Goal: Information Seeking & Learning: Check status

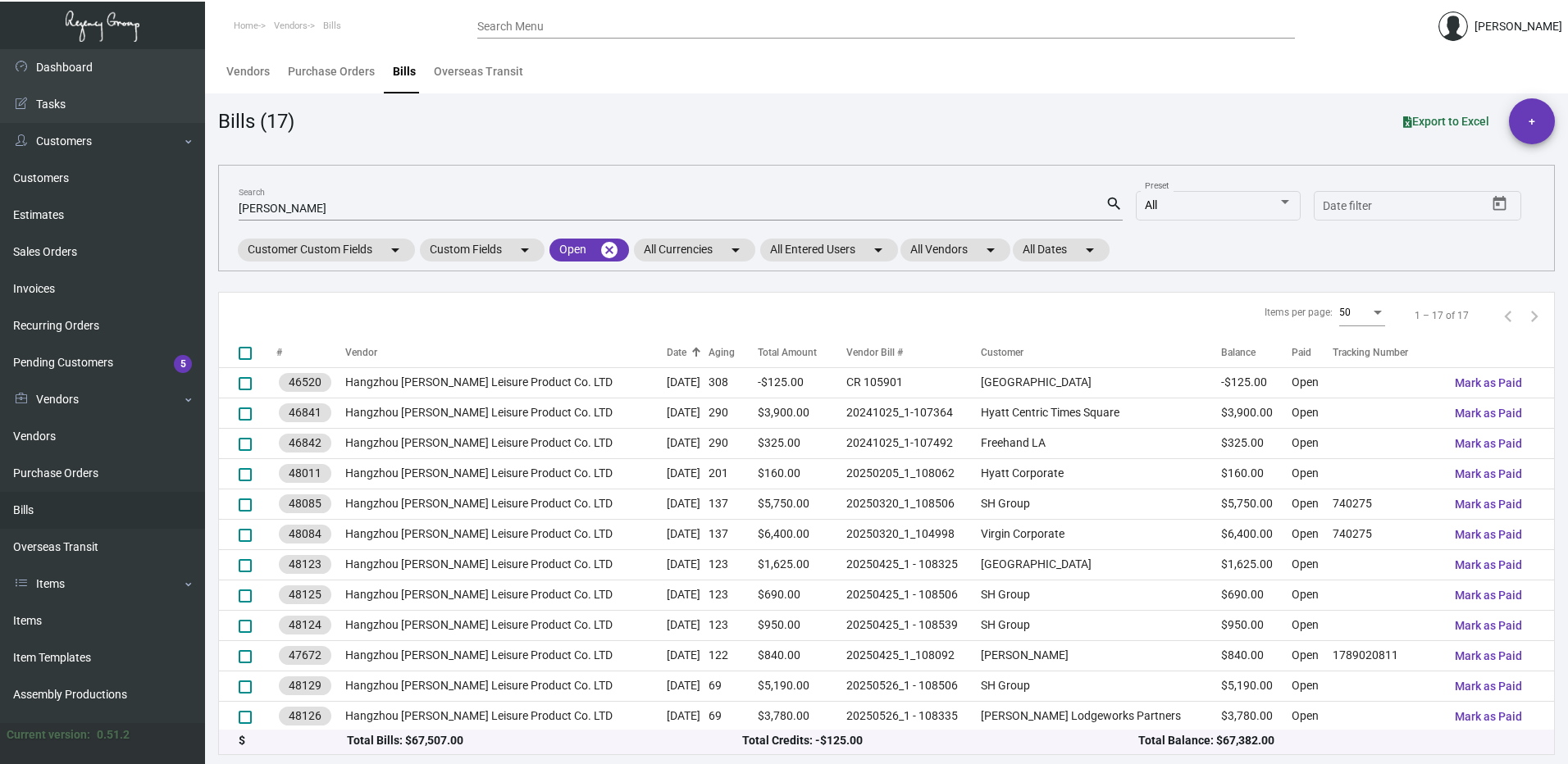
scroll to position [154, 0]
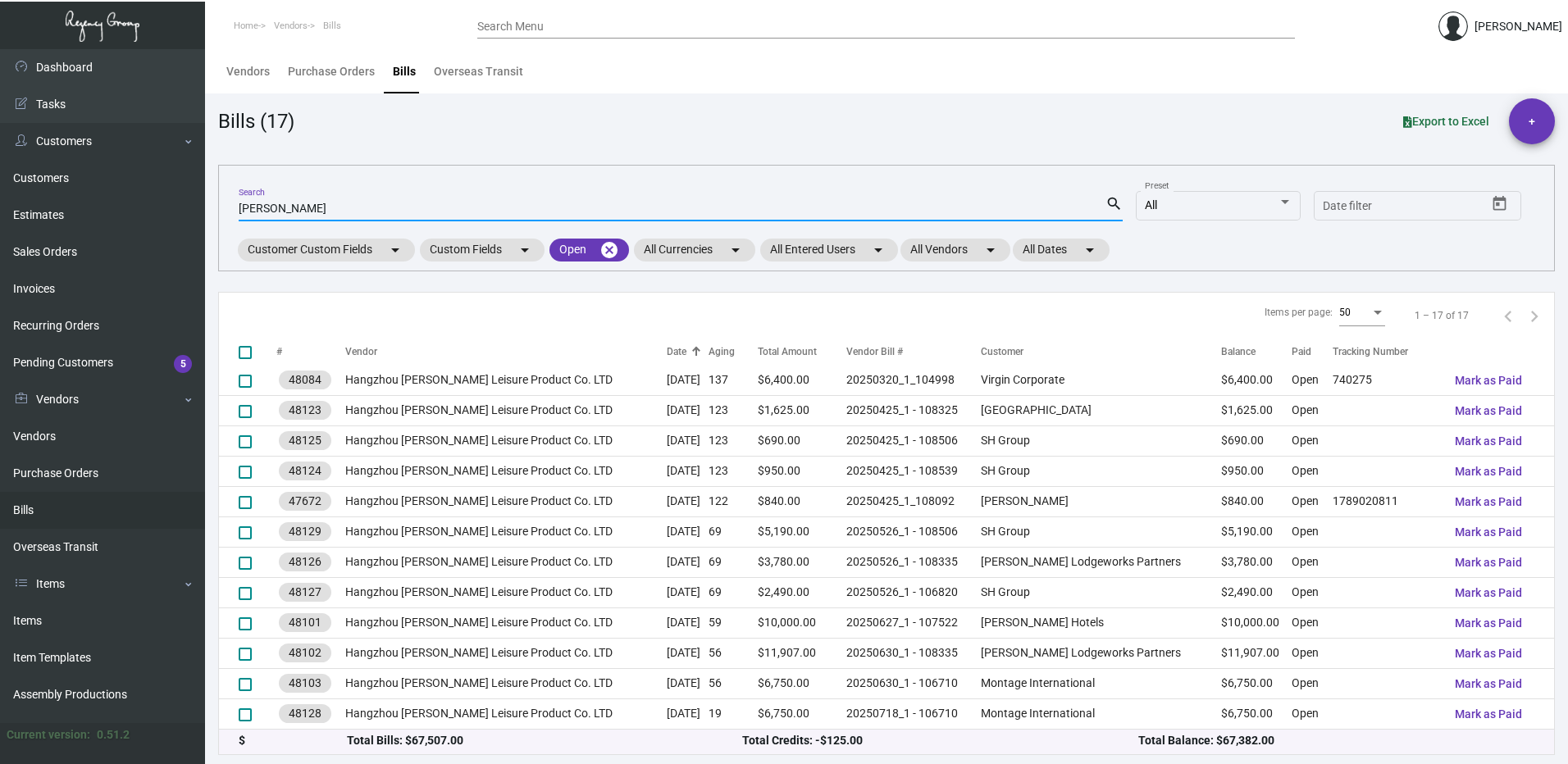
drag, startPoint x: 293, startPoint y: 207, endPoint x: 208, endPoint y: 204, distance: 85.1
click at [208, 205] on main "Vendors Purchase Orders Bills Overseas Transit Bills (17) Export to Excel + [PE…" at bounding box center [885, 406] width 1362 height 715
paste input "20250320_1"
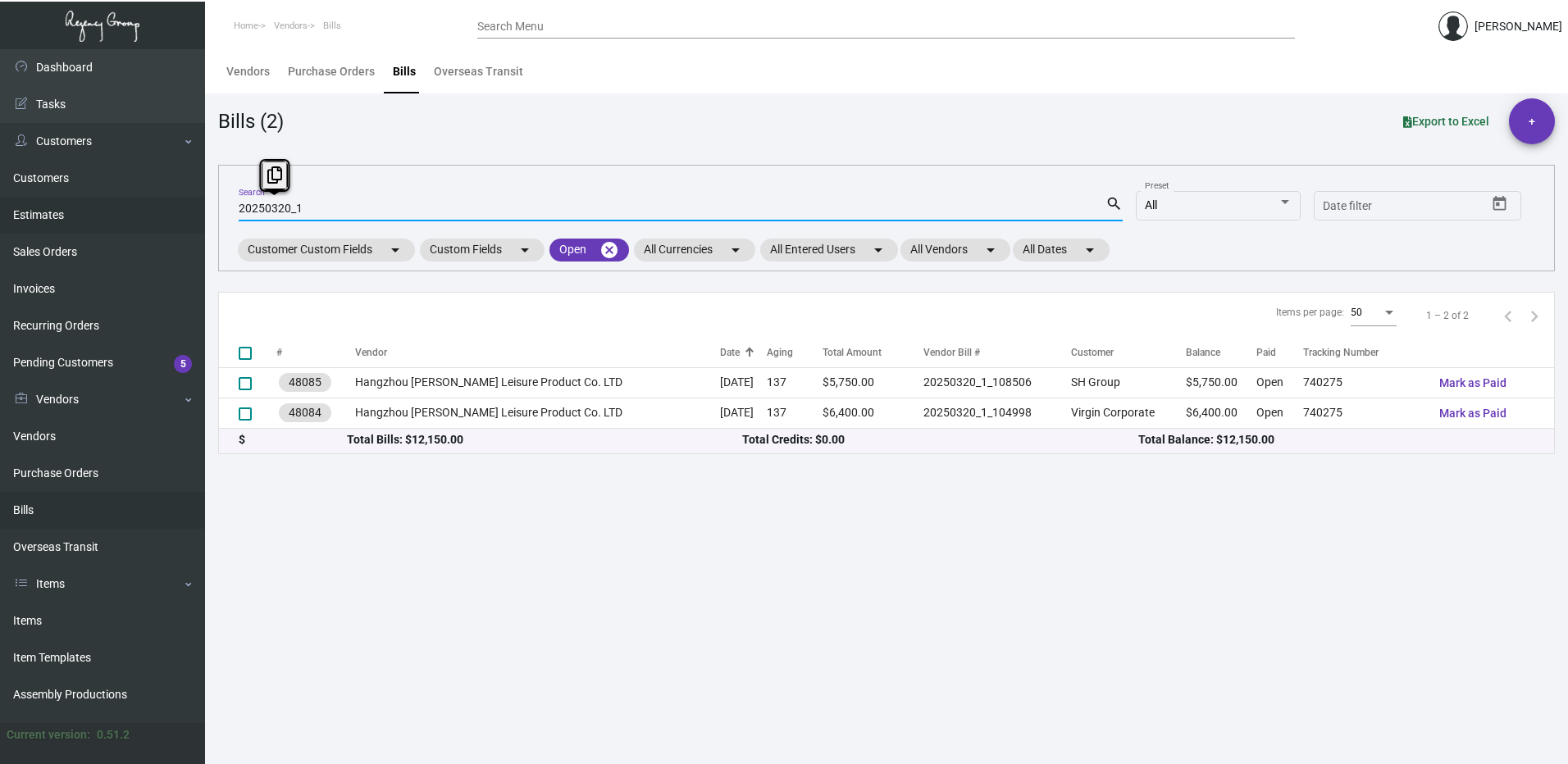
drag, startPoint x: 311, startPoint y: 204, endPoint x: 174, endPoint y: 206, distance: 137.0
click at [175, 205] on div "Dashboard Dashboard Tasks Customers Customers Estimates Sales Orders Invoices R…" at bounding box center [784, 406] width 1568 height 715
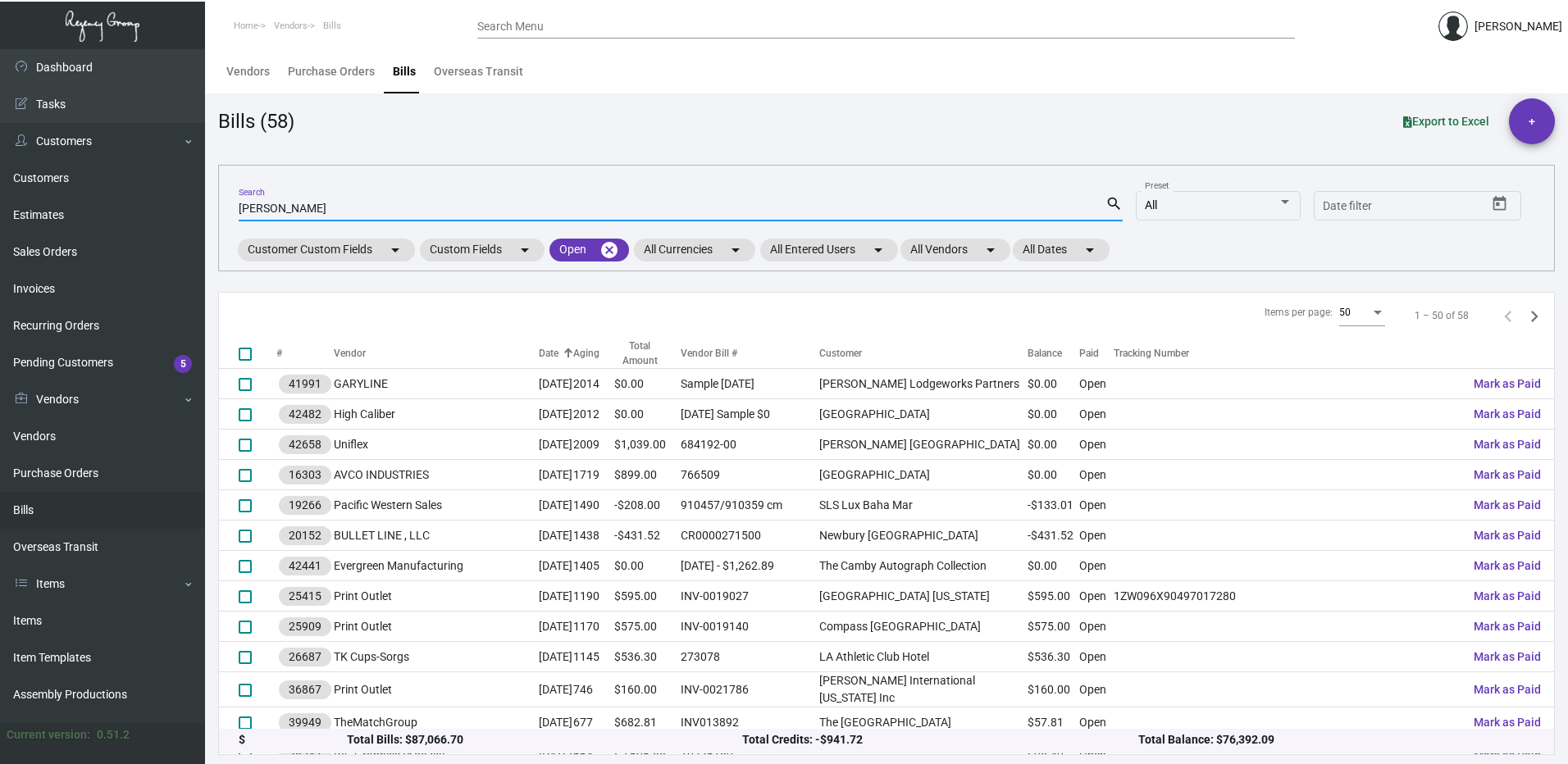
type input "[PERSON_NAME]"
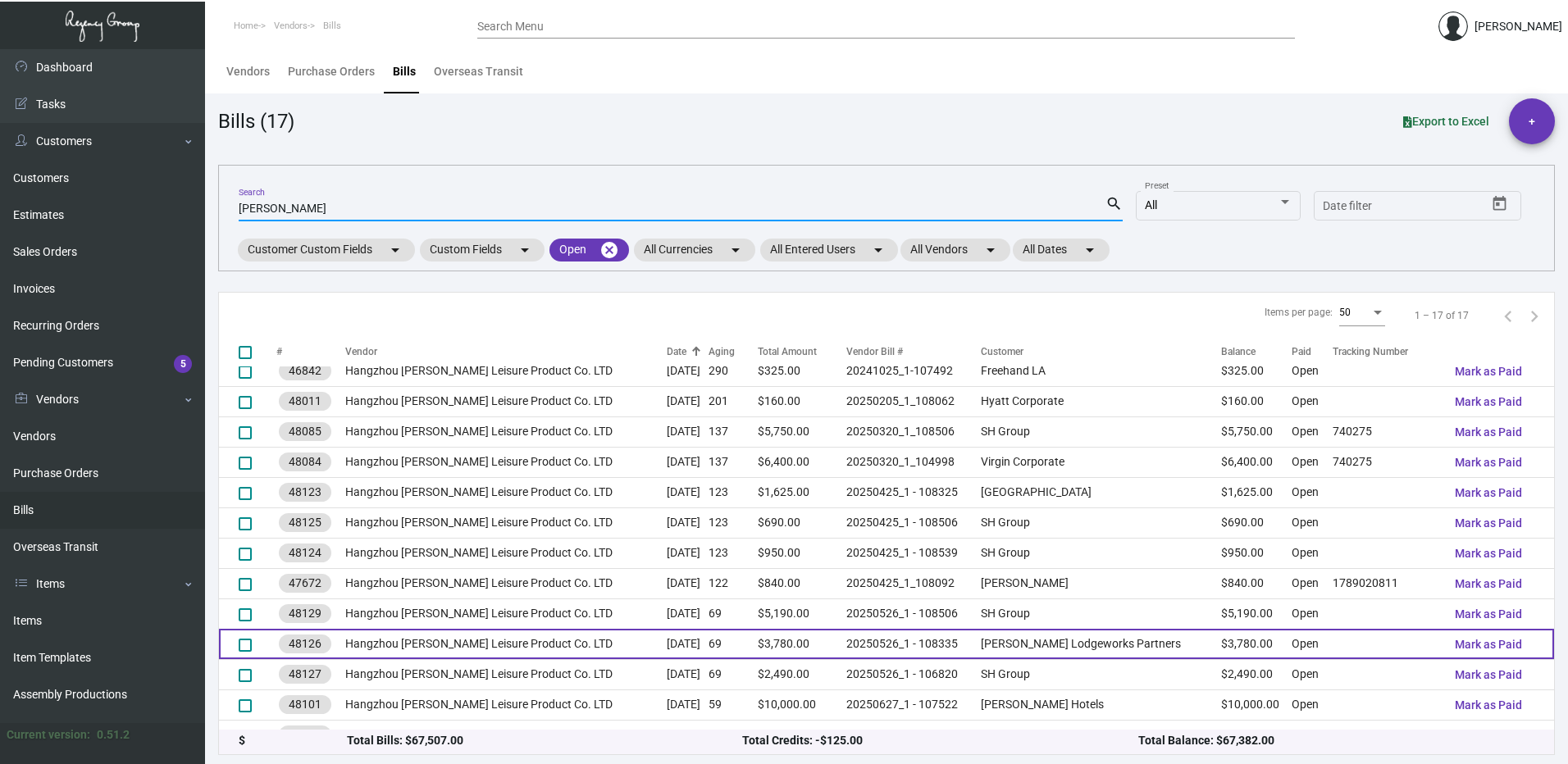
scroll to position [154, 0]
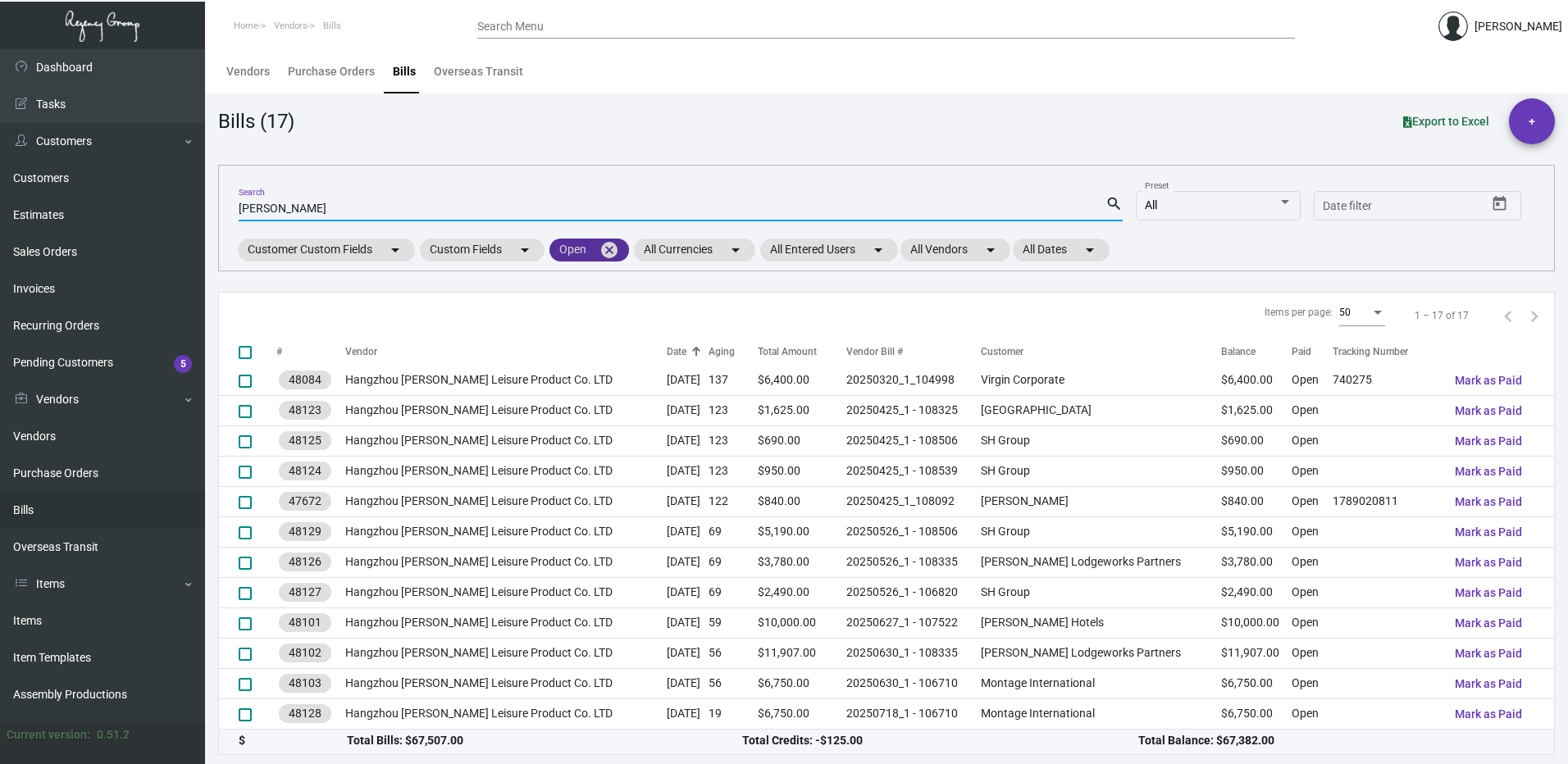
click at [612, 251] on mat-icon "cancel" at bounding box center [609, 249] width 20 height 20
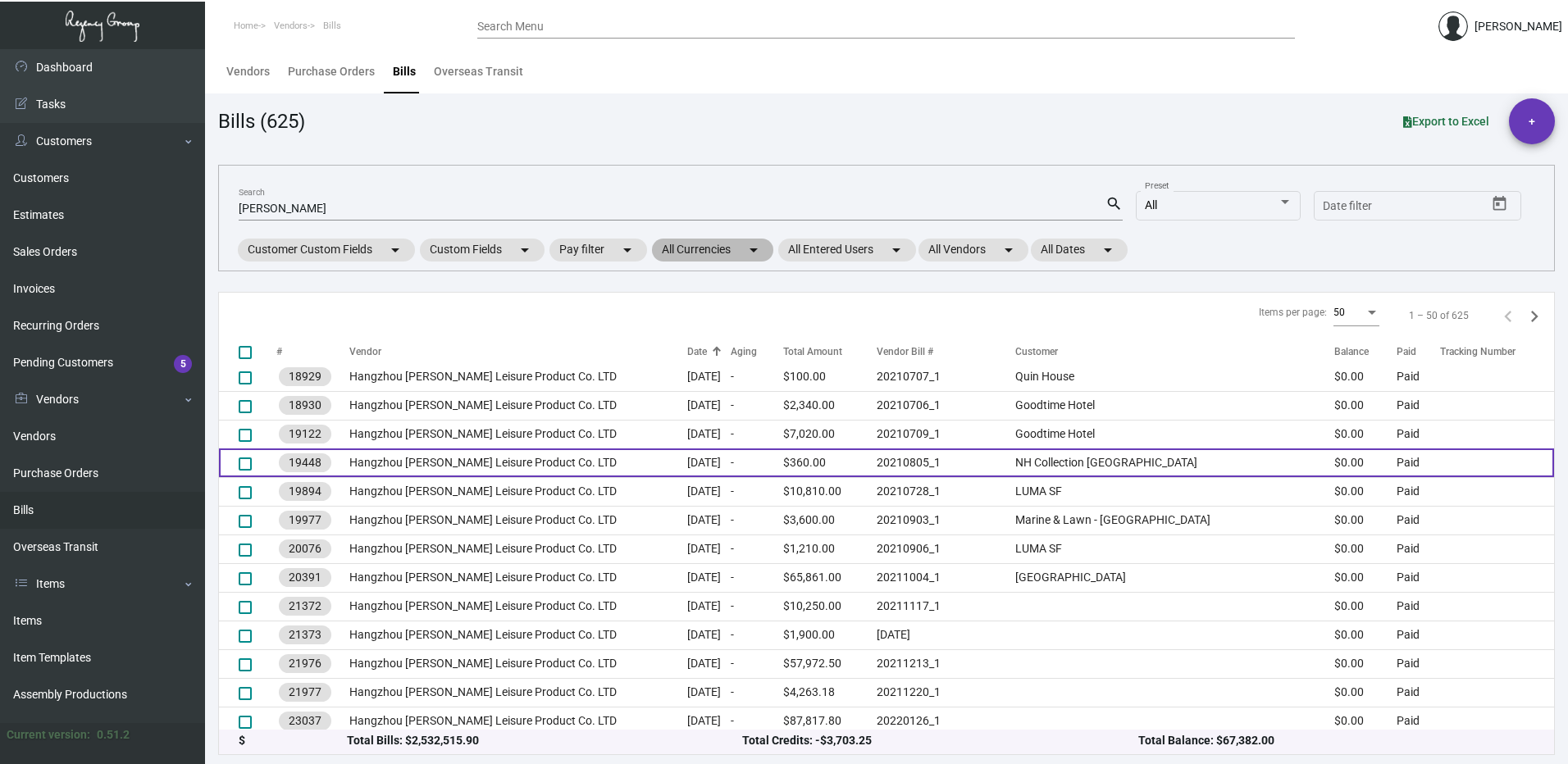
scroll to position [0, 0]
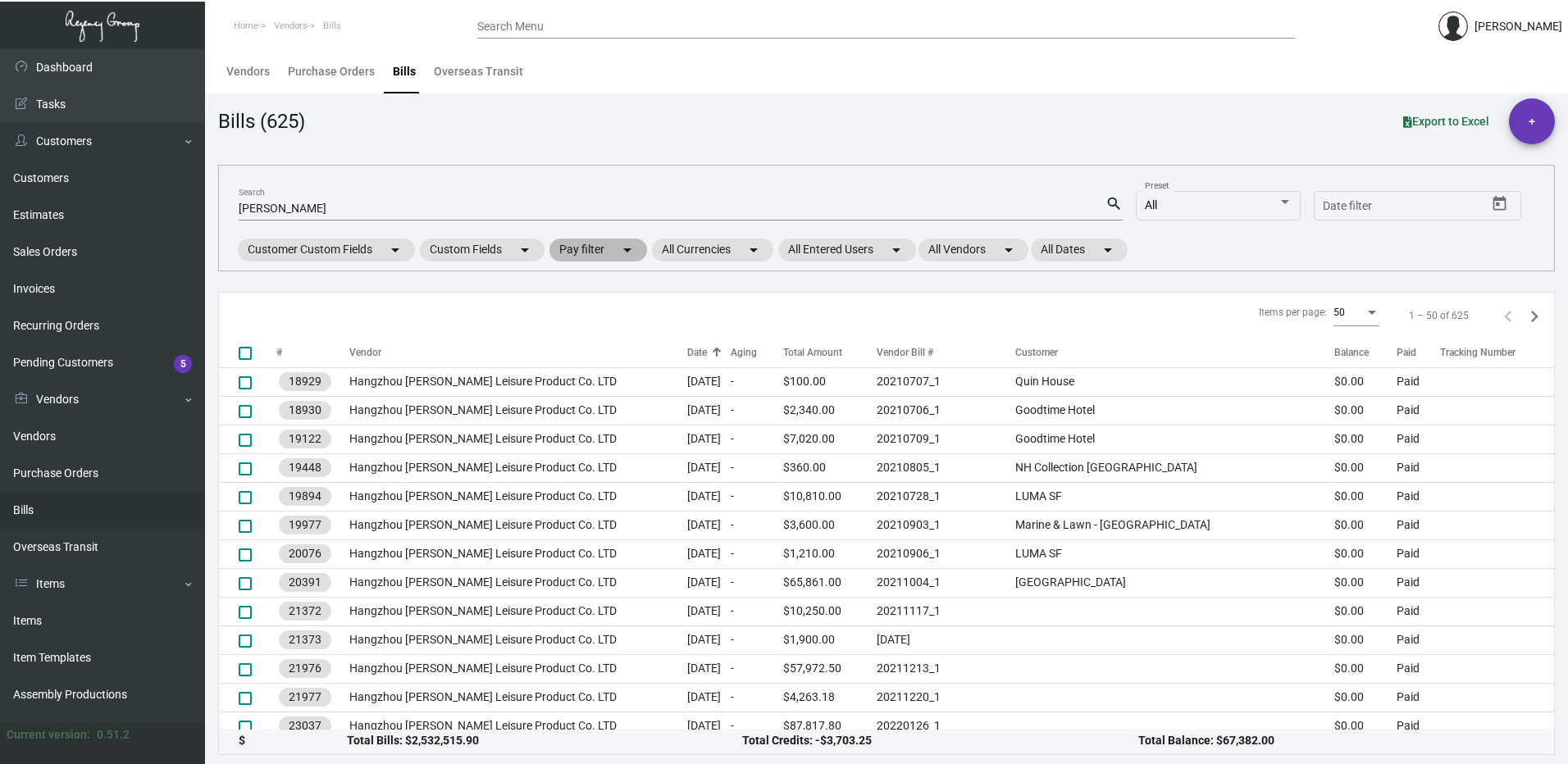
click at [599, 251] on mat-chip "Pay filter arrow_drop_down" at bounding box center [598, 250] width 97 height 23
click at [595, 343] on span "Open" at bounding box center [598, 346] width 27 height 20
click at [571, 353] on input "Open" at bounding box center [570, 353] width 1 height 1
checkbox input "true"
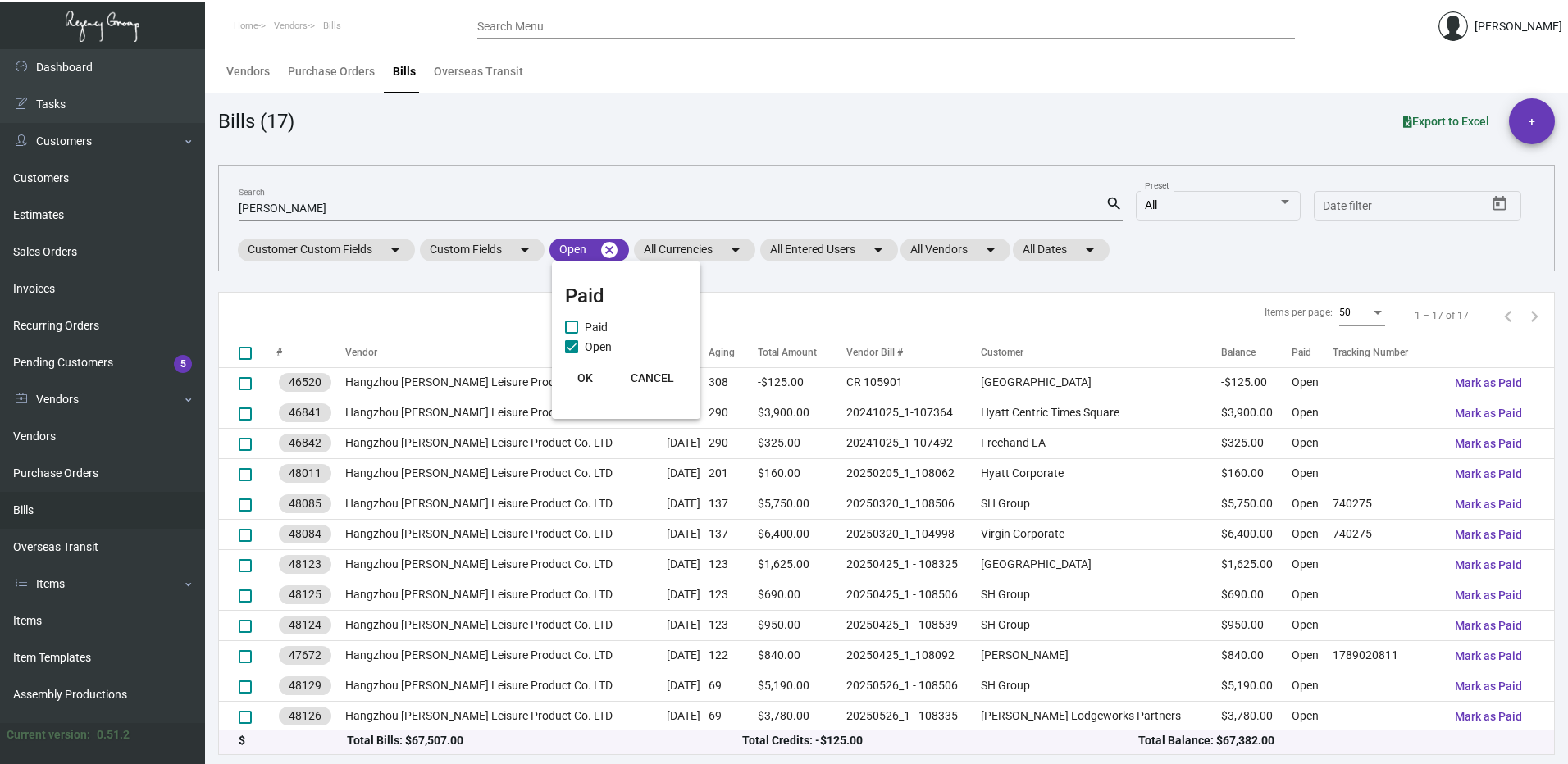
click at [585, 382] on span "OK" at bounding box center [585, 378] width 15 height 13
click at [666, 351] on div "Date" at bounding box center [687, 353] width 42 height 15
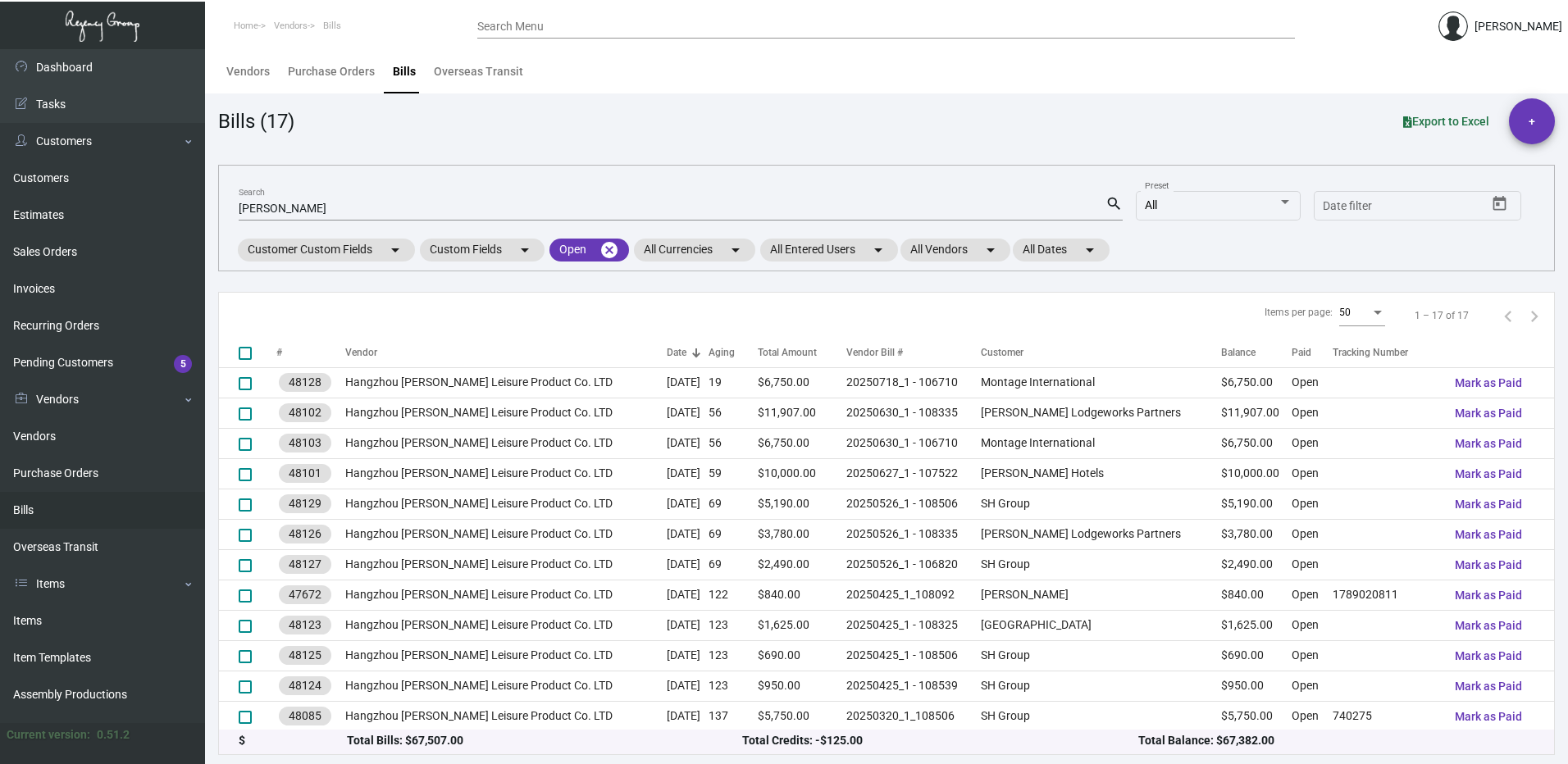
click at [936, 361] on th "Vendor Bill #" at bounding box center [913, 353] width 134 height 29
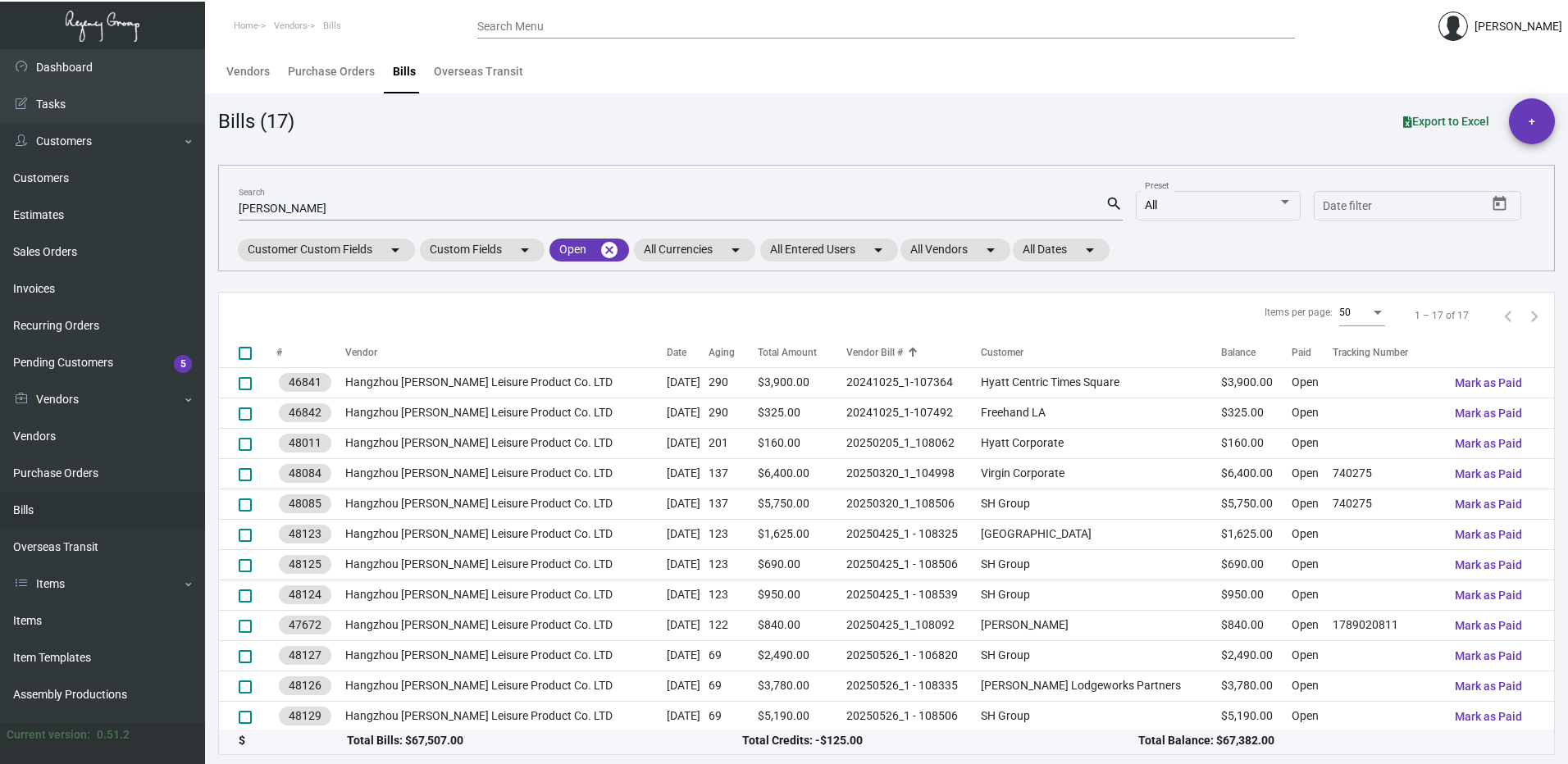
click at [923, 345] on div "Vendor Bill #" at bounding box center [913, 353] width 134 height 15
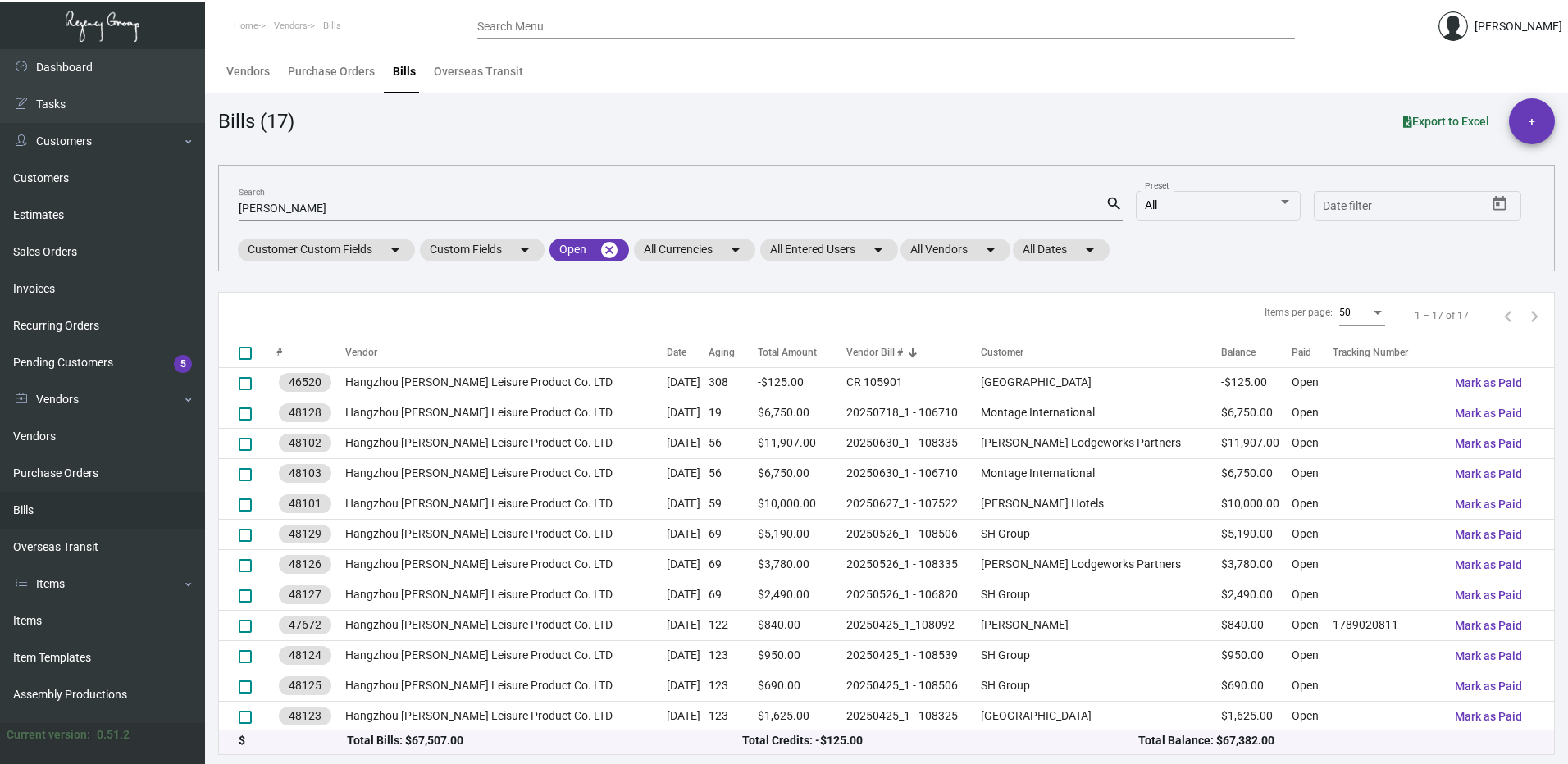
click at [918, 350] on div at bounding box center [912, 352] width 10 height 10
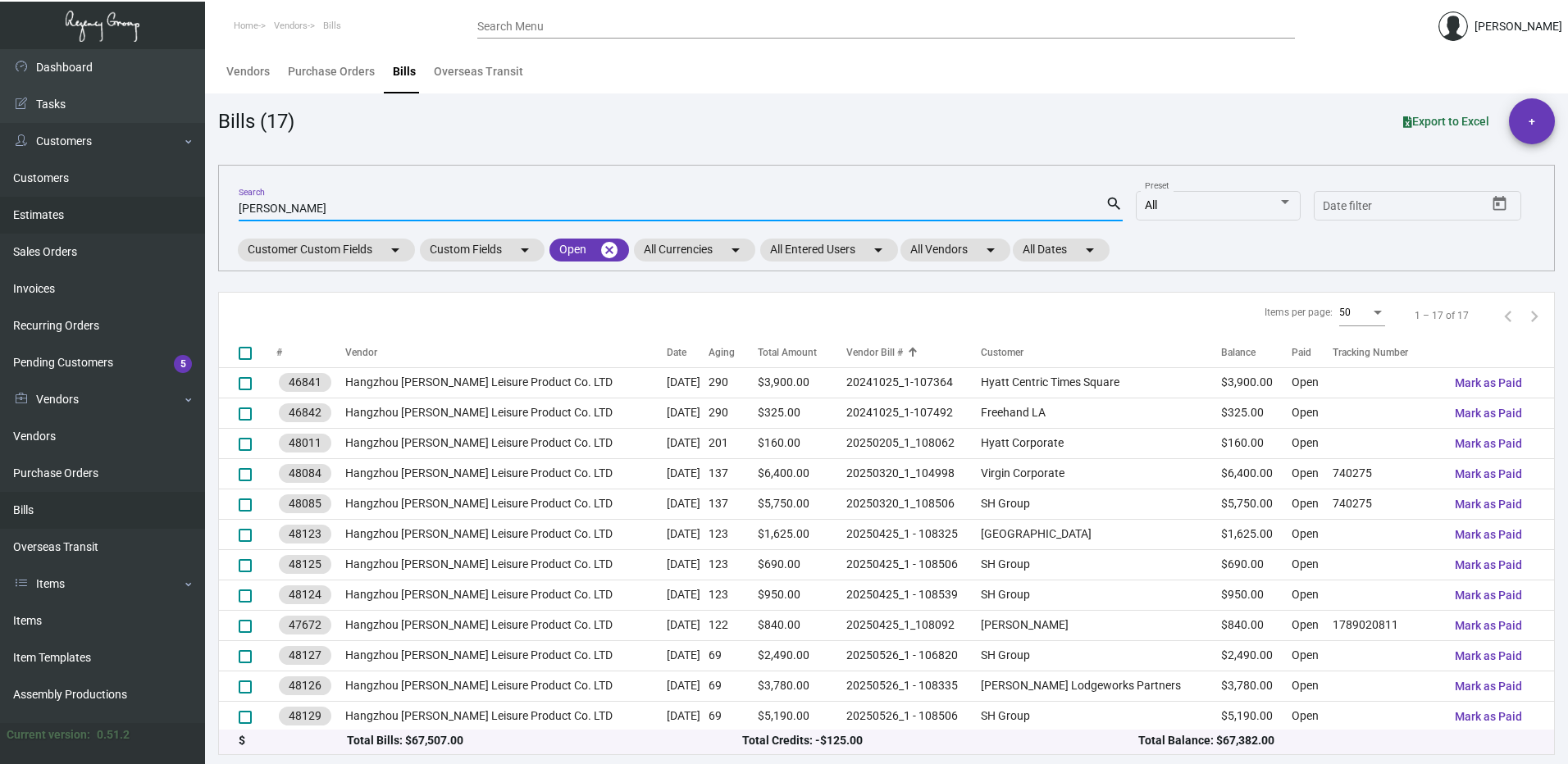
drag, startPoint x: 288, startPoint y: 214, endPoint x: 186, endPoint y: 209, distance: 102.1
click at [186, 209] on div "Dashboard Dashboard Tasks Customers Customers Estimates Sales Orders Invoices R…" at bounding box center [784, 406] width 1568 height 715
paste input "107522"
type input "107522"
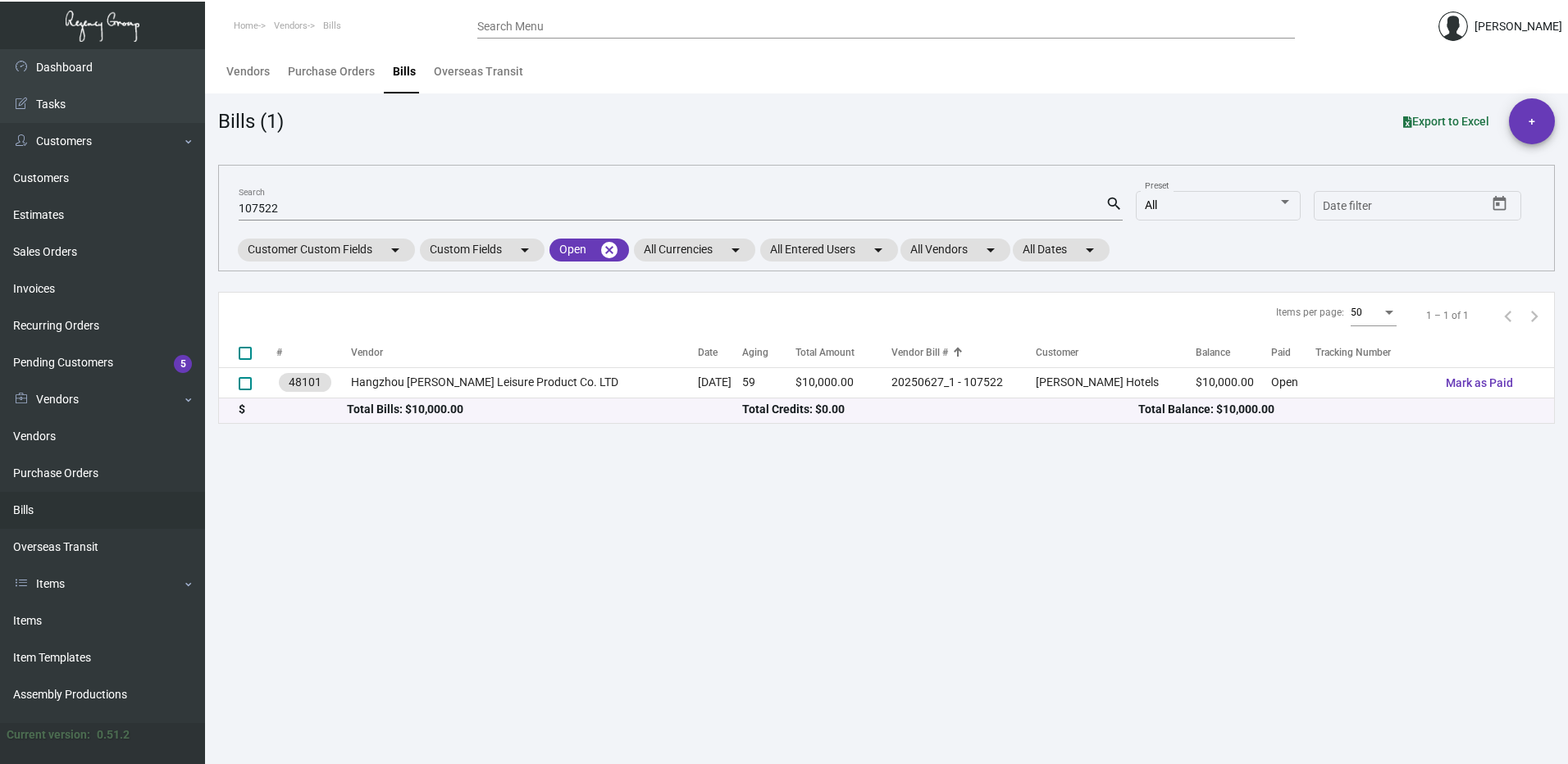
click at [757, 399] on div "$ Total Bills: $10,000.00 Total Credits: $0.00 Total Balance: $10,000.00" at bounding box center [886, 411] width 1335 height 25
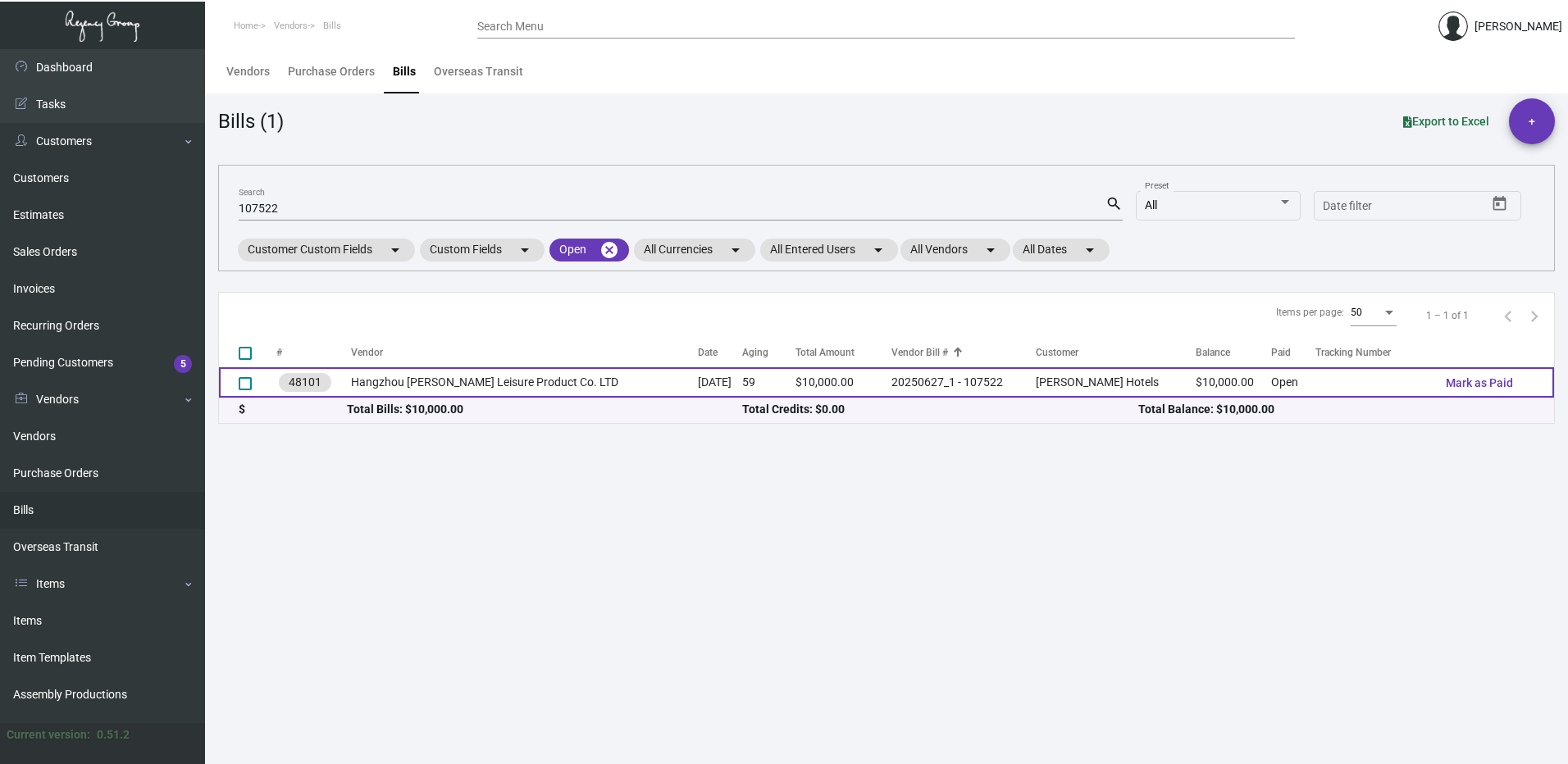
click at [764, 382] on td "59" at bounding box center [768, 382] width 53 height 30
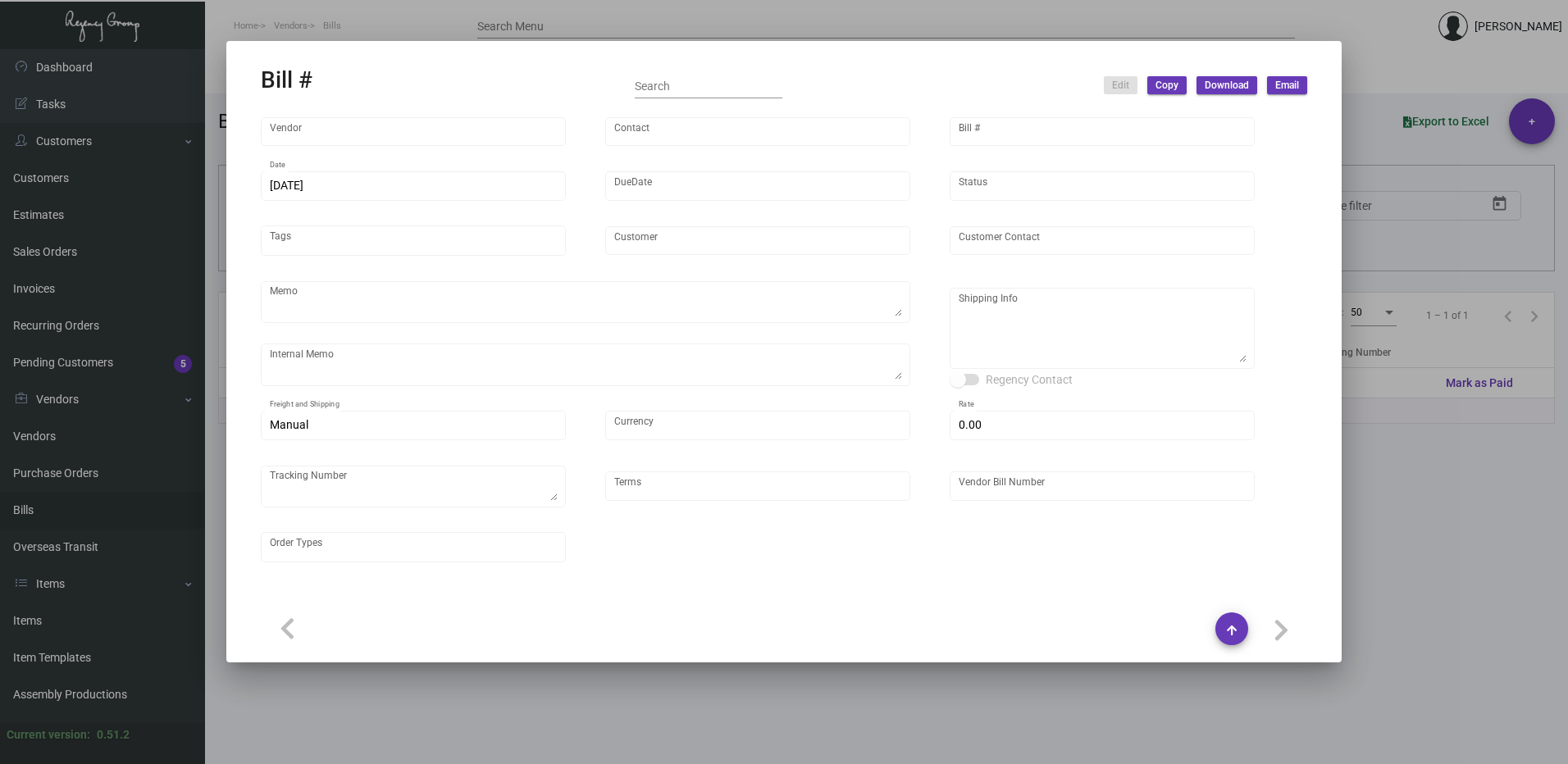
type input "Hangzhou [PERSON_NAME] Leisure Product Co. LTD"
type input "[PERSON_NAME]"
type input "48101"
type input "[DATE]"
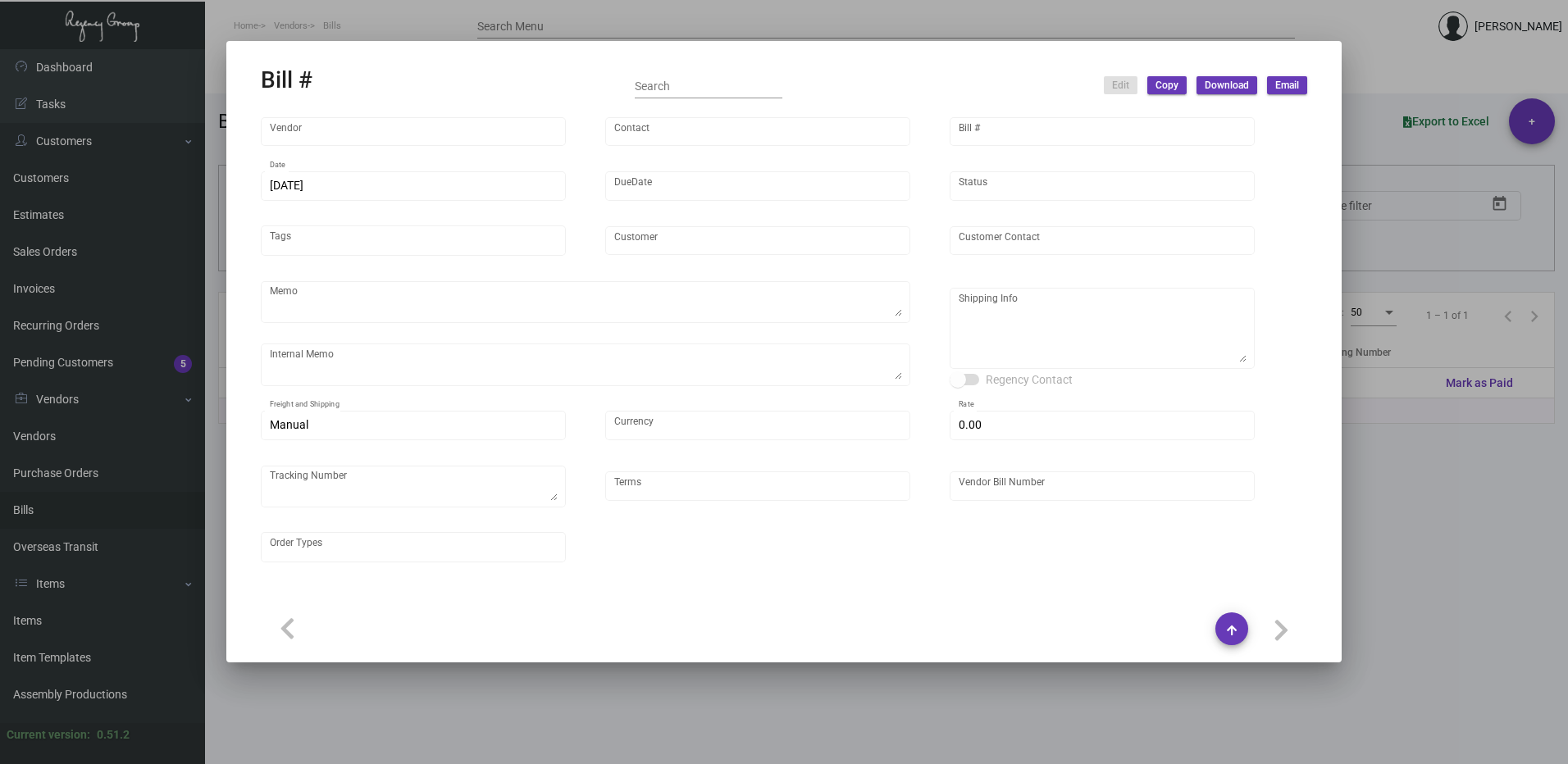
type input "[PERSON_NAME] Hotels"
type input "C/O Hyatt Hotels"
type textarea "Please ship 20k once the production is complete. Boat to [GEOGRAPHIC_DATA]. For…"
type textarea "[PERSON_NAME] Hotels - C/O Hyatt Hotels [STREET_ADDRESS]"
type input "United States Dollar $"
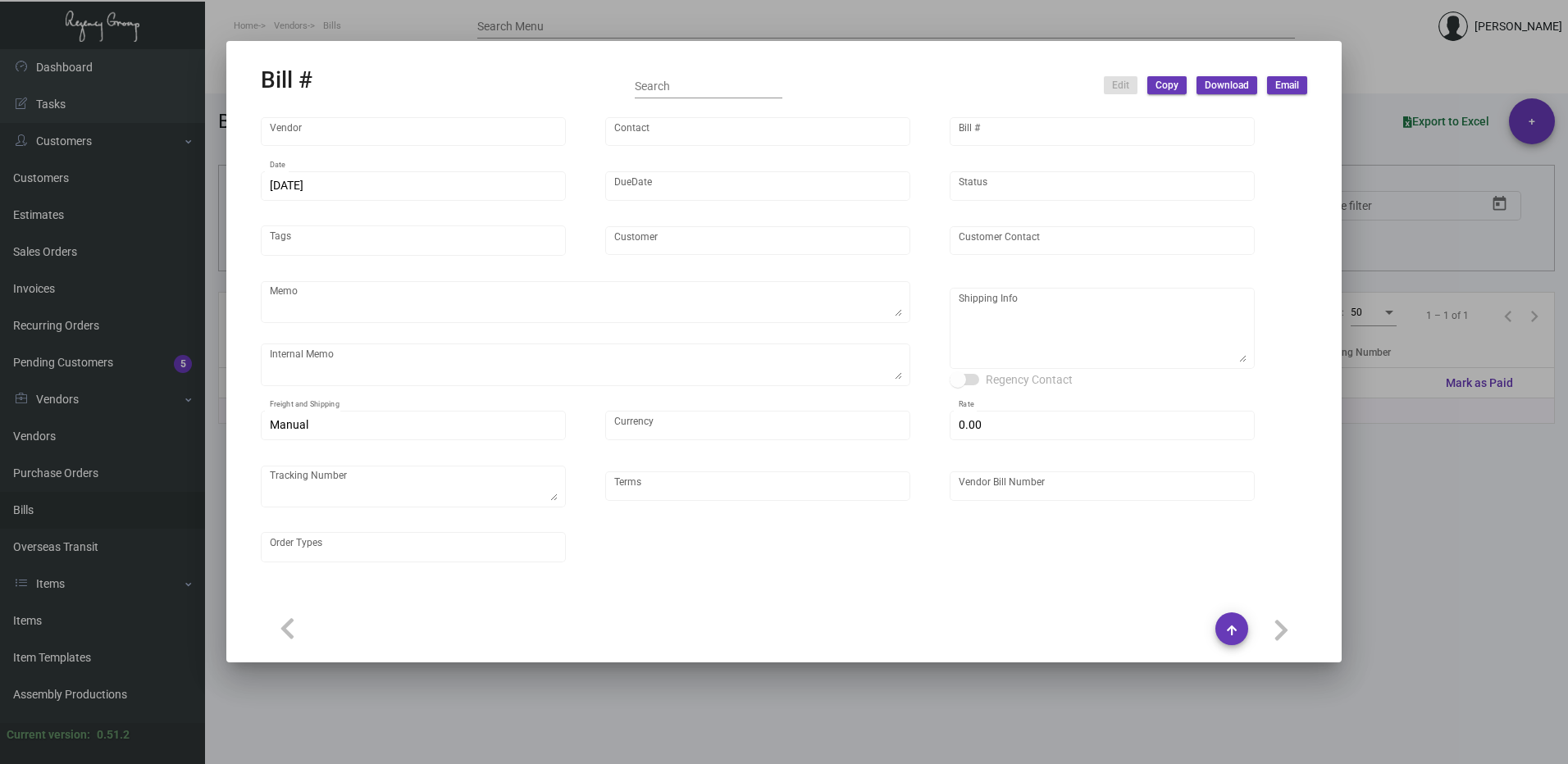
type input "$ 0.00"
type input "Net 30"
type input "20250627_1 - 107522"
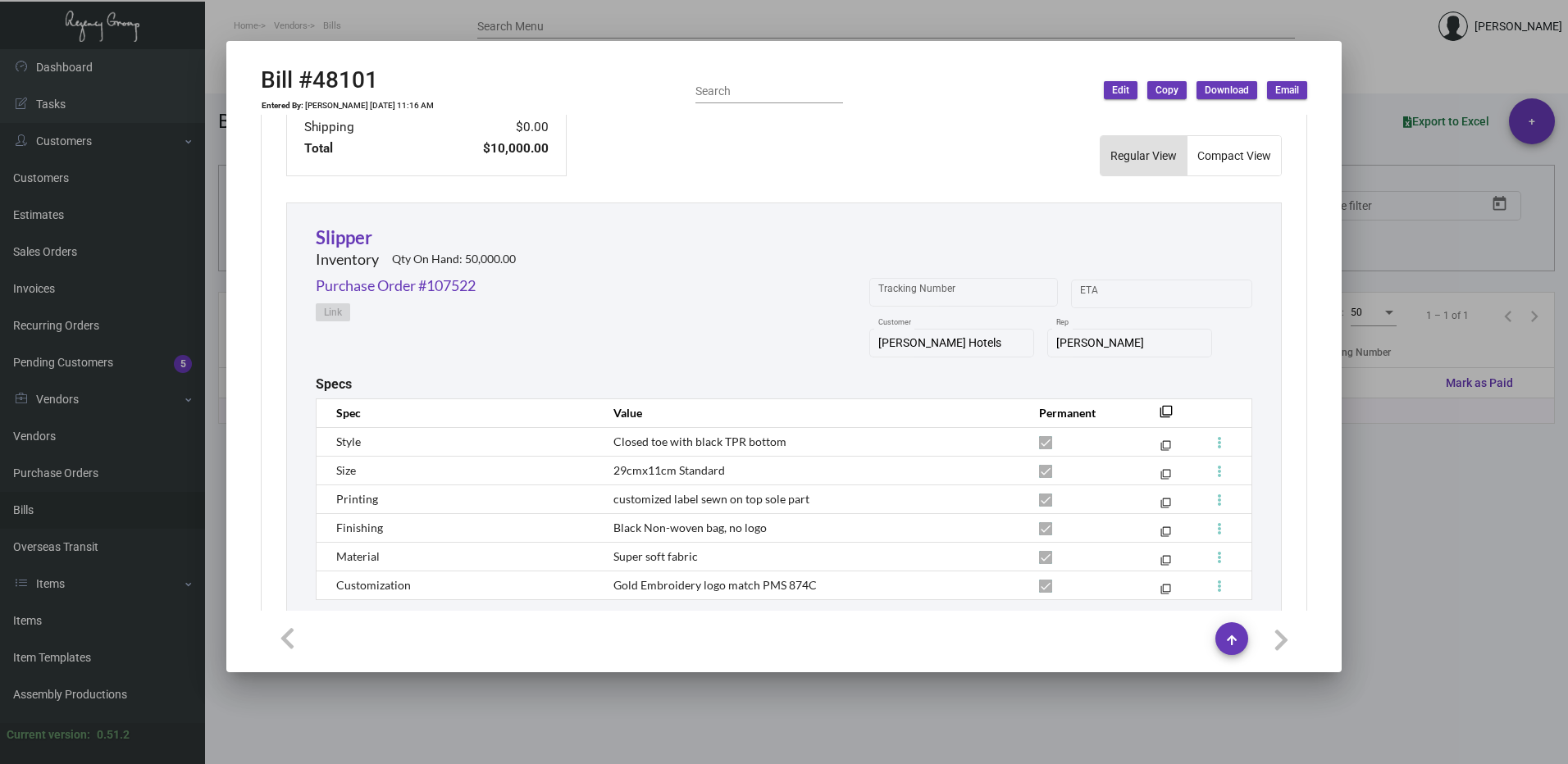
scroll to position [429, 0]
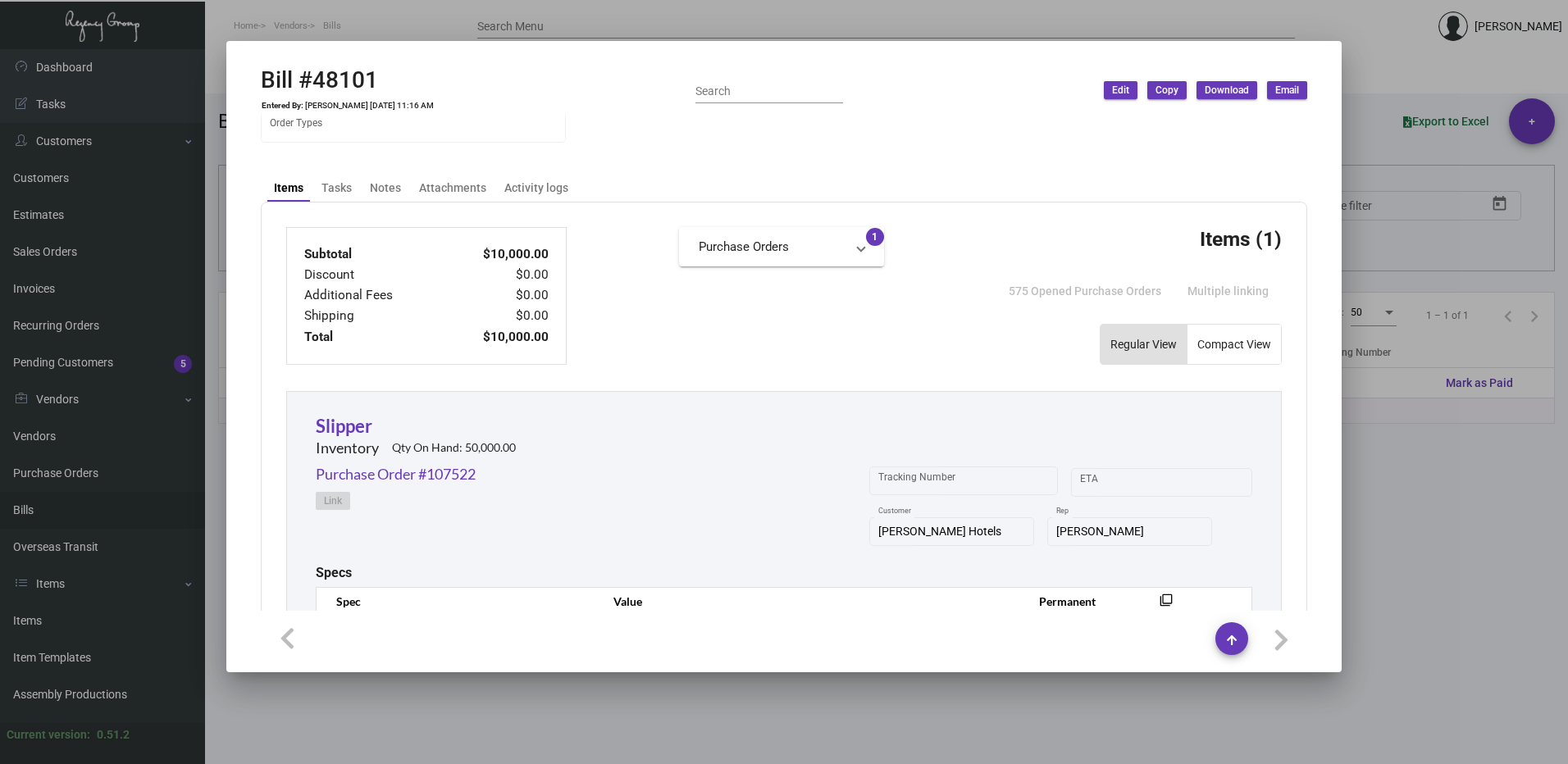
click at [842, 258] on mat-expansion-panel-header "Purchase Orders" at bounding box center [781, 246] width 205 height 39
click at [826, 285] on link "Purchase Order #107522" at bounding box center [782, 287] width 166 height 16
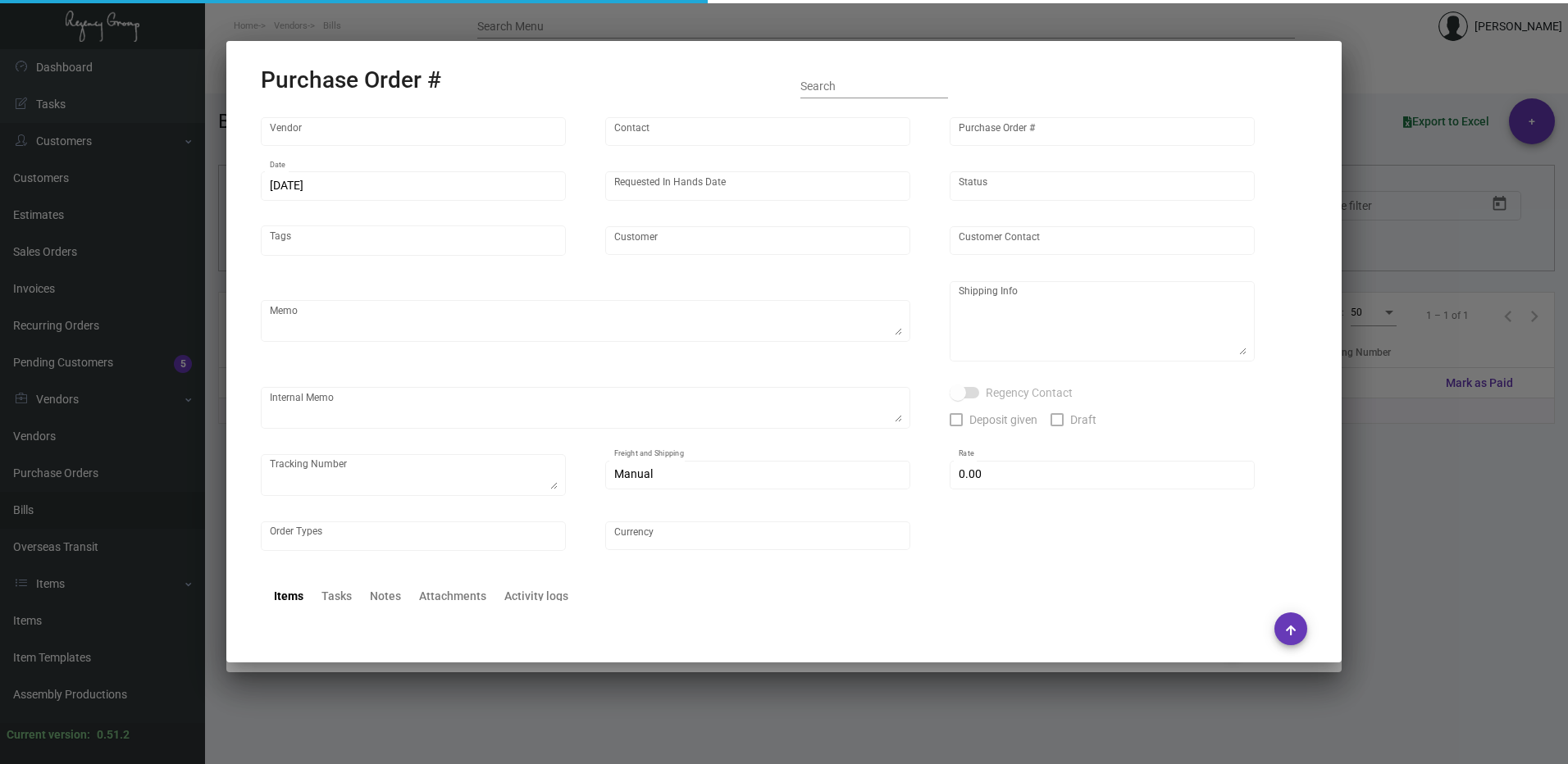
type input "Hangzhou [PERSON_NAME] Leisure Product Co. LTD"
type input "[PERSON_NAME]"
type input "107522"
type input "[DATE]"
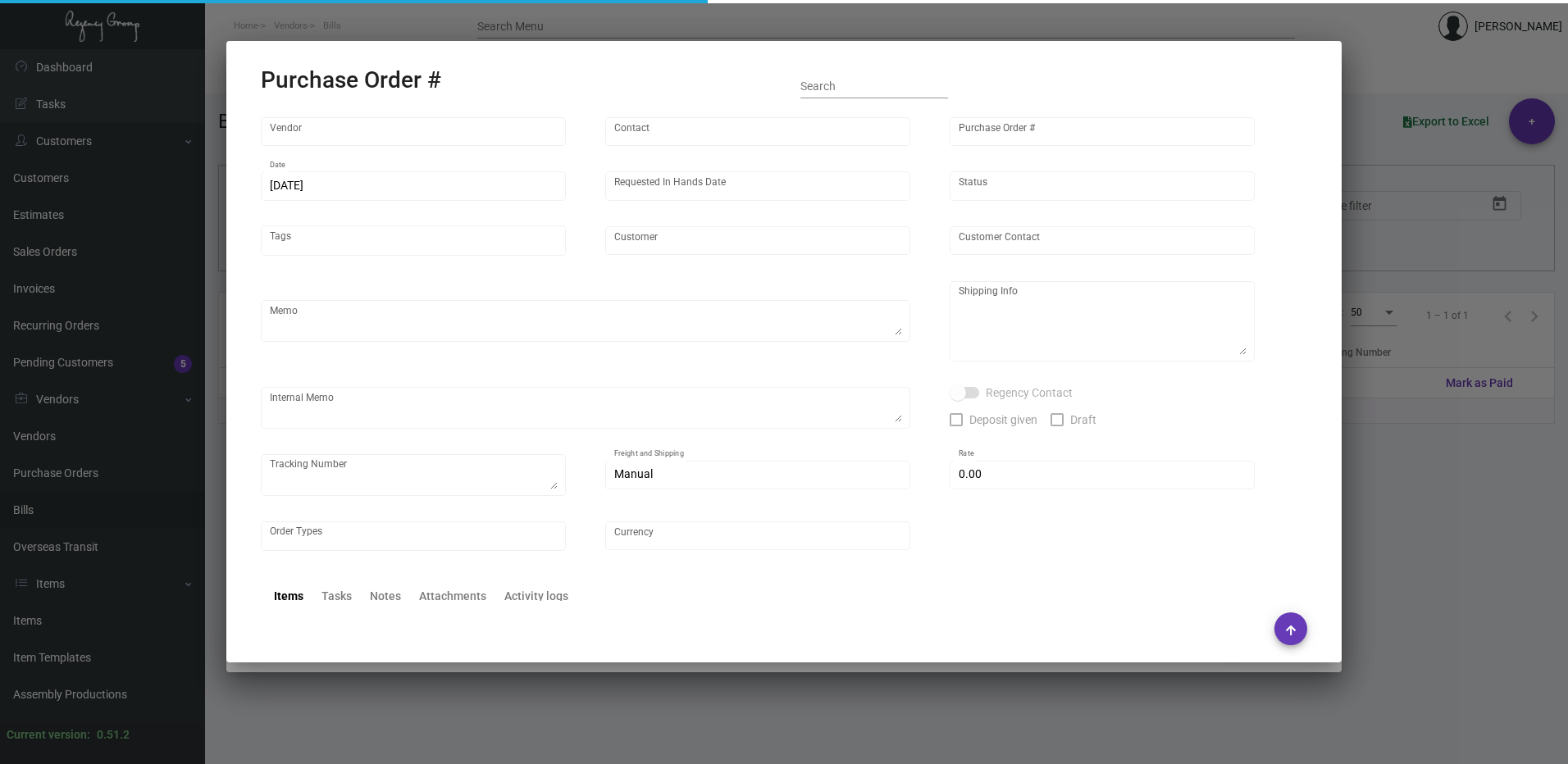
type input "[PERSON_NAME] Hotels"
type textarea "Please ship 20k once the production is complete. Boat to [GEOGRAPHIC_DATA]. For…"
type textarea "Regency Group NJ - [PERSON_NAME] [STREET_ADDRESS]"
checkbox input "true"
type input "$ 0.00"
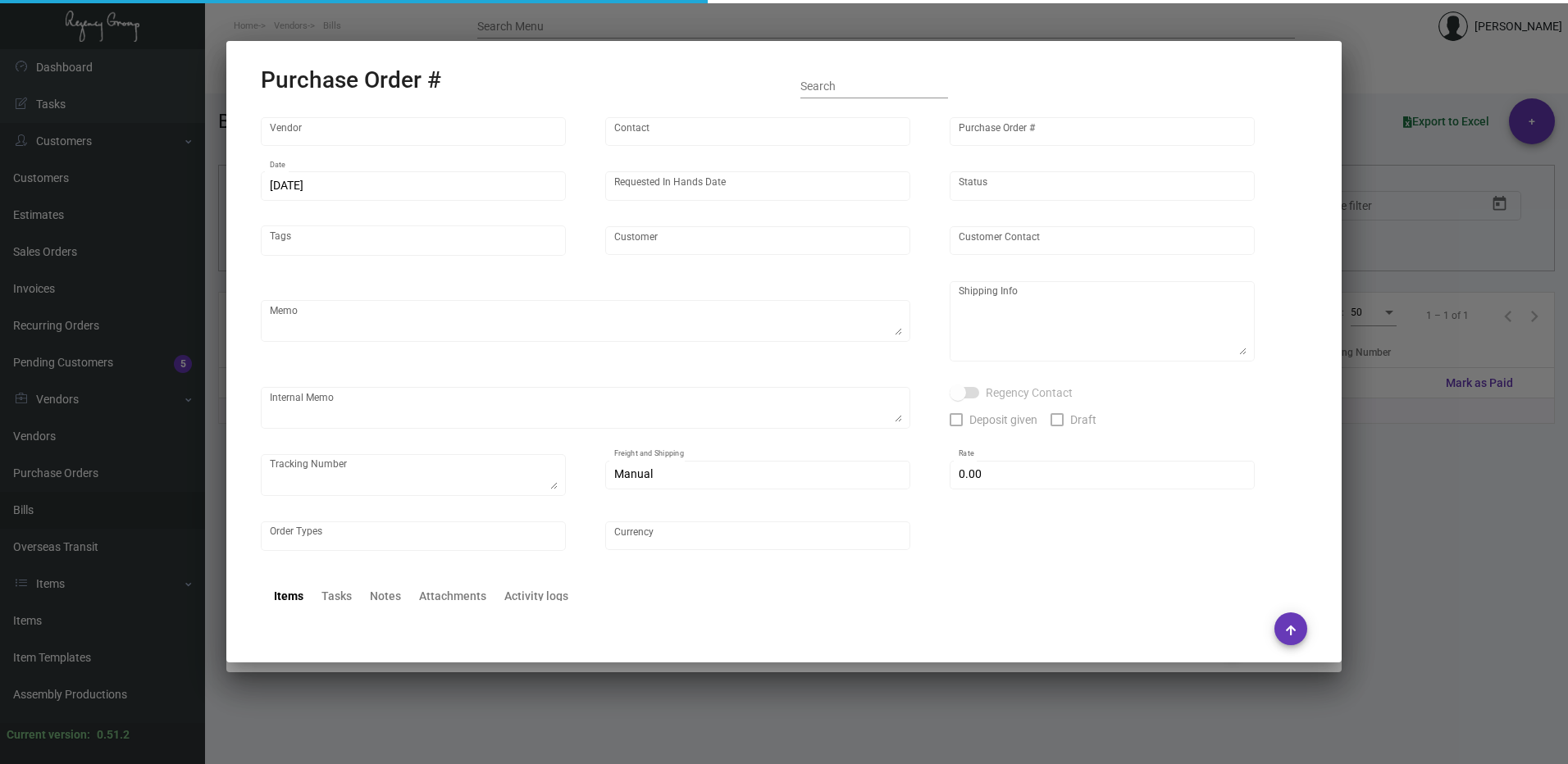
type input "United States Dollar $"
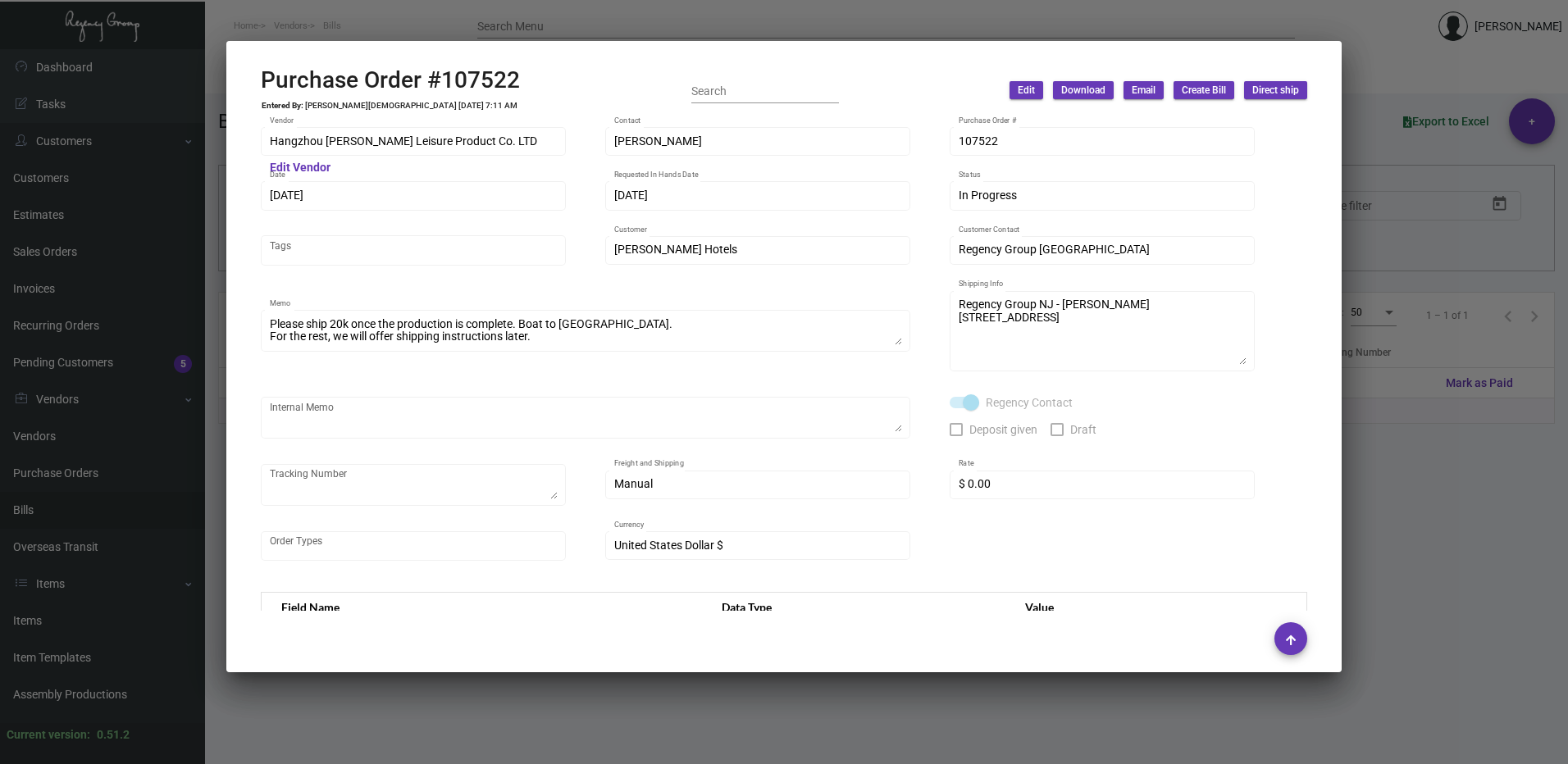
scroll to position [410, 0]
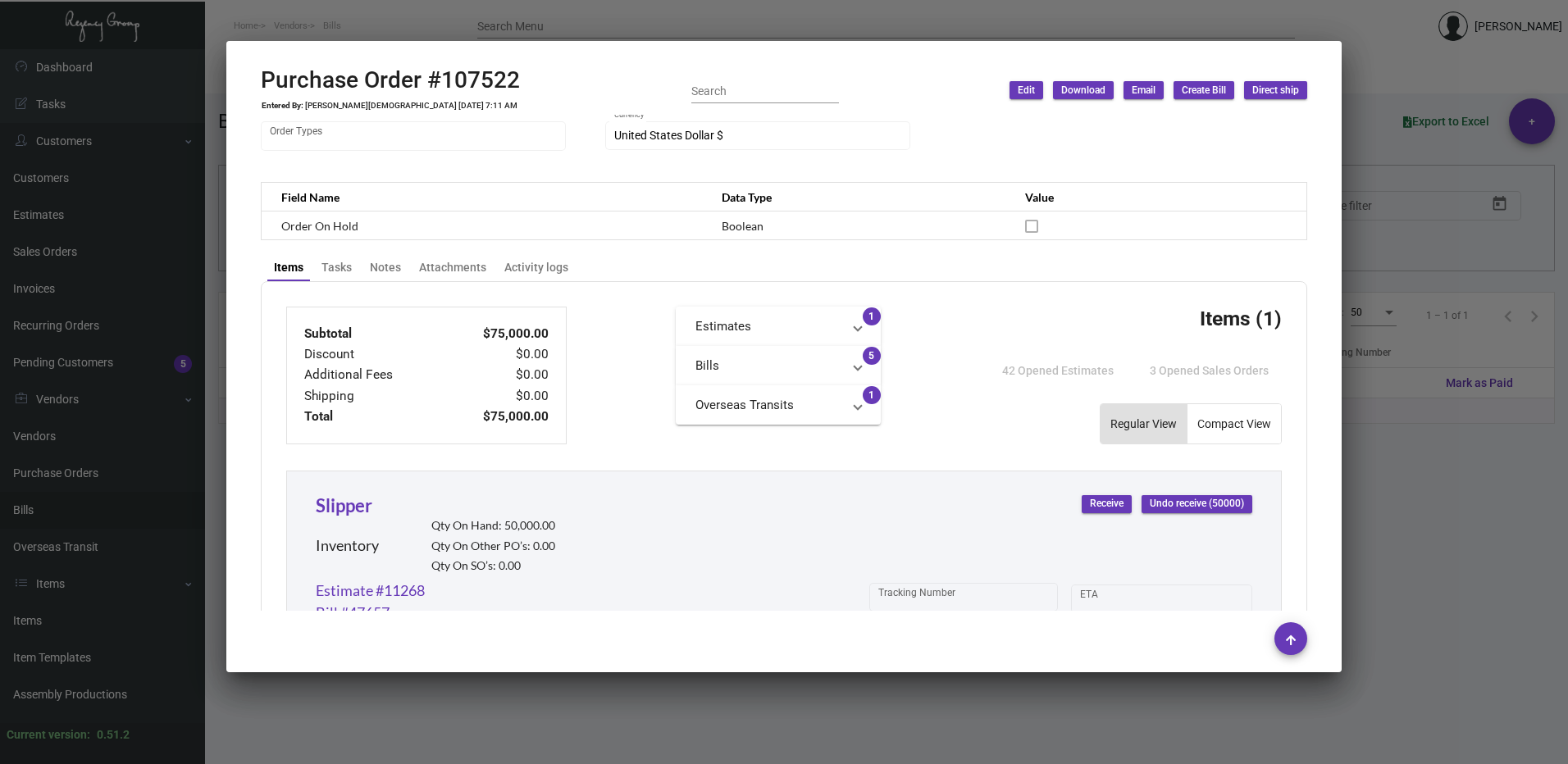
click at [816, 358] on mat-panel-title "Bills" at bounding box center [767, 366] width 146 height 19
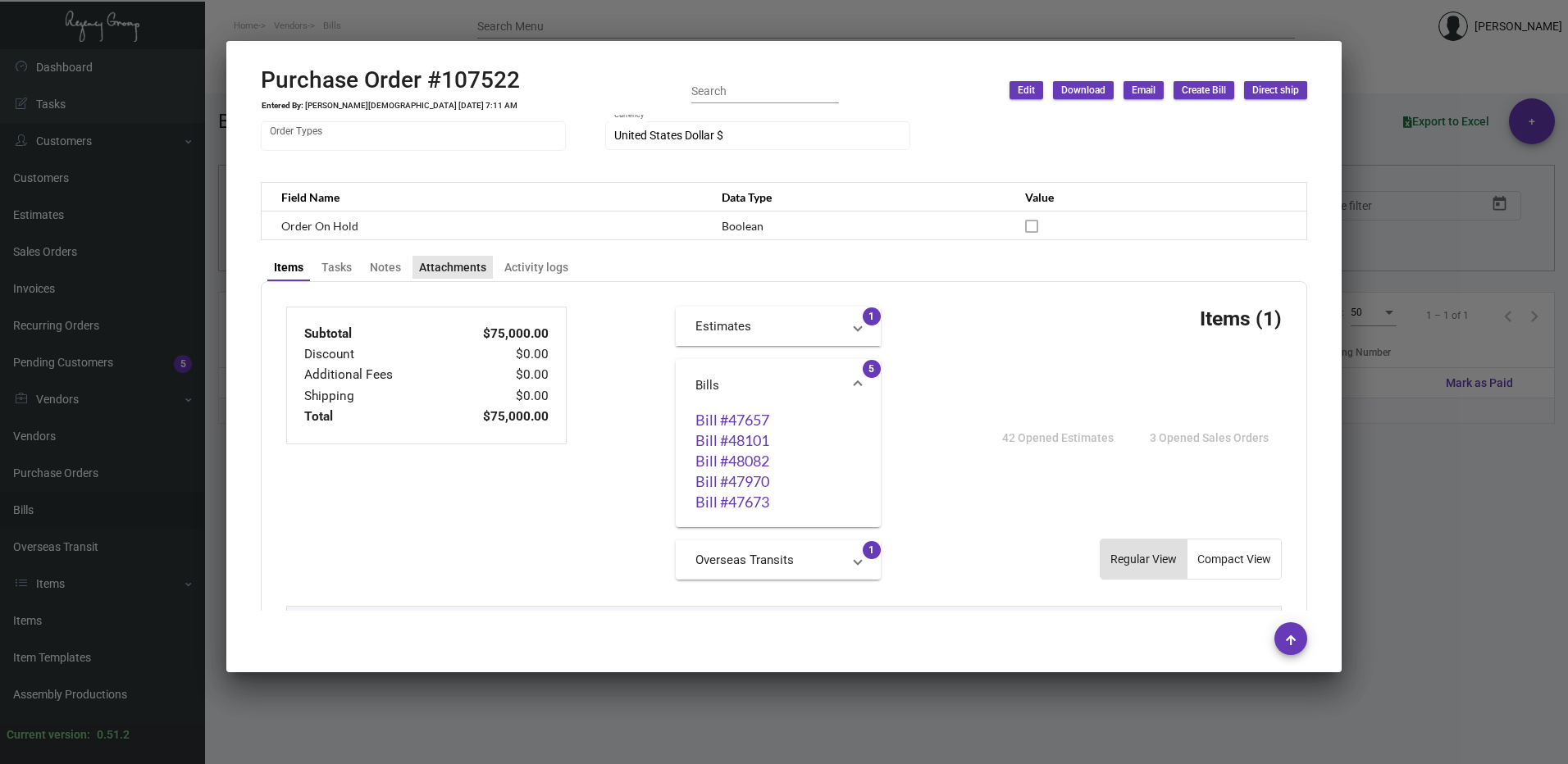
click at [464, 273] on div "Attachments" at bounding box center [452, 267] width 68 height 17
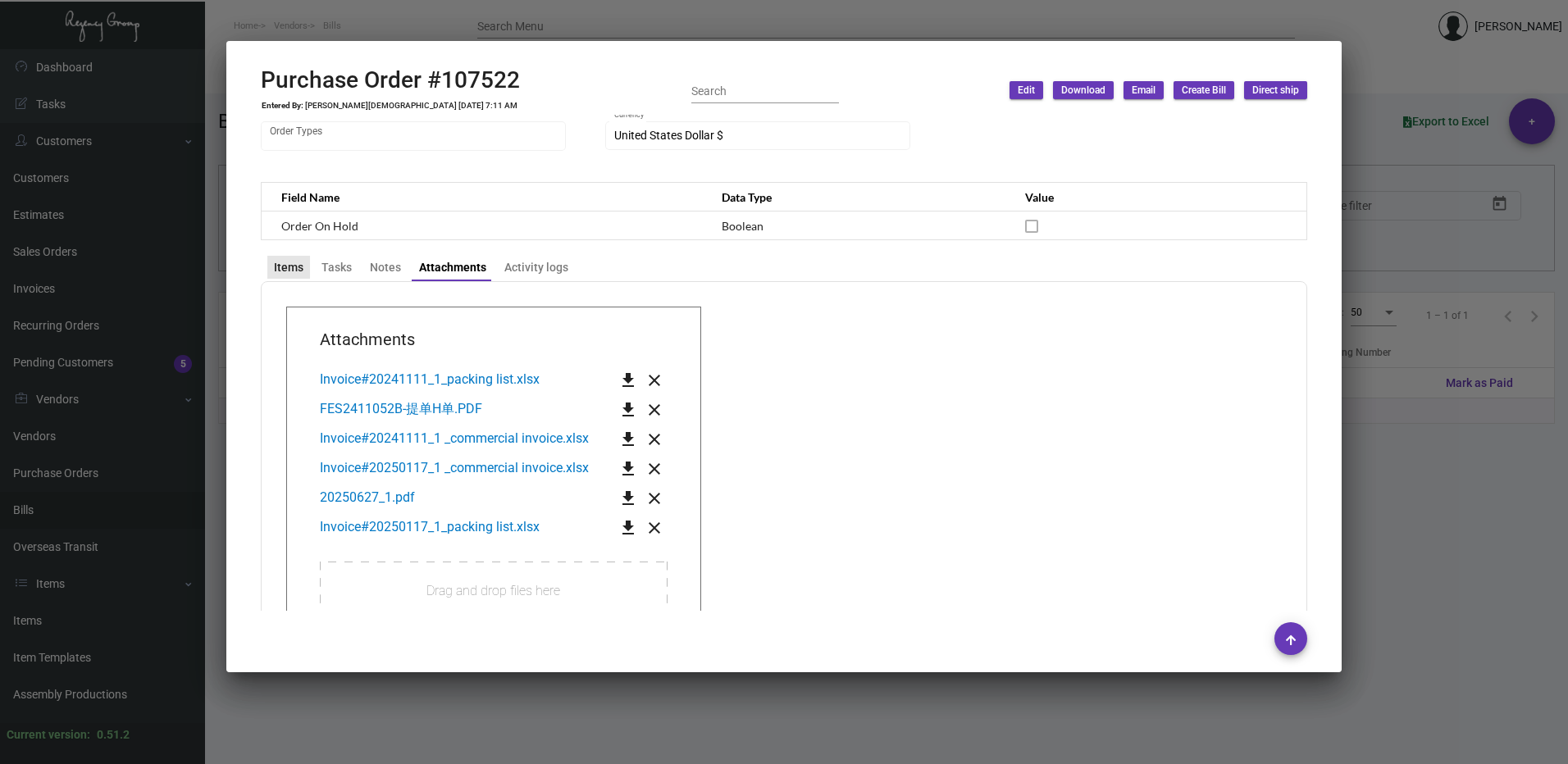
click at [297, 264] on div "Items" at bounding box center [288, 267] width 30 height 17
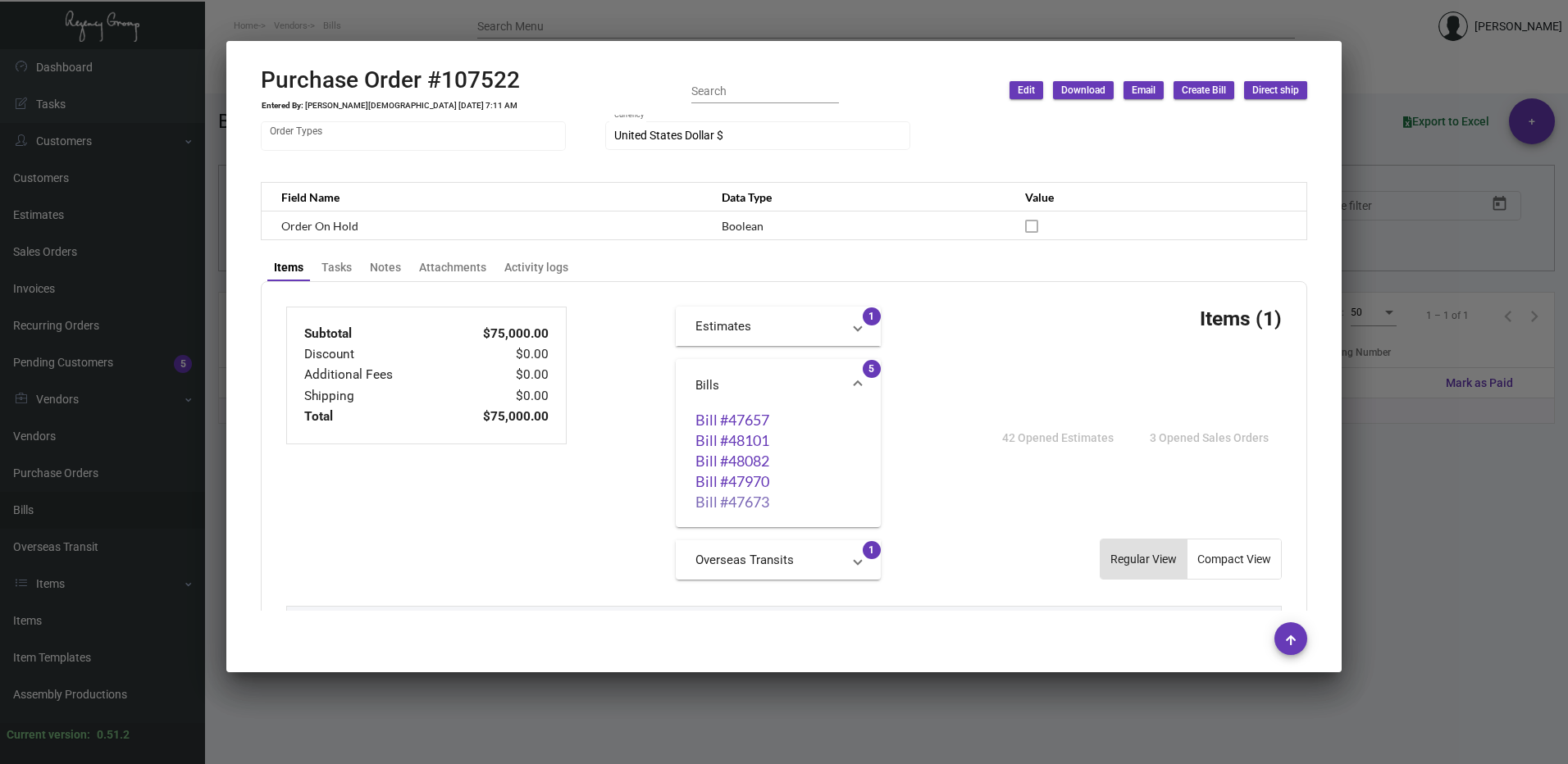
click at [730, 505] on link "Bill #47673" at bounding box center [778, 501] width 166 height 16
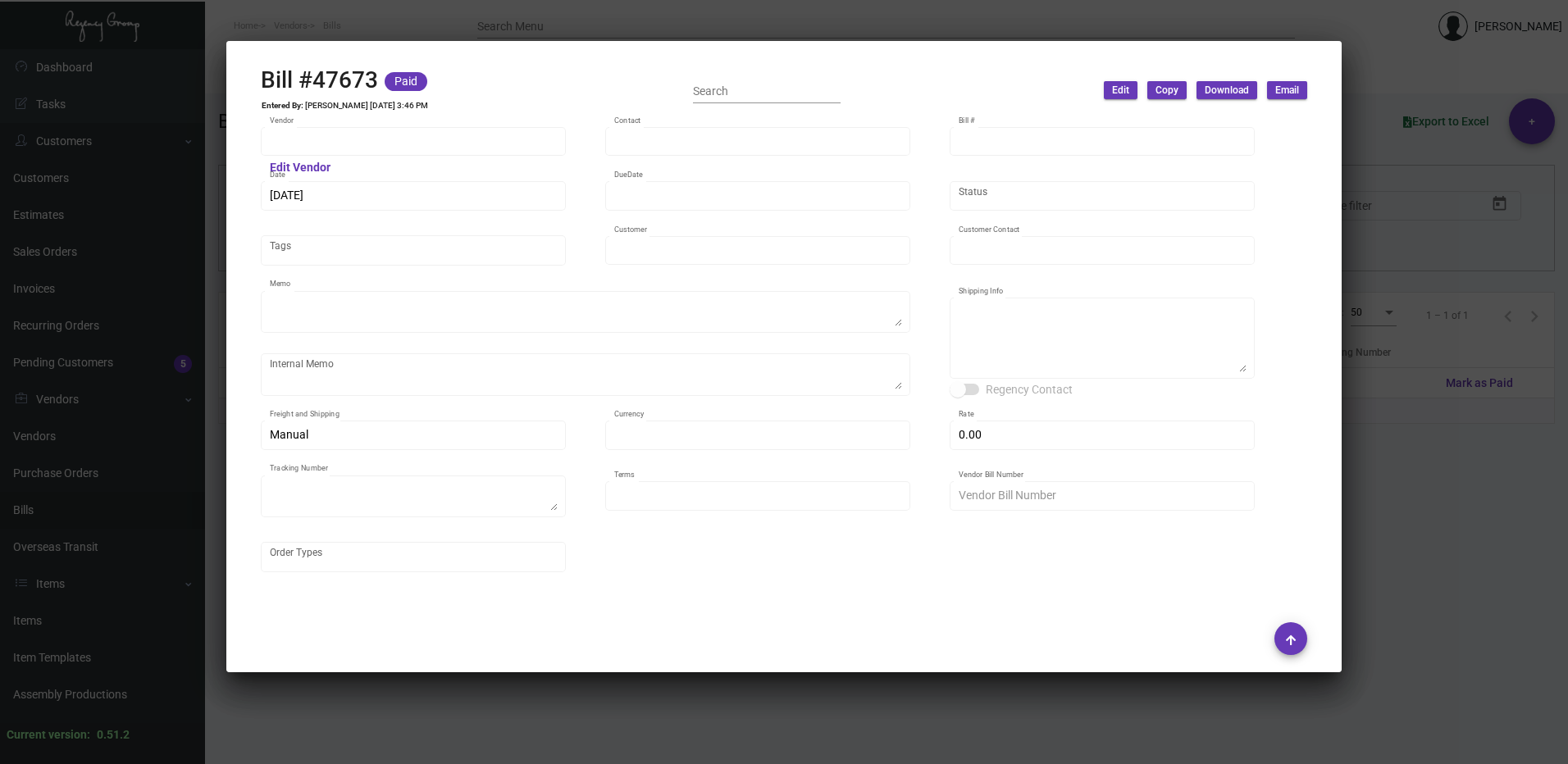
type input "Hangzhou [PERSON_NAME] Leisure Product Co. LTD"
type input "[PERSON_NAME]"
type input "47673"
type input "[DATE]"
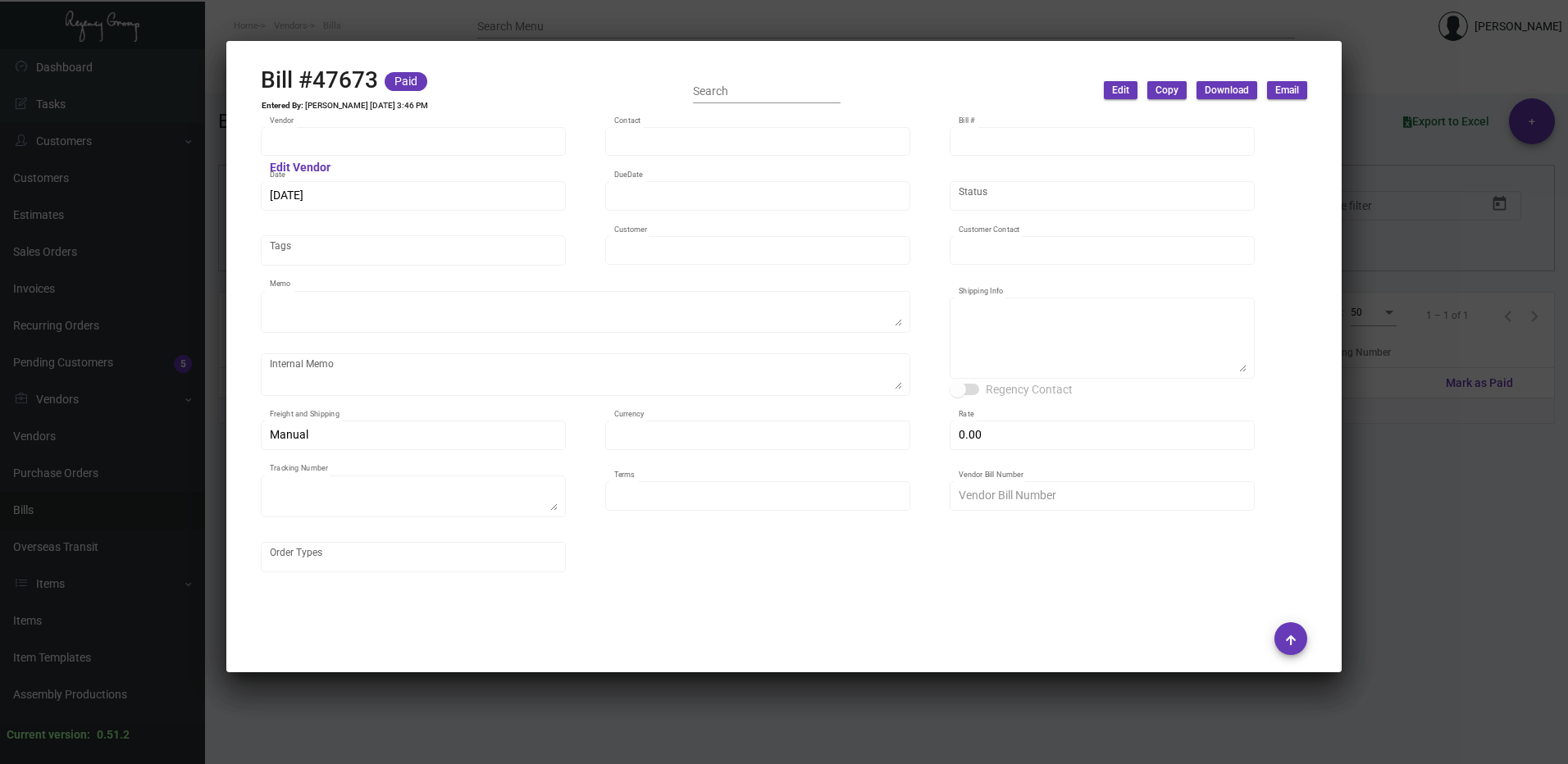
type input "[PERSON_NAME] Hotels"
type input "C/O Hyatt Hotels"
type textarea "Please ship 20k once the production is complete. Boat to [GEOGRAPHIC_DATA]. For…"
type textarea "[PERSON_NAME] Hotels - C/O Hyatt Hotels [STREET_ADDRESS]"
type input "United States Dollar $"
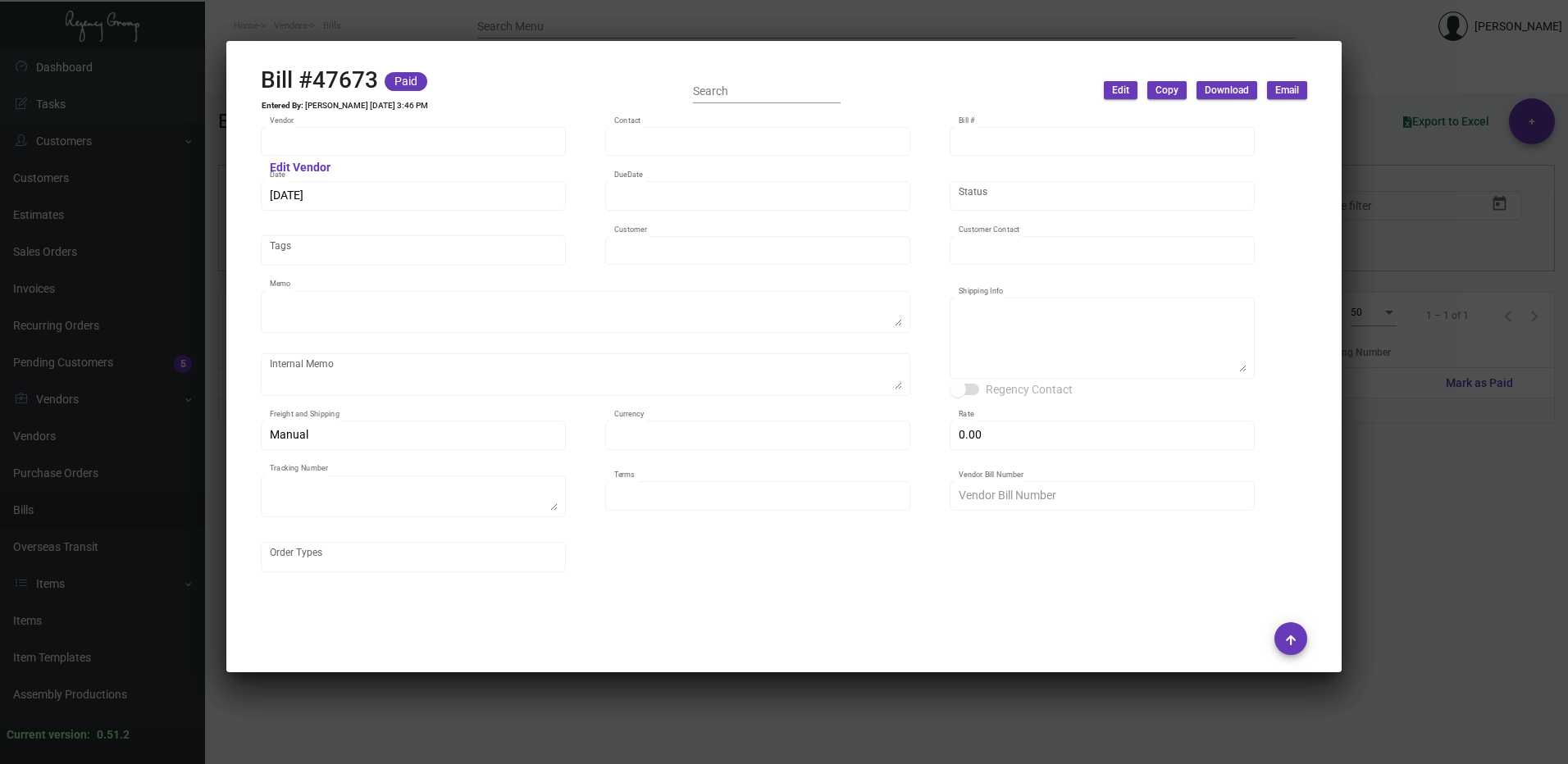
type input "$ 0.00"
type textarea "738567A"
type input "Net 30"
type input "20241210_1-107522"
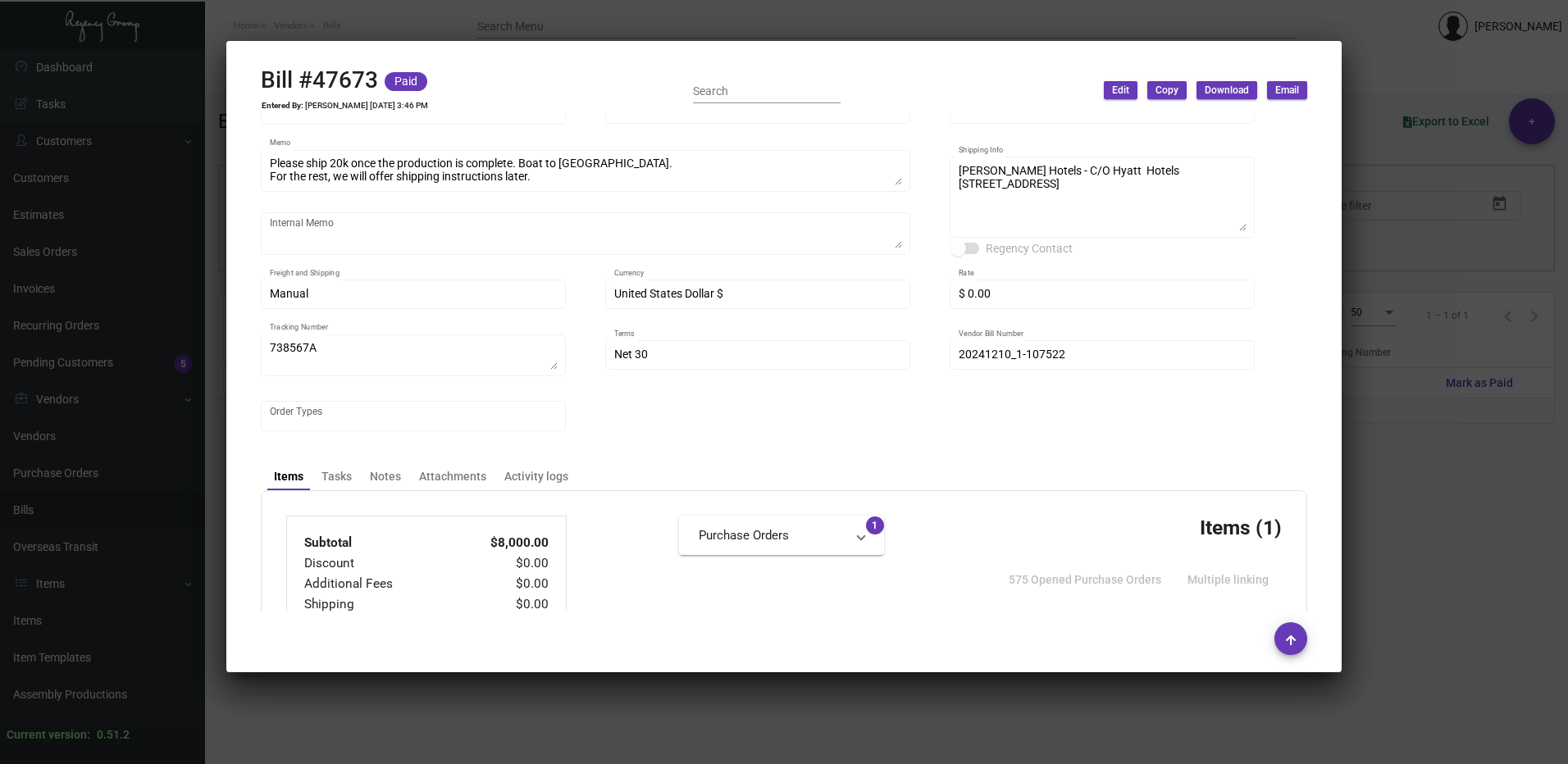
scroll to position [82, 0]
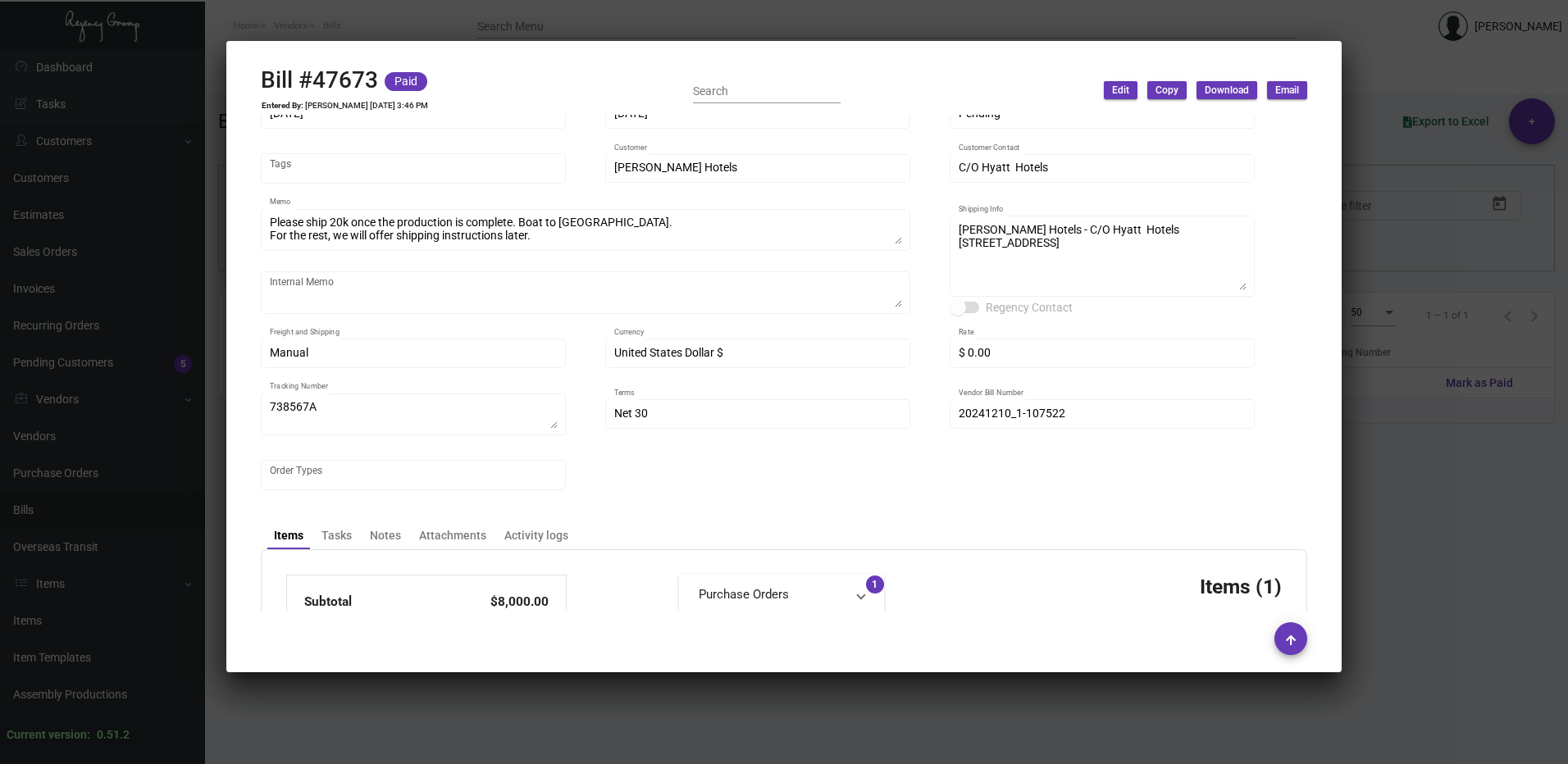
click at [1432, 206] on div at bounding box center [784, 382] width 1568 height 764
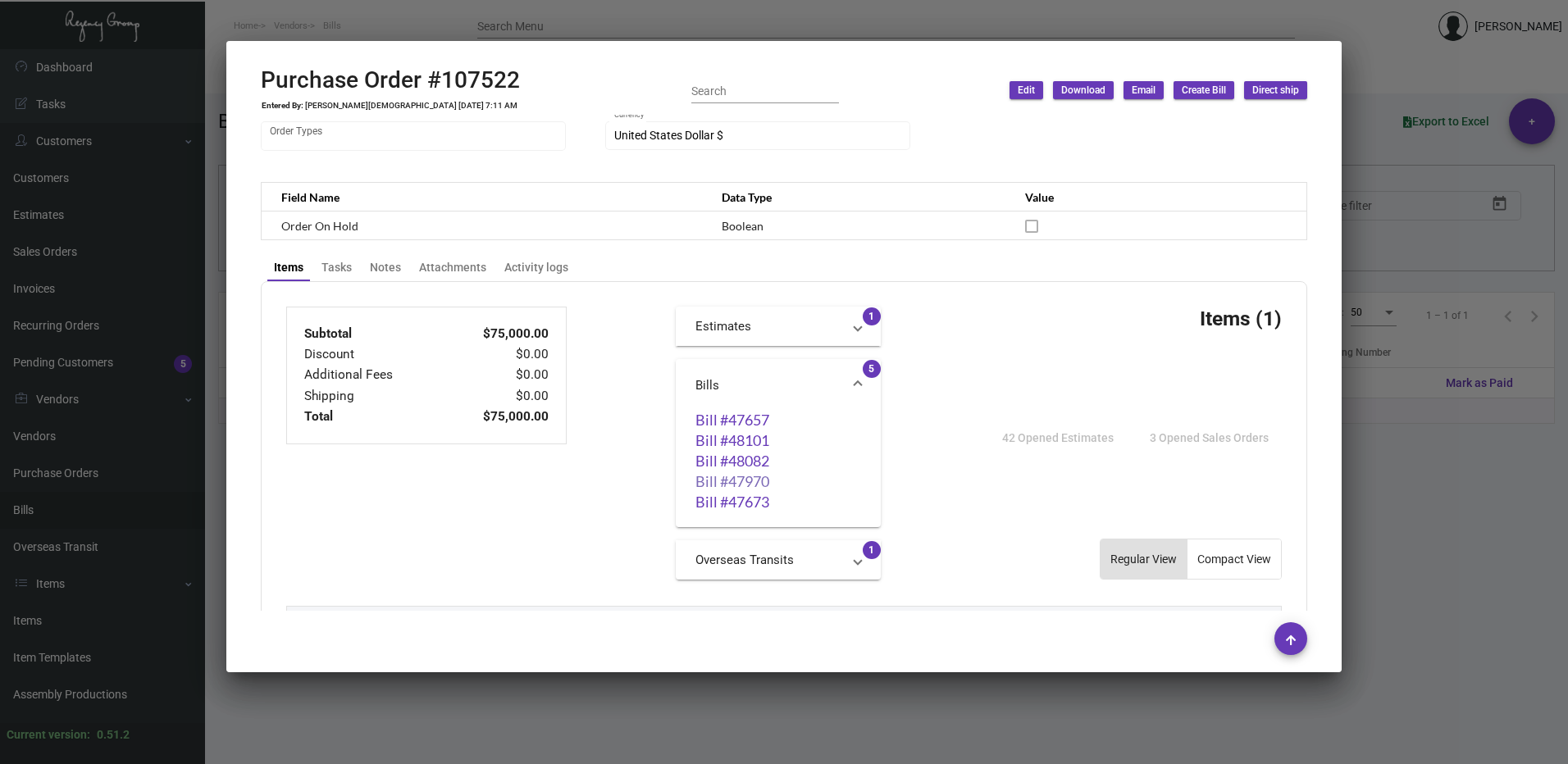
click at [738, 480] on link "Bill #47970" at bounding box center [778, 480] width 166 height 16
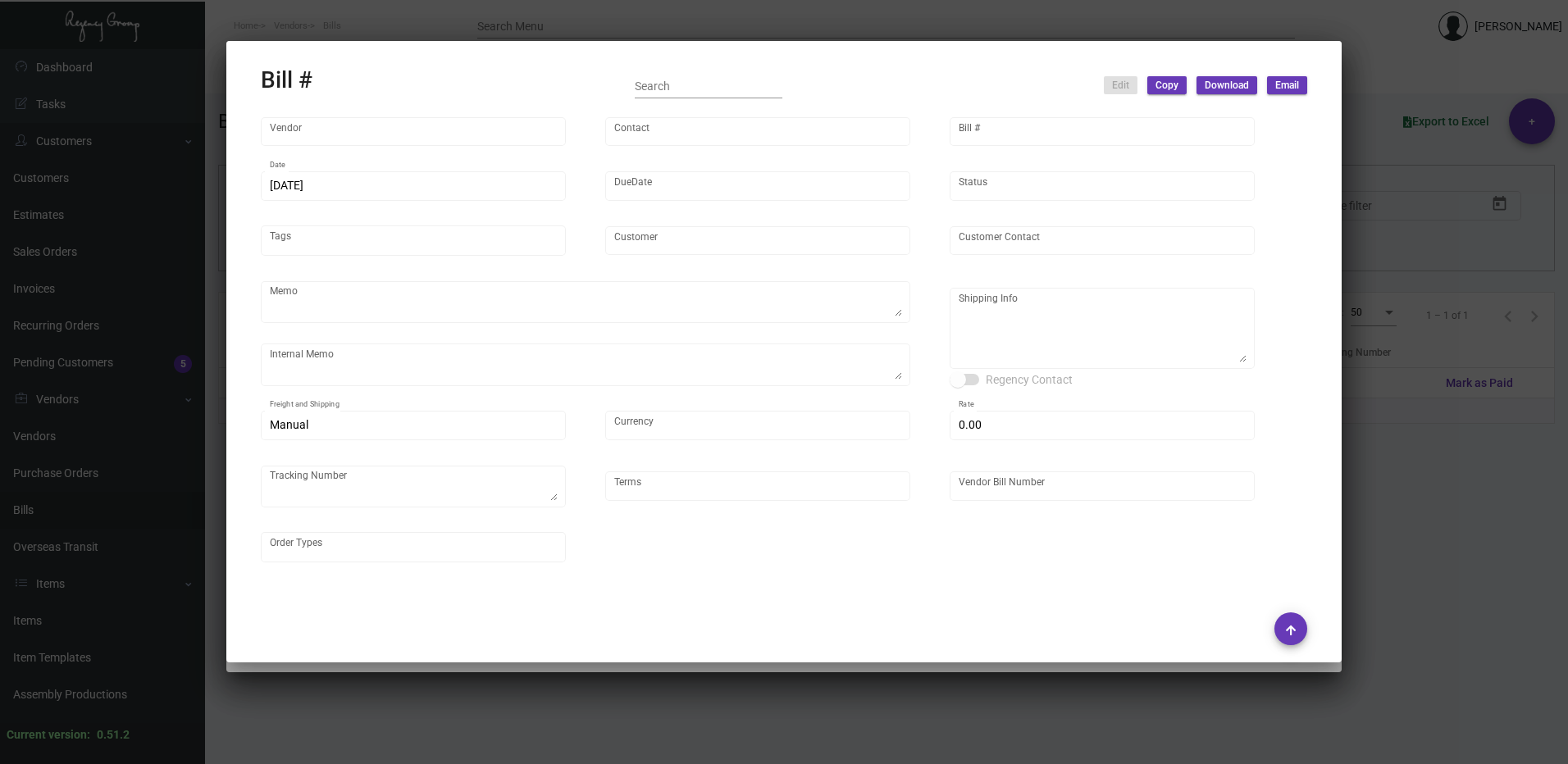
type input "Hangzhou [PERSON_NAME] Leisure Product Co. LTD"
type input "[PERSON_NAME]"
type input "47970"
type input "[DATE]"
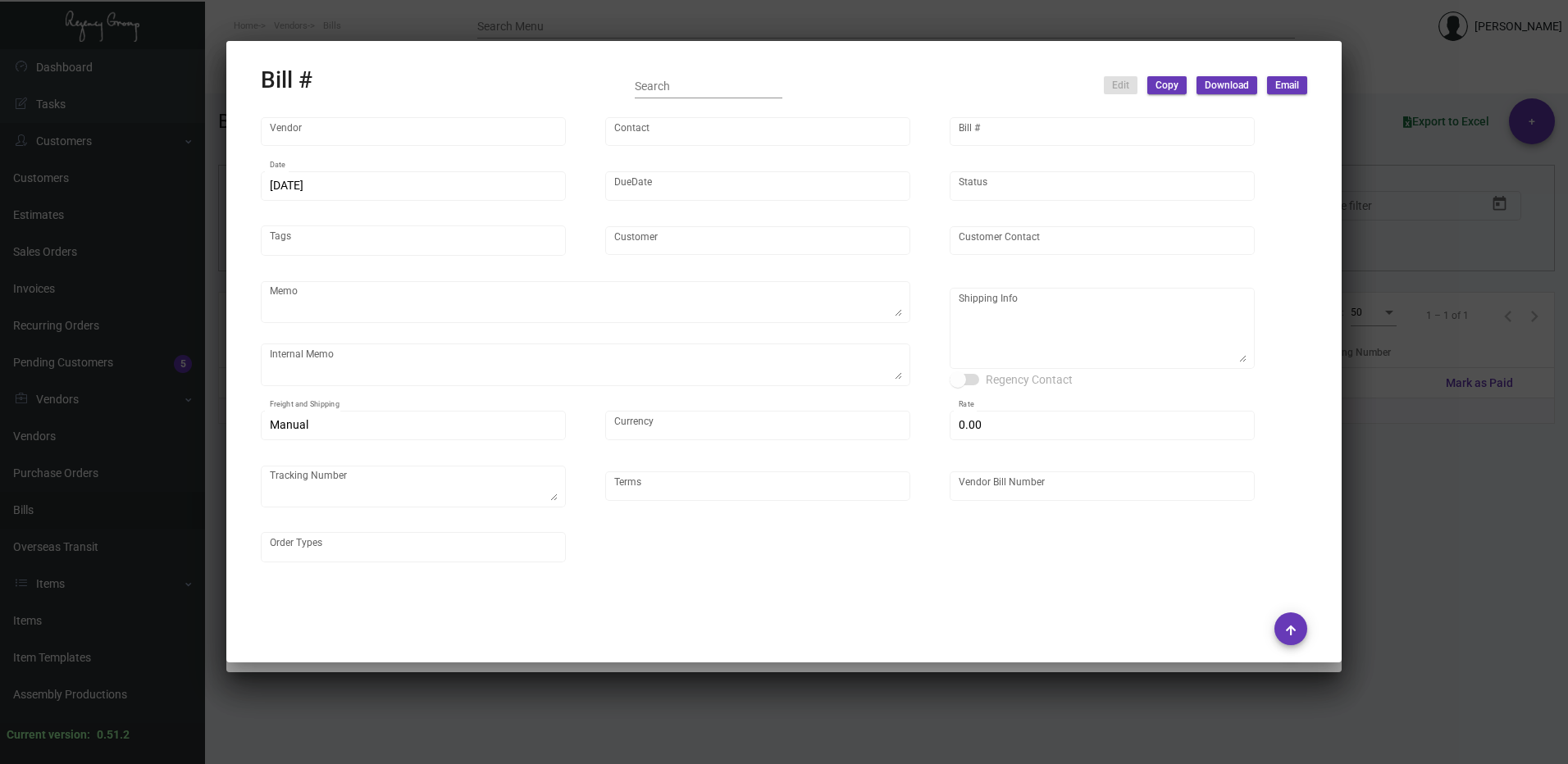
type input "[PERSON_NAME] Hotels"
type input "C/O Hyatt Hotels"
type textarea "Please ship 20k once the production is complete. Boat to [GEOGRAPHIC_DATA]. For…"
type textarea "[PERSON_NAME] Hotels - C/O Hyatt Hotels [STREET_ADDRESS]"
type input "United States Dollar $"
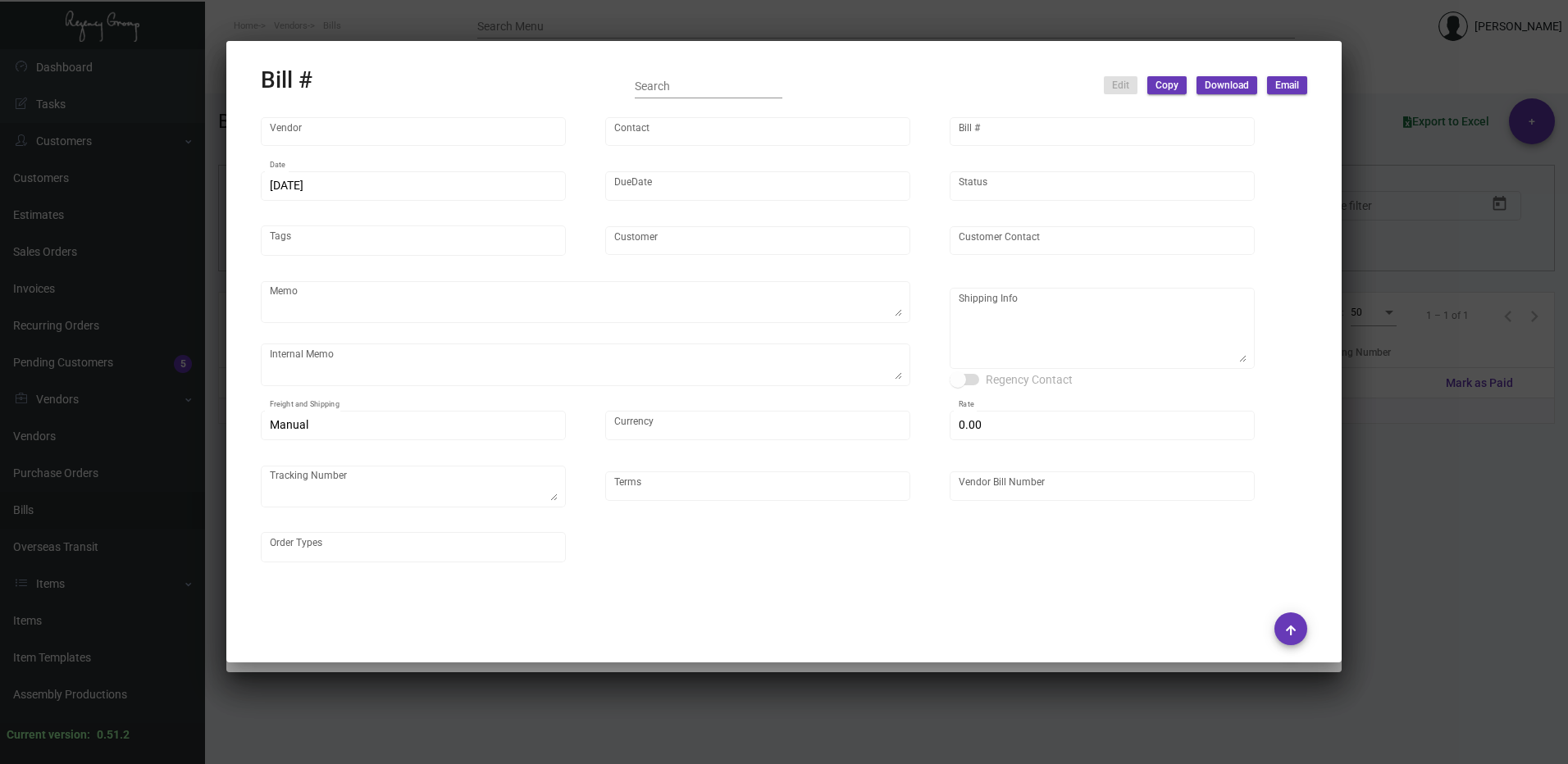
type input "$ 0.00"
type input "Net 30"
type input "20250117_1-107522"
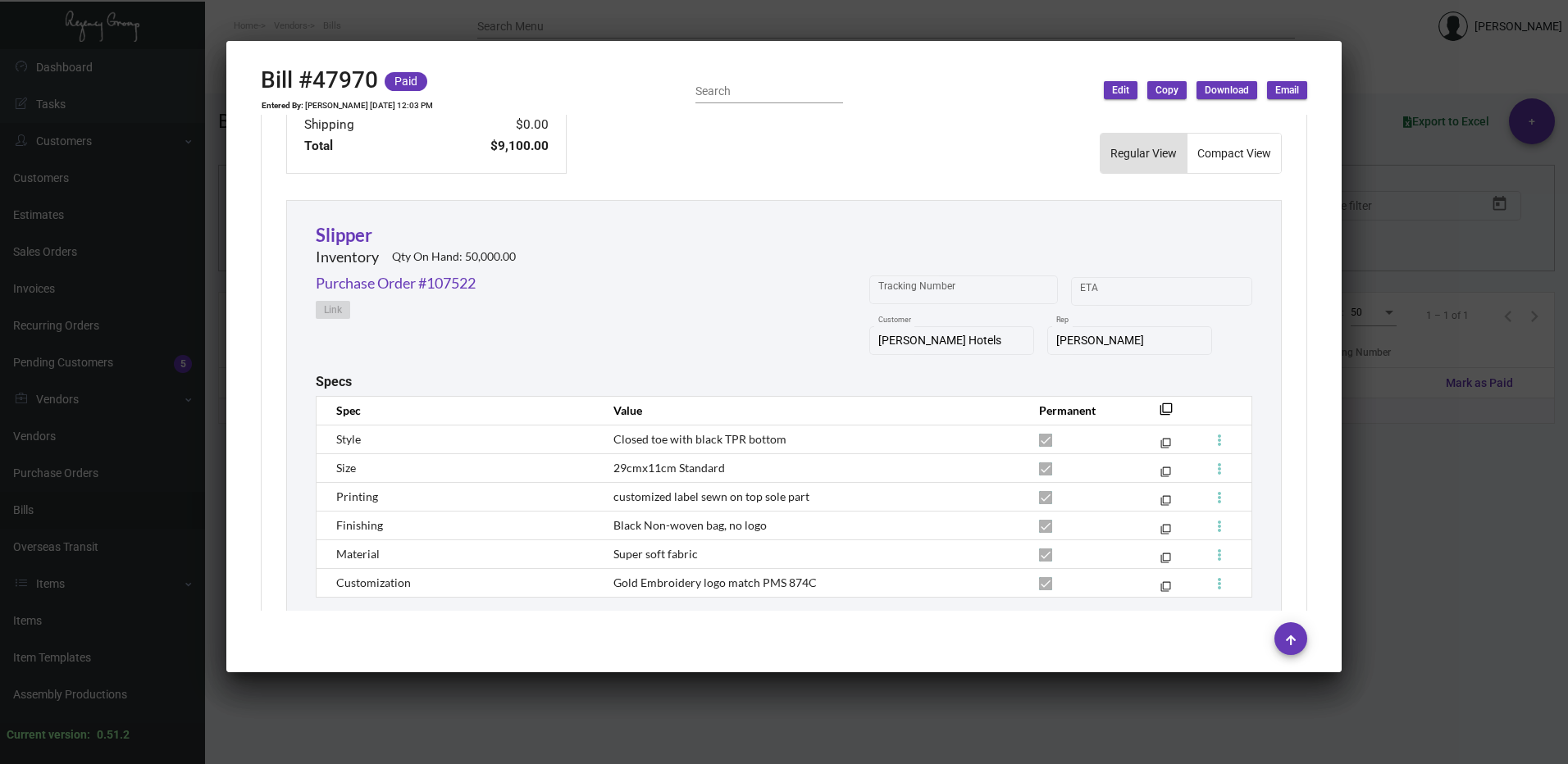
scroll to position [757, 0]
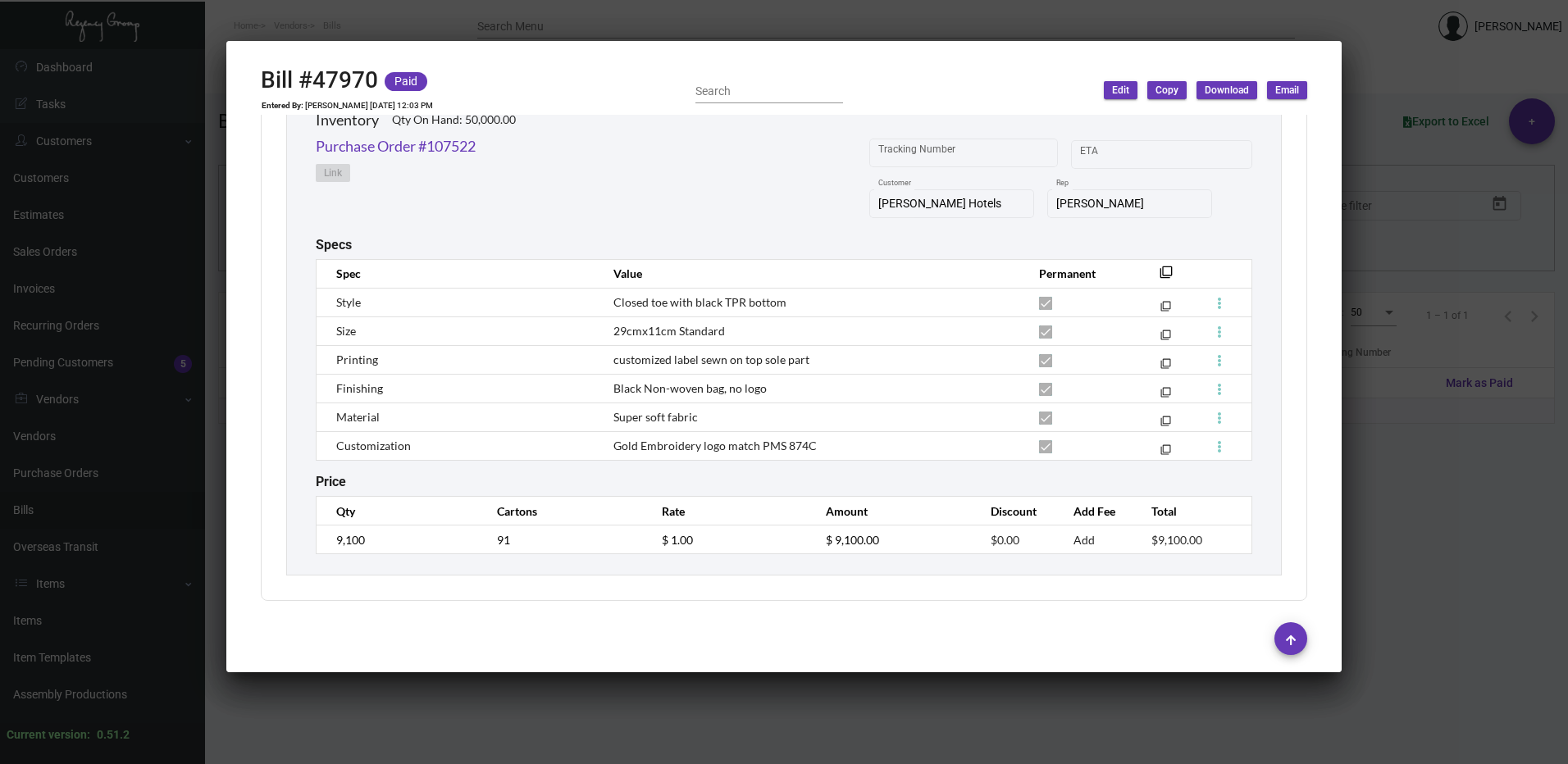
drag, startPoint x: 1408, startPoint y: 294, endPoint x: 968, endPoint y: 303, distance: 440.1
click at [1399, 296] on div at bounding box center [784, 382] width 1568 height 764
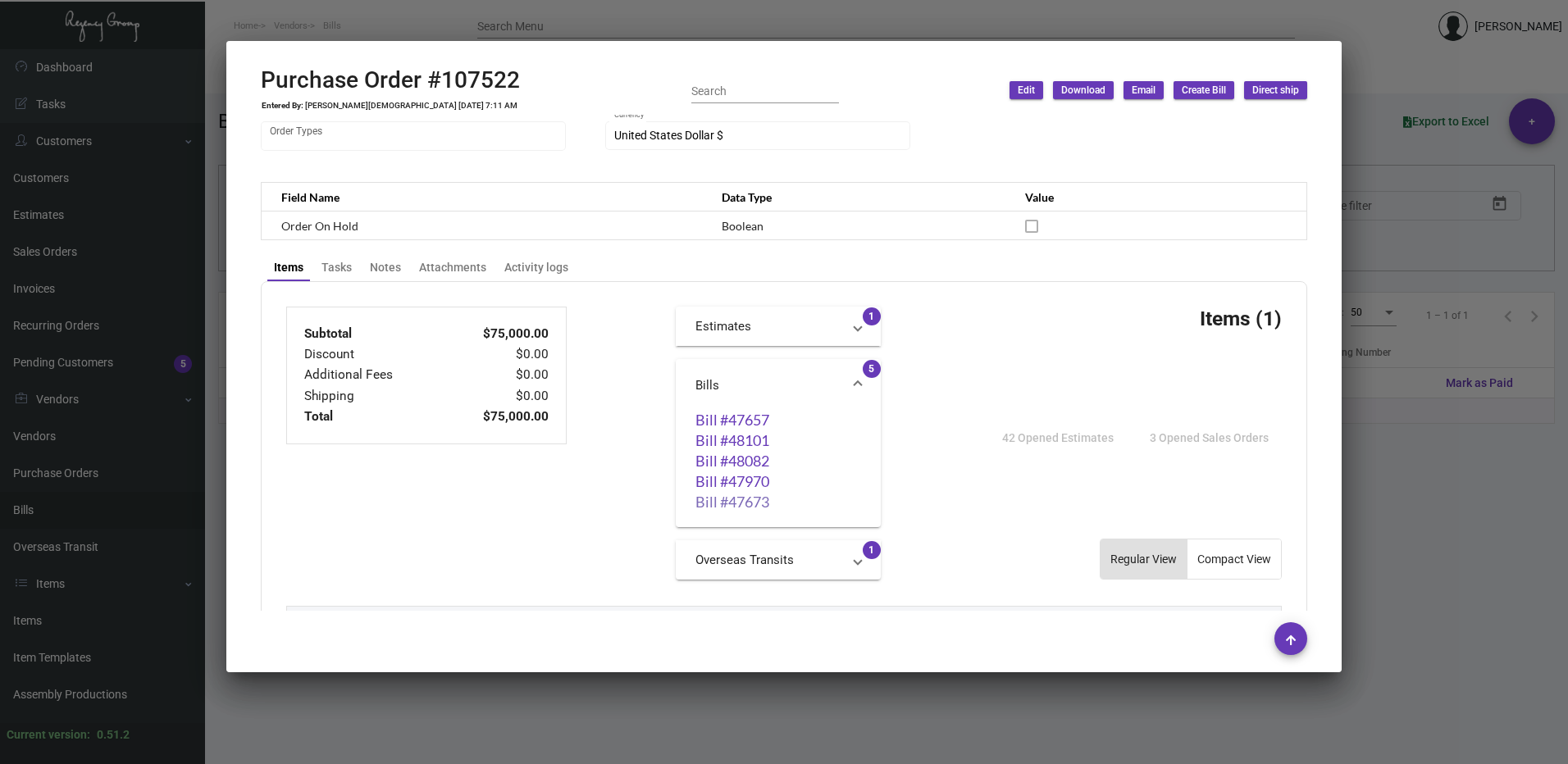
click at [734, 501] on link "Bill #47673" at bounding box center [778, 501] width 166 height 16
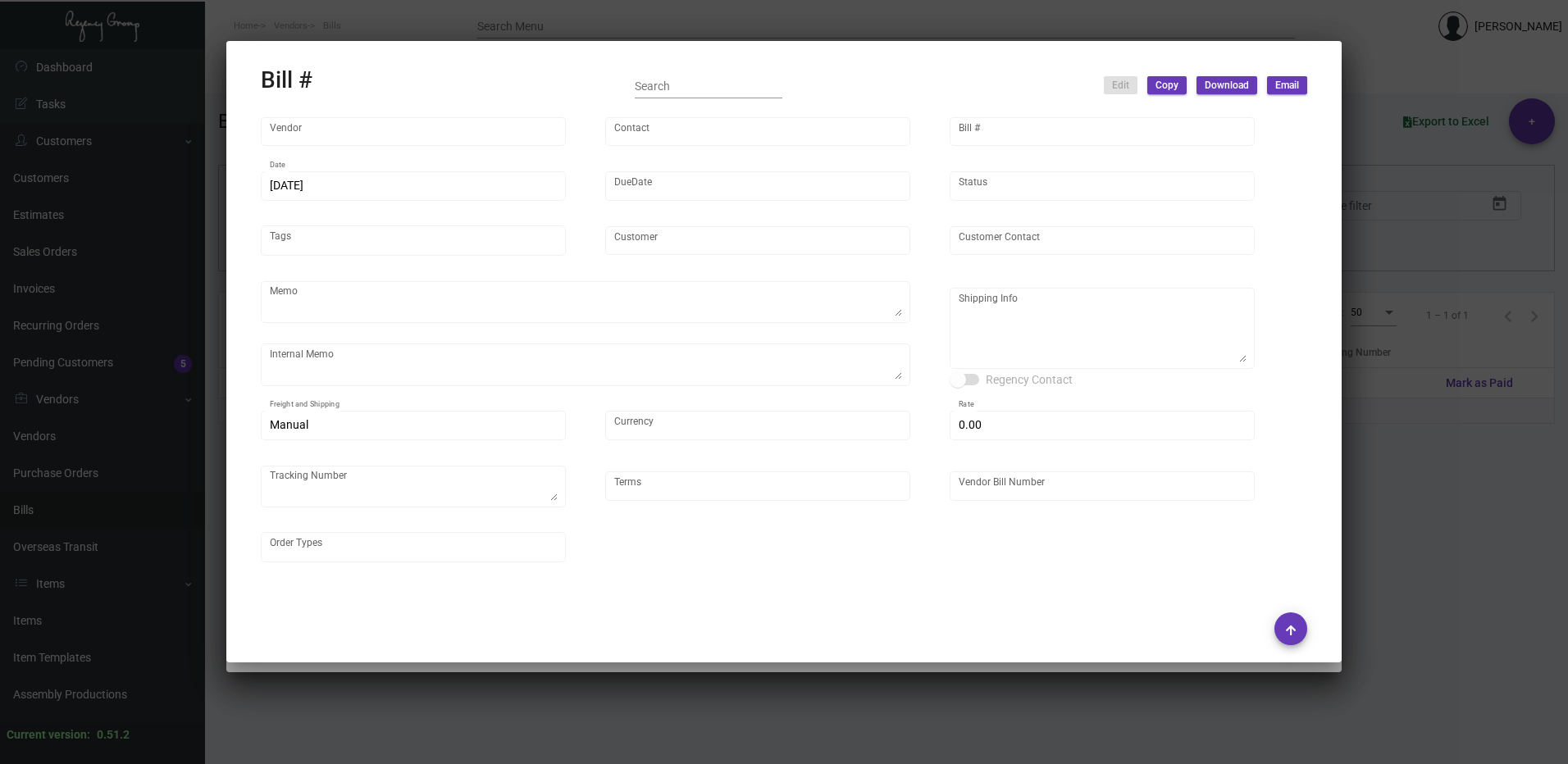
type input "Hangzhou [PERSON_NAME] Leisure Product Co. LTD"
type input "[PERSON_NAME]"
type input "47673"
type input "[DATE]"
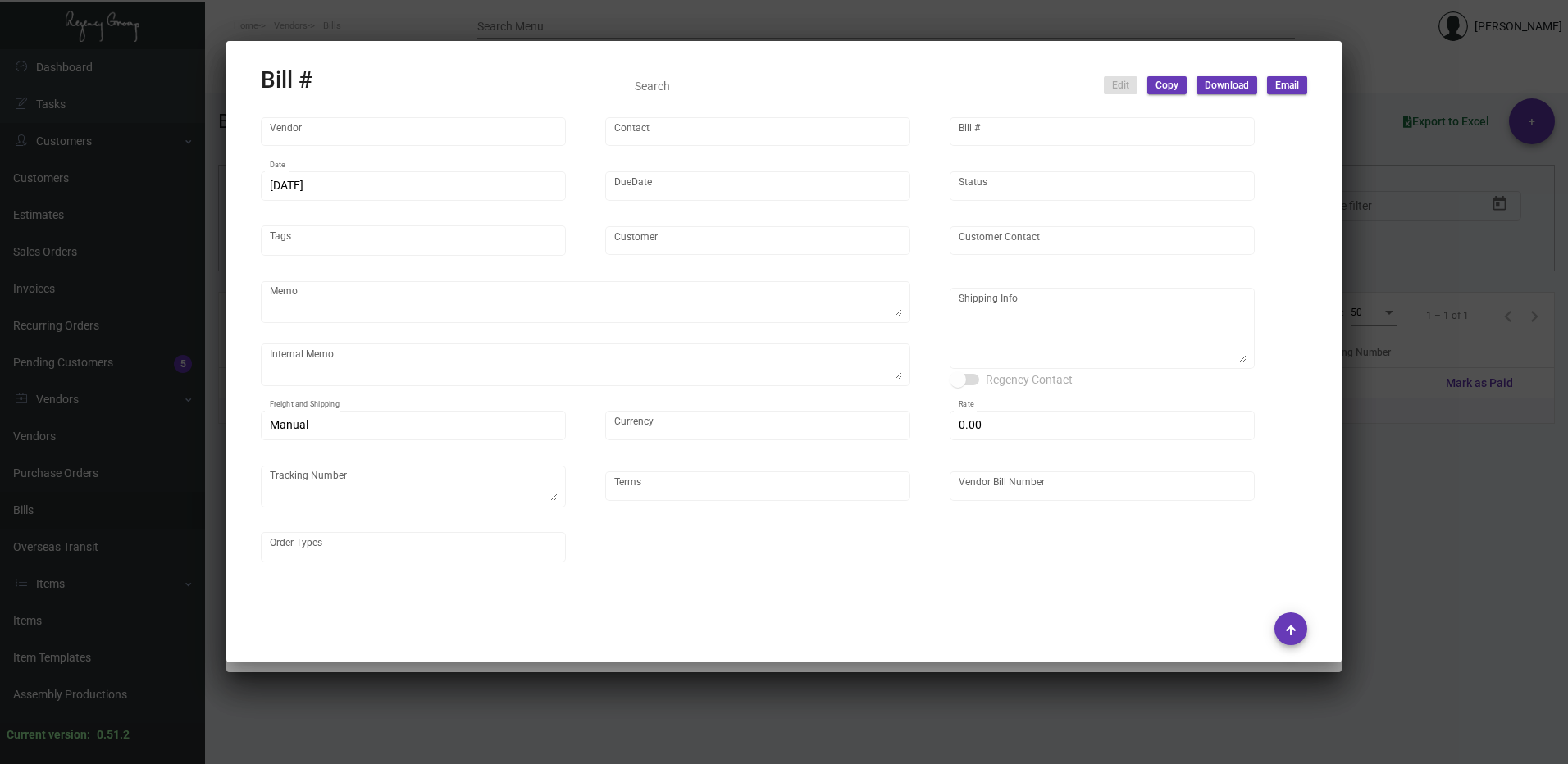
type input "[PERSON_NAME] Hotels"
type input "C/O Hyatt Hotels"
type textarea "Please ship 20k once the production is complete. Boat to [GEOGRAPHIC_DATA]. For…"
type textarea "[PERSON_NAME] Hotels - C/O Hyatt Hotels [STREET_ADDRESS]"
type input "United States Dollar $"
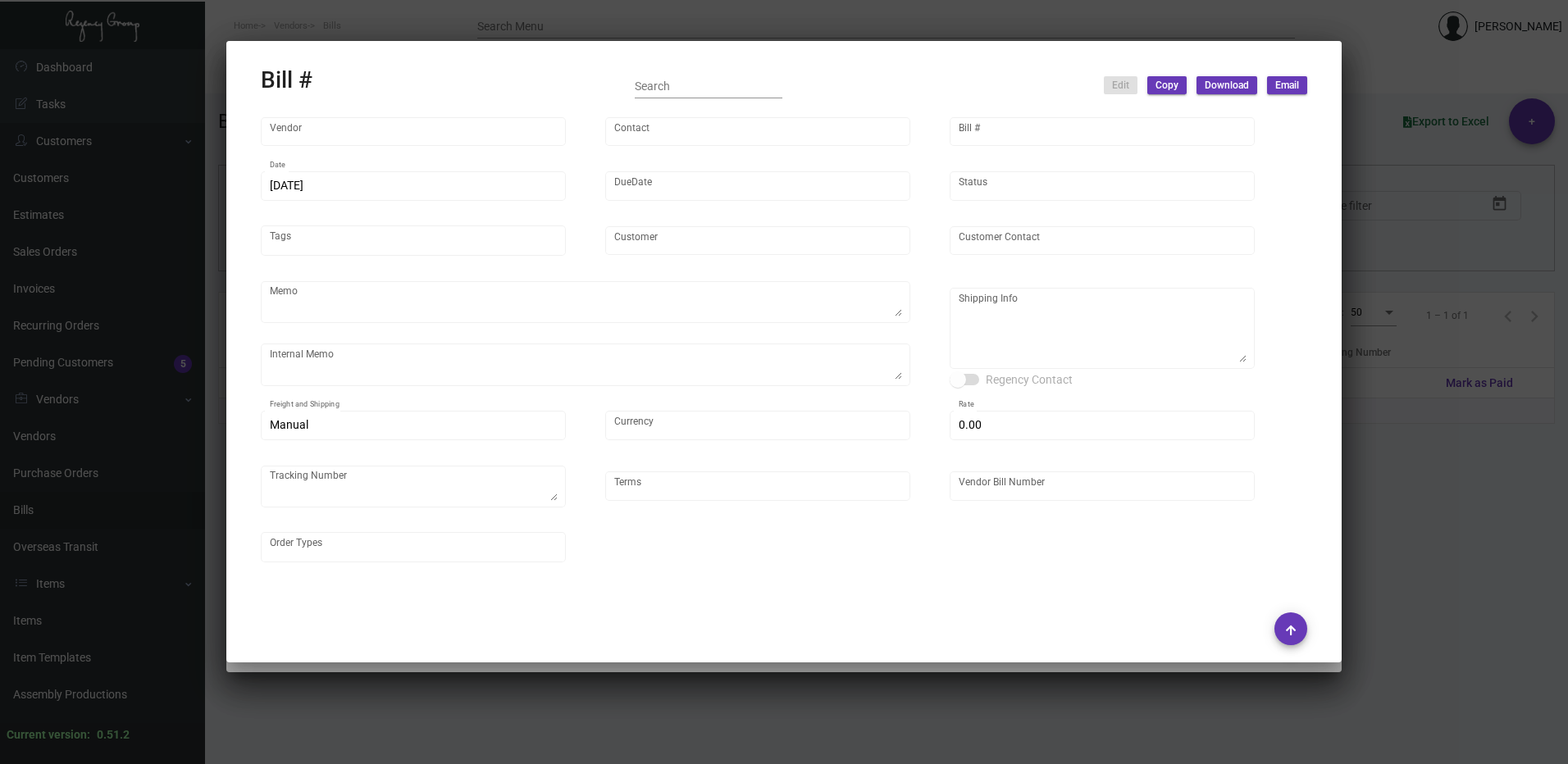
type input "$ 0.00"
type textarea "738567A"
type input "Net 30"
type input "20241210_1-107522"
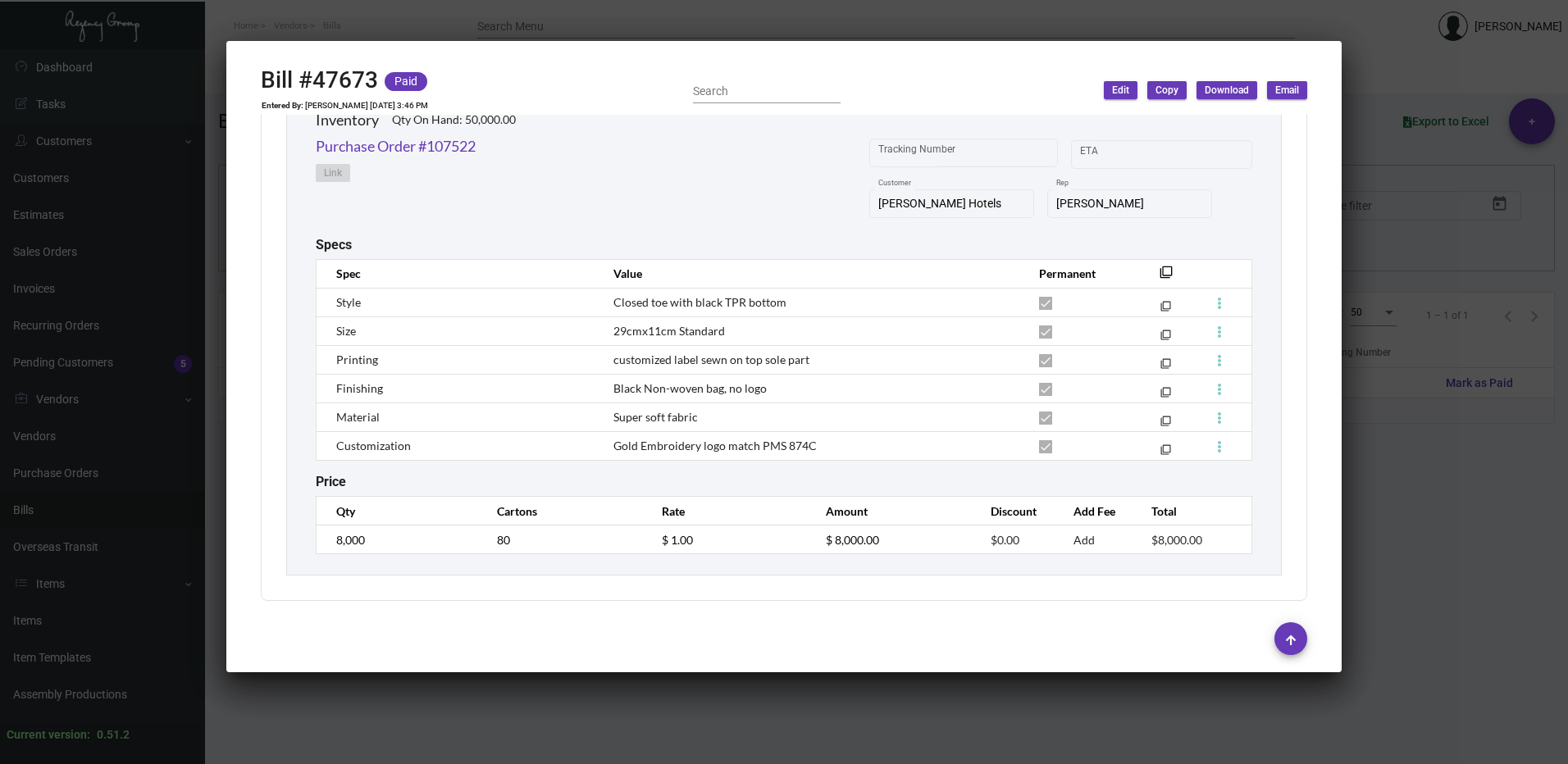
click at [1398, 284] on div at bounding box center [784, 382] width 1568 height 764
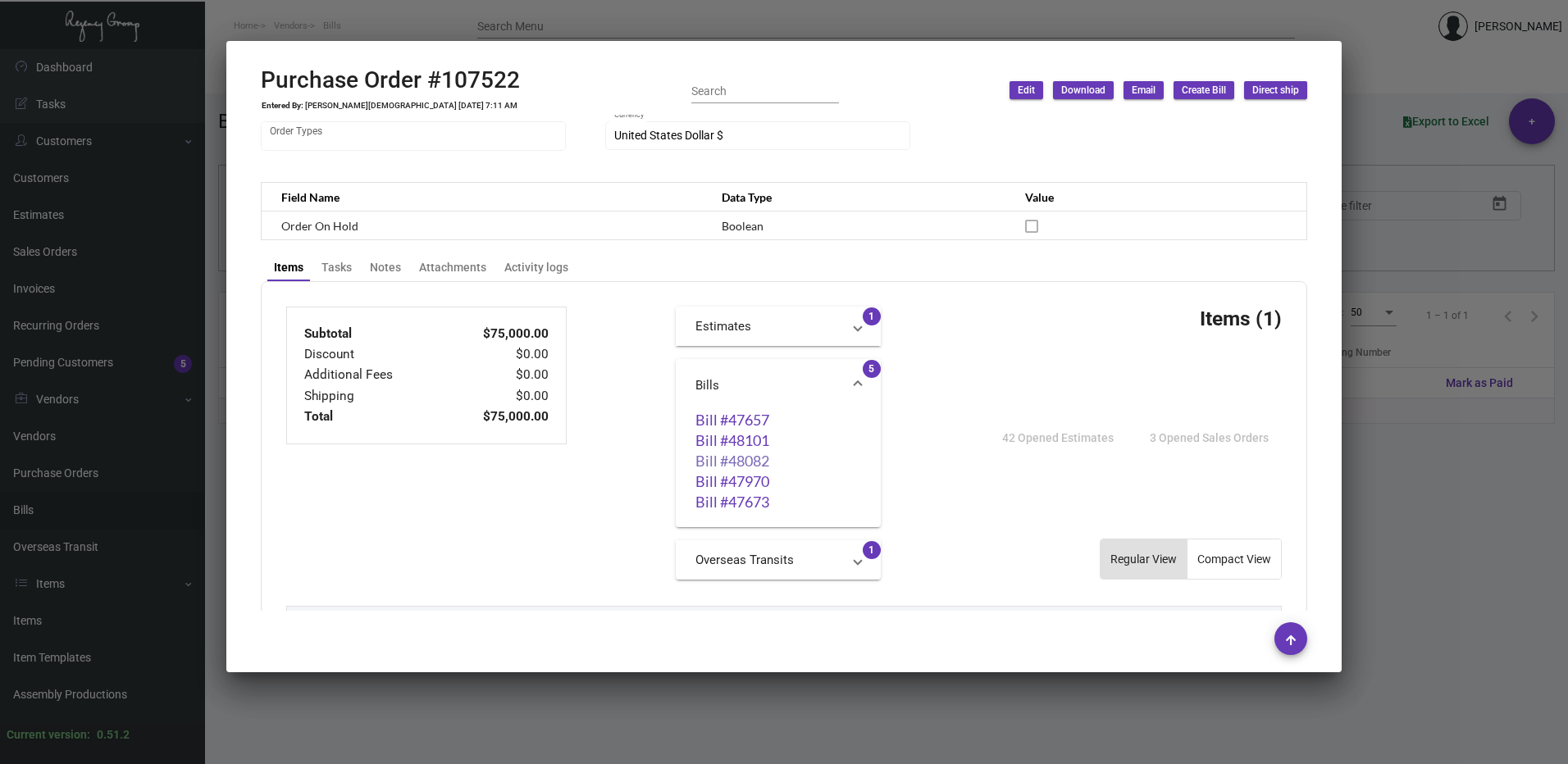
click at [725, 460] on link "Bill #48082" at bounding box center [778, 460] width 166 height 16
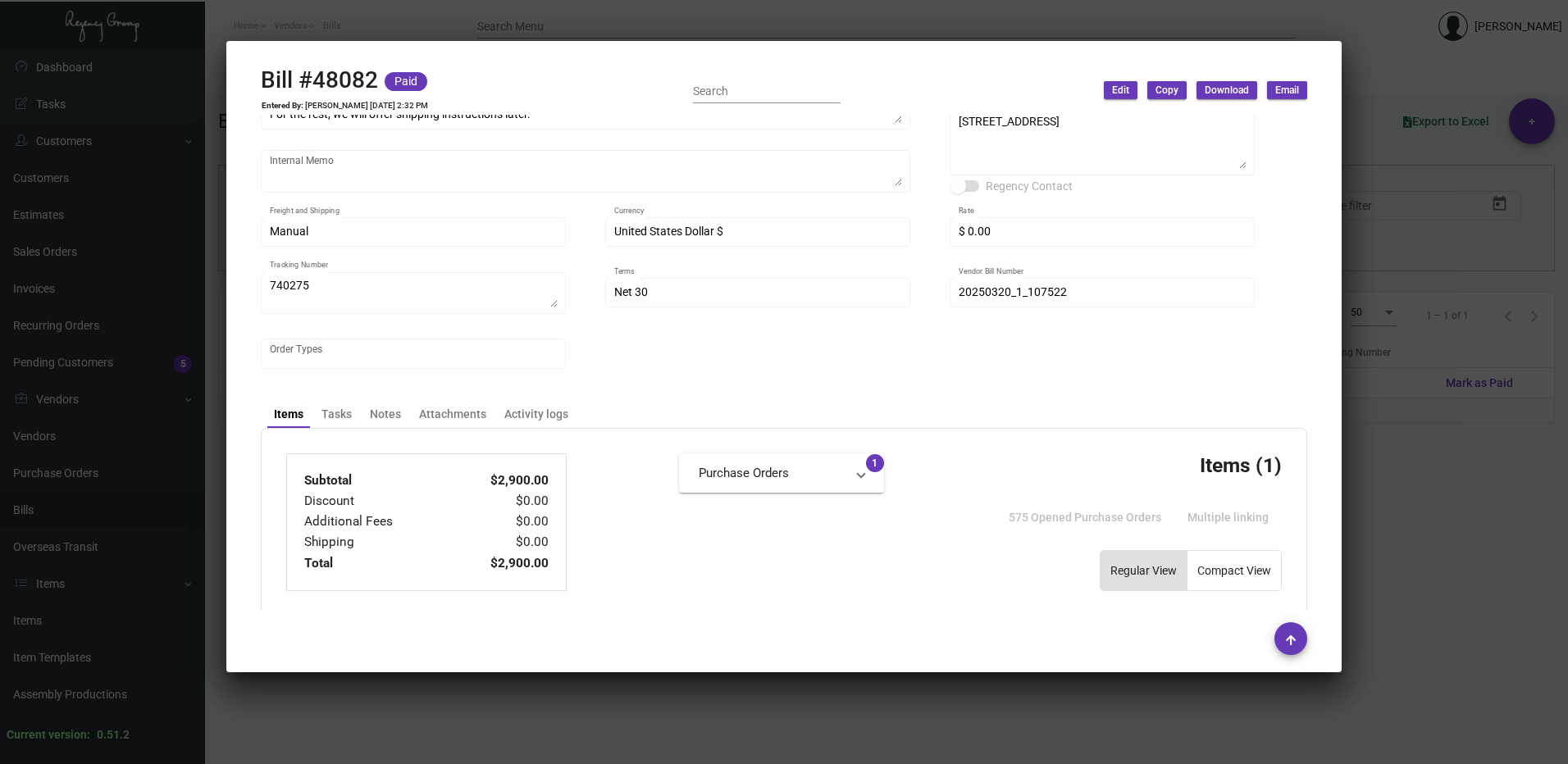
scroll to position [164, 0]
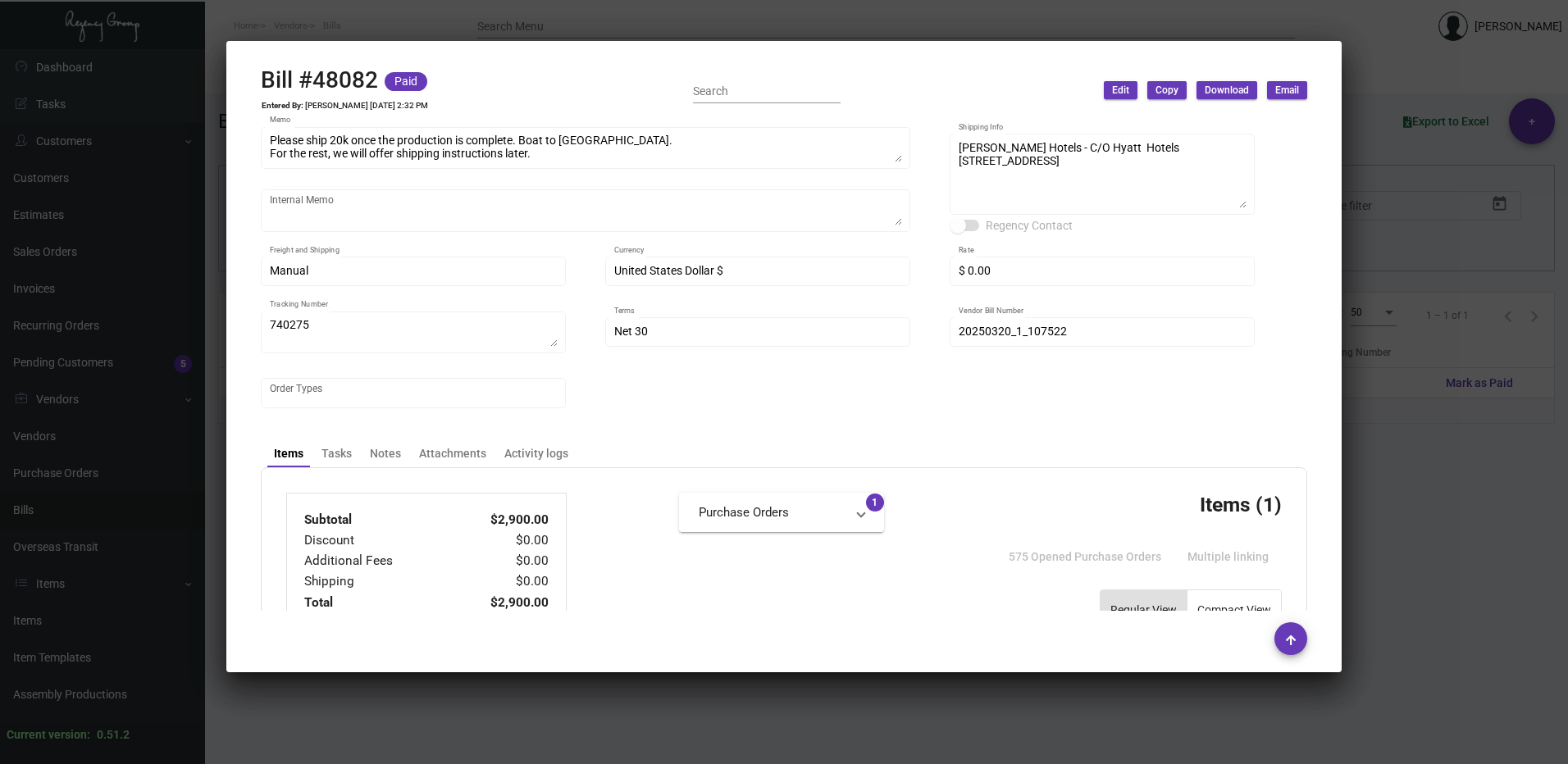
click at [1020, 340] on div "20250320_1_107522 Vendor Bill Number" at bounding box center [1102, 331] width 288 height 32
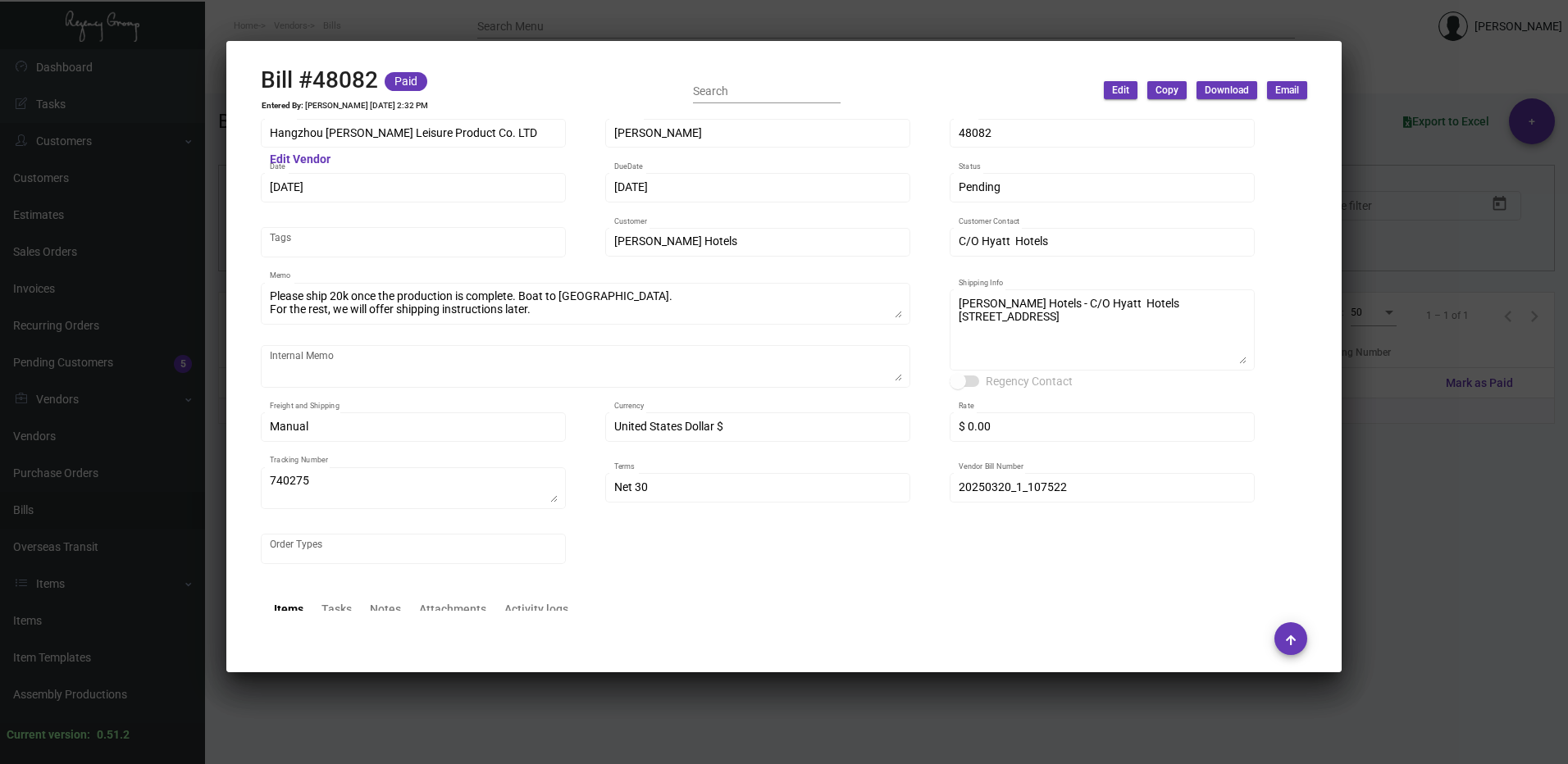
scroll to position [0, 0]
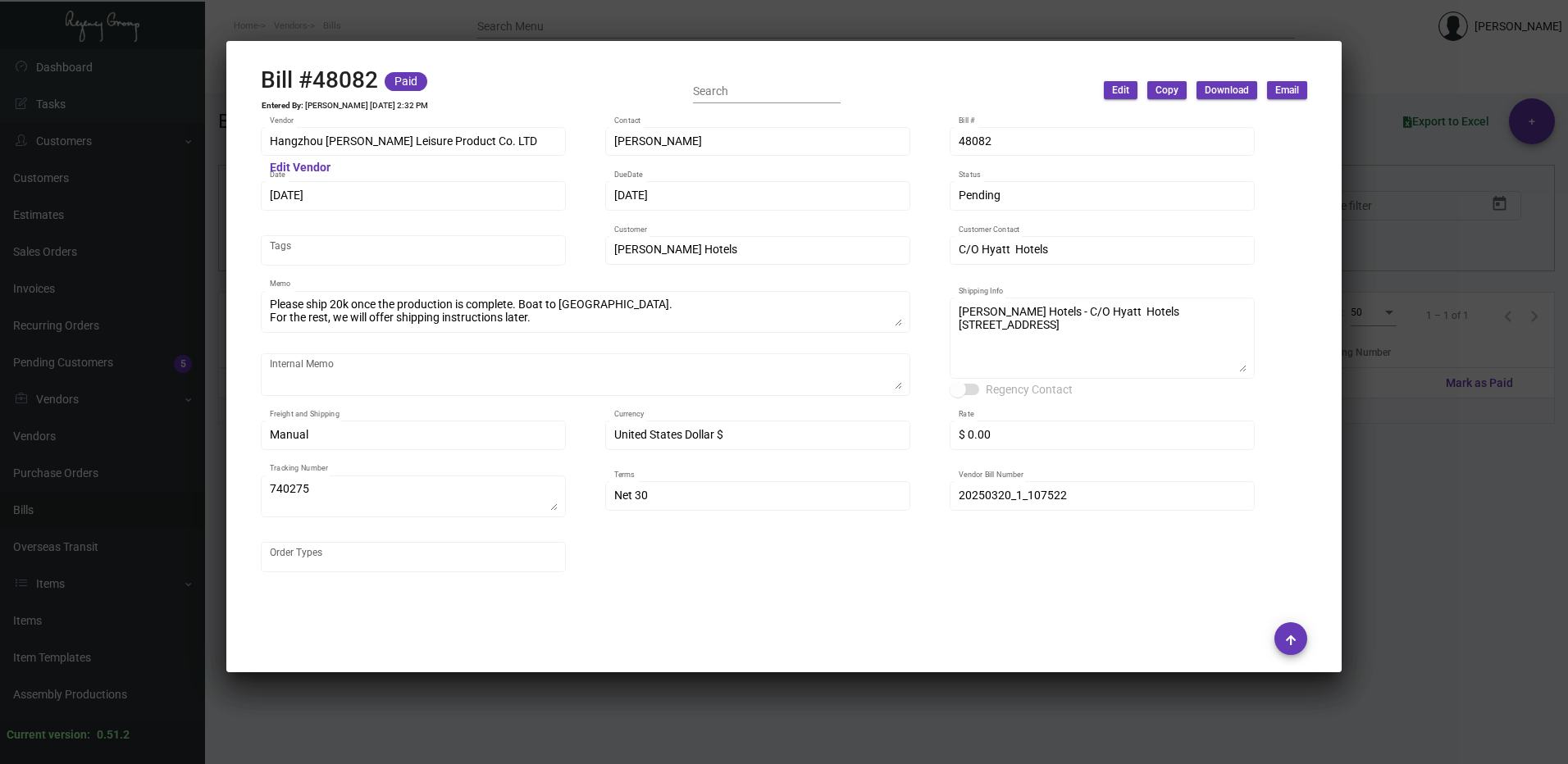
click at [1484, 149] on div at bounding box center [784, 382] width 1568 height 764
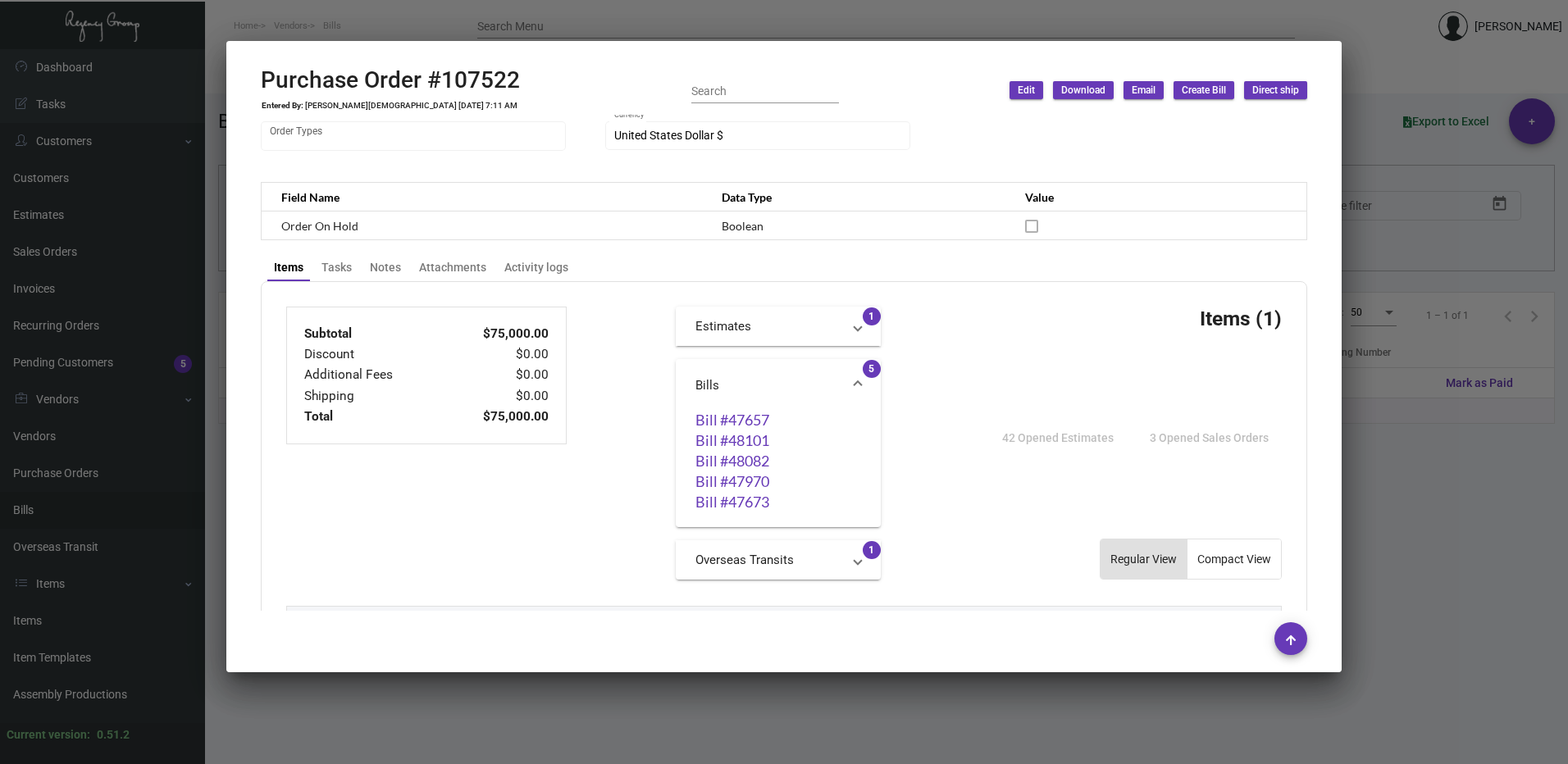
click at [1482, 272] on div at bounding box center [784, 382] width 1568 height 764
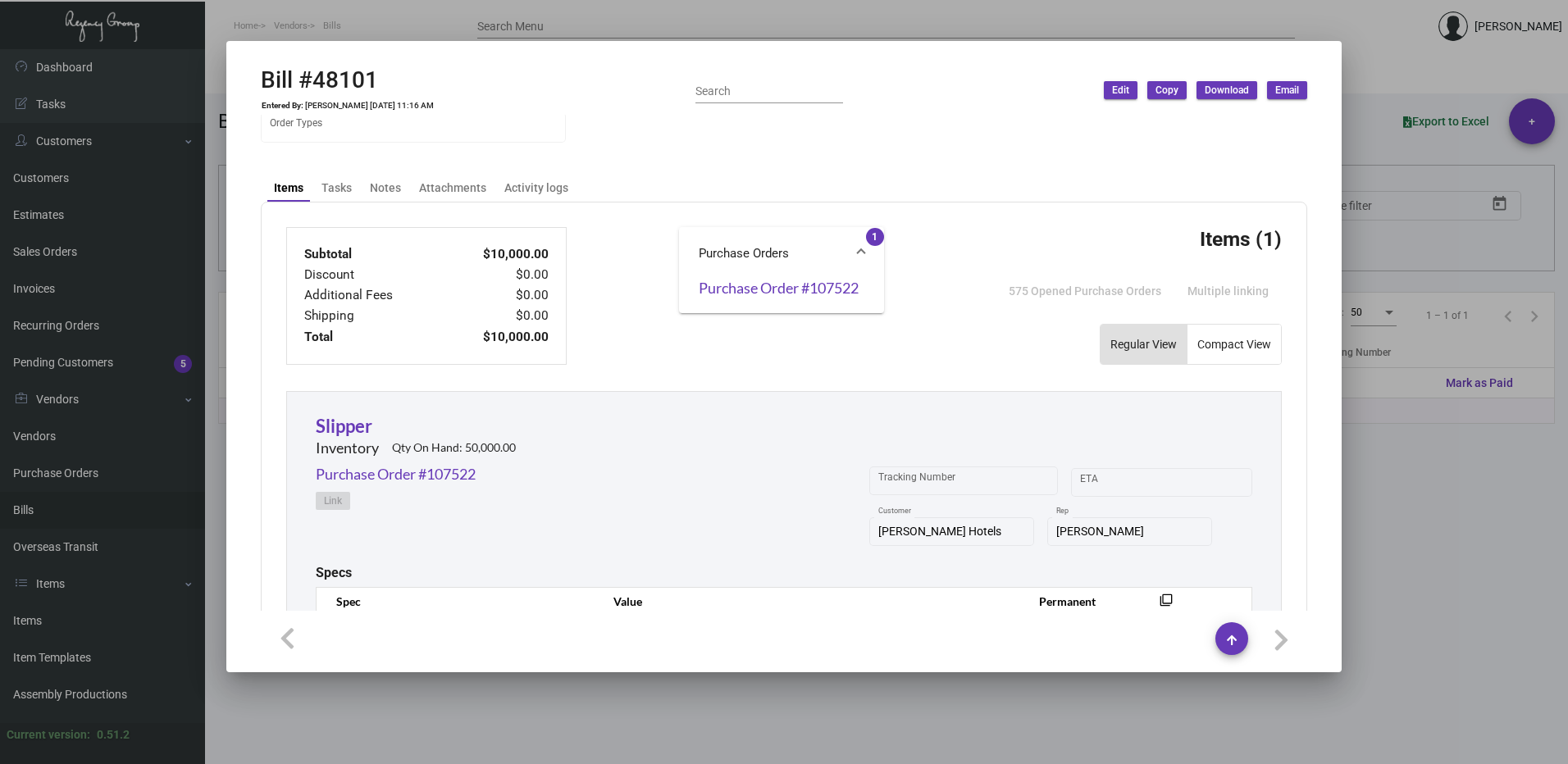
click at [1468, 233] on div at bounding box center [784, 382] width 1568 height 764
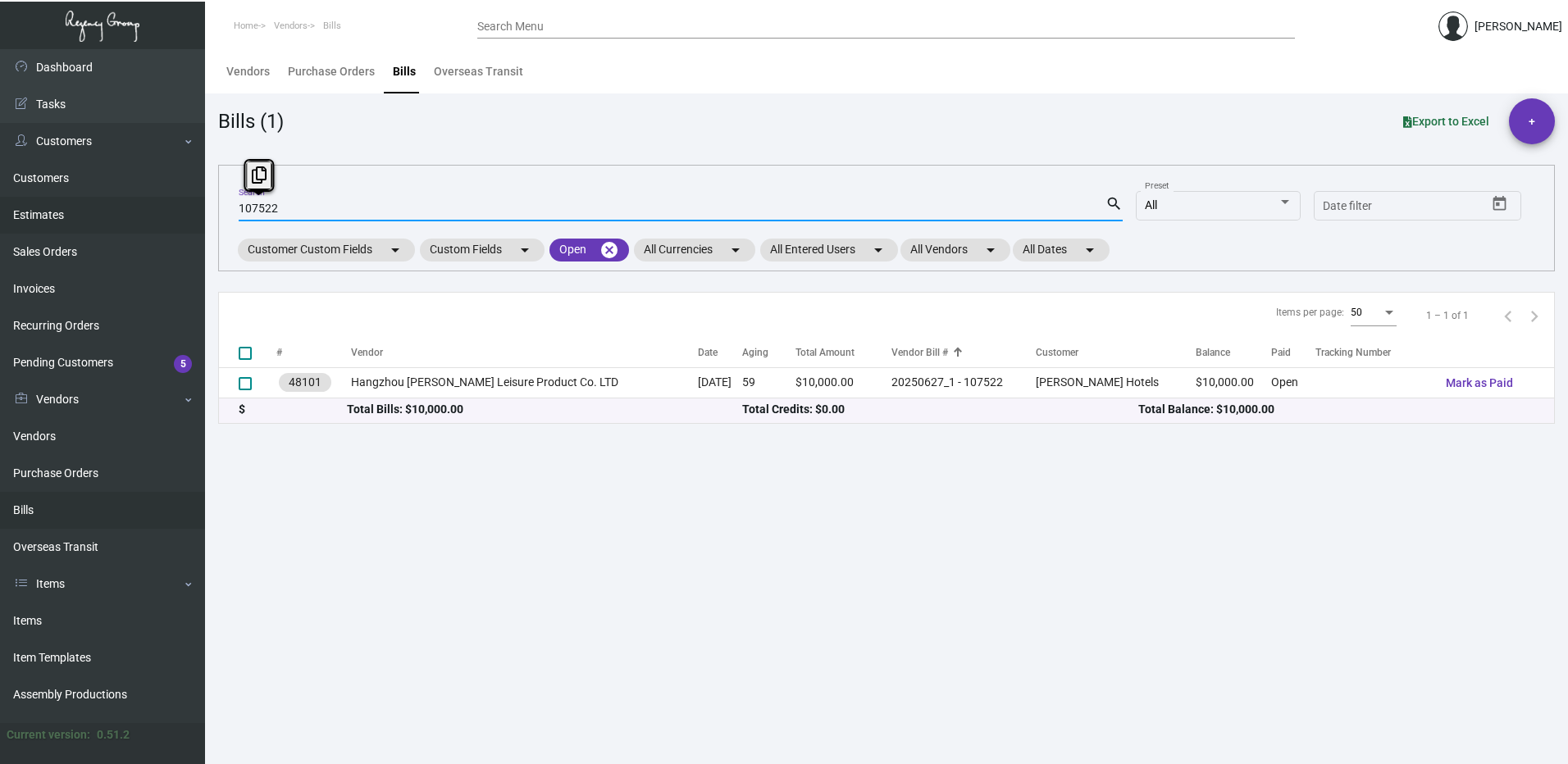
drag, startPoint x: 318, startPoint y: 209, endPoint x: 159, endPoint y: 204, distance: 159.1
click at [159, 204] on div "Dashboard Dashboard Tasks Customers Customers Estimates Sales Orders Invoices R…" at bounding box center [784, 406] width 1568 height 715
paste input "20250320_1"
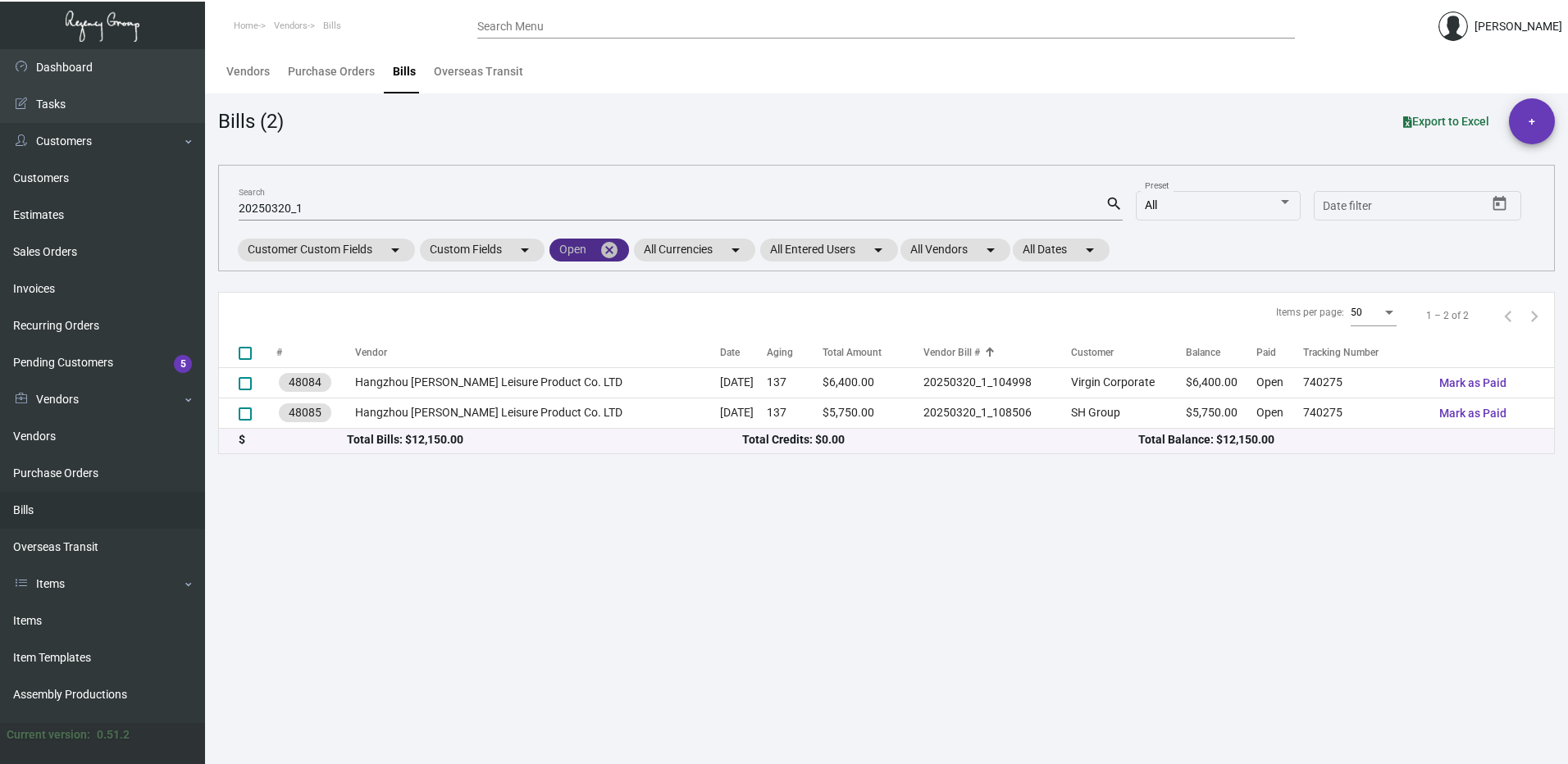
click at [616, 251] on mat-icon "cancel" at bounding box center [609, 249] width 20 height 20
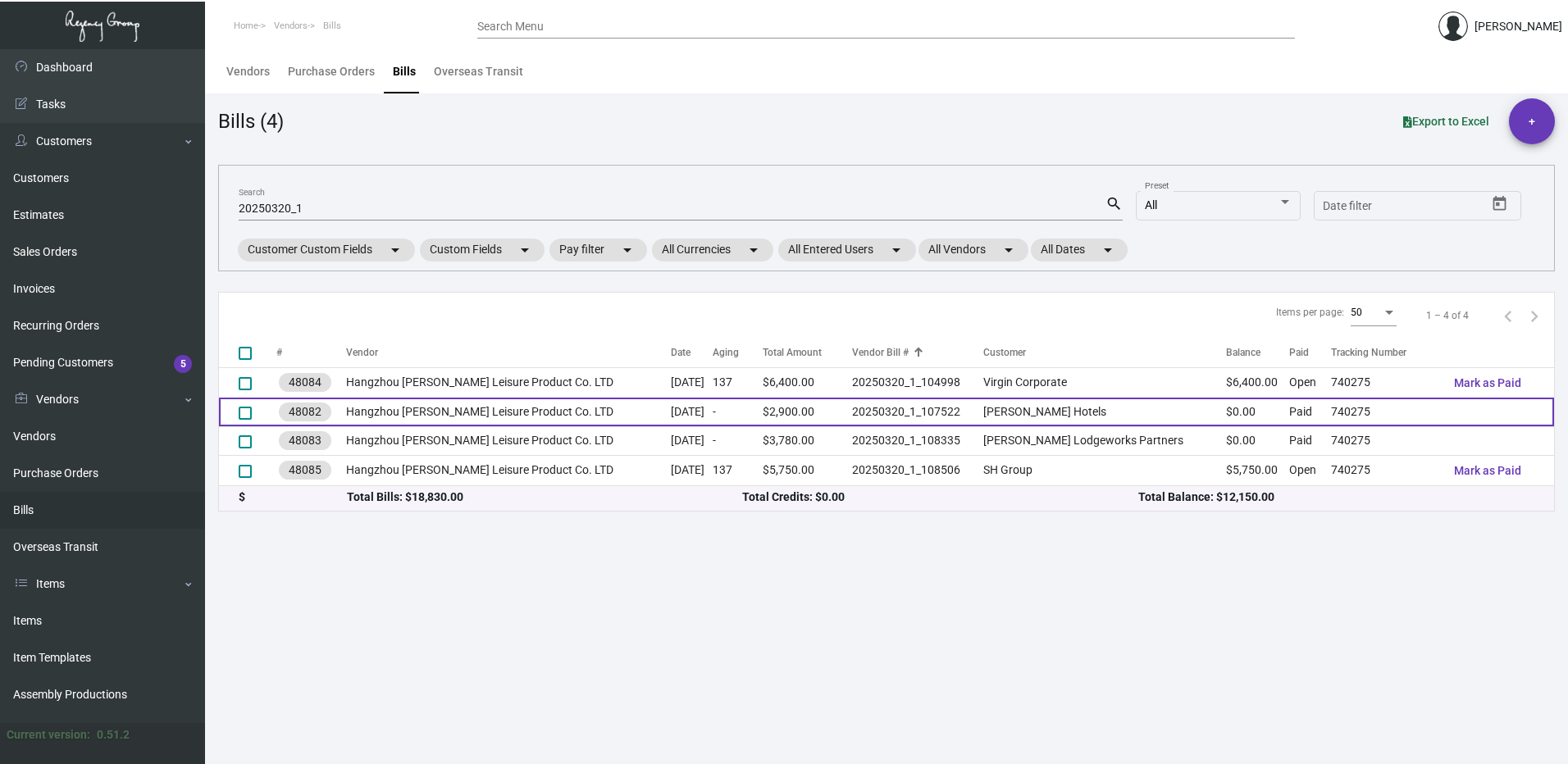
click at [1106, 399] on td "[PERSON_NAME] Hotels" at bounding box center [1104, 412] width 243 height 29
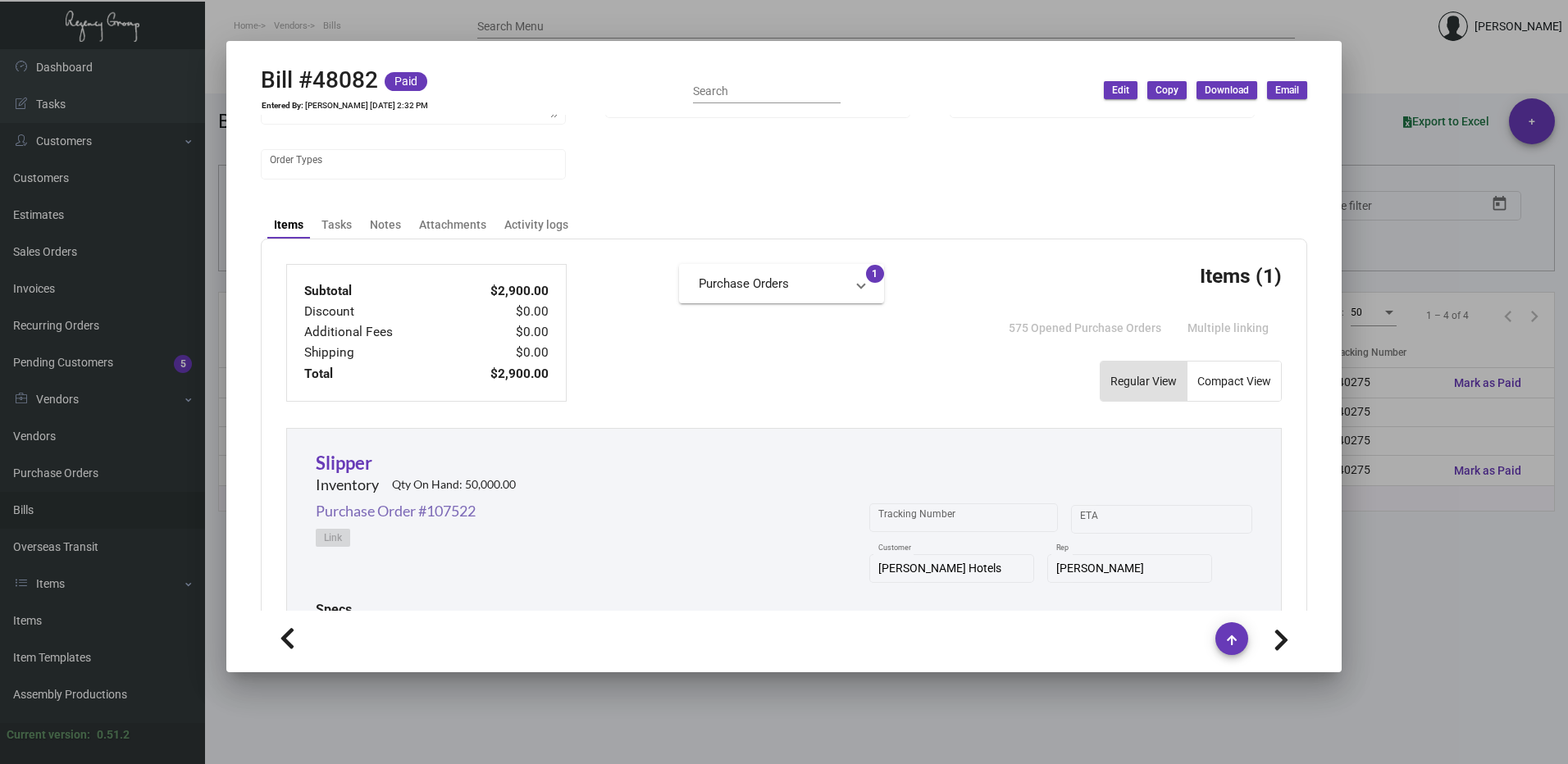
scroll to position [410, 0]
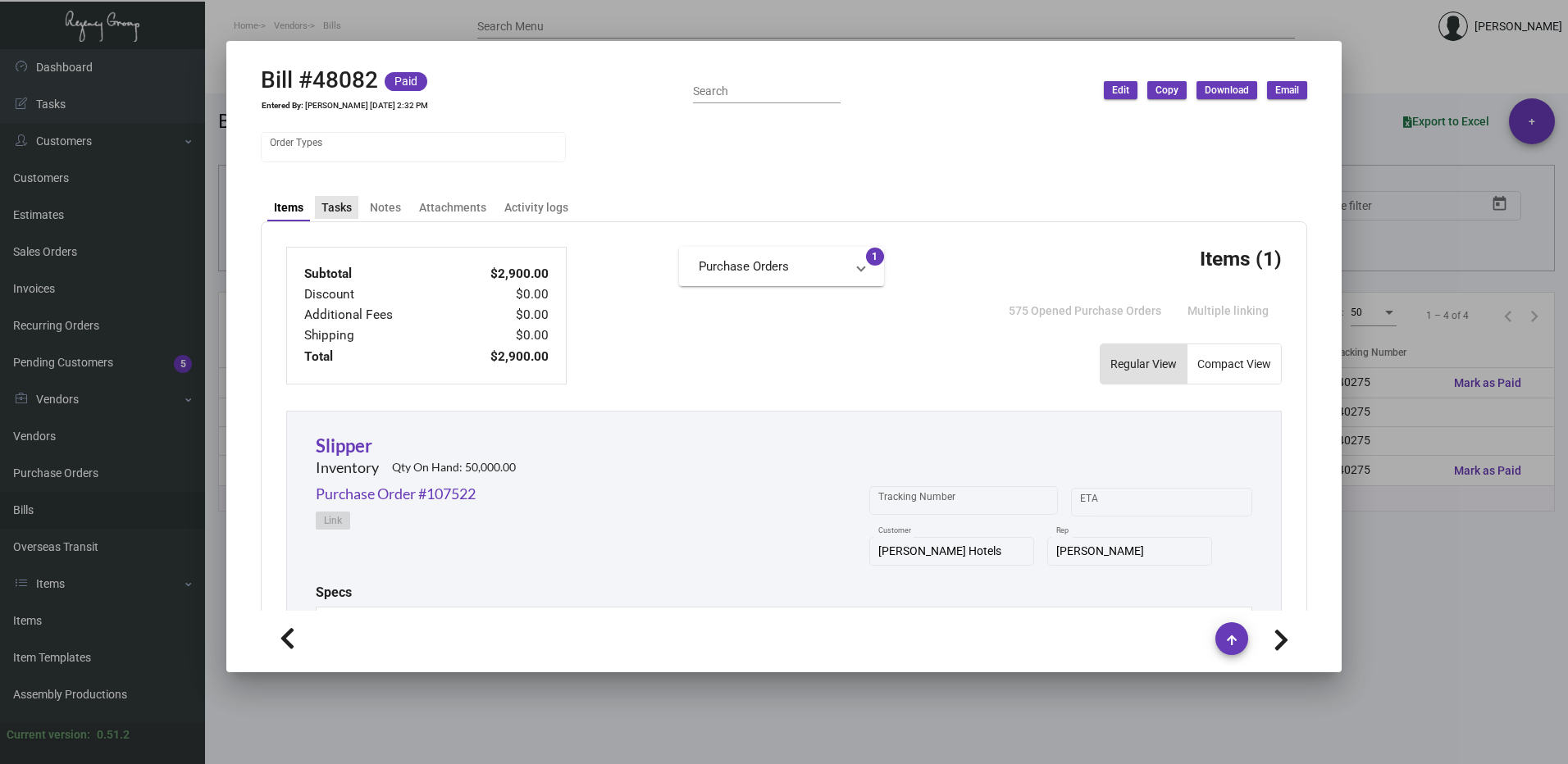
click at [348, 204] on div "Tasks" at bounding box center [337, 207] width 30 height 17
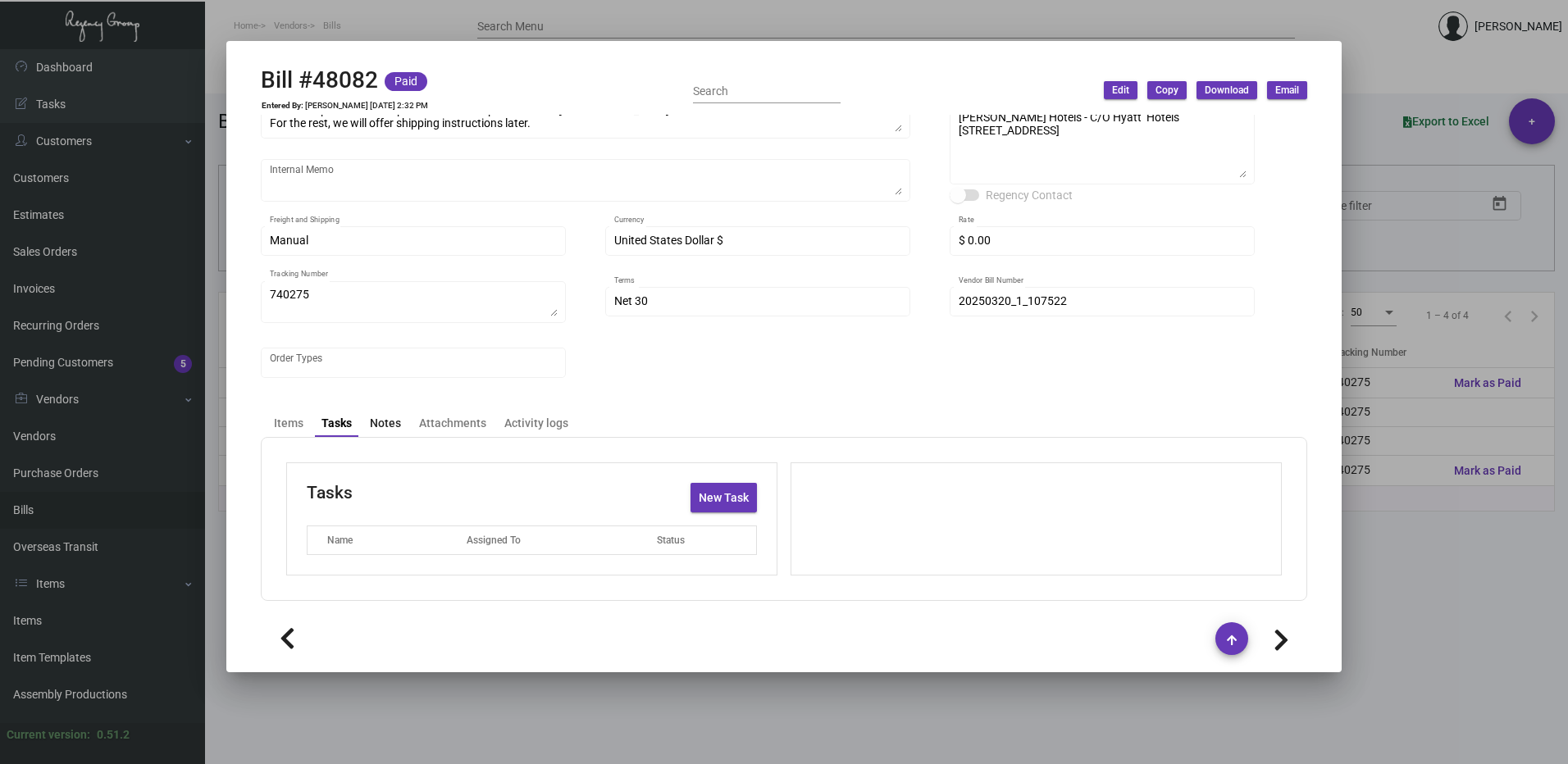
click at [398, 418] on div "Notes" at bounding box center [385, 423] width 31 height 17
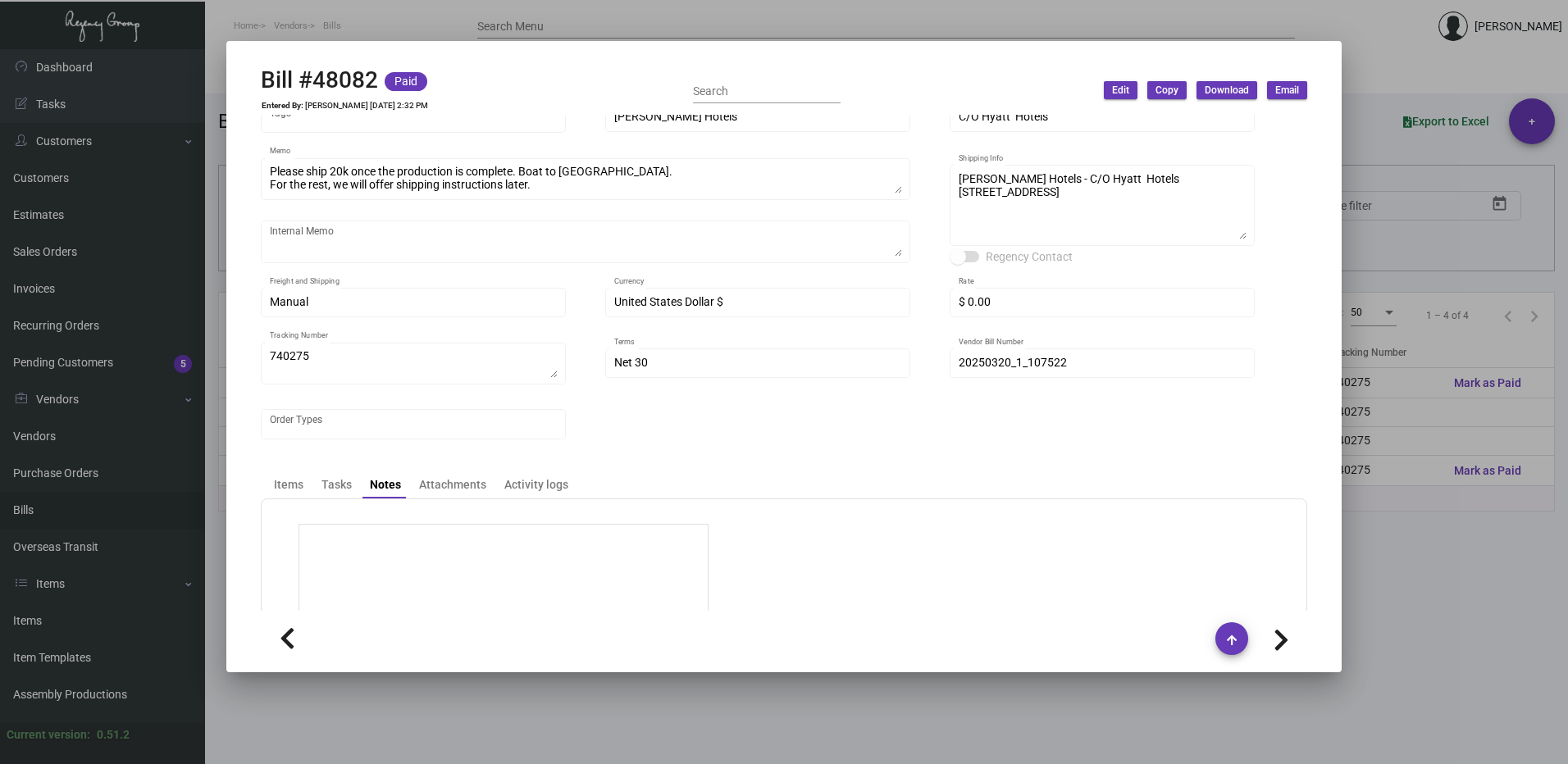
scroll to position [128, 0]
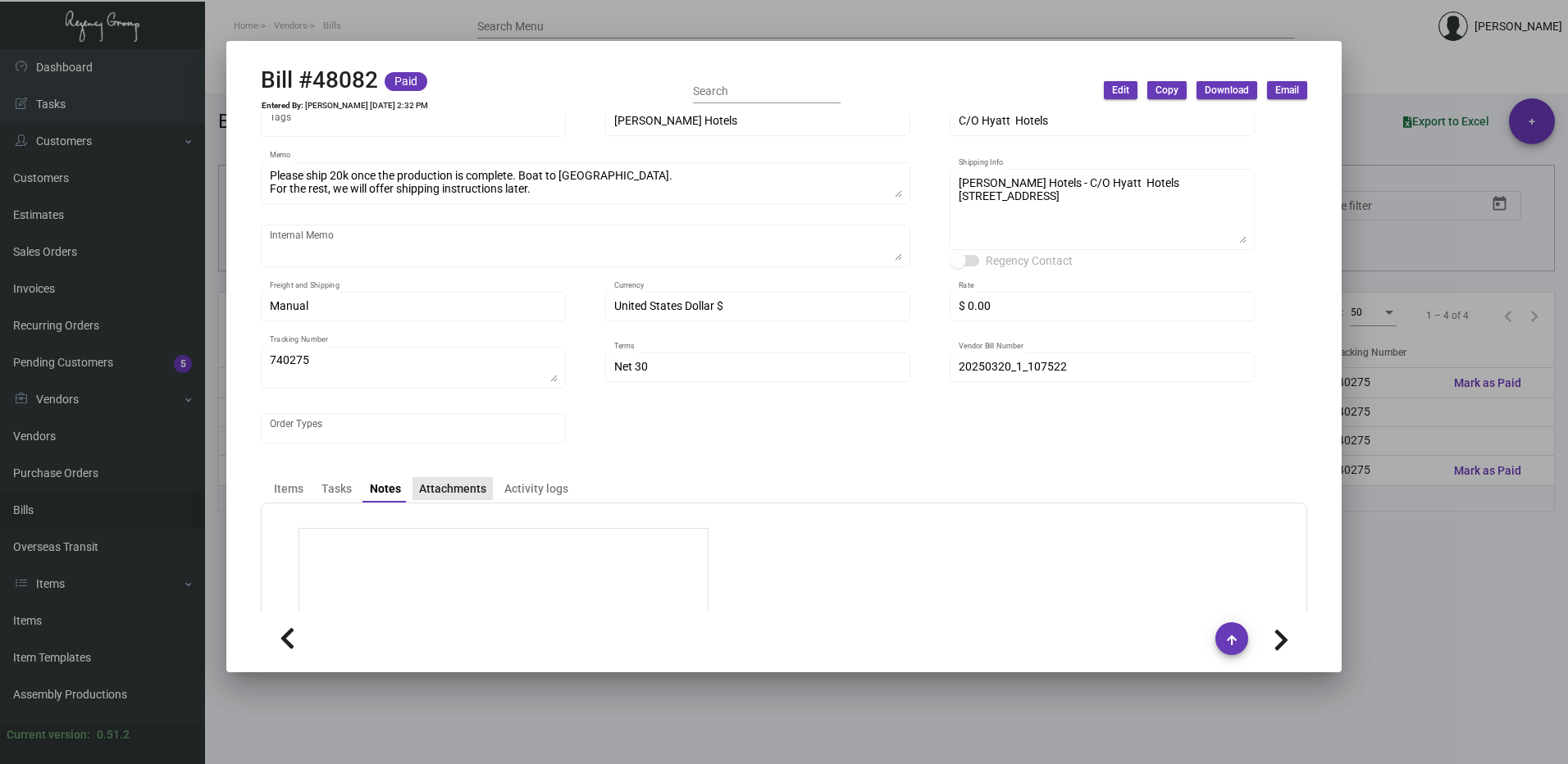
click at [458, 481] on div "Attachments" at bounding box center [452, 489] width 68 height 17
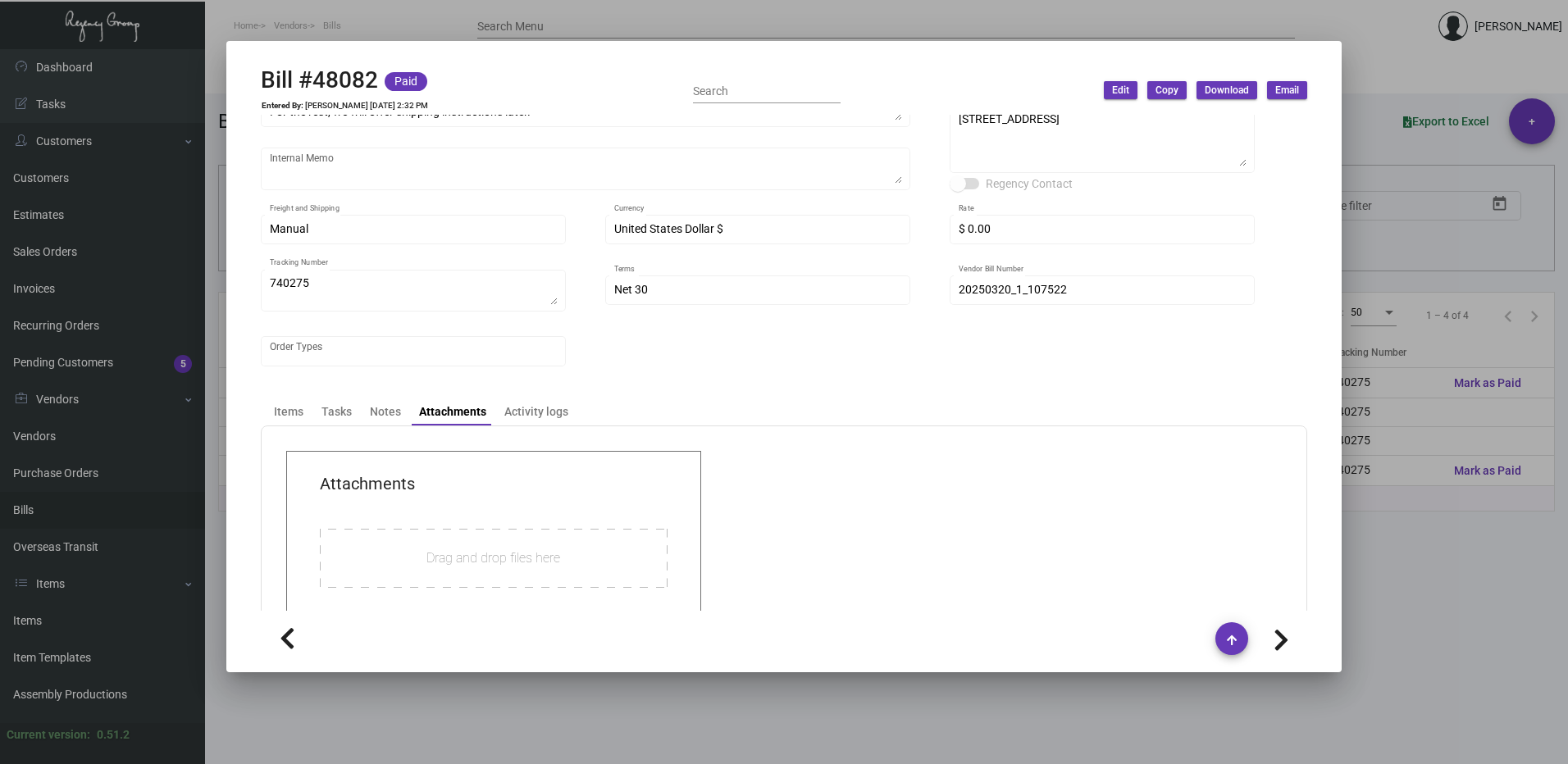
scroll to position [307, 0]
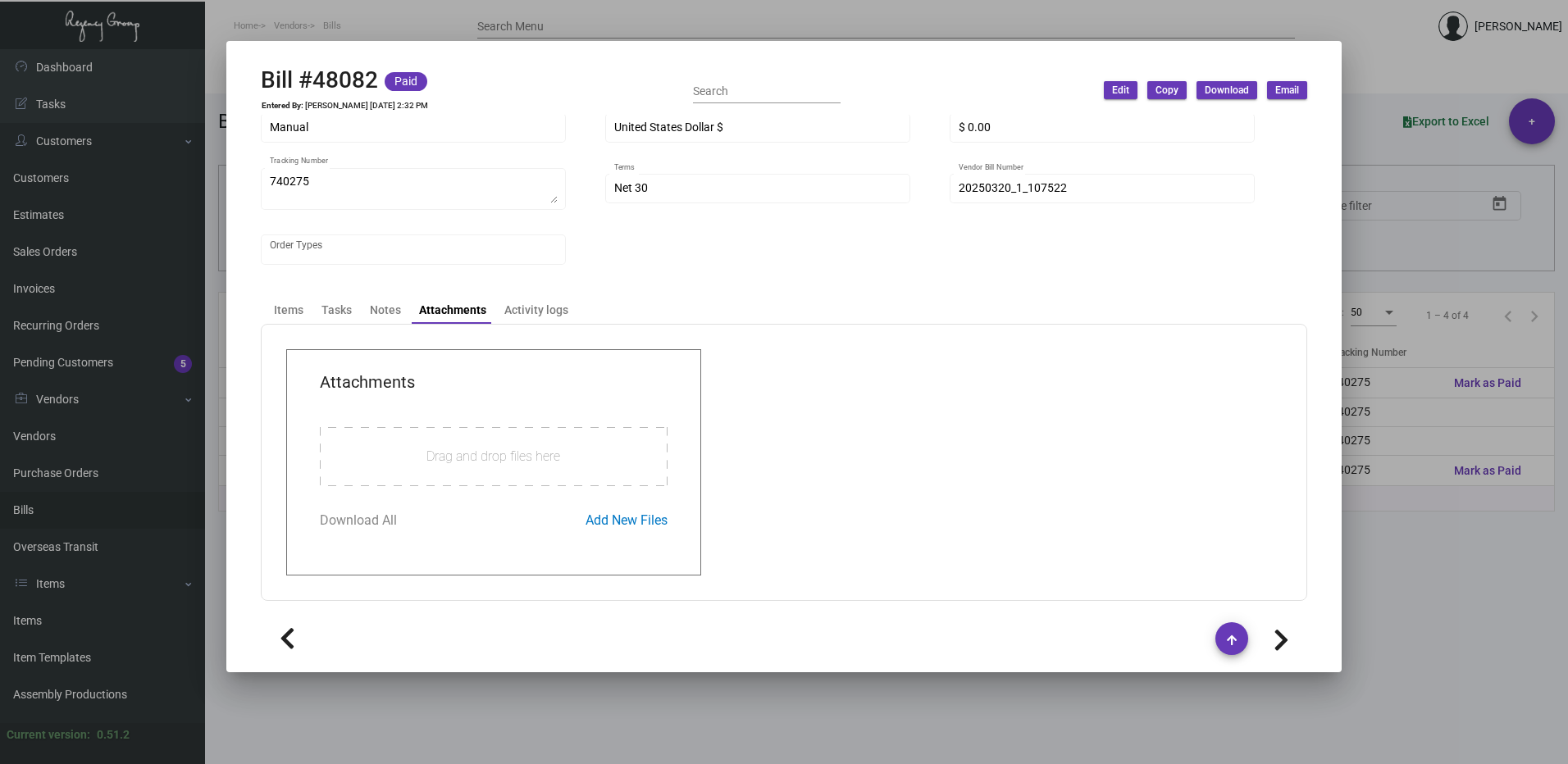
click at [526, 295] on div "Hangzhou [PERSON_NAME] Leisure Product Co. LTD Vendor Edit Vendor [PERSON_NAME]…" at bounding box center [784, 363] width 1085 height 497
click at [526, 307] on div "Activity logs" at bounding box center [536, 310] width 64 height 17
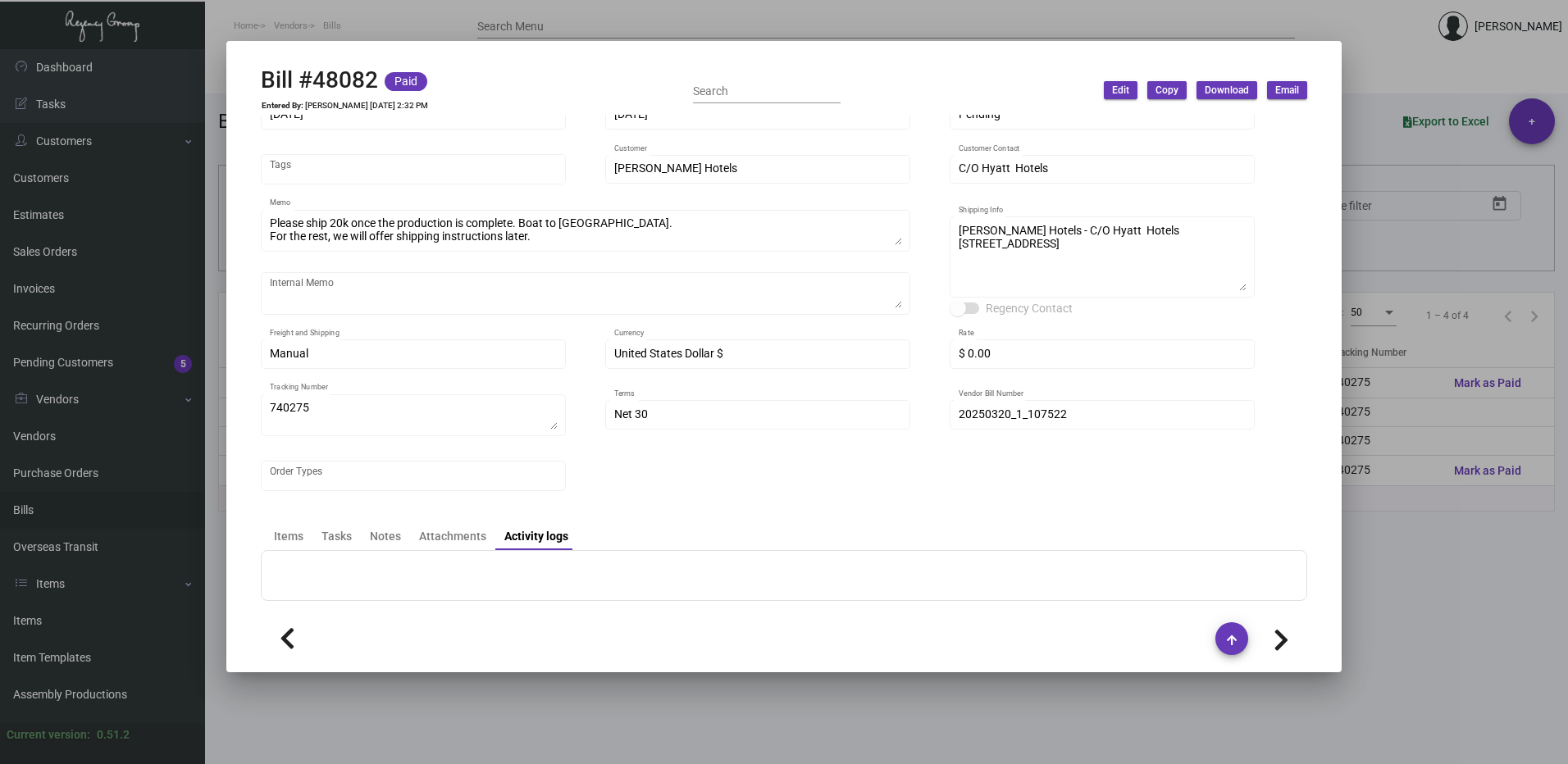
click at [1399, 368] on div at bounding box center [784, 382] width 1568 height 764
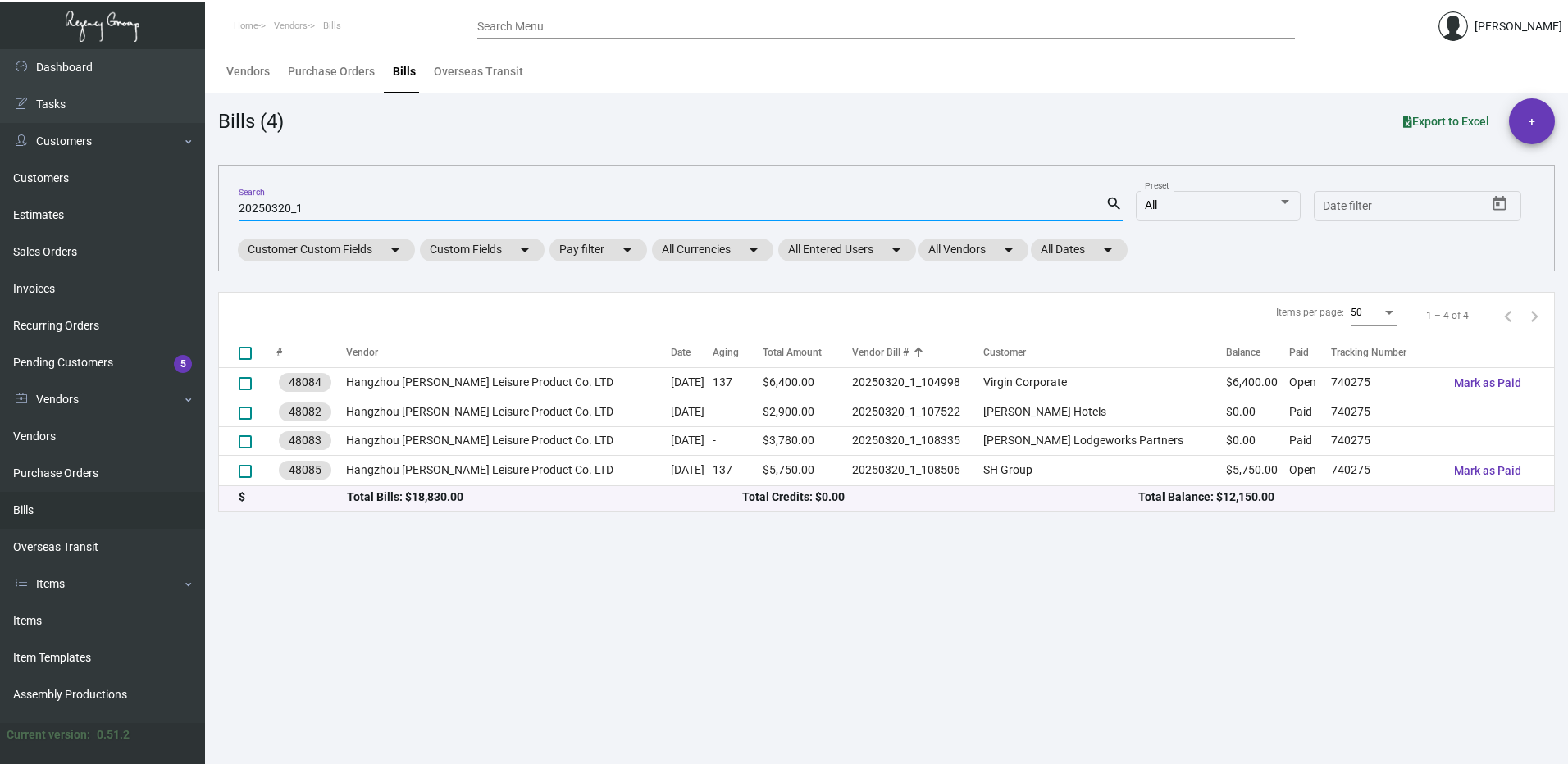
click at [281, 210] on input "20250320_1" at bounding box center [672, 209] width 866 height 13
type input "2025031_1"
checkbox input "true"
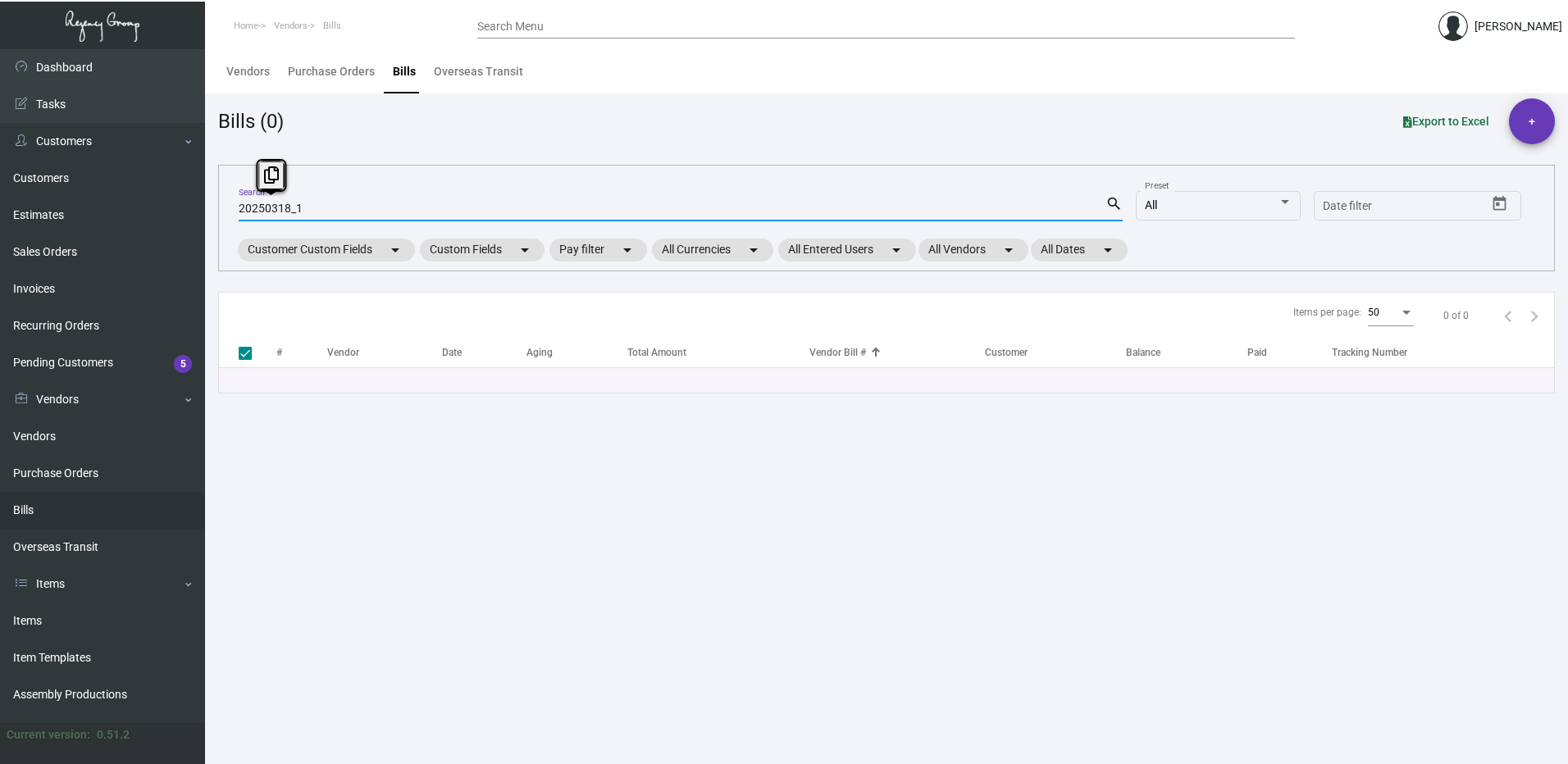
drag, startPoint x: 321, startPoint y: 208, endPoint x: 419, endPoint y: 203, distance: 98.1
click at [135, 203] on div "Dashboard Dashboard Tasks Customers Customers Estimates Sales Orders Invoices R…" at bounding box center [784, 406] width 1568 height 715
paste input "404"
type input "20240418_1"
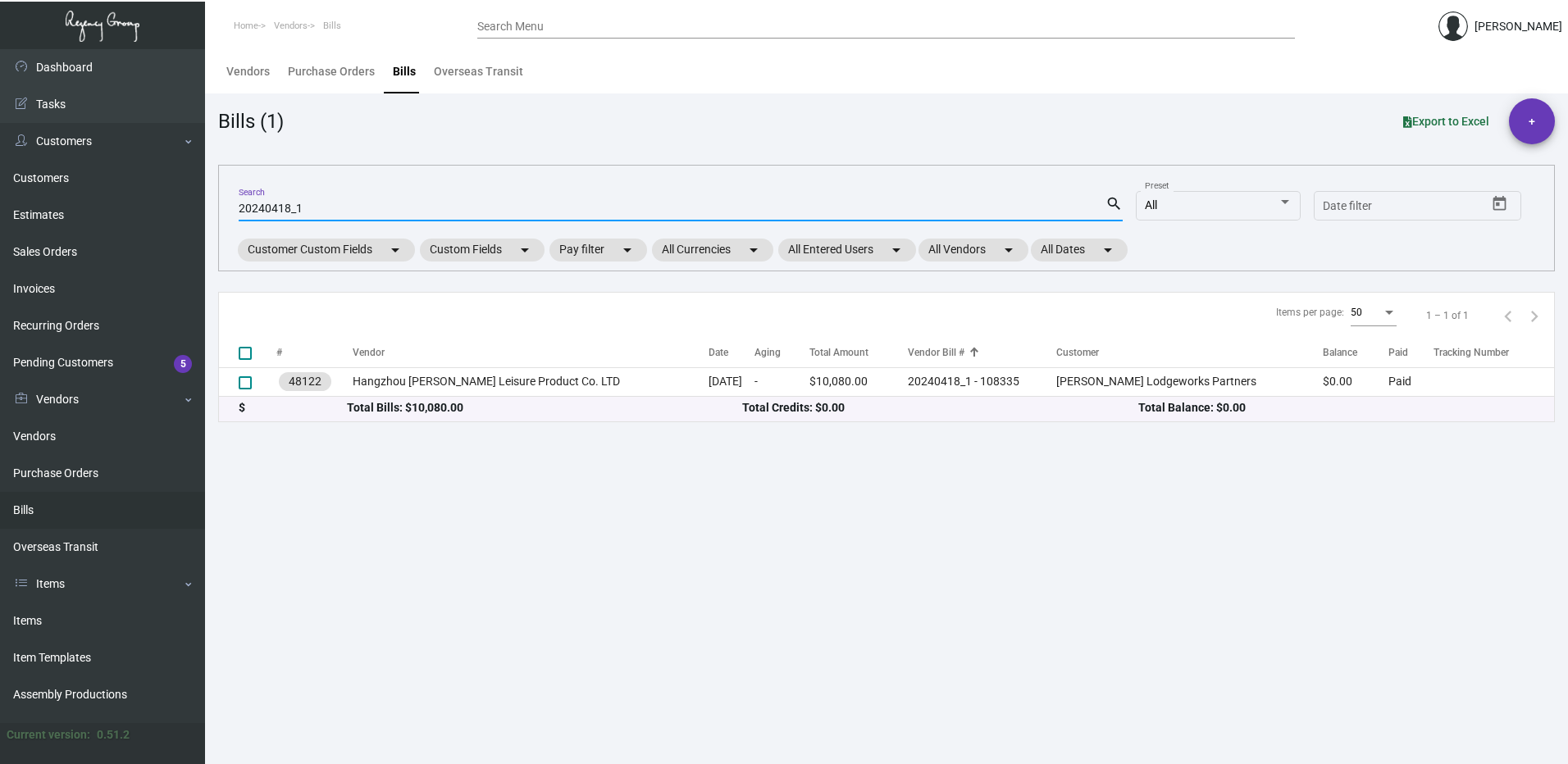
checkbox input "false"
drag, startPoint x: 329, startPoint y: 207, endPoint x: 175, endPoint y: 203, distance: 154.1
click at [178, 204] on div "Dashboard Dashboard Tasks Customers Customers Estimates Sales Orders Invoices R…" at bounding box center [784, 406] width 1568 height 715
paste input "50526"
type input "20250526_1"
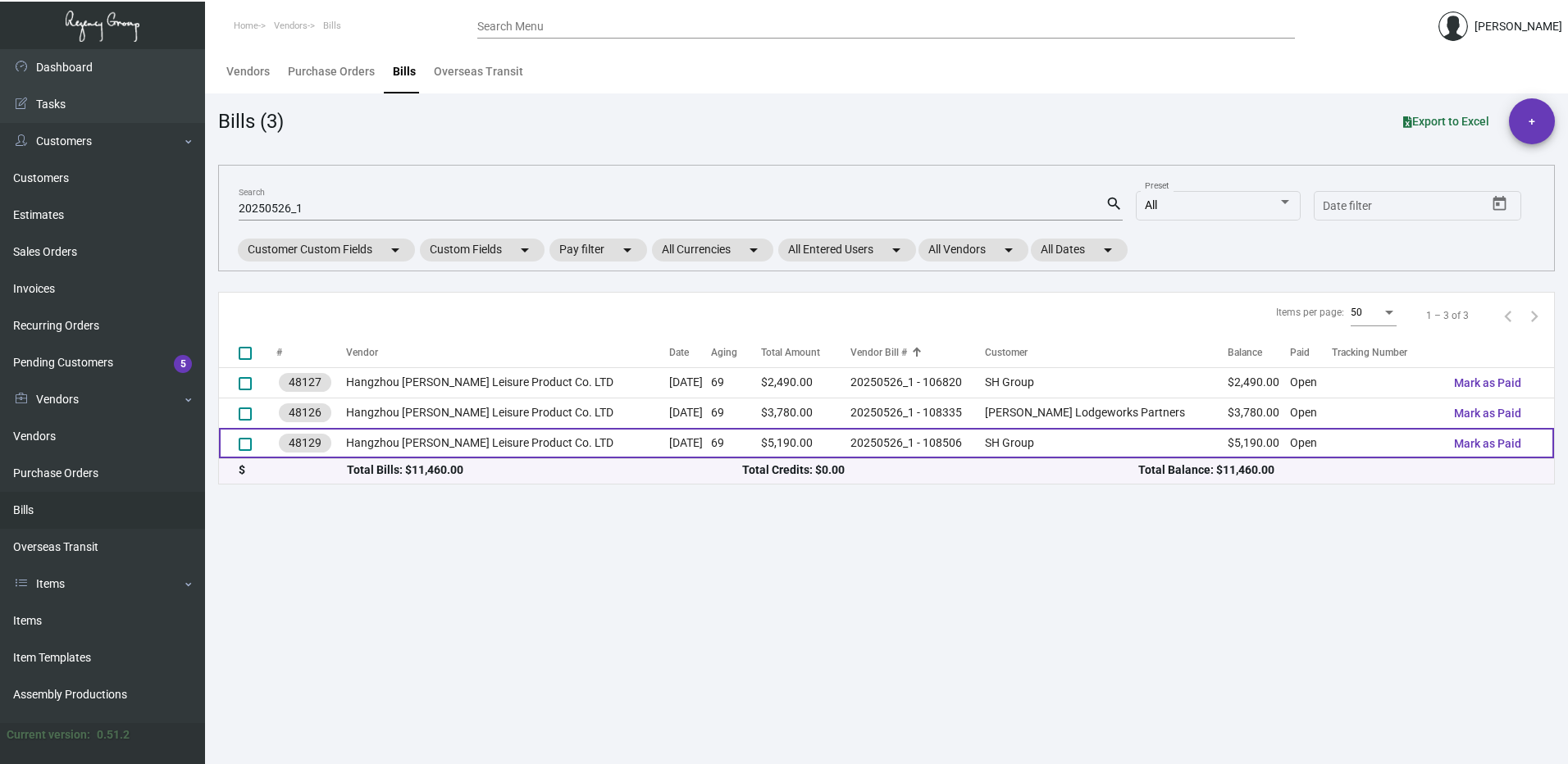
click at [1251, 441] on td "$5,190.00" at bounding box center [1258, 443] width 62 height 30
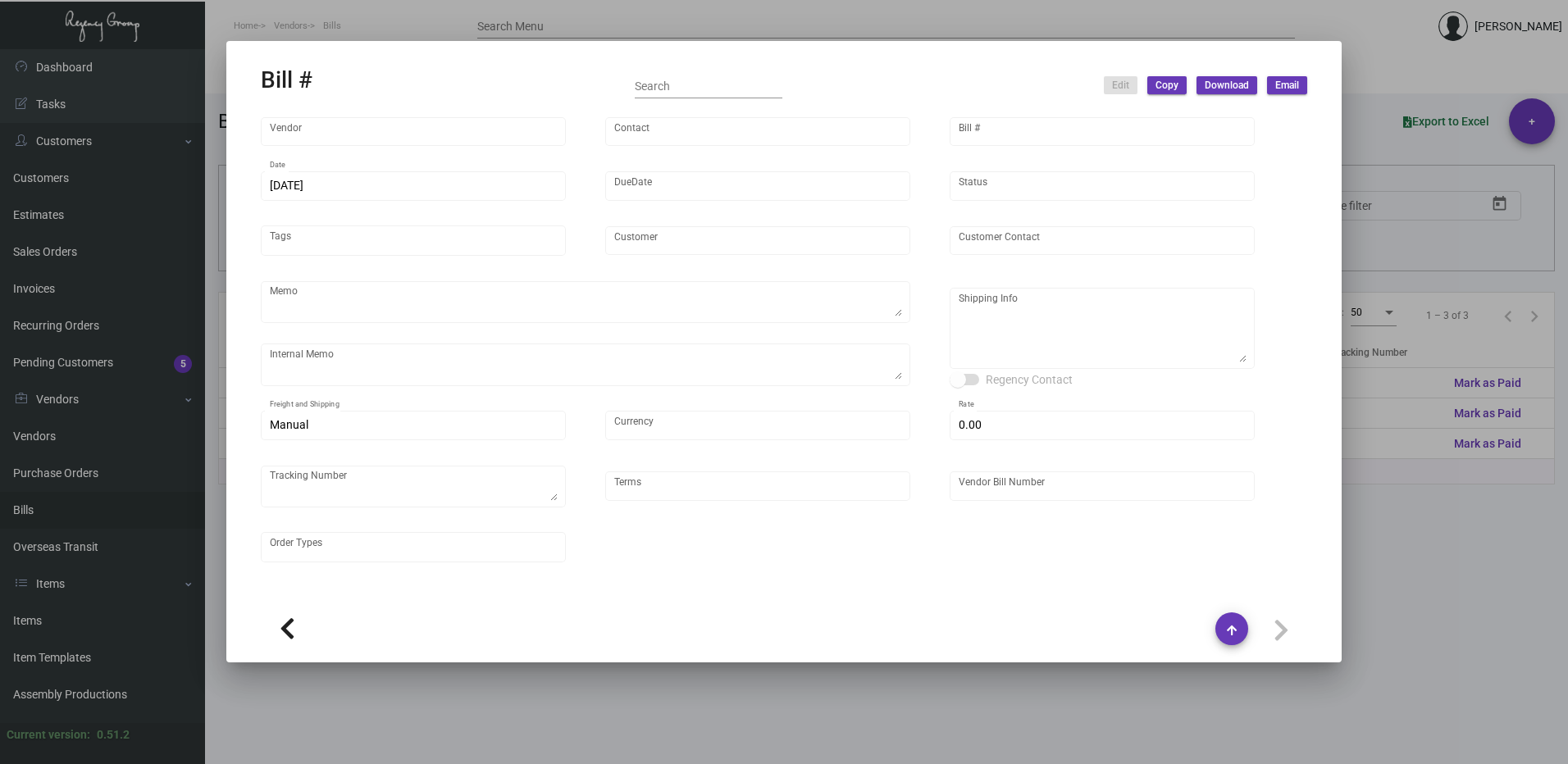
type input "Hangzhou [PERSON_NAME] Leisure Product Co. LTD"
type input "[PERSON_NAME]"
type input "48129"
type input "[DATE]"
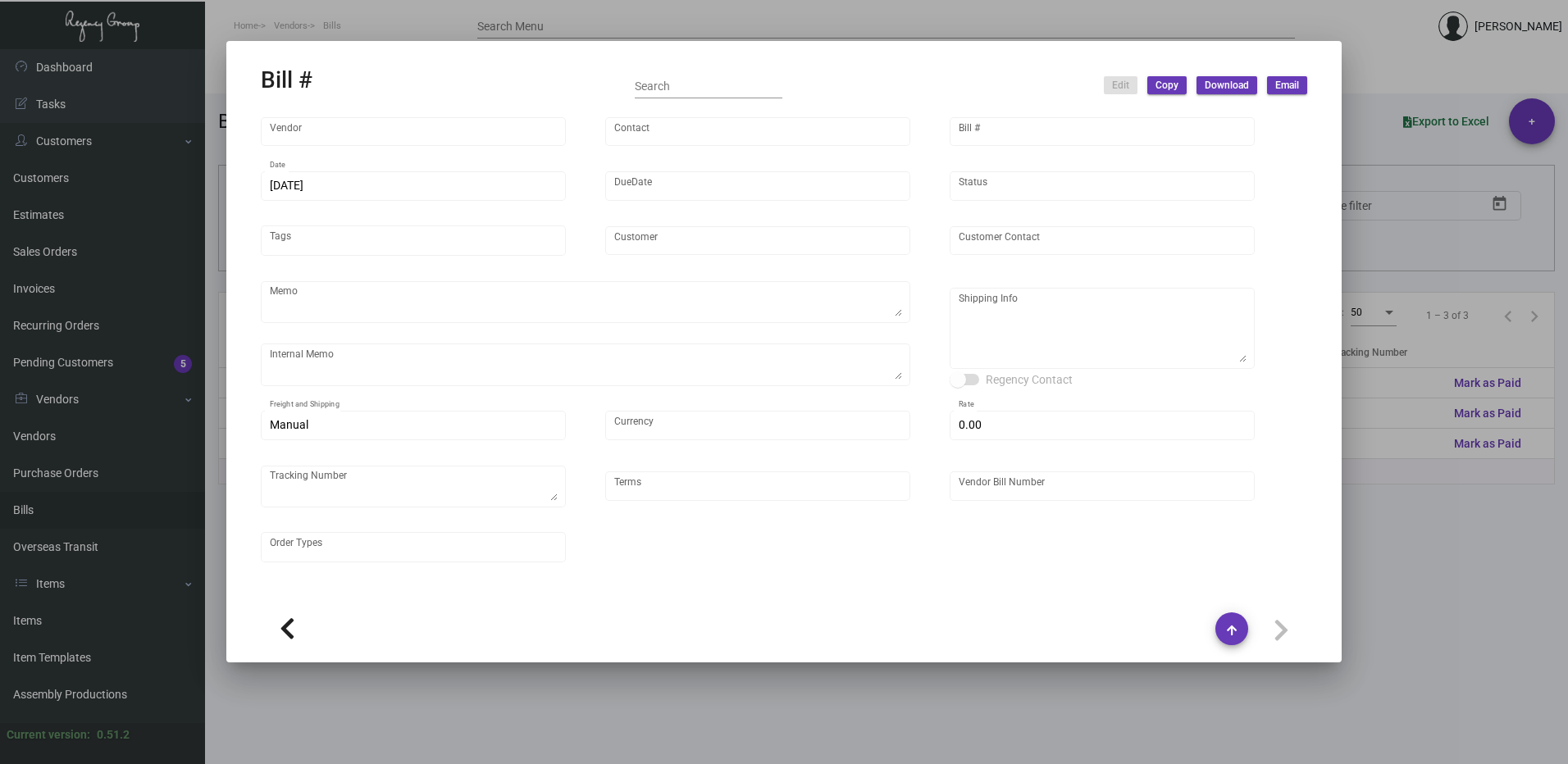
type input "SH Group"
type input "[PERSON_NAME]"
type textarea "comb and 10K laundry bag ship out before CNY. 2600pcs laundry bag and 500pcs co…"
type textarea "SH Group - [PERSON_NAME] [STREET_ADDRESS][US_STATE]"
type input "United States Dollar $"
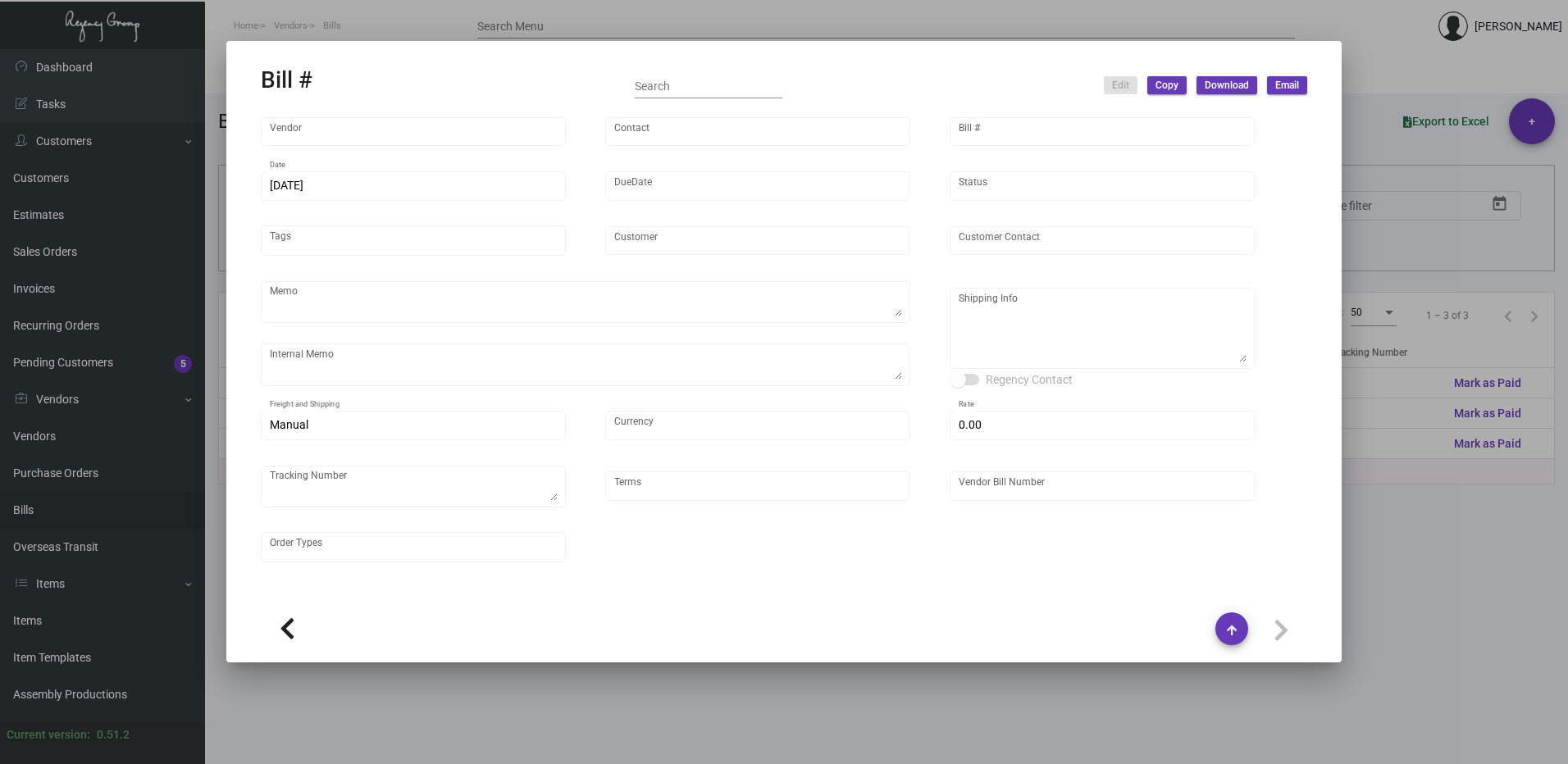
type input "$ 0.00"
type input "Net 30"
type input "20250526_1 - 108506"
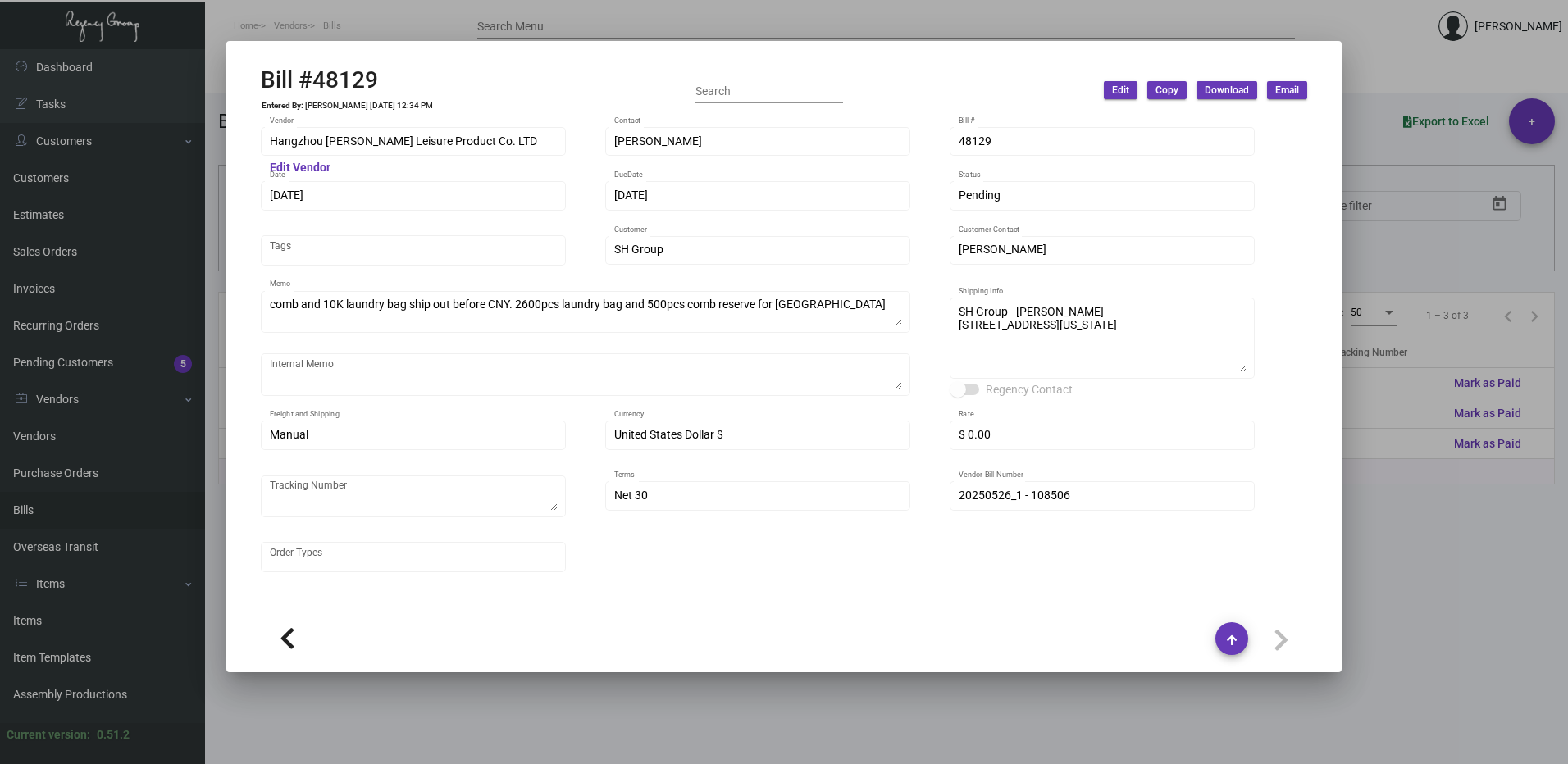
scroll to position [410, 0]
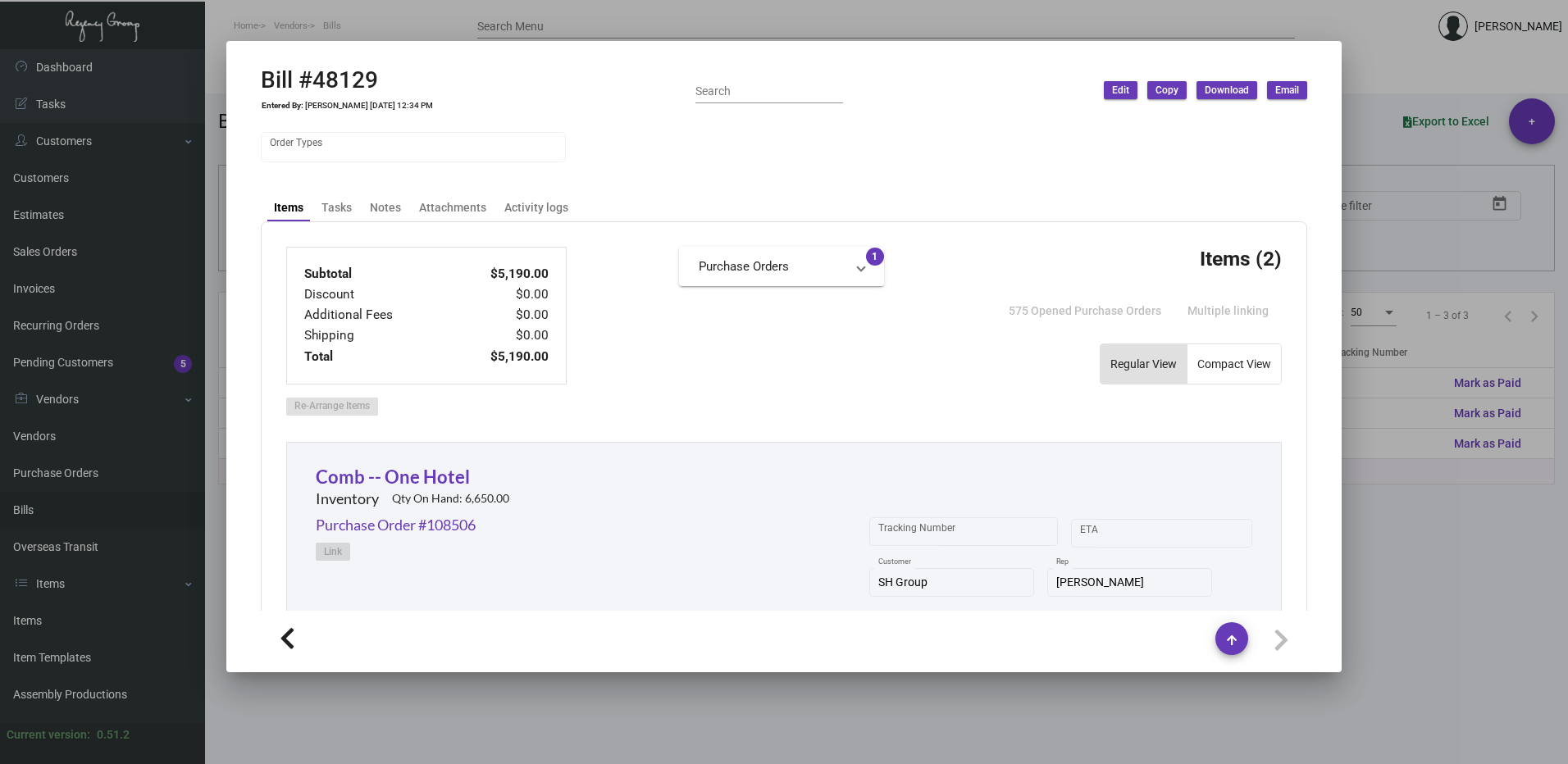
click at [817, 276] on mat-expansion-panel-header "Purchase Orders" at bounding box center [781, 265] width 205 height 39
click at [814, 309] on link "Purchase Order #108506" at bounding box center [782, 306] width 166 height 16
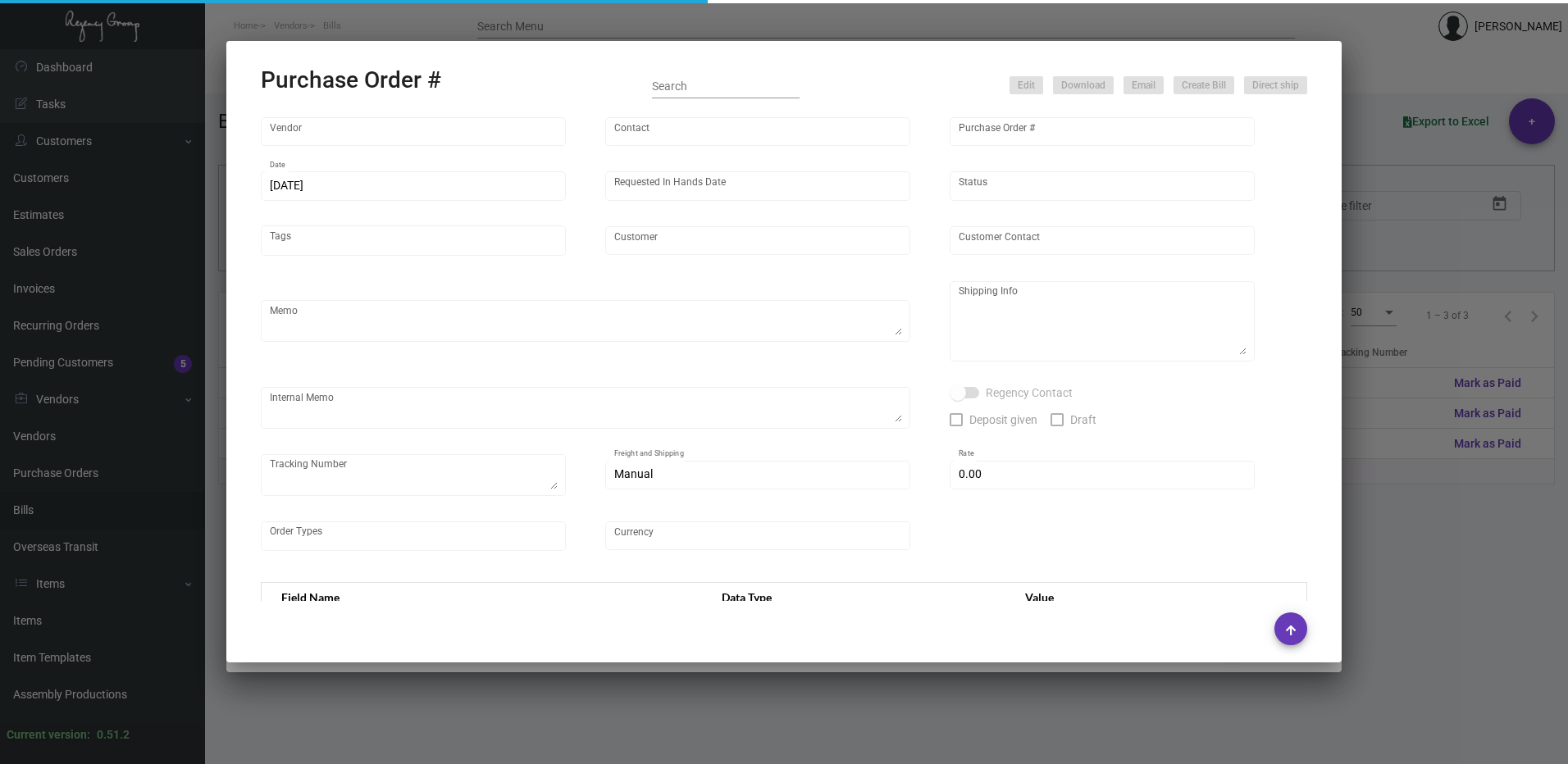
type input "Hangzhou [PERSON_NAME] Leisure Product Co. LTD"
type input "[PERSON_NAME]"
type input "108506"
type input "[DATE]"
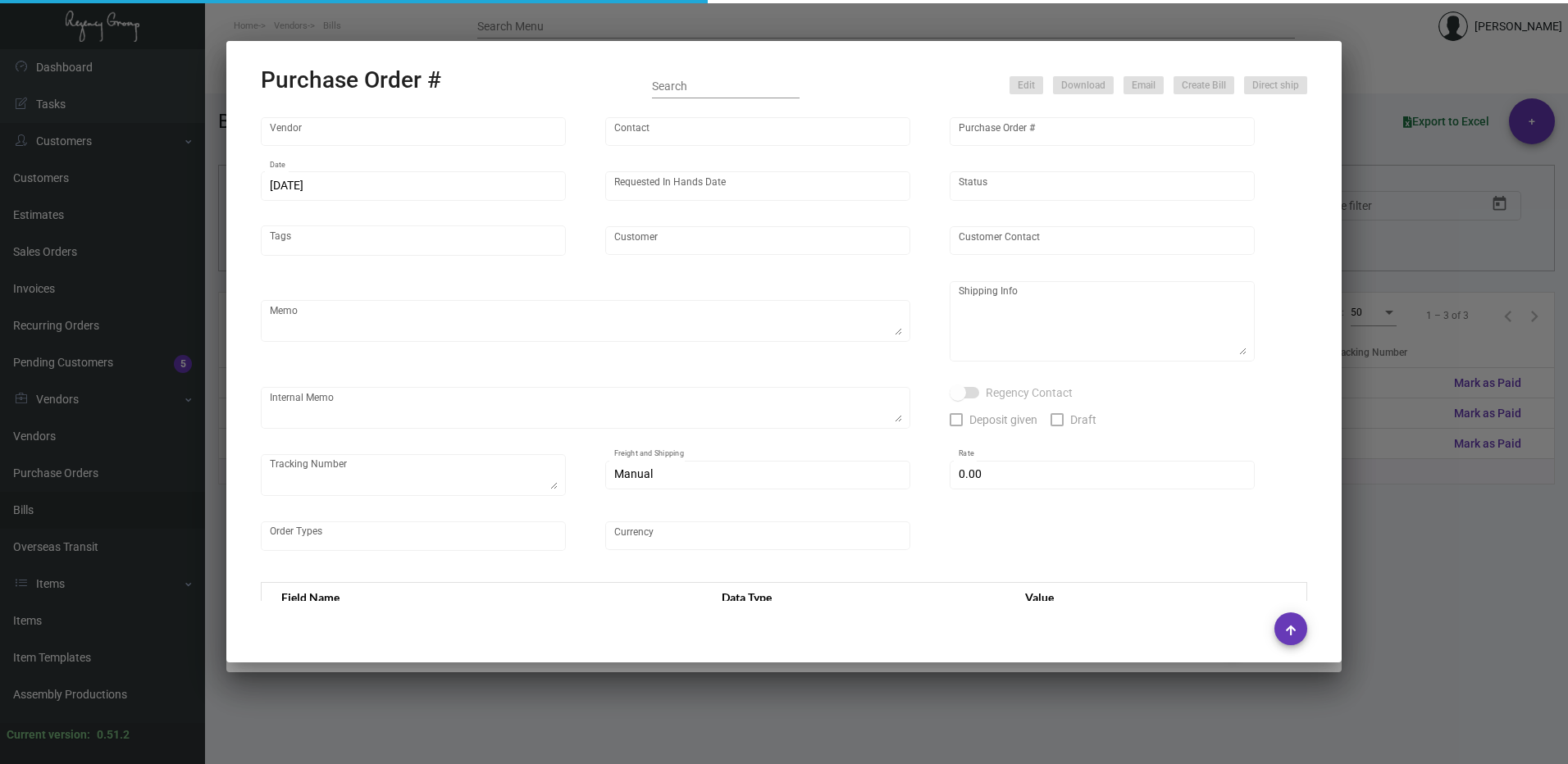
type input "SH Group"
type textarea "comb and 10K laundry bag ship out before CNY. 2600pcs laundry bag and 500pcs co…"
type textarea "Regency Group NJ - [PERSON_NAME] [STREET_ADDRESS]"
checkbox input "true"
type input "$ 0.00"
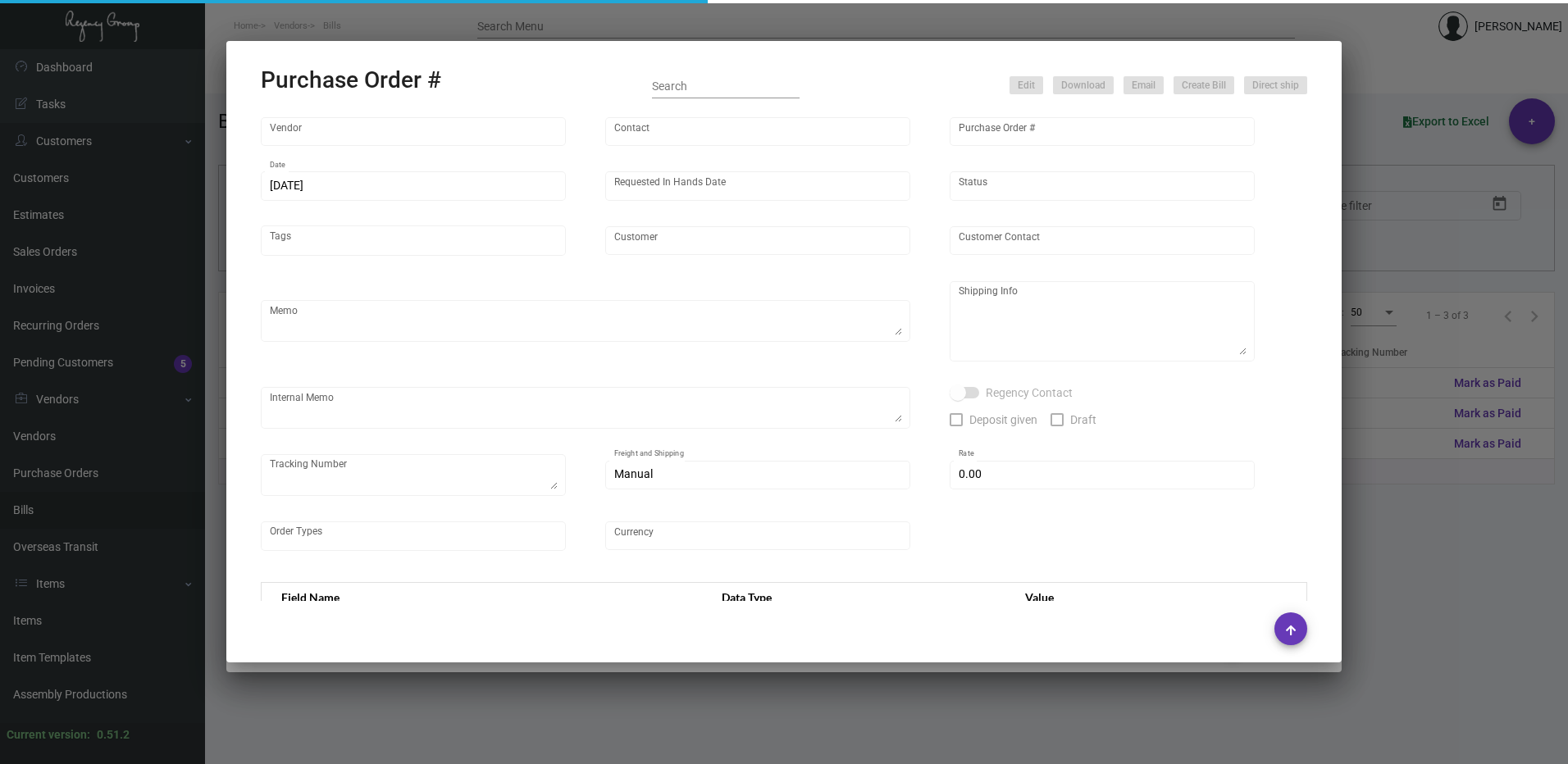
type input "United States Dollar $"
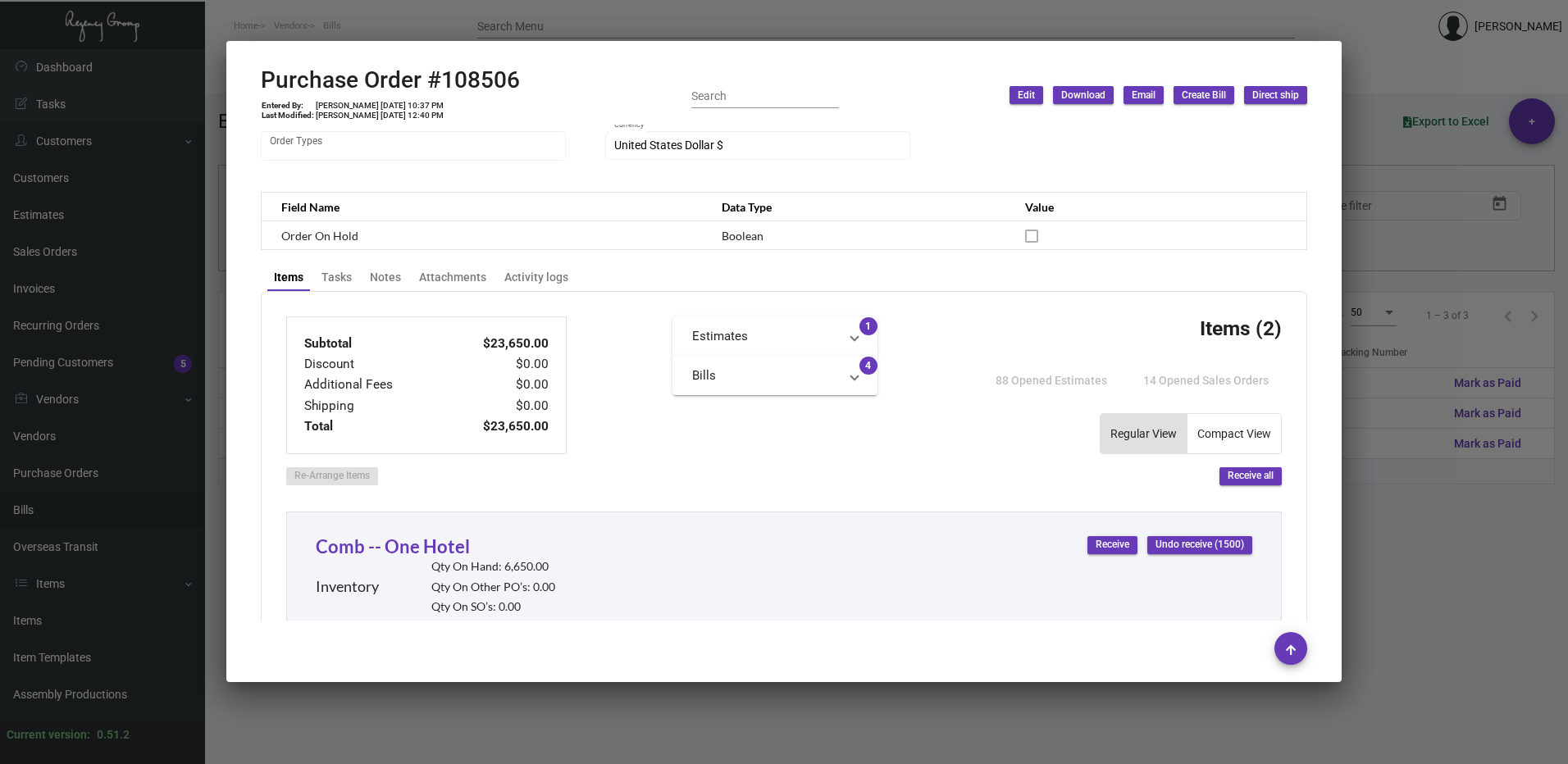
click at [736, 368] on mat-panel-title "Bills" at bounding box center [764, 376] width 146 height 19
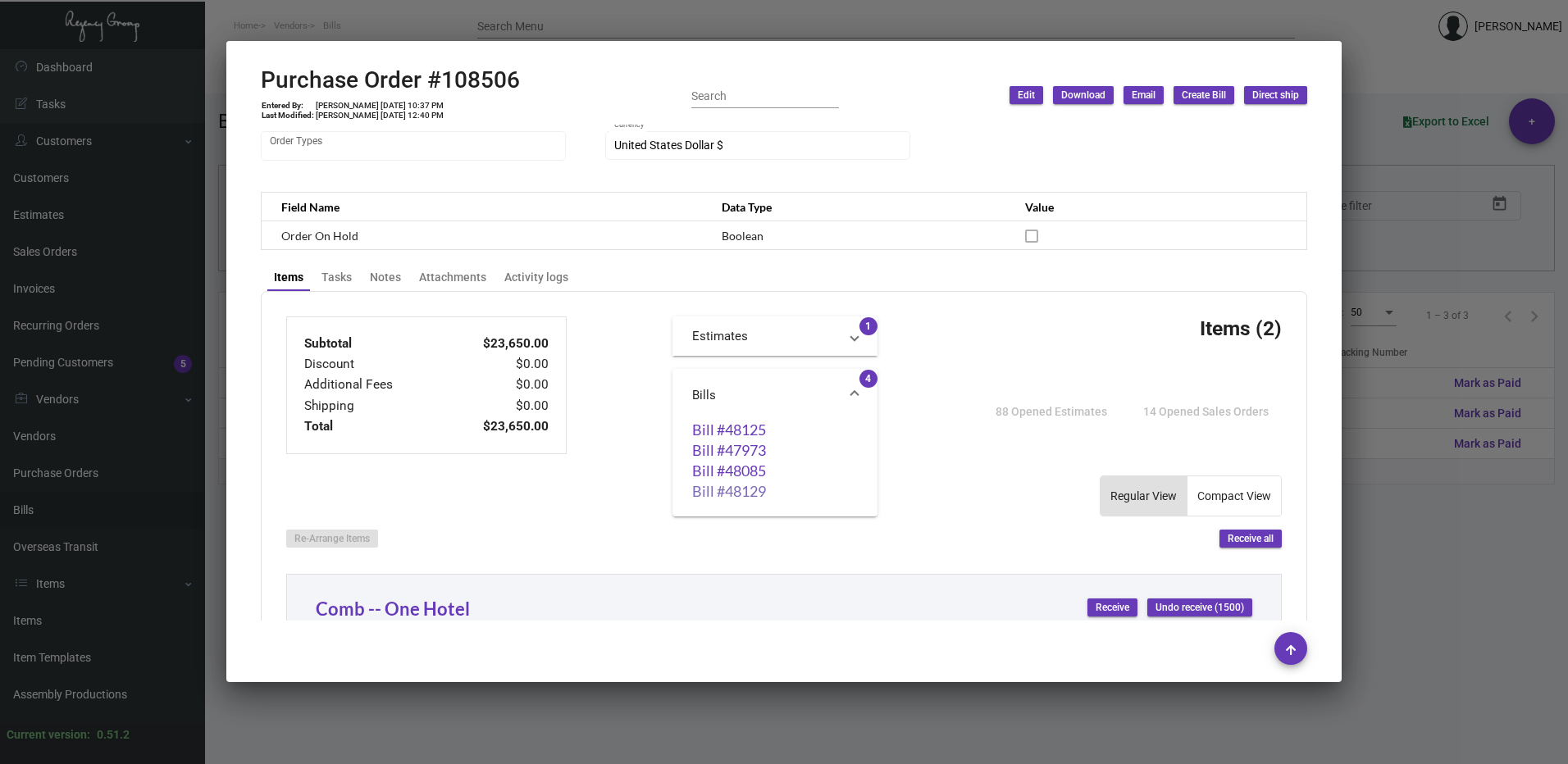
click at [738, 496] on link "Bill #48129" at bounding box center [775, 490] width 166 height 16
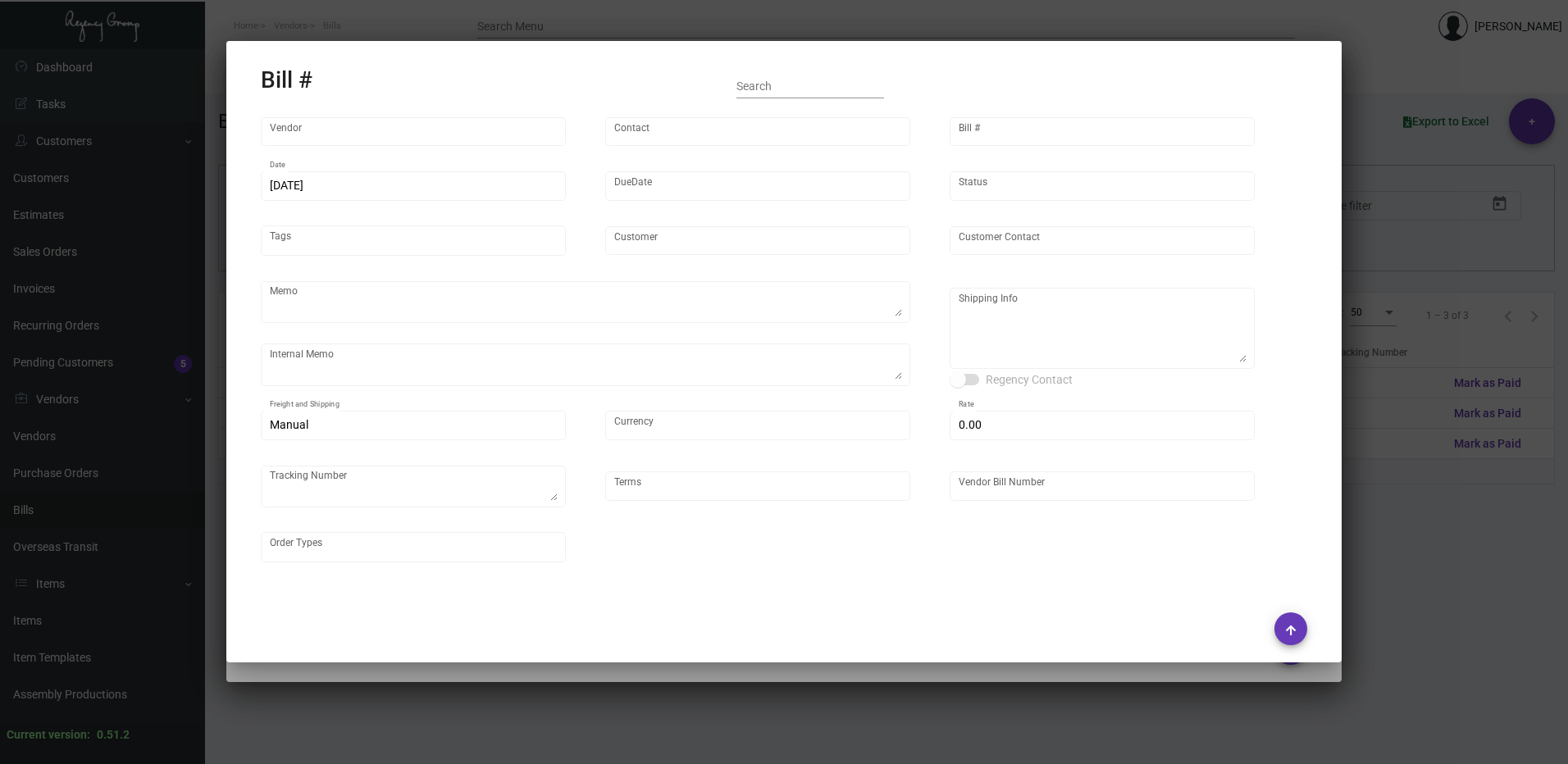
type input "Hangzhou [PERSON_NAME] Leisure Product Co. LTD"
type input "[PERSON_NAME]"
type input "48129"
type input "[DATE]"
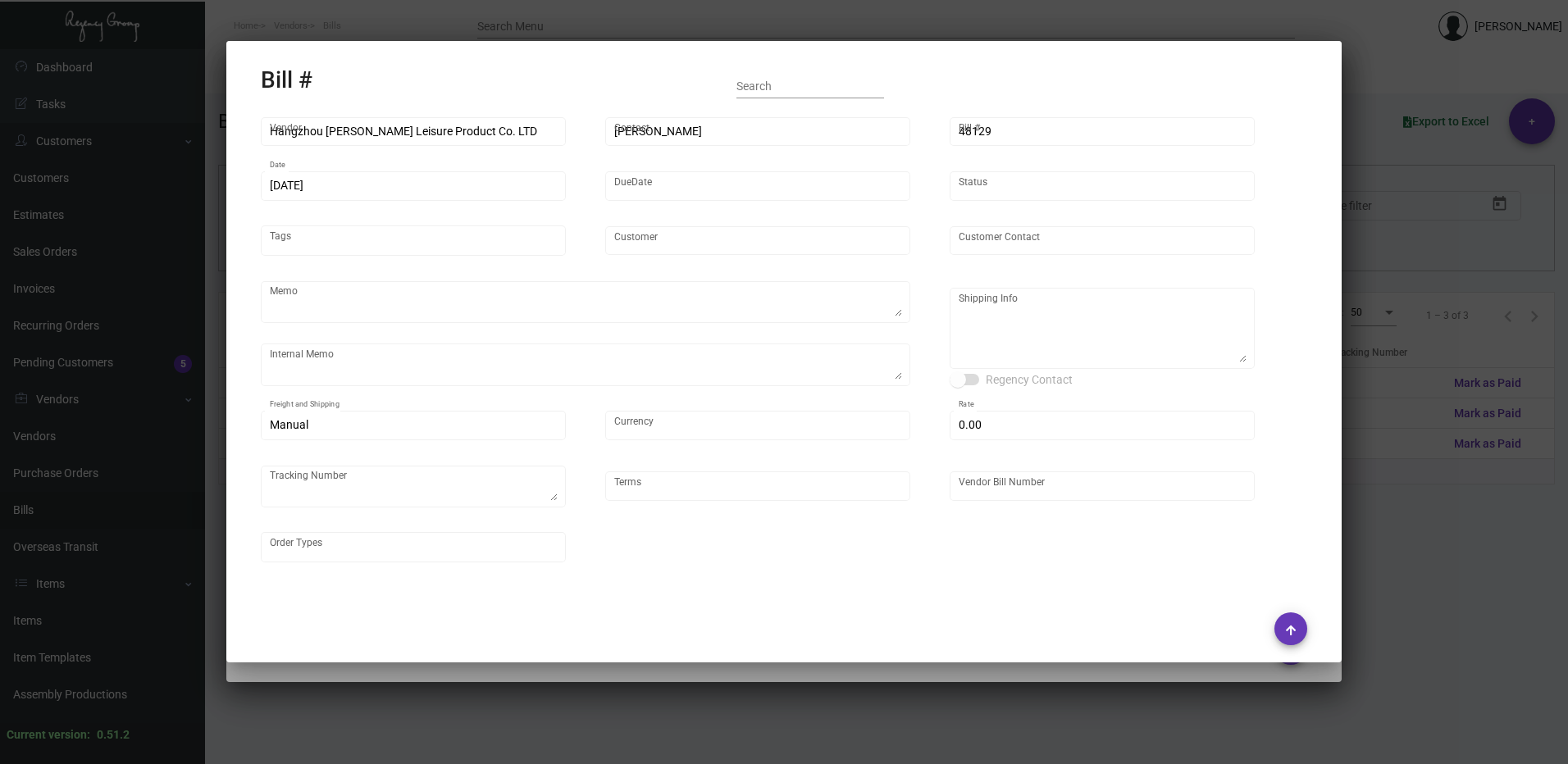
type input "SH Group"
type input "[PERSON_NAME]"
type textarea "comb and 10K laundry bag ship out before CNY. 2600pcs laundry bag and 500pcs co…"
type textarea "SH Group - [PERSON_NAME] [STREET_ADDRESS][US_STATE]"
type input "United States Dollar $"
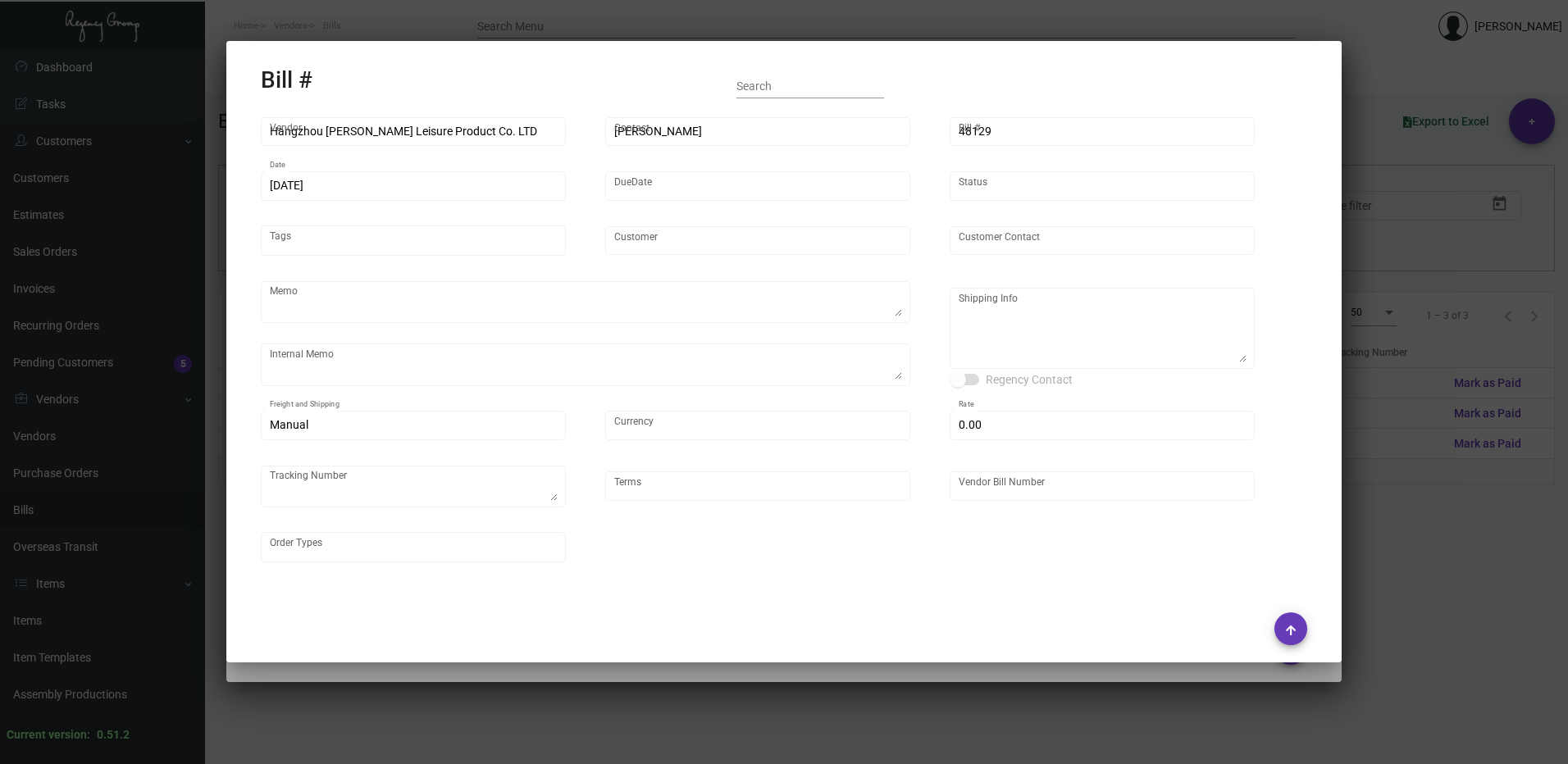
type input "$ 0.00"
type input "Net 30"
type input "20250526_1 - 108506"
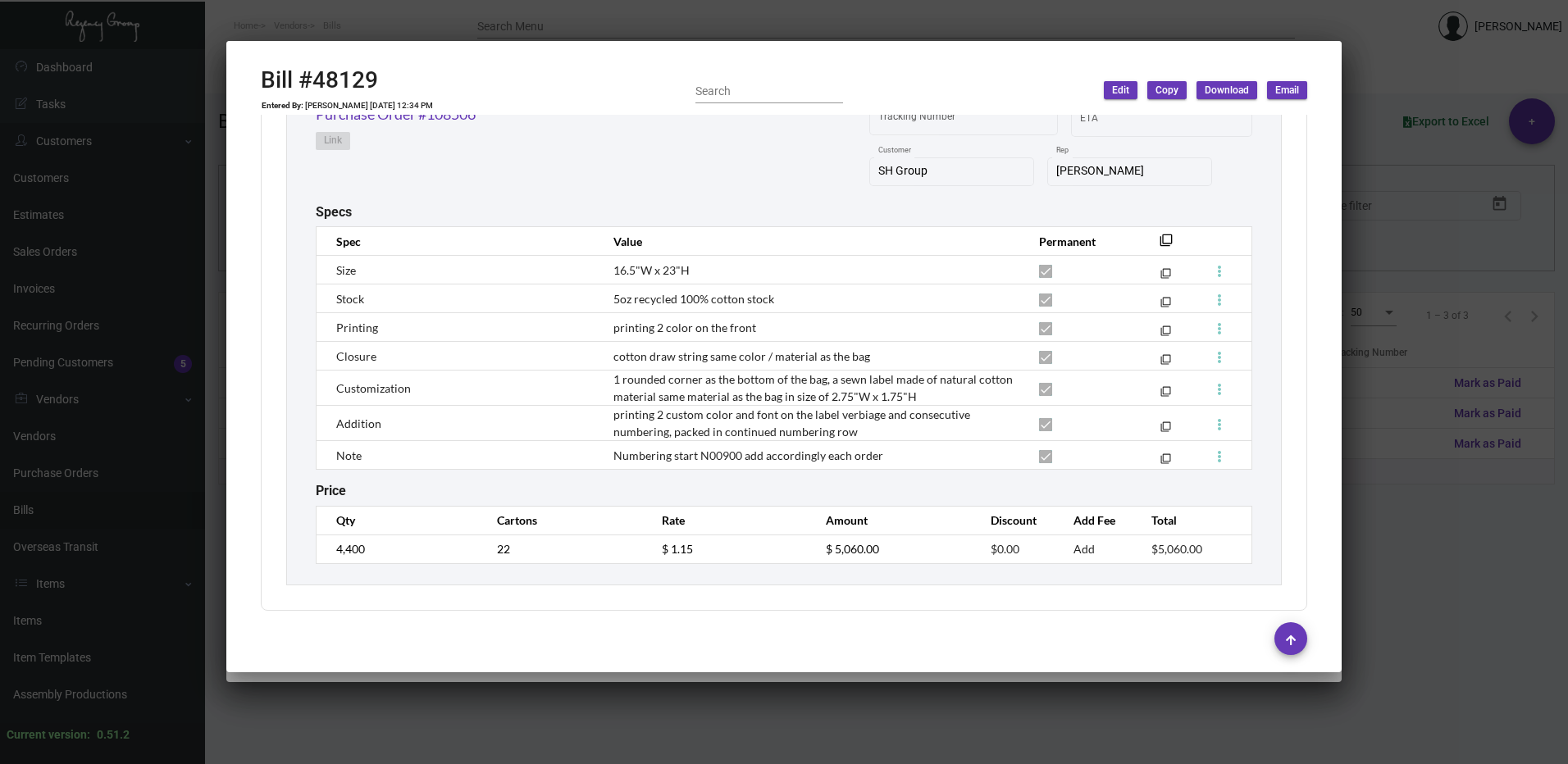
scroll to position [1283, 0]
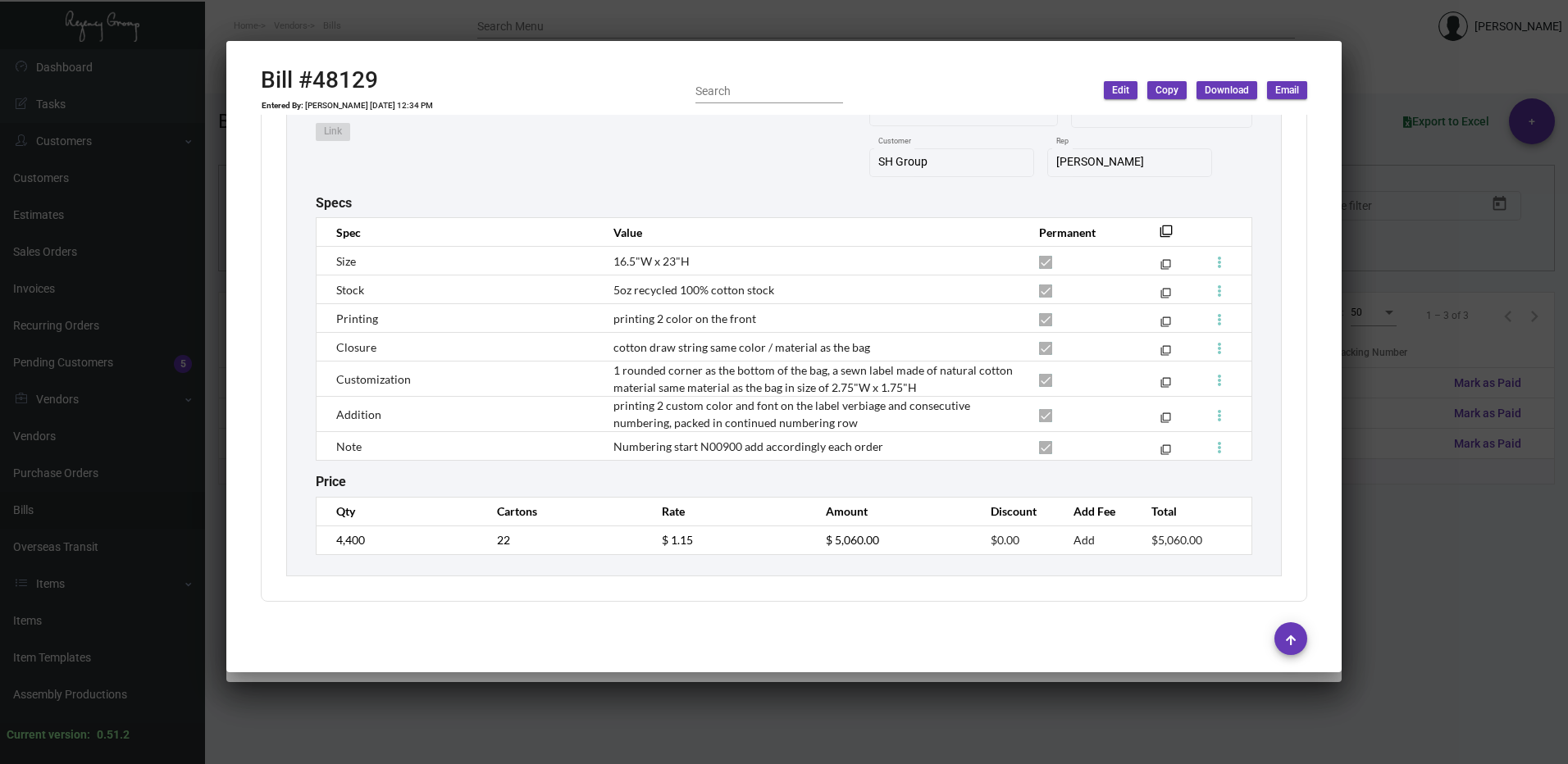
click at [1409, 449] on div at bounding box center [784, 382] width 1568 height 764
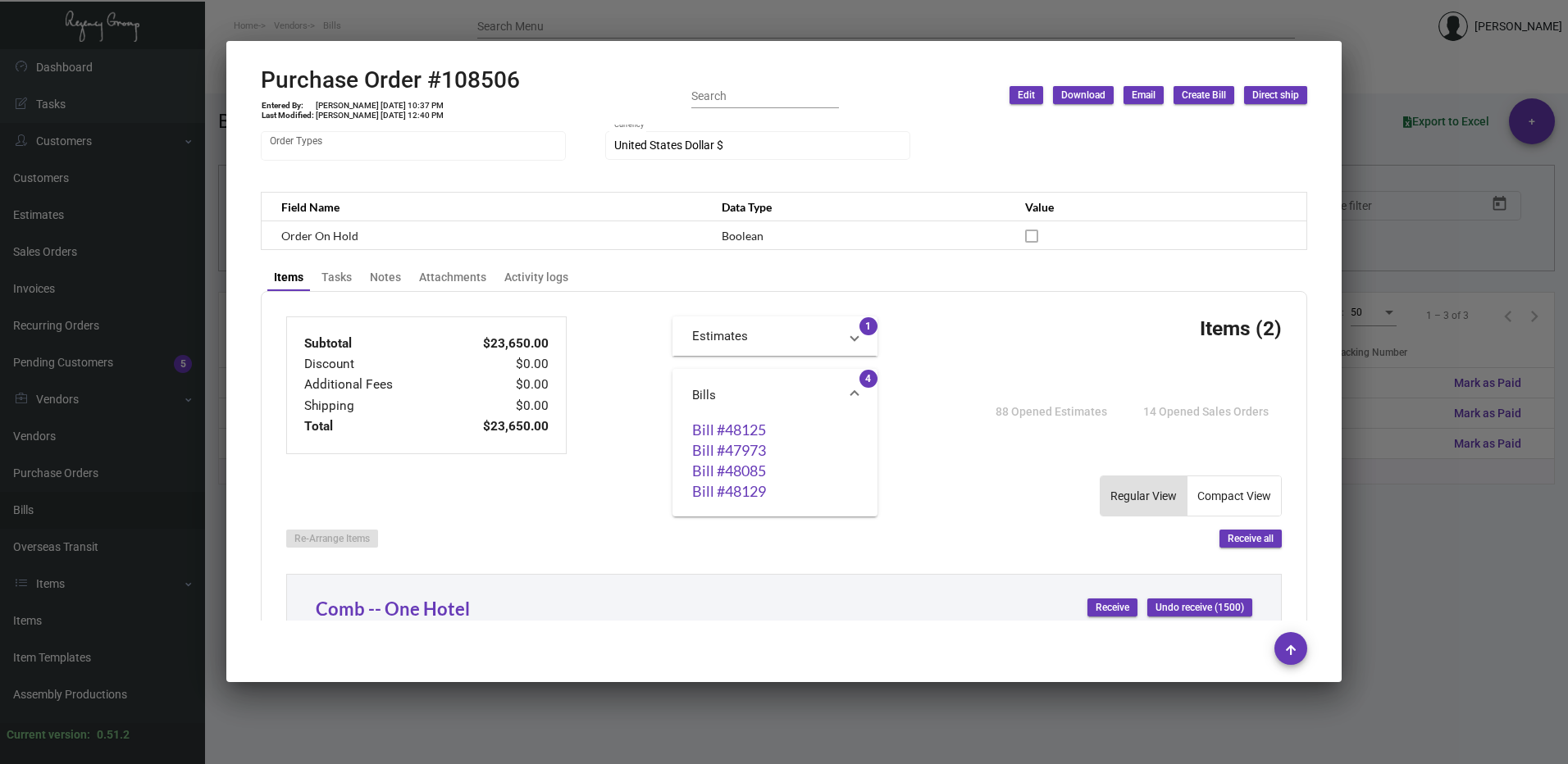
click at [1491, 447] on div at bounding box center [784, 382] width 1568 height 764
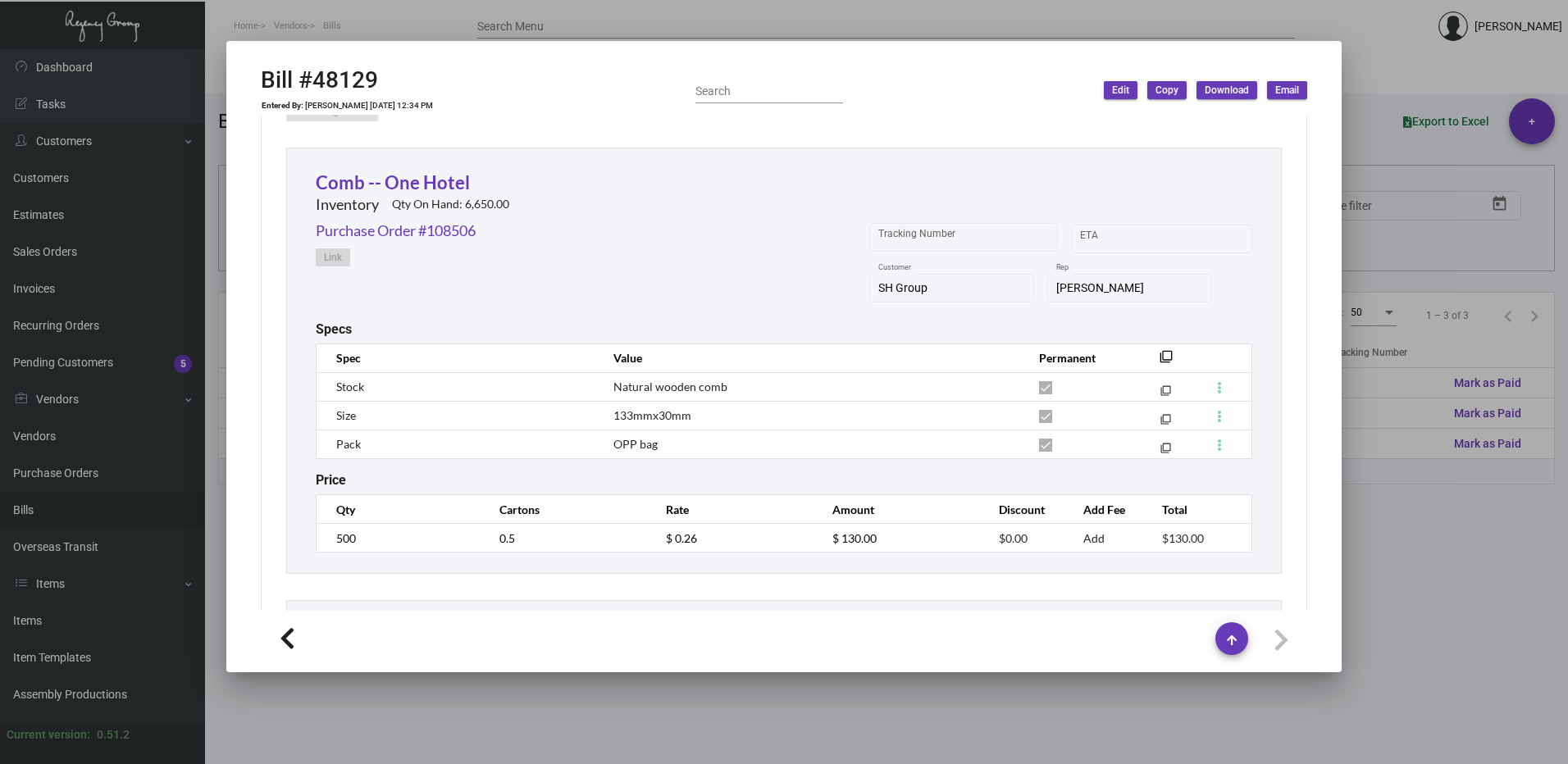
scroll to position [737, 0]
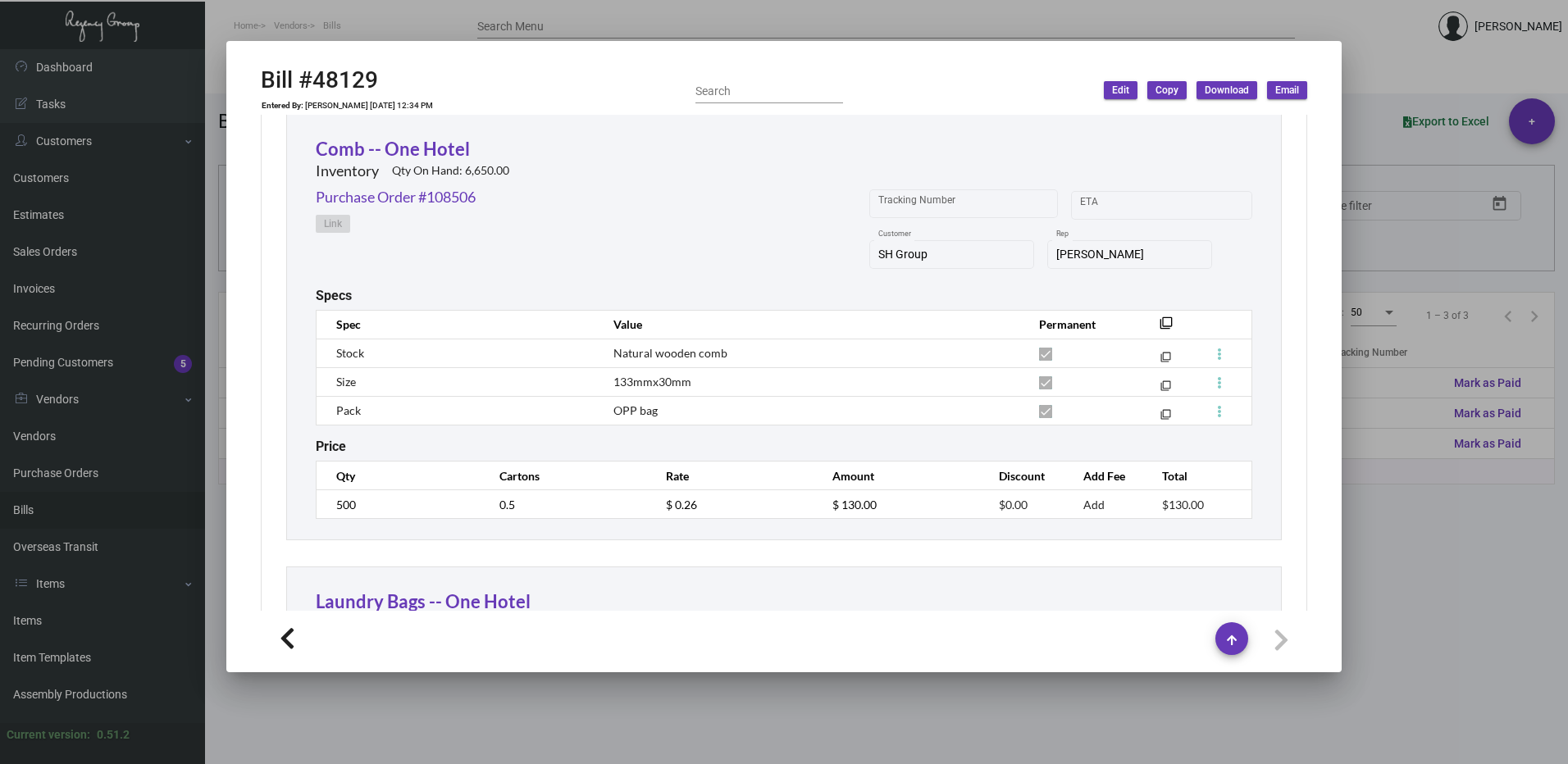
click at [1547, 491] on div at bounding box center [784, 382] width 1568 height 764
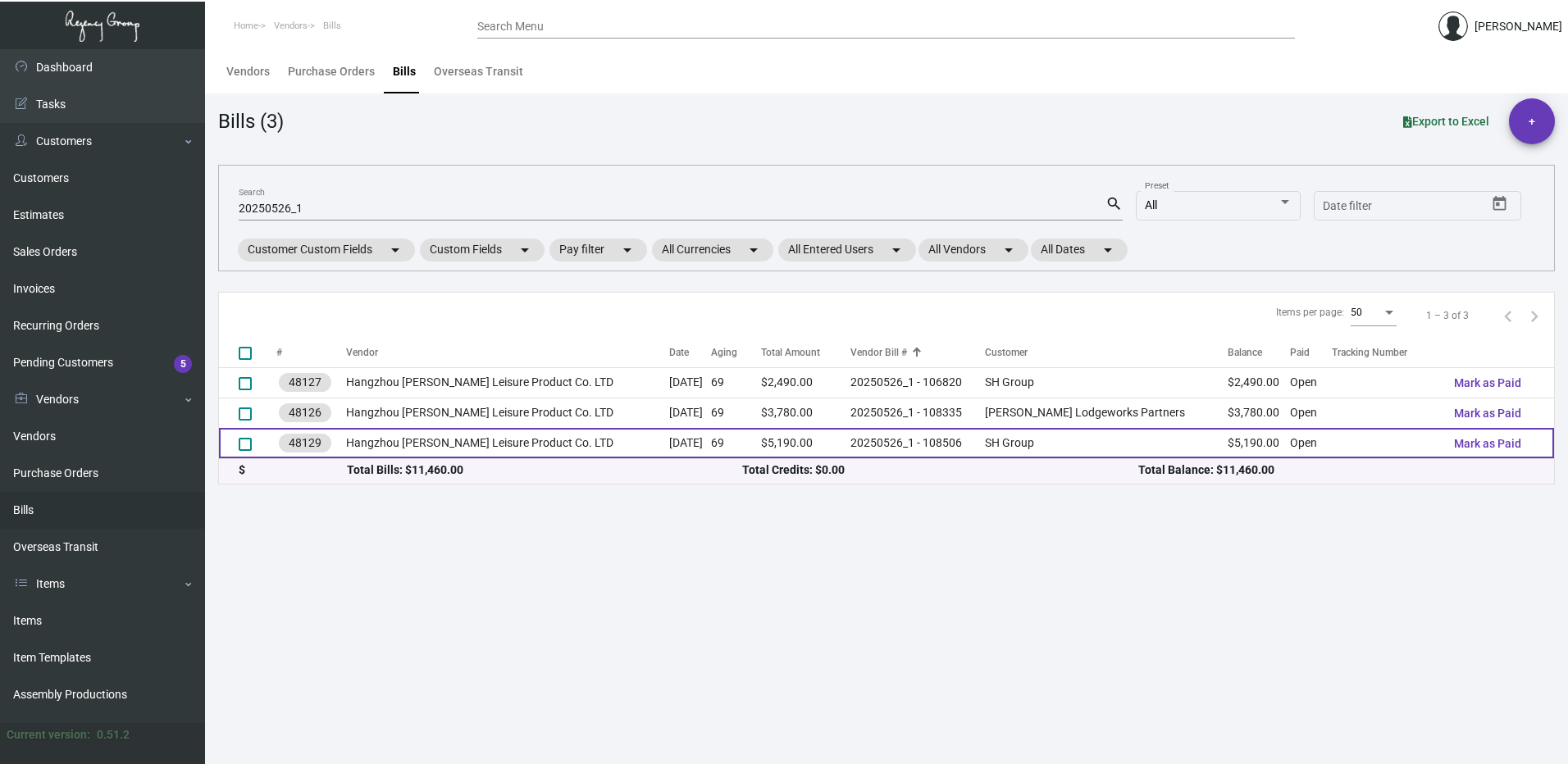
click at [1138, 447] on td "SH Group" at bounding box center [1105, 443] width 242 height 30
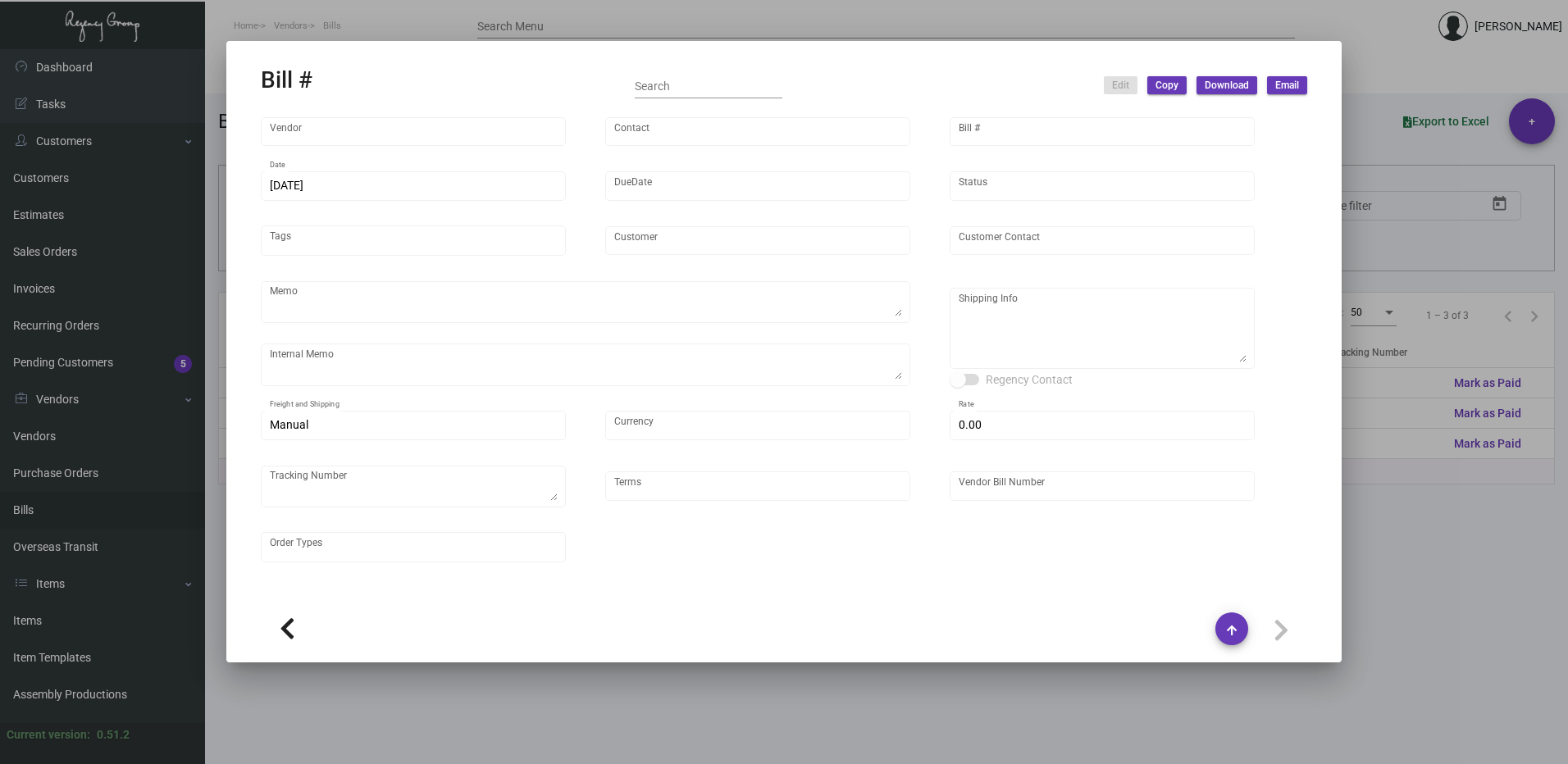
type input "Hangzhou [PERSON_NAME] Leisure Product Co. LTD"
type input "[PERSON_NAME]"
type input "48129"
type input "[DATE]"
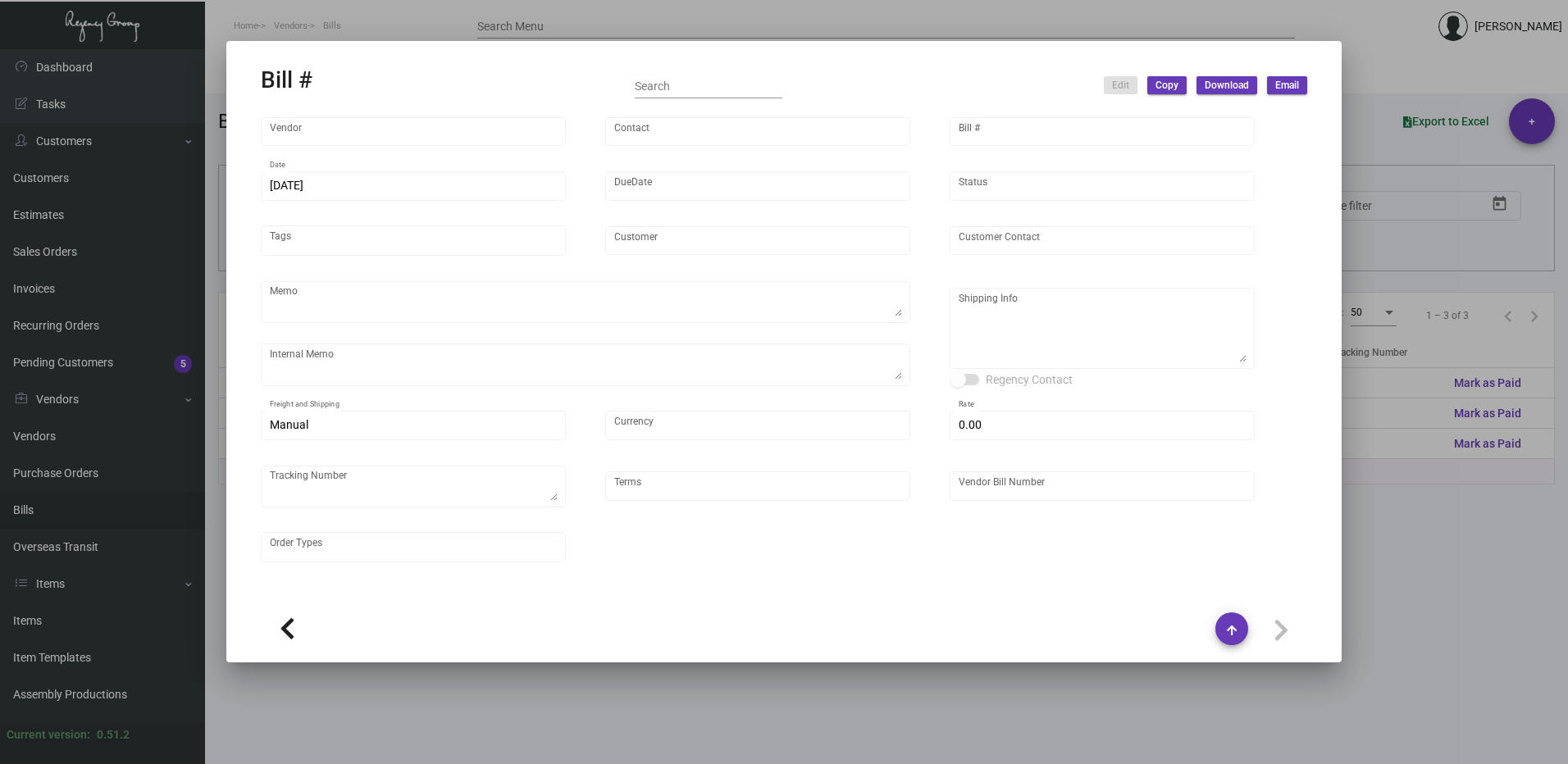
type input "SH Group"
type input "[PERSON_NAME]"
type textarea "comb and 10K laundry bag ship out before CNY. 2600pcs laundry bag and 500pcs co…"
type textarea "SH Group - [PERSON_NAME] [STREET_ADDRESS][US_STATE]"
type input "United States Dollar $"
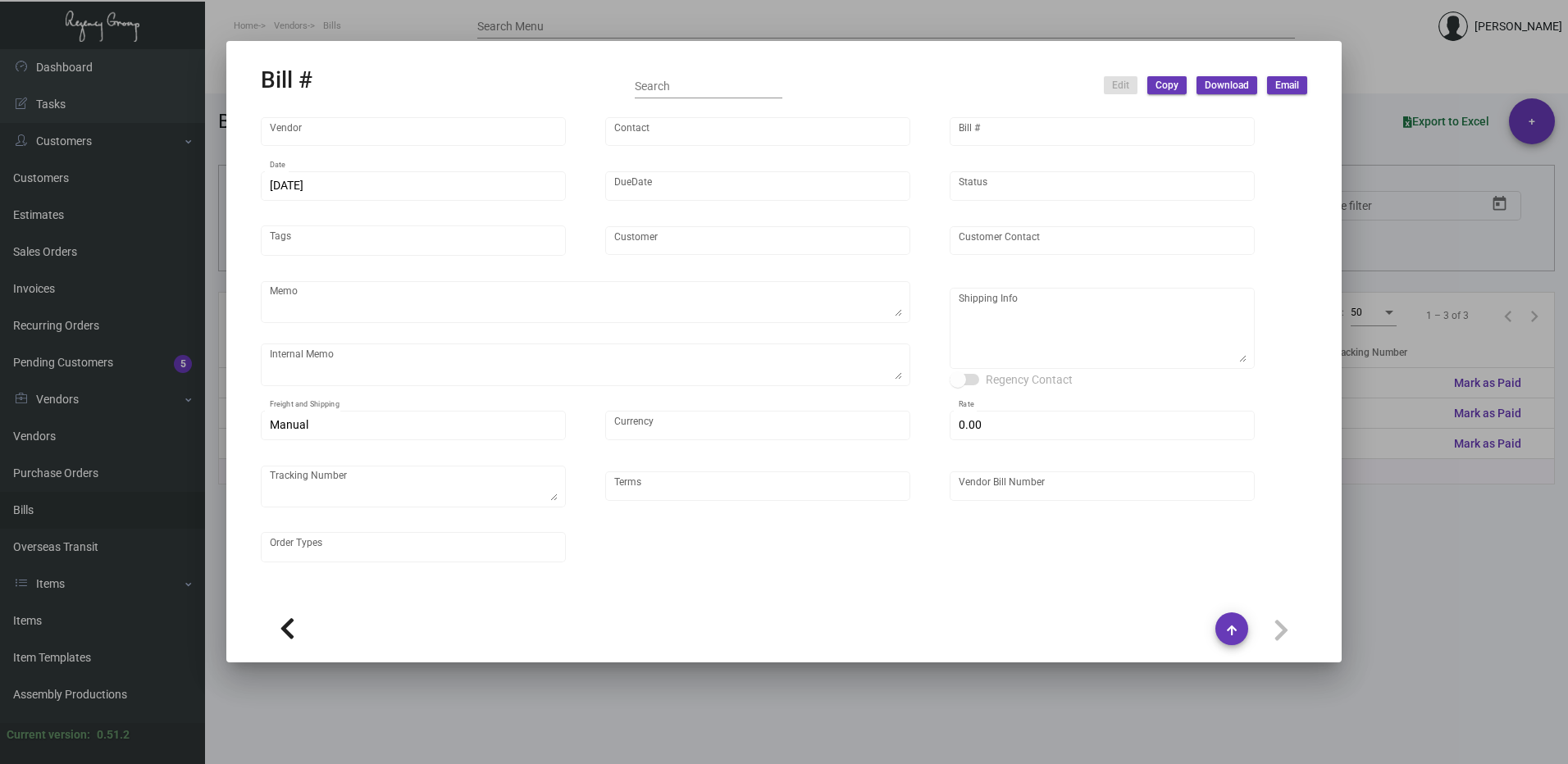
type input "$ 0.00"
type input "Net 30"
type input "20250526_1 - 108506"
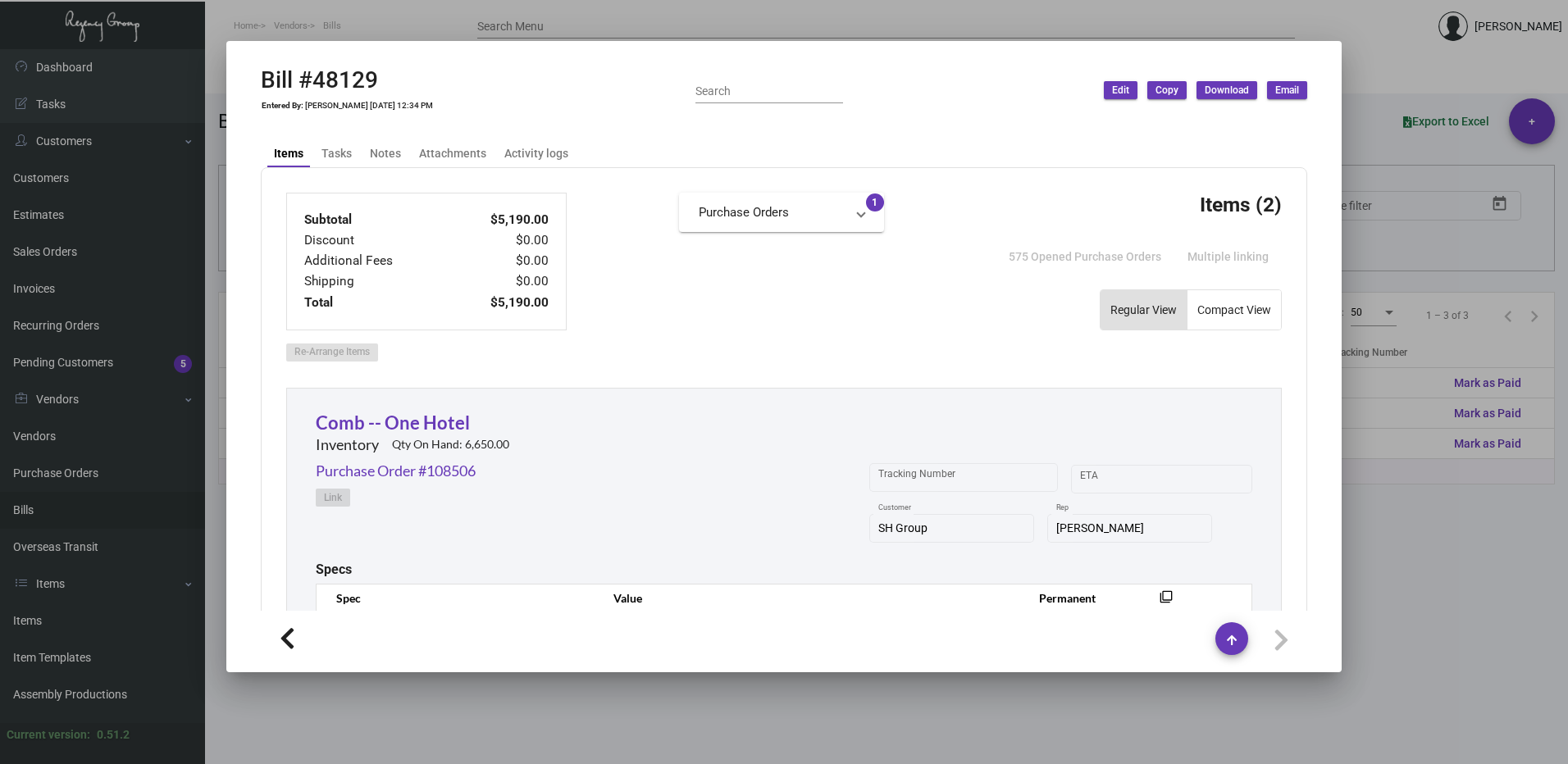
scroll to position [328, 0]
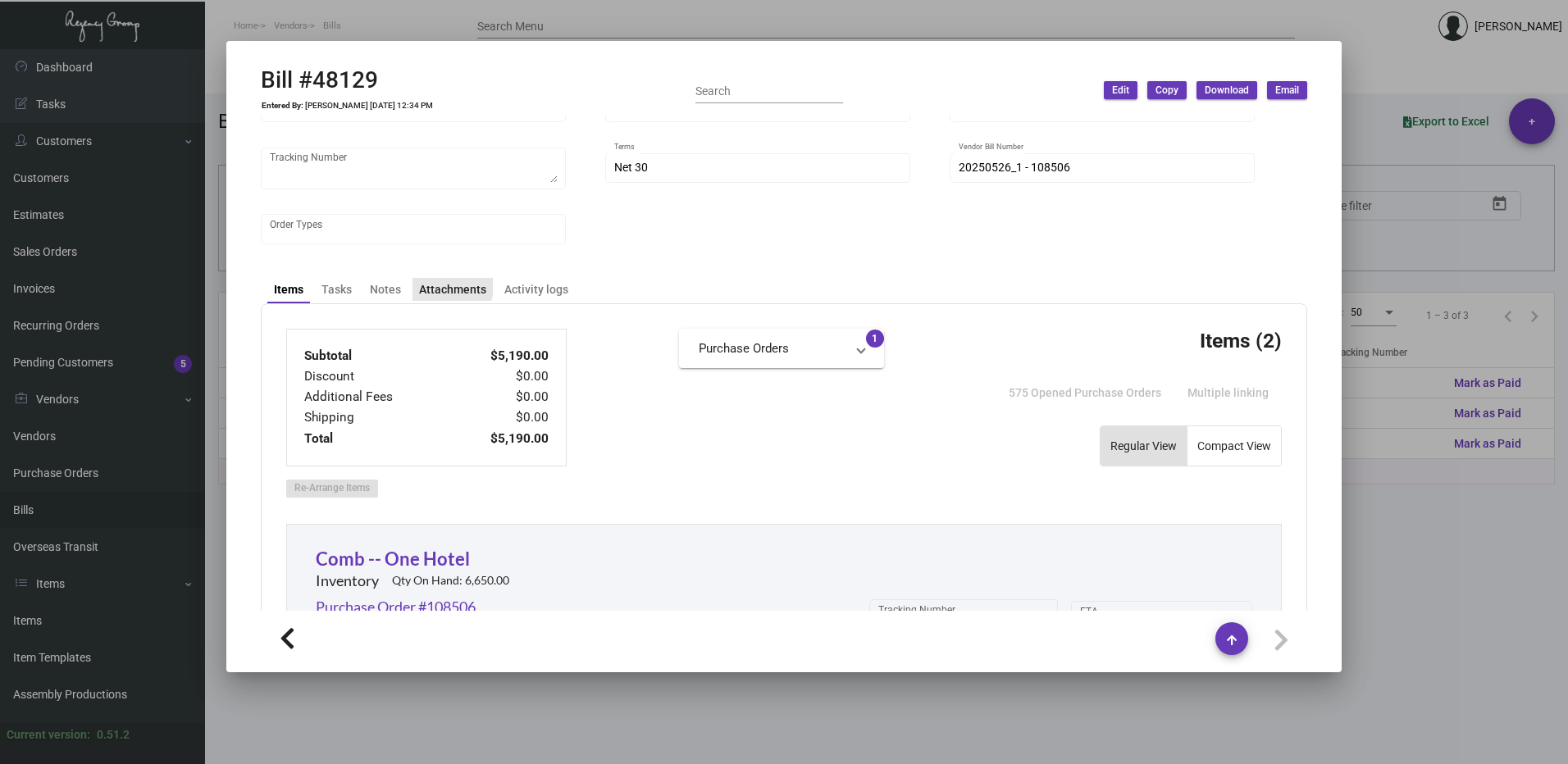
click at [447, 284] on div "Attachments" at bounding box center [452, 289] width 68 height 17
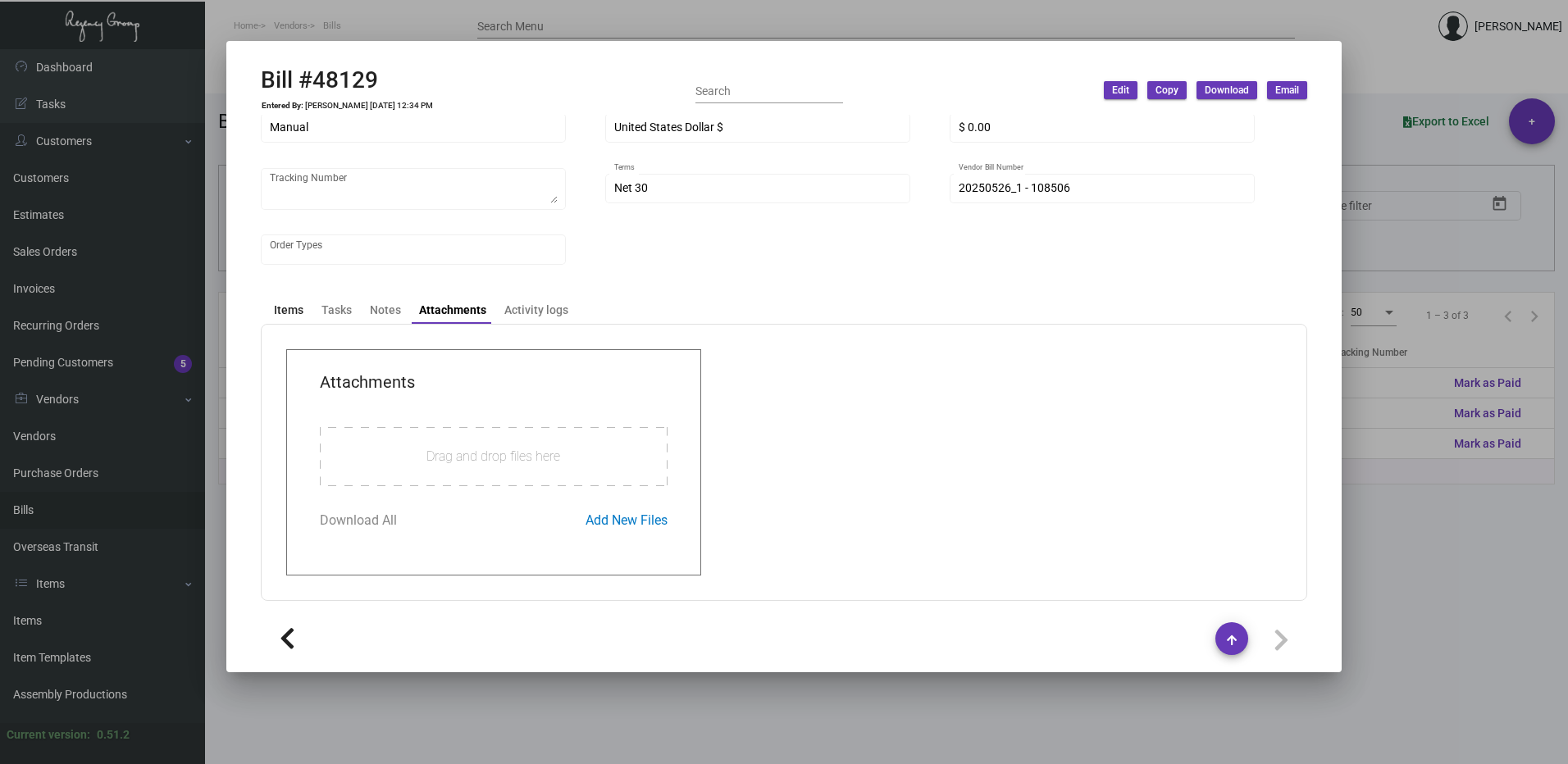
drag, startPoint x: 288, startPoint y: 306, endPoint x: 298, endPoint y: 305, distance: 10.0
click at [289, 306] on div "Items" at bounding box center [288, 310] width 30 height 17
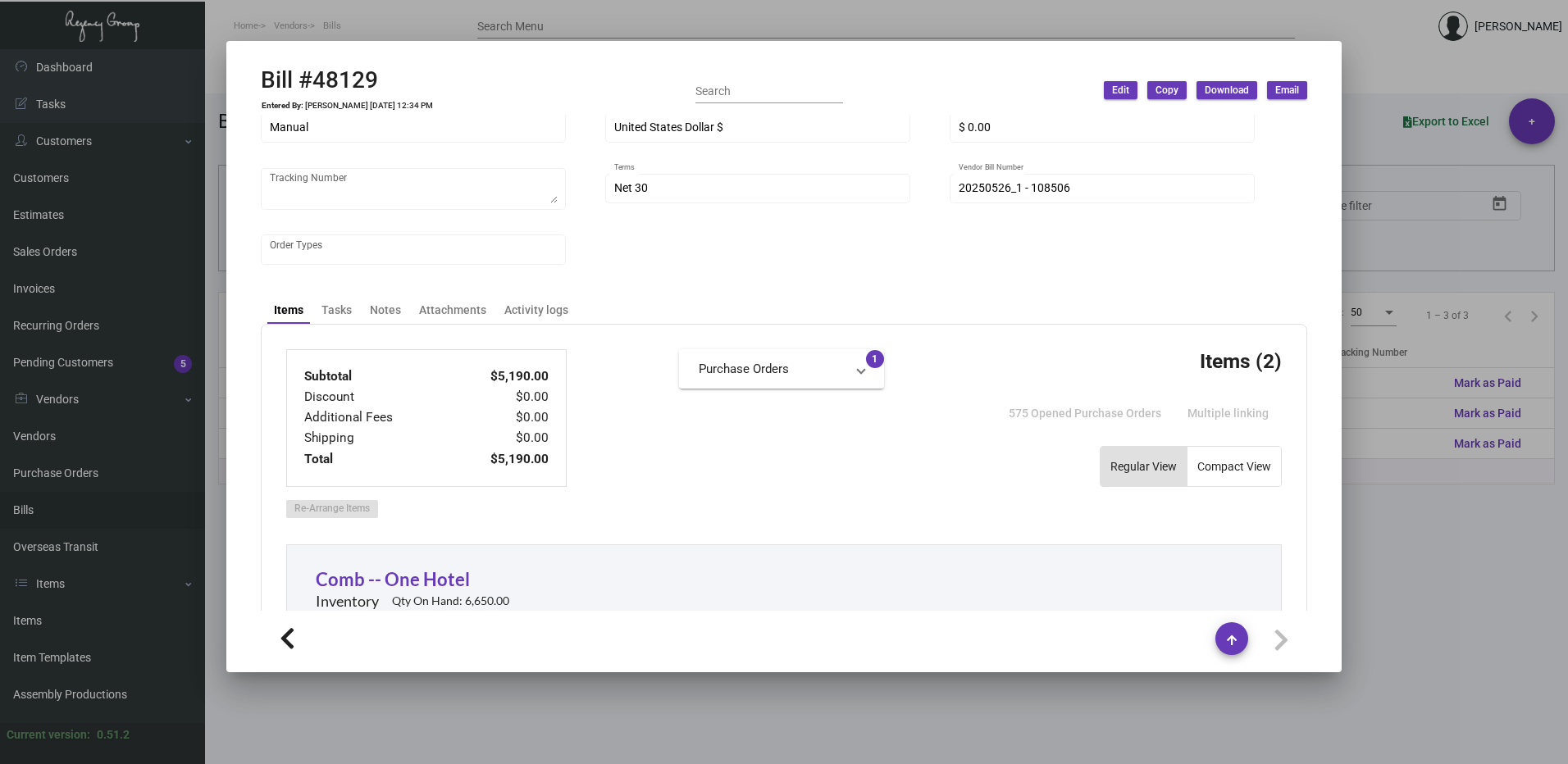
click at [824, 372] on mat-panel-title "Purchase Orders" at bounding box center [771, 369] width 146 height 19
click at [772, 406] on link "Purchase Order #108506" at bounding box center [782, 409] width 166 height 16
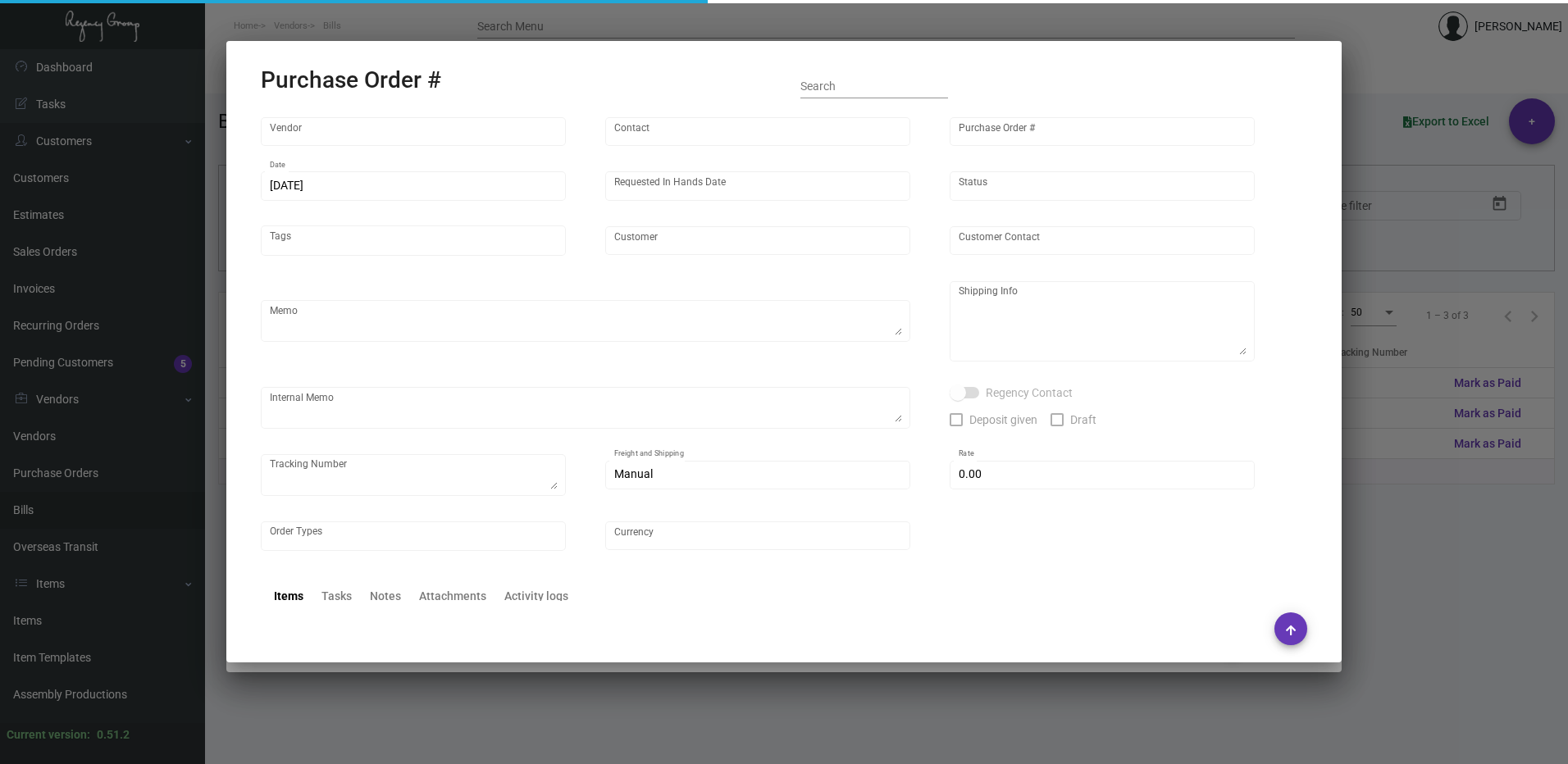
type input "Hangzhou [PERSON_NAME] Leisure Product Co. LTD"
type input "[PERSON_NAME]"
type input "108506"
type input "[DATE]"
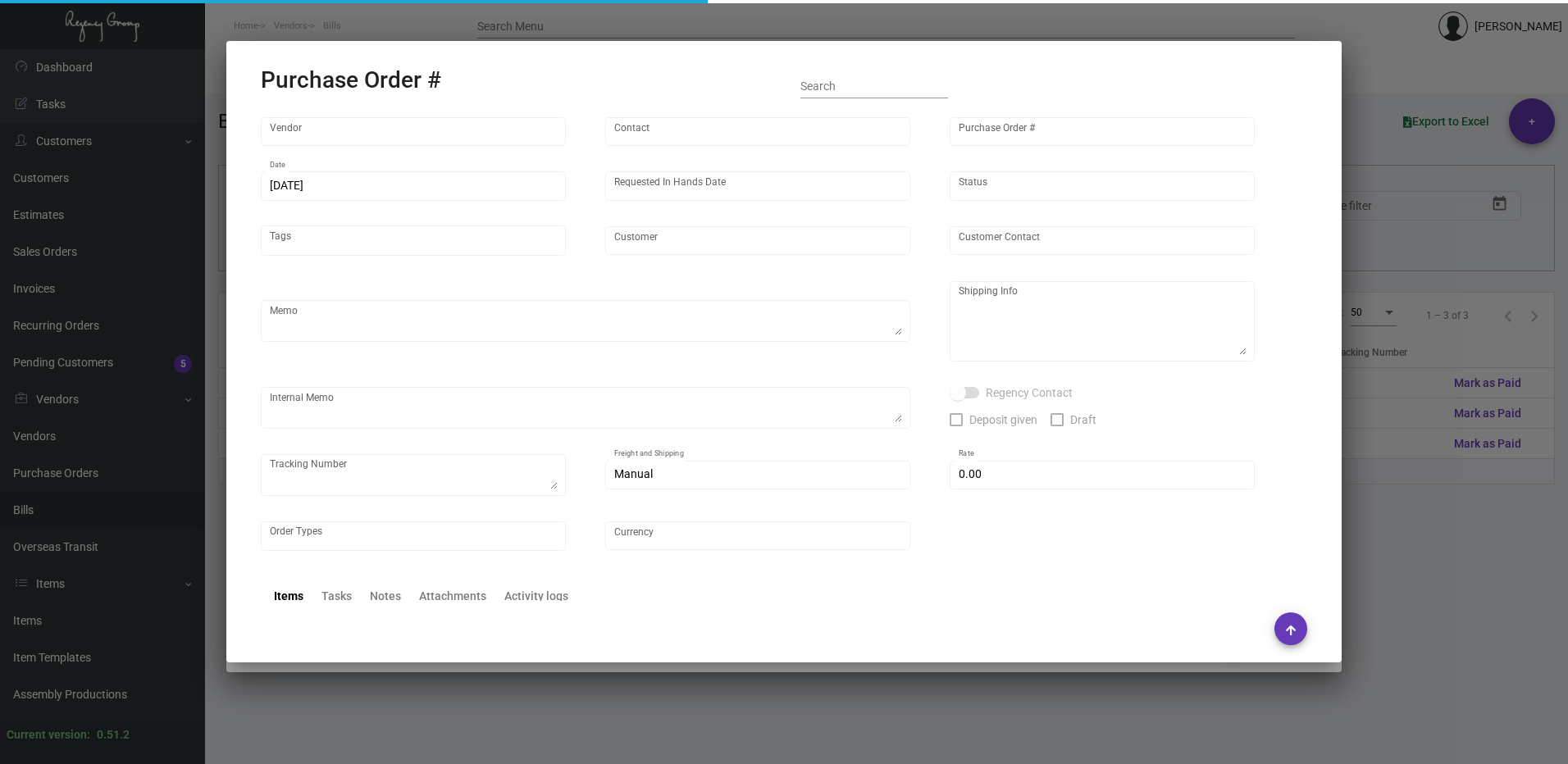
type input "SH Group"
type textarea "comb and 10K laundry bag ship out before CNY. 2600pcs laundry bag and 500pcs co…"
type textarea "Regency Group NJ - [PERSON_NAME] [STREET_ADDRESS]"
checkbox input "true"
type input "$ 0.00"
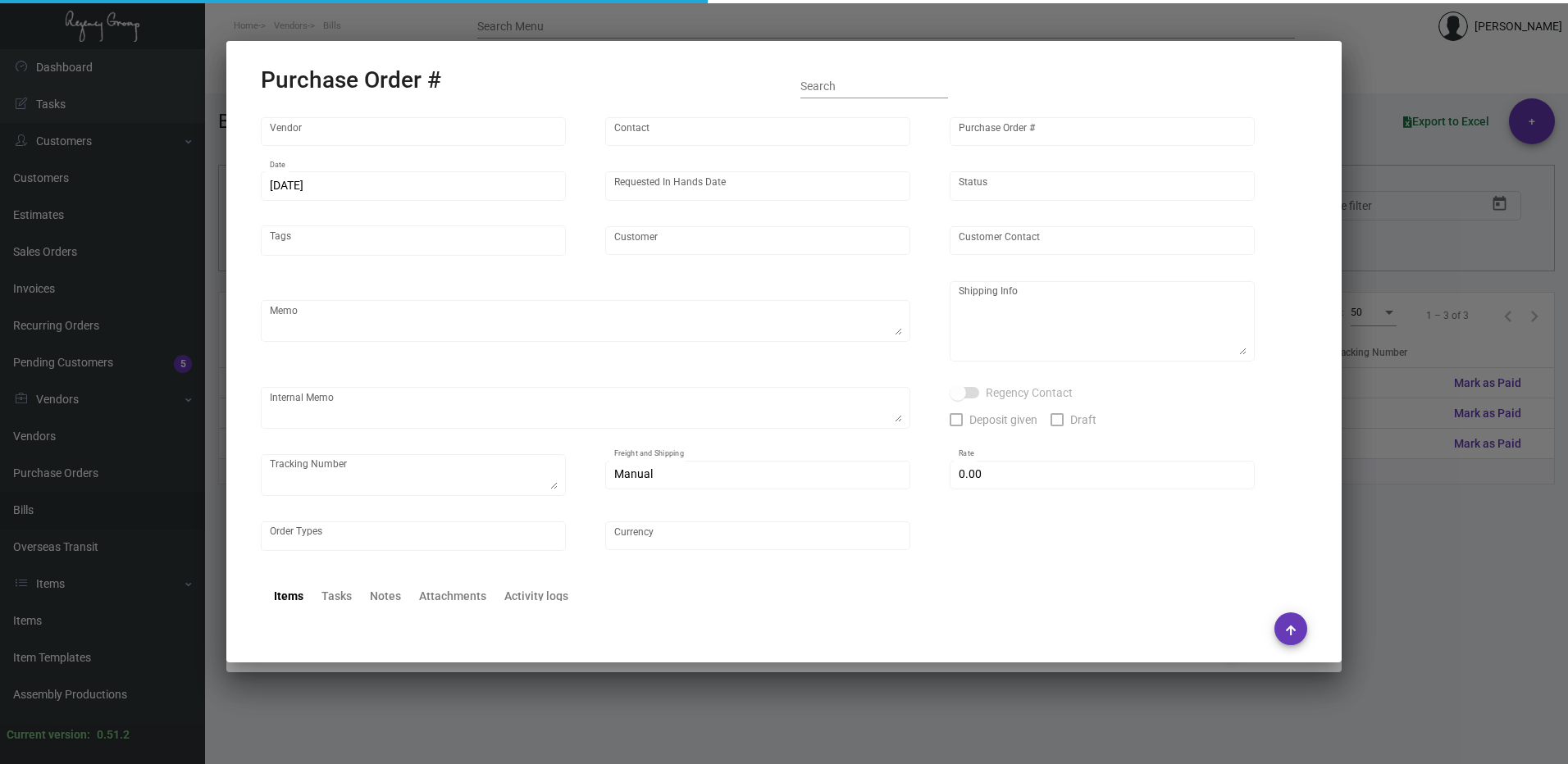
type input "United States Dollar $"
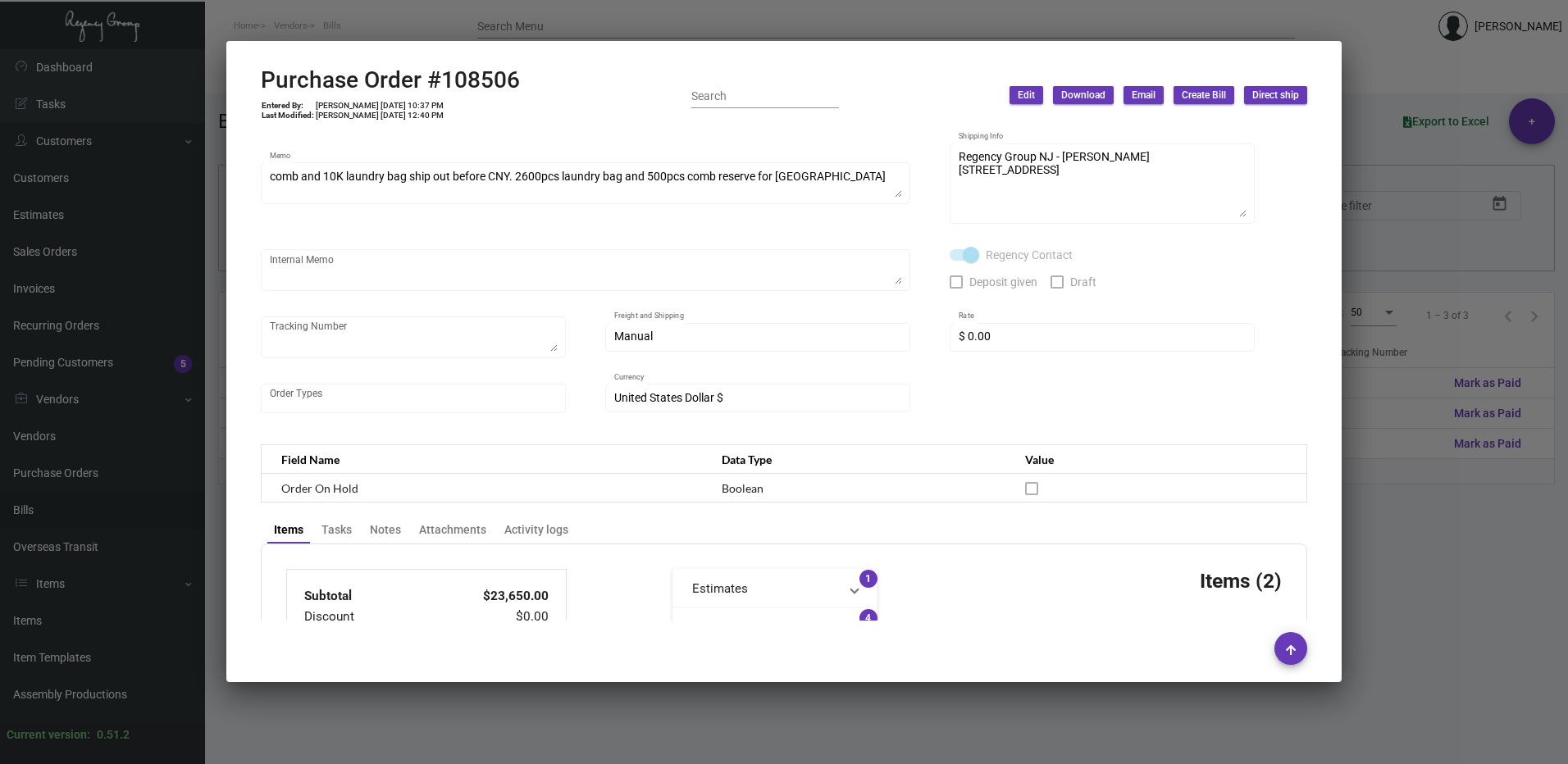
scroll to position [410, 0]
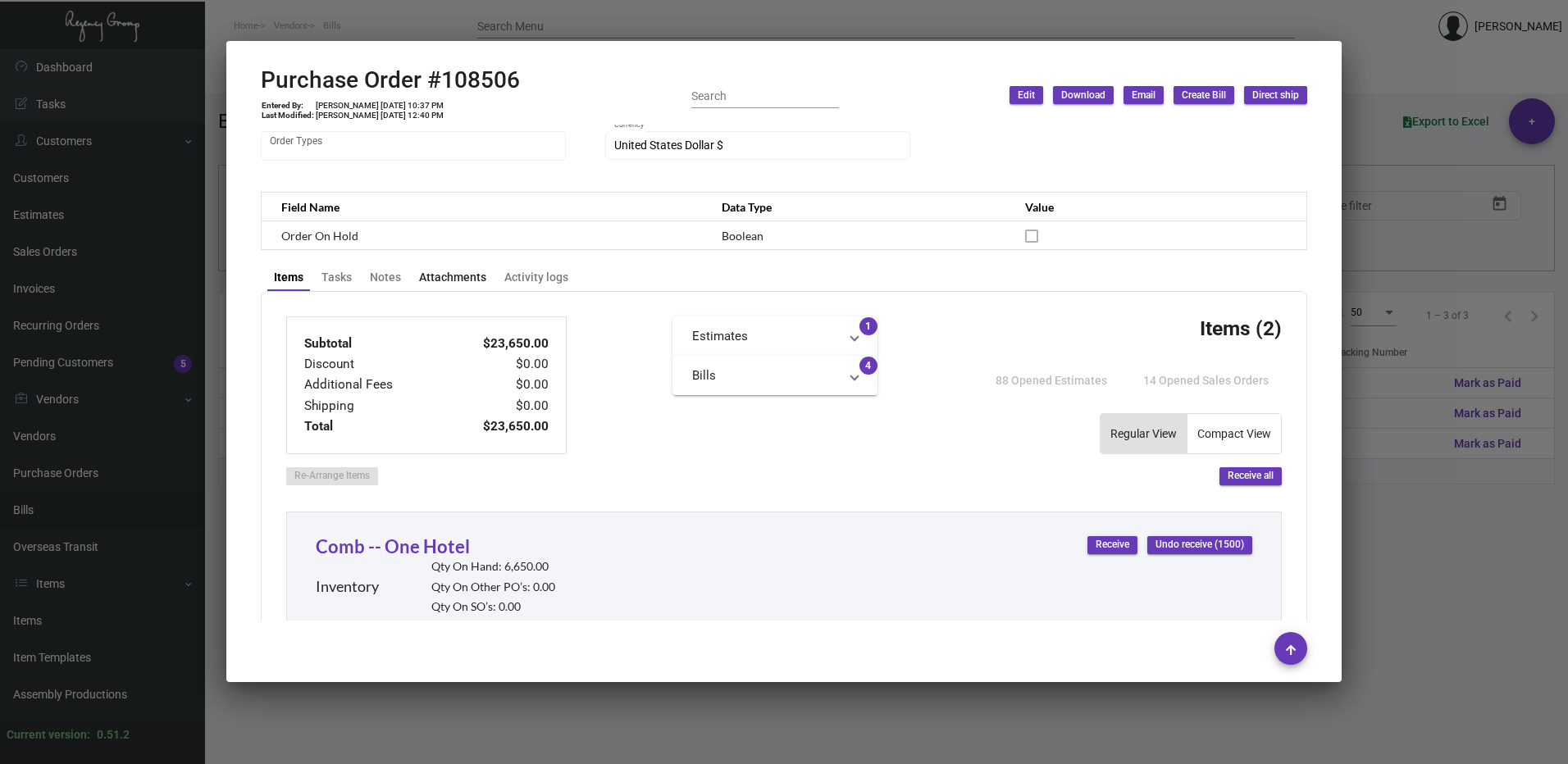
click at [441, 279] on div "Attachments" at bounding box center [452, 278] width 68 height 17
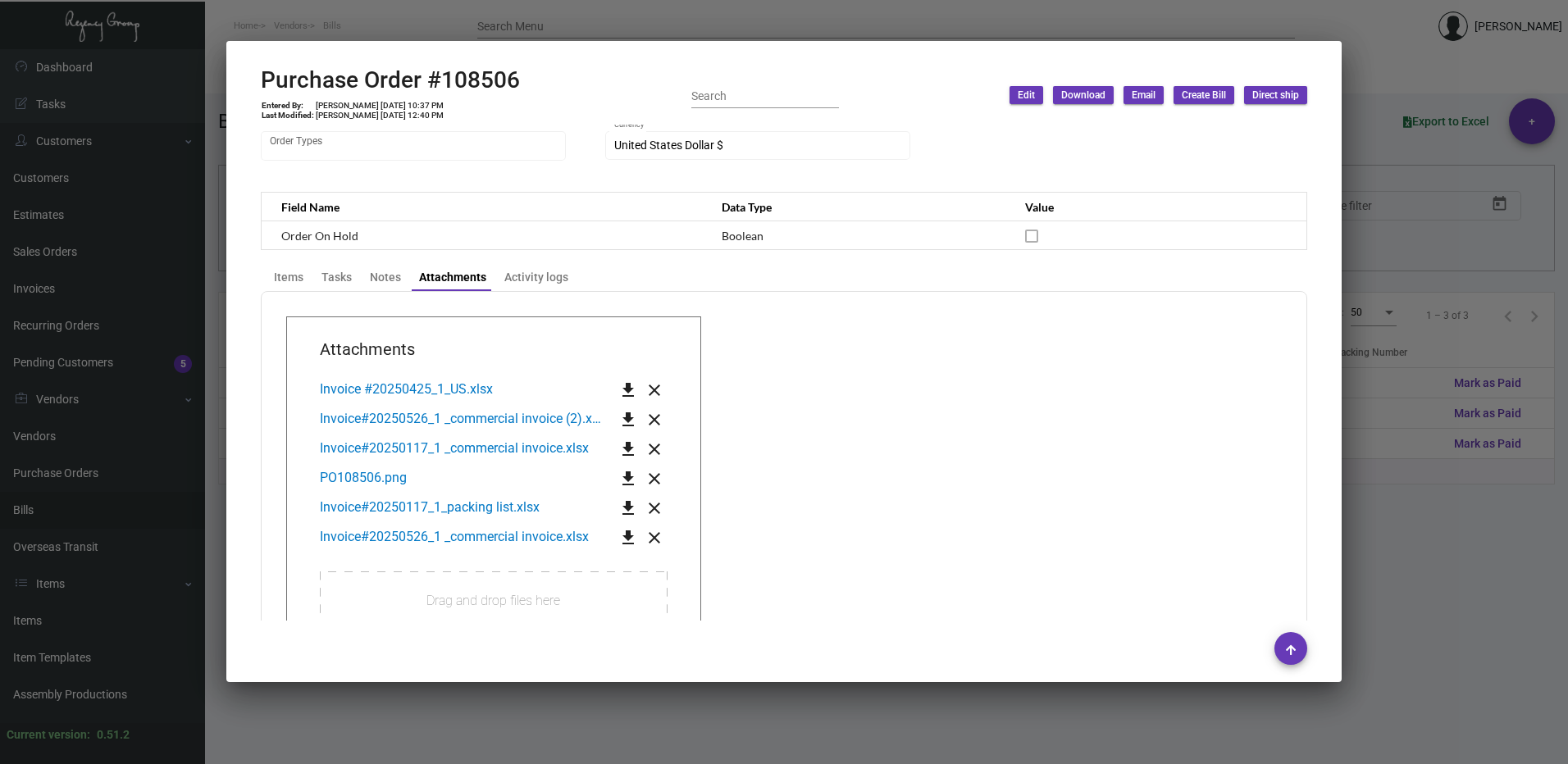
click at [778, 458] on app-transaction-attachment "Attachments Invoice #20250425_1_US.xlsx get_app close Invoice#20250526_1 _comme…" at bounding box center [784, 518] width 996 height 403
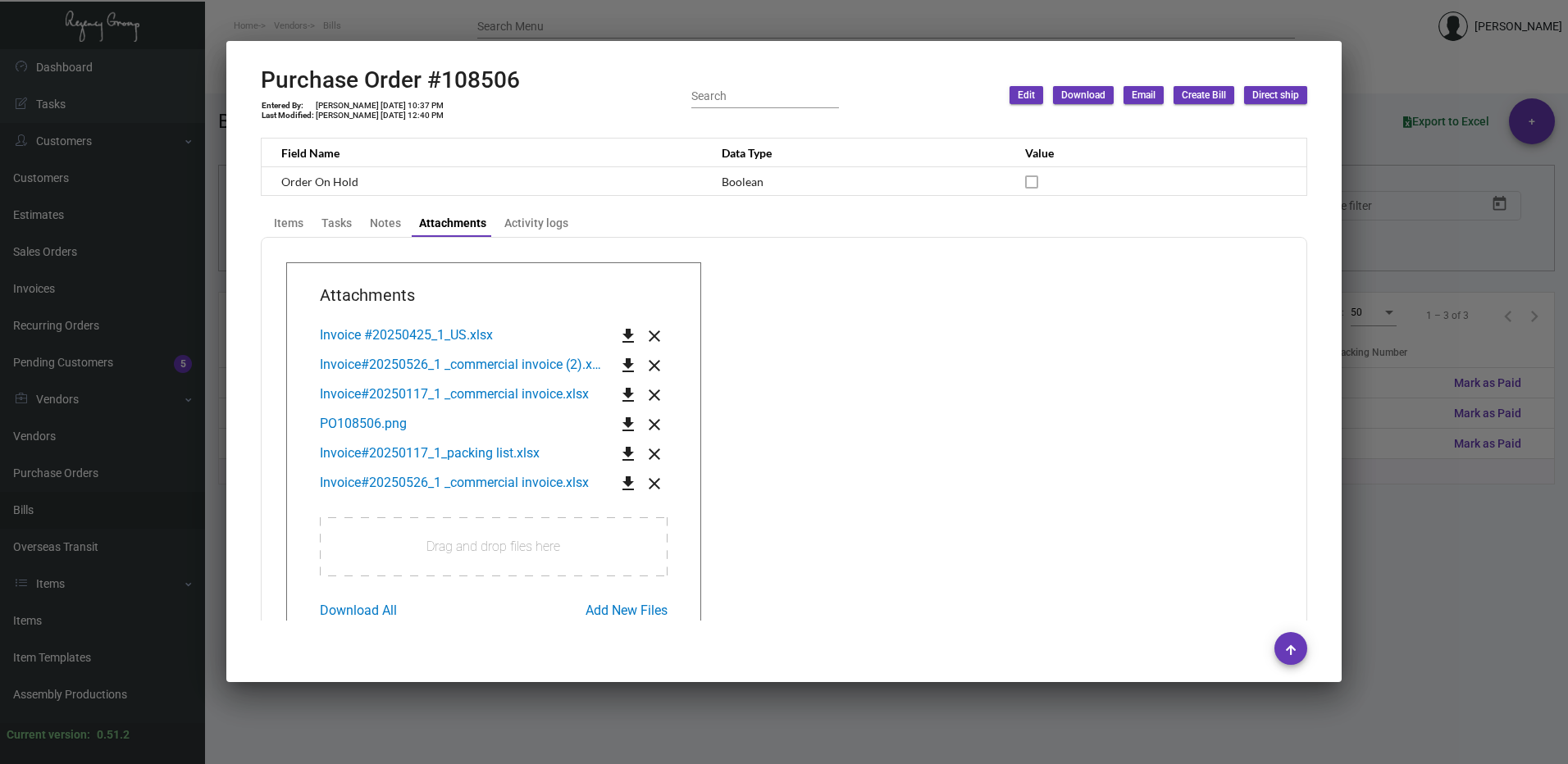
scroll to position [216, 0]
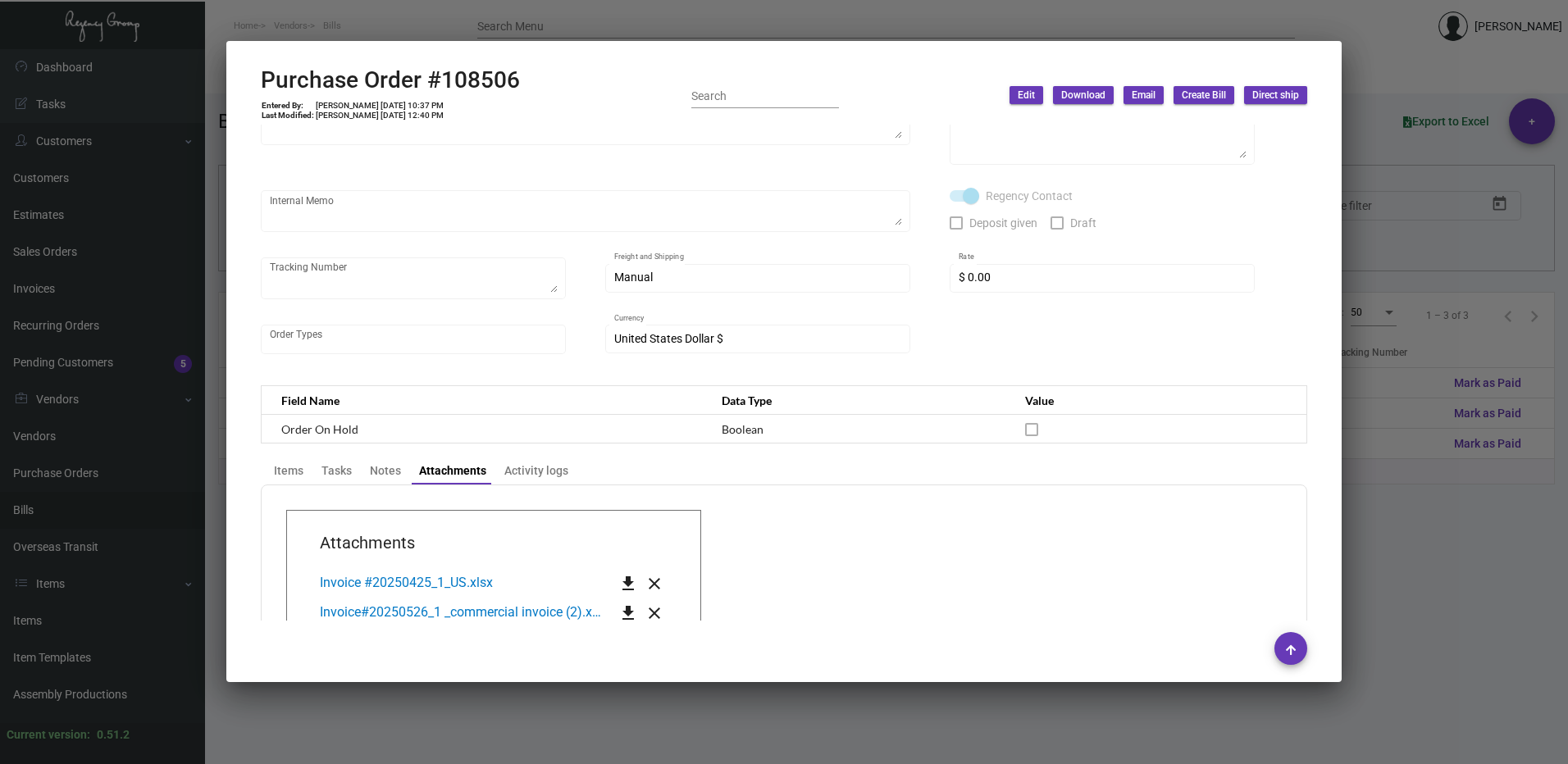
drag, startPoint x: 246, startPoint y: 463, endPoint x: 269, endPoint y: 467, distance: 23.3
click at [246, 463] on div "Hangzhou [PERSON_NAME] Leisure Product Co. LTD Vendor Edit Vendor [PERSON_NAME]…" at bounding box center [784, 373] width 1085 height 497
drag, startPoint x: 269, startPoint y: 467, endPoint x: 314, endPoint y: 474, distance: 45.5
click at [269, 467] on div "Items" at bounding box center [288, 470] width 43 height 23
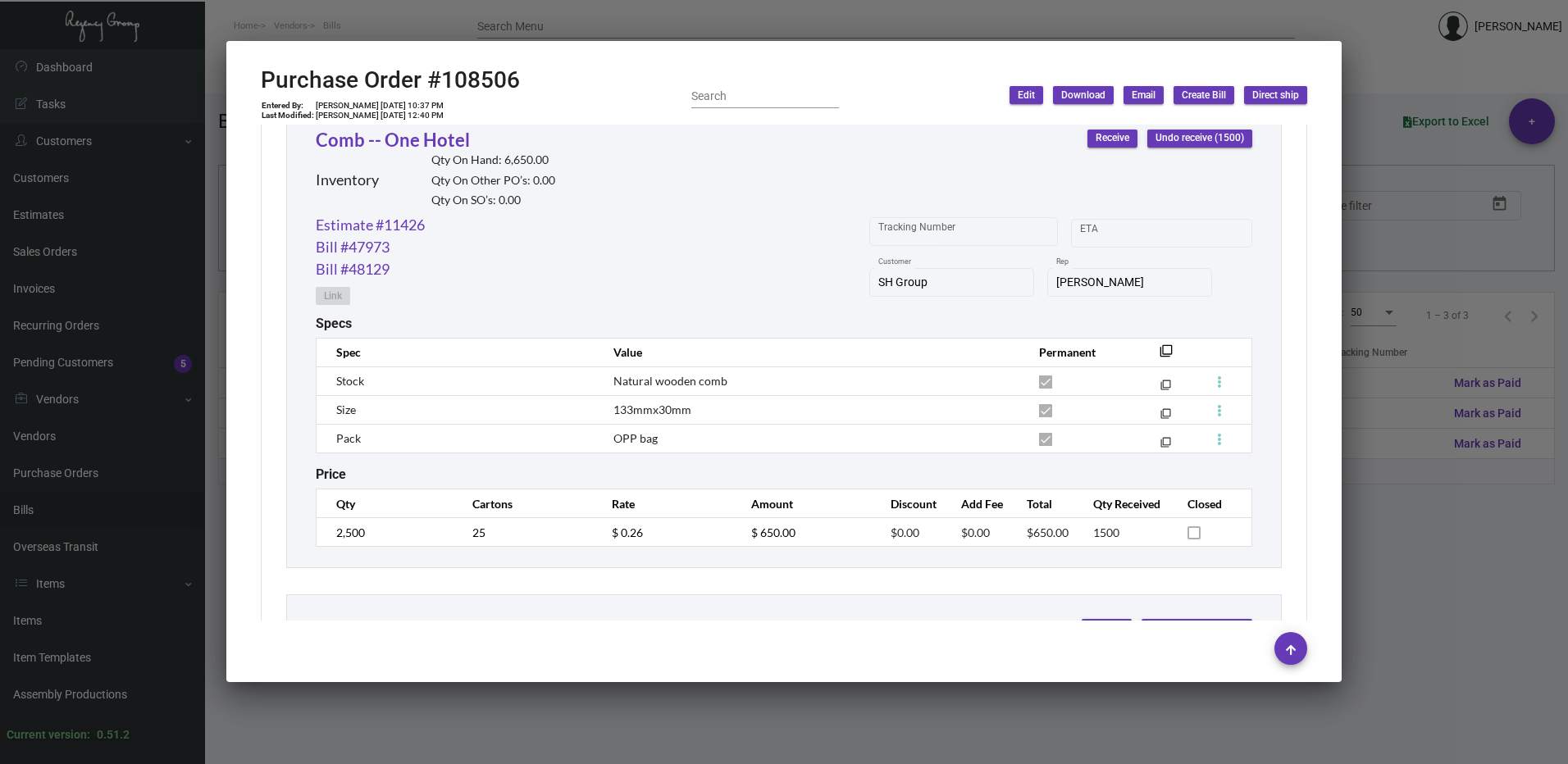
scroll to position [462, 0]
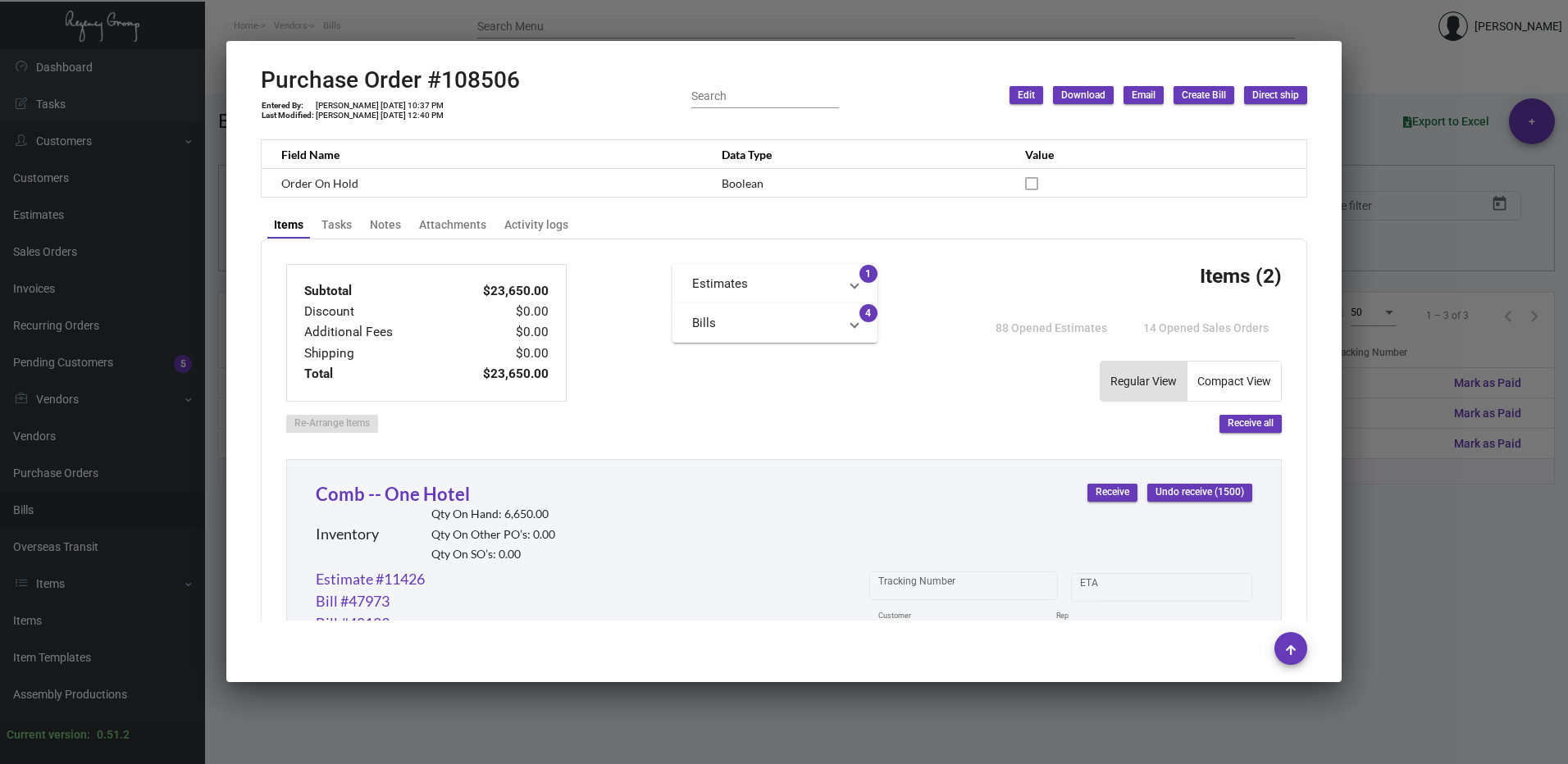
click at [724, 333] on mat-expansion-panel-header "Bills" at bounding box center [774, 323] width 205 height 39
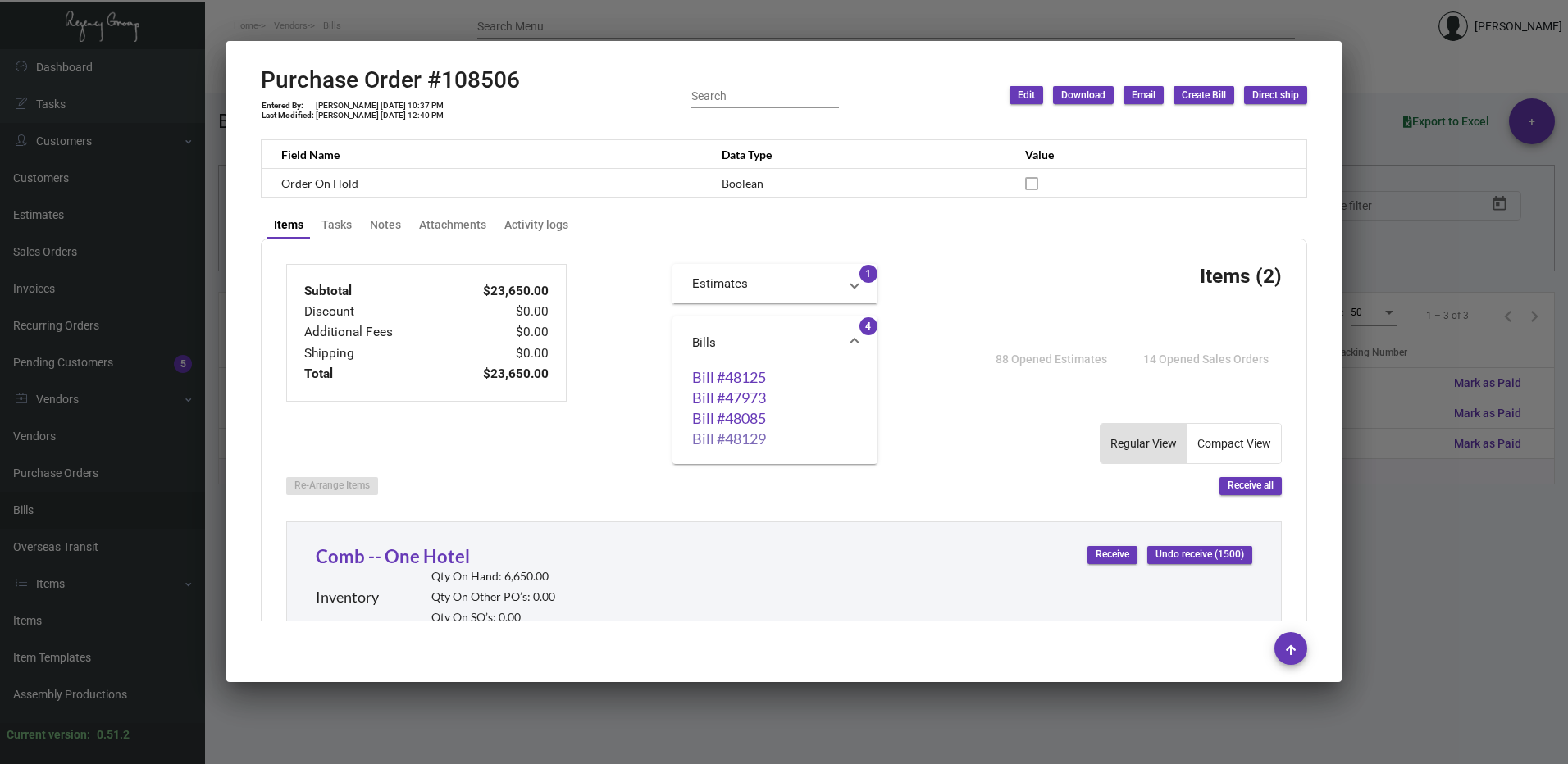
click at [717, 435] on link "Bill #48129" at bounding box center [775, 438] width 166 height 16
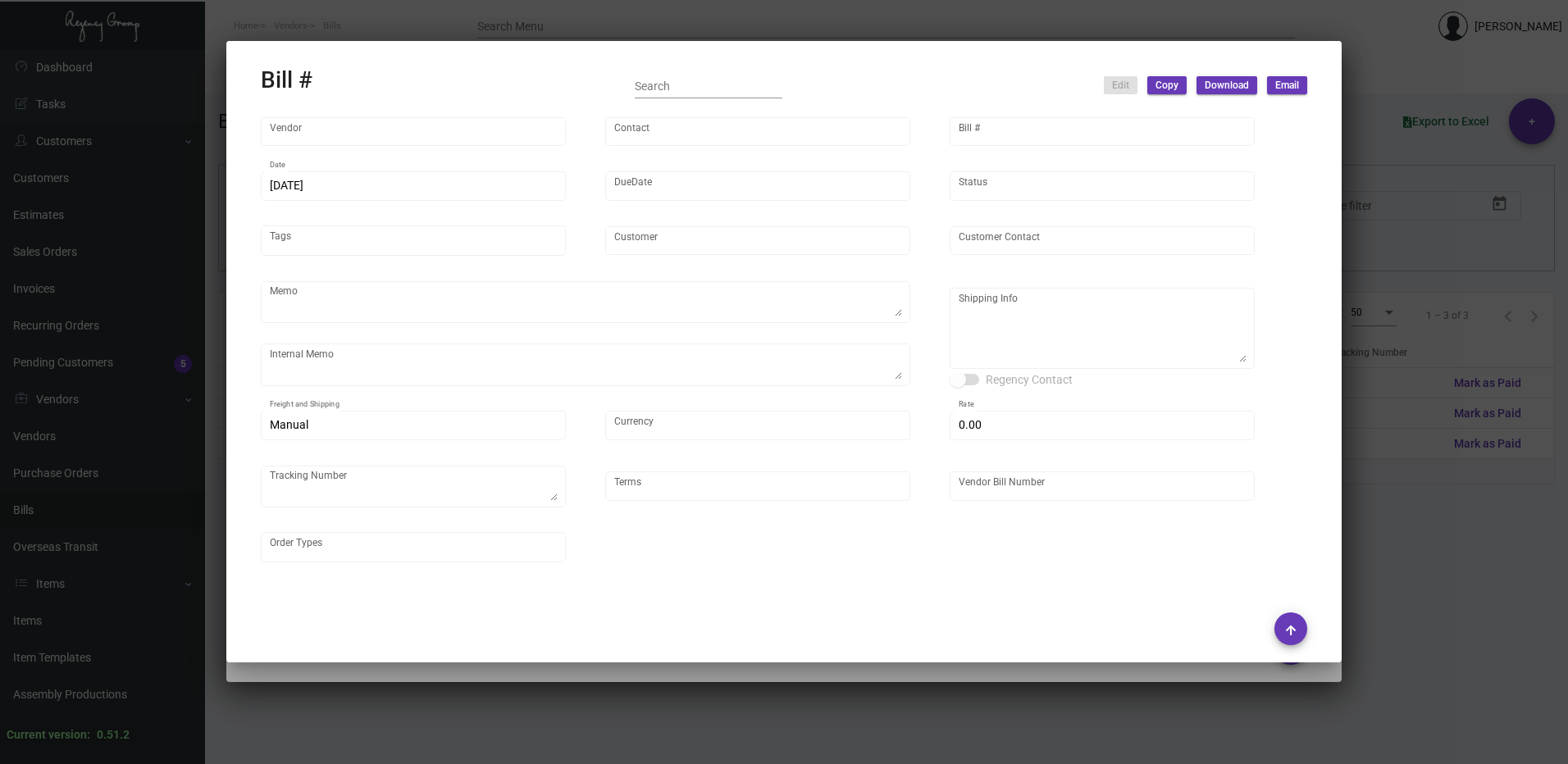
type input "Hangzhou [PERSON_NAME] Leisure Product Co. LTD"
type input "[PERSON_NAME]"
type input "48129"
type input "[DATE]"
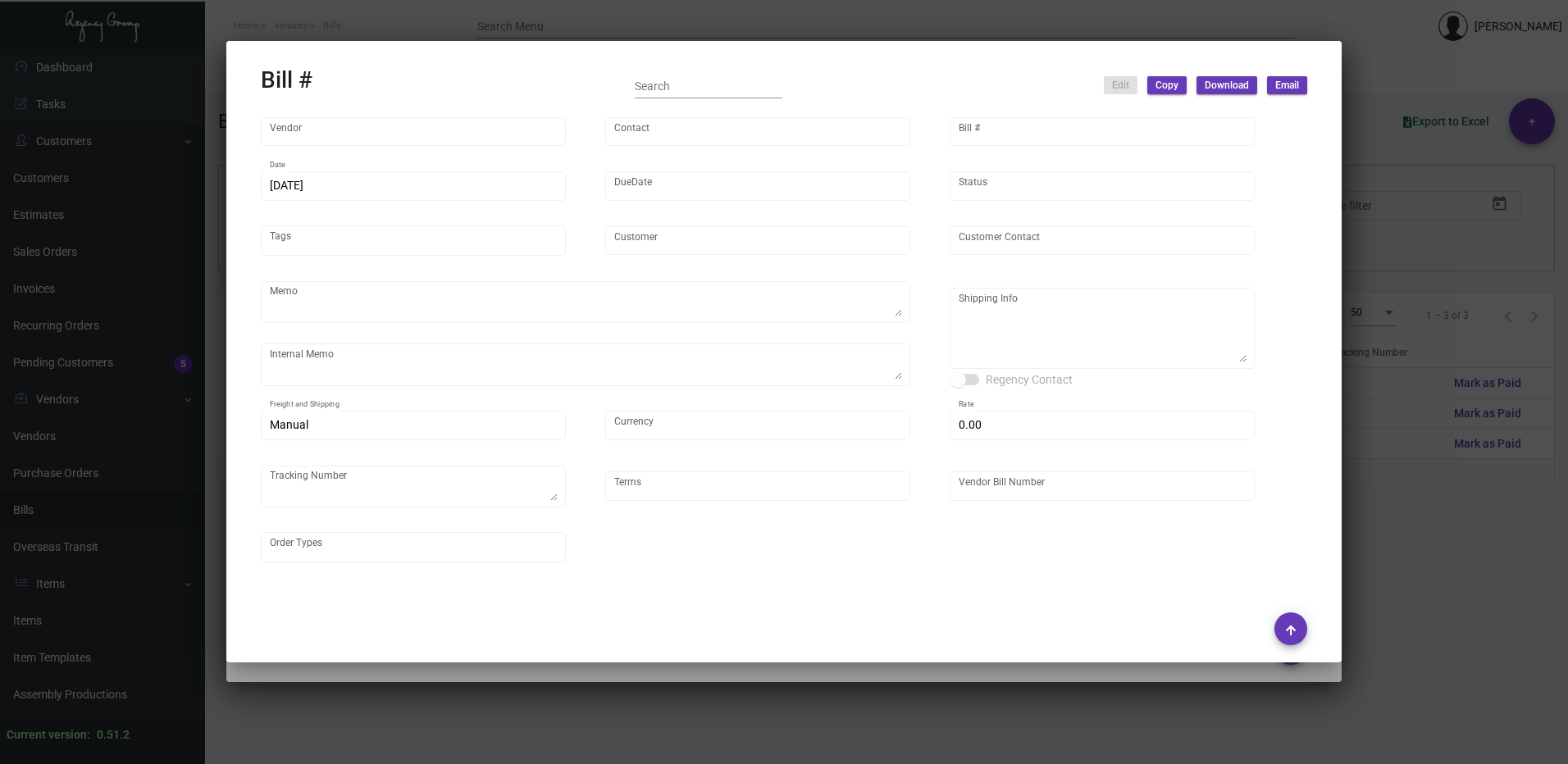
type input "SH Group"
type input "[PERSON_NAME]"
type textarea "comb and 10K laundry bag ship out before CNY. 2600pcs laundry bag and 500pcs co…"
type textarea "SH Group - [PERSON_NAME] [STREET_ADDRESS][US_STATE]"
type input "United States Dollar $"
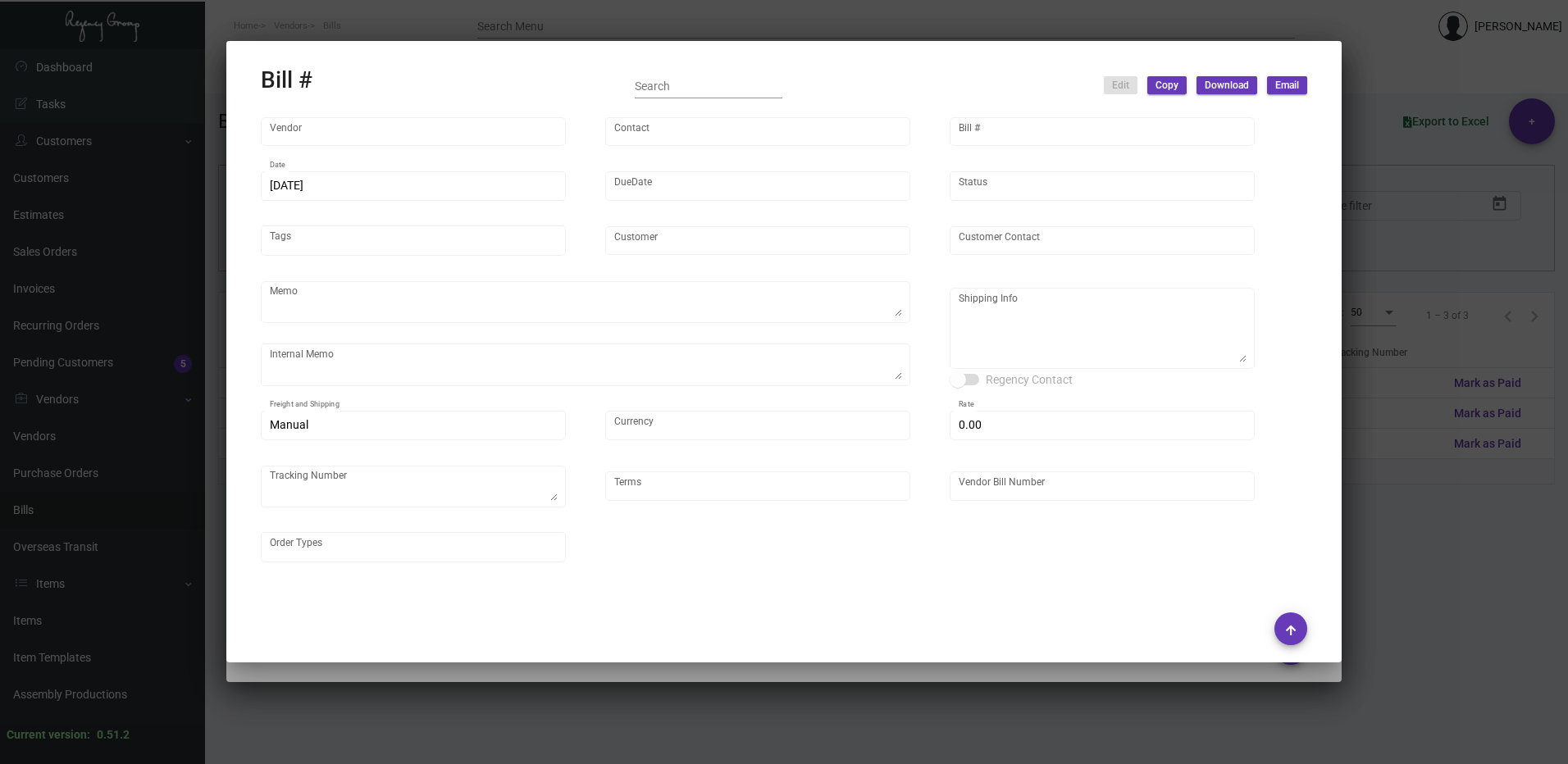
type input "$ 0.00"
type input "Net 30"
type input "20250526_1 - 108506"
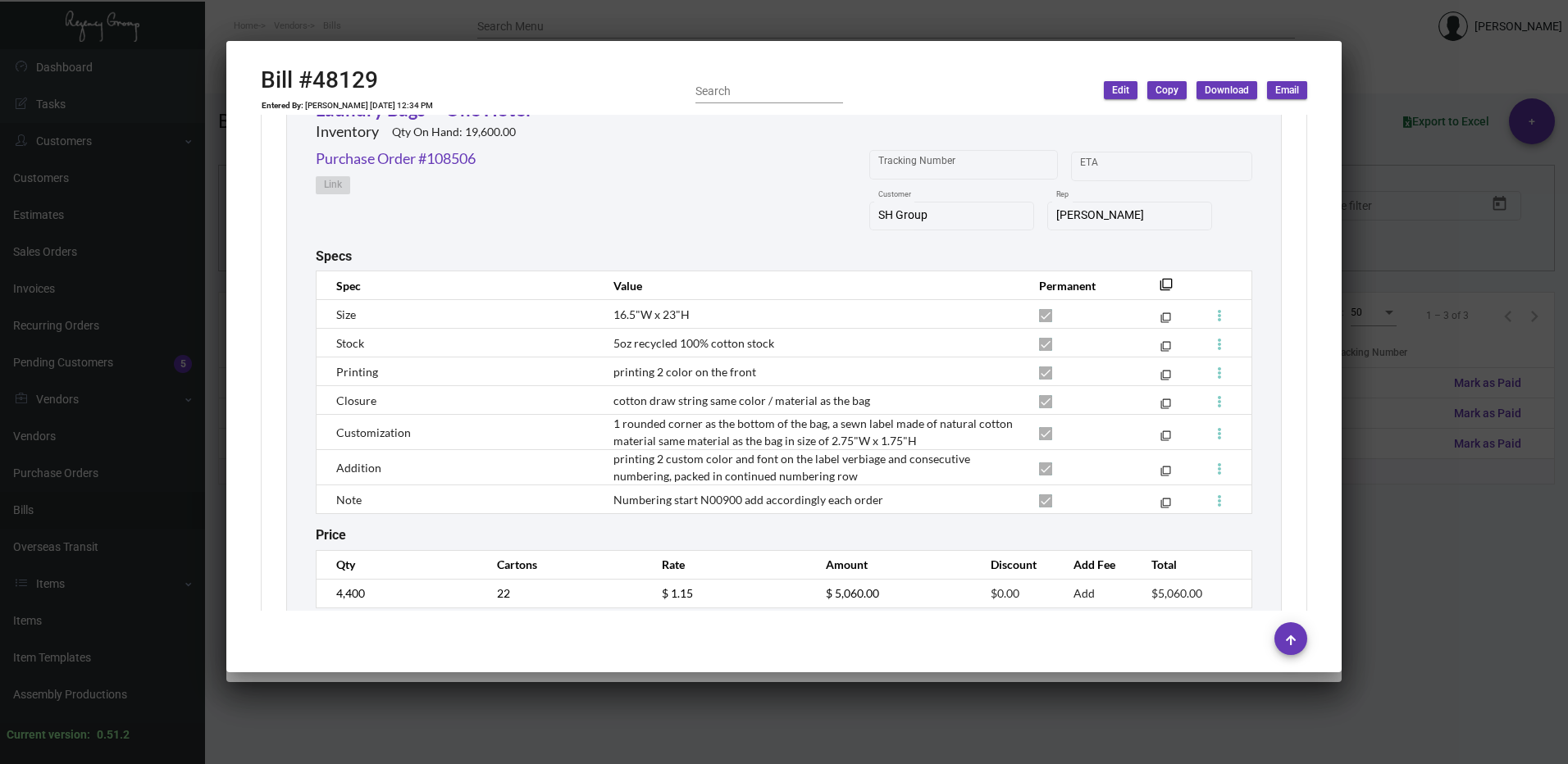
scroll to position [1283, 0]
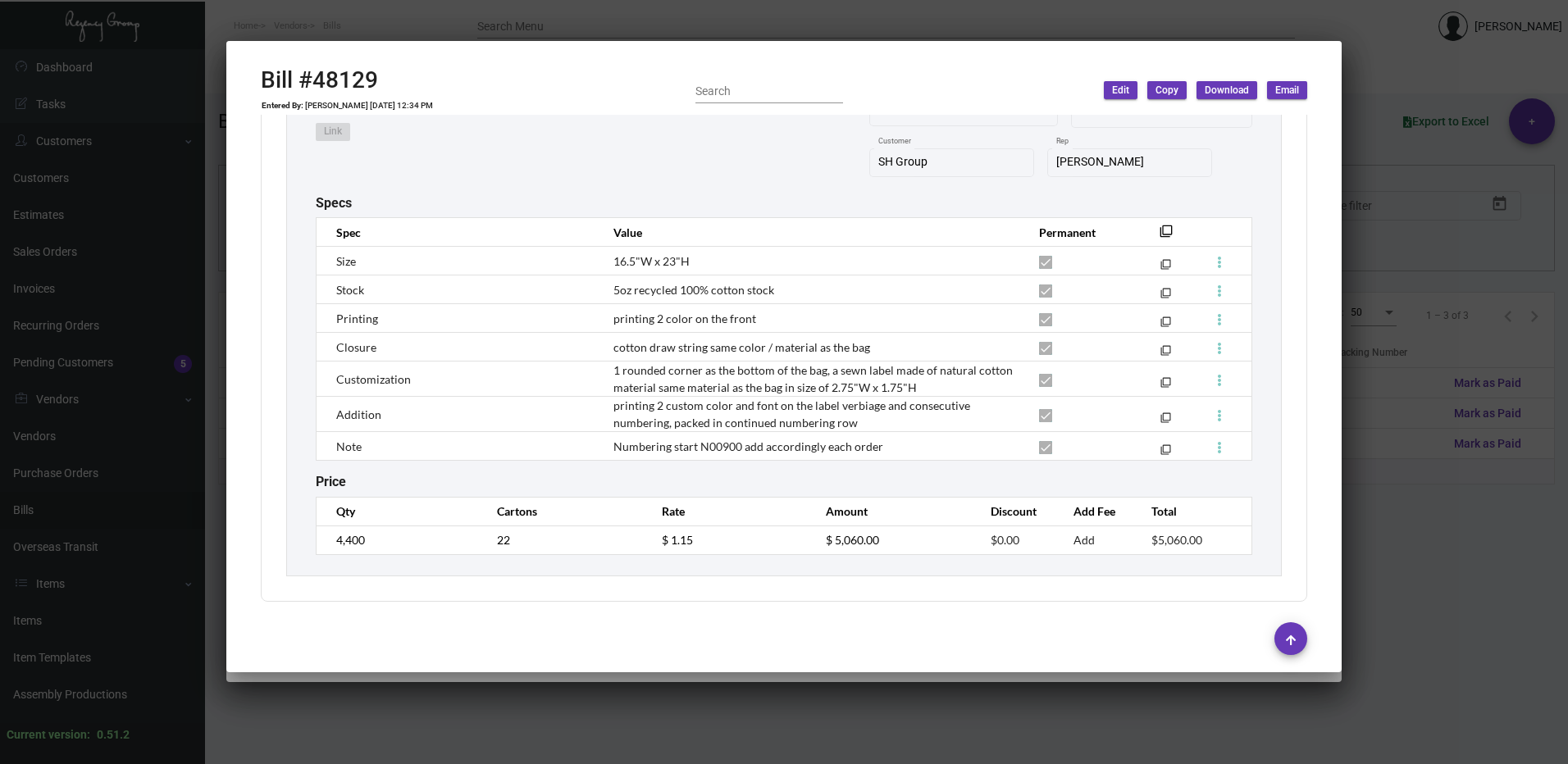
click at [1475, 328] on div at bounding box center [784, 382] width 1568 height 764
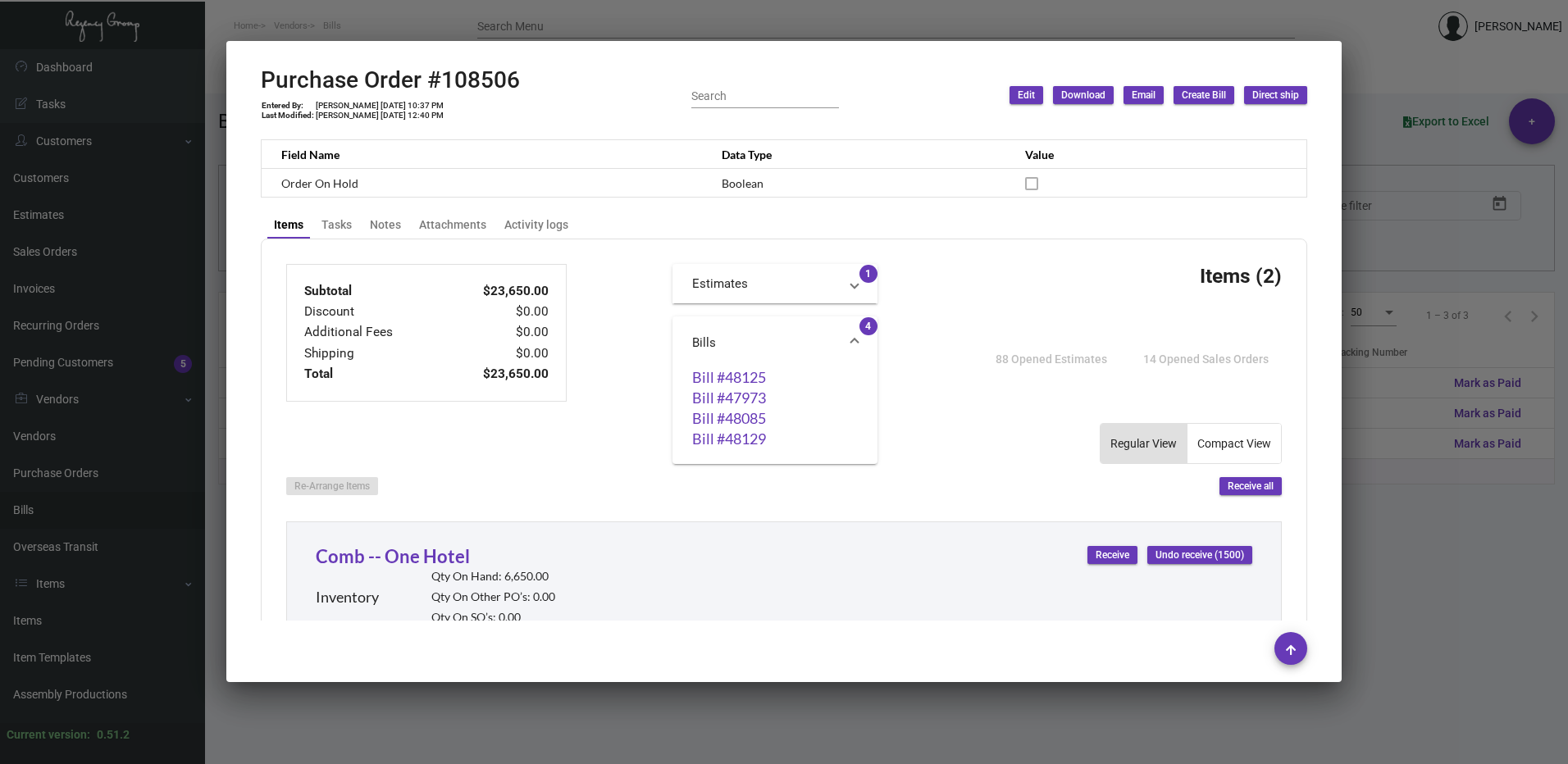
drag, startPoint x: 1535, startPoint y: 316, endPoint x: 1504, endPoint y: 340, distance: 39.2
click at [1534, 318] on div at bounding box center [784, 382] width 1568 height 764
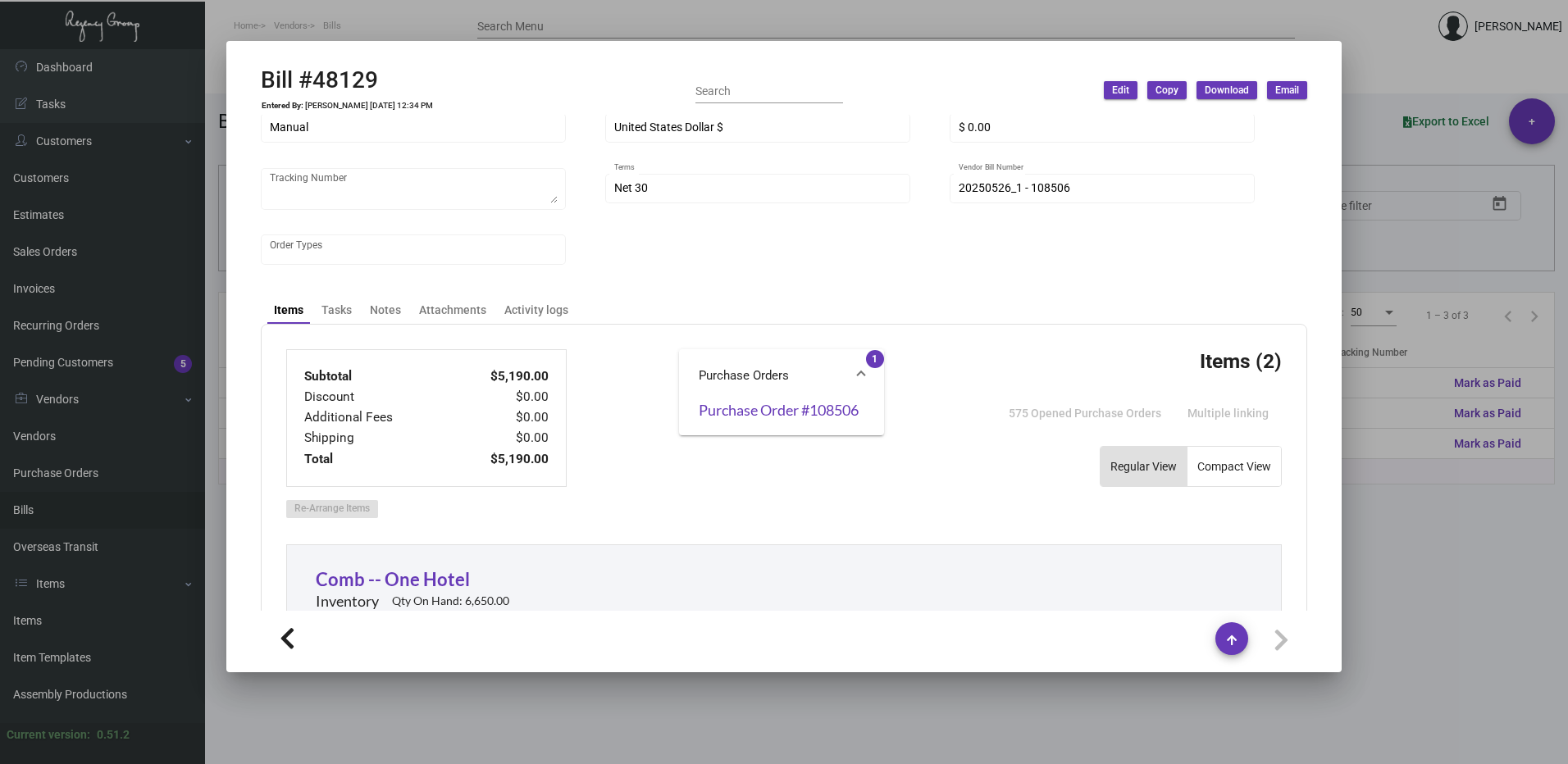
click at [1567, 417] on html "Home Vendors Bills Search Menu [PERSON_NAME] Dashboard Dashboard Tasks Customer…" at bounding box center [784, 382] width 1568 height 764
click at [1543, 558] on div at bounding box center [784, 382] width 1568 height 764
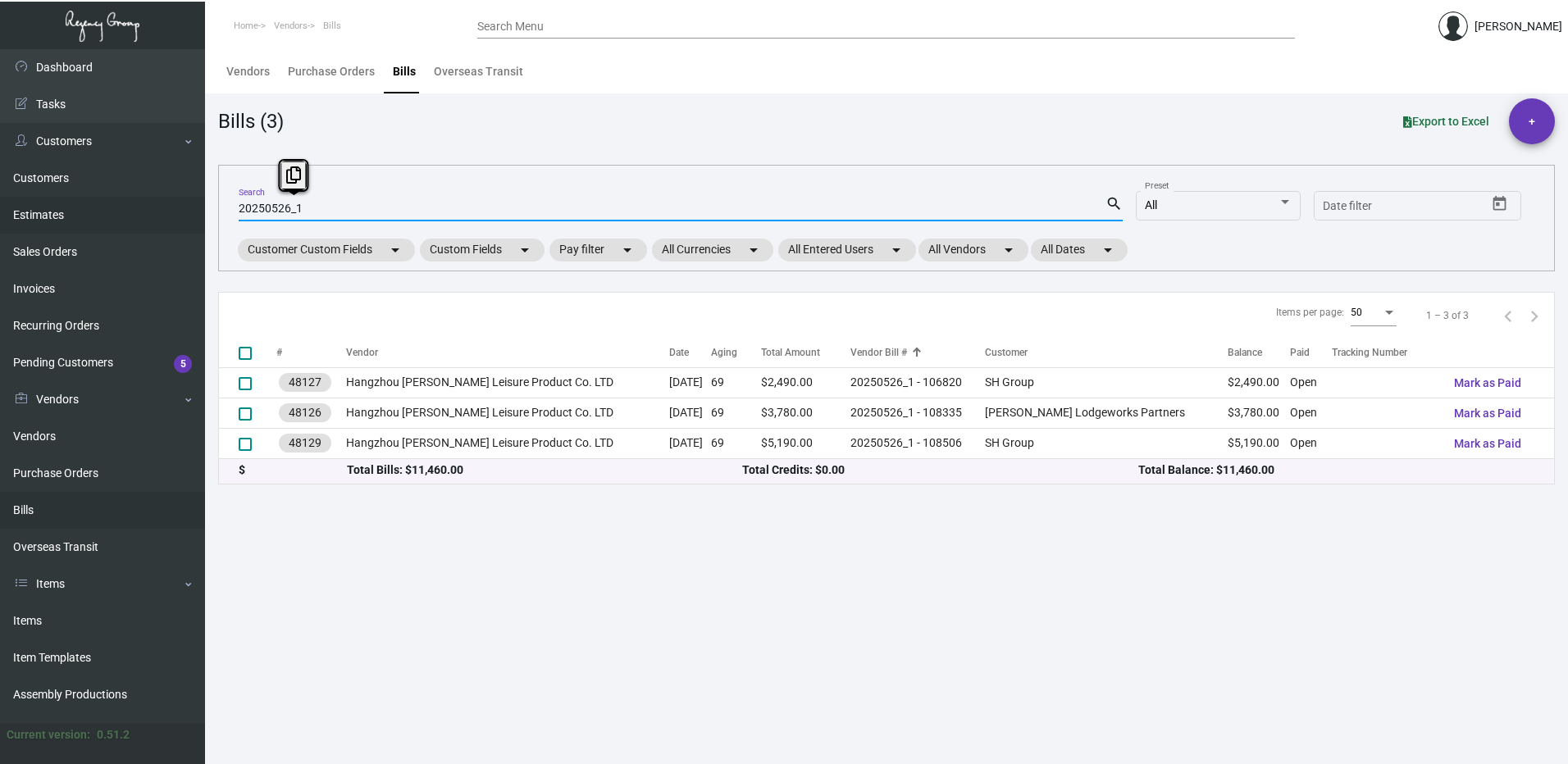
drag, startPoint x: 315, startPoint y: 207, endPoint x: 191, endPoint y: 207, distance: 124.0
click at [197, 206] on div "Dashboard Dashboard Tasks Customers Customers Estimates Sales Orders Invoices R…" at bounding box center [784, 406] width 1568 height 715
type input "107522"
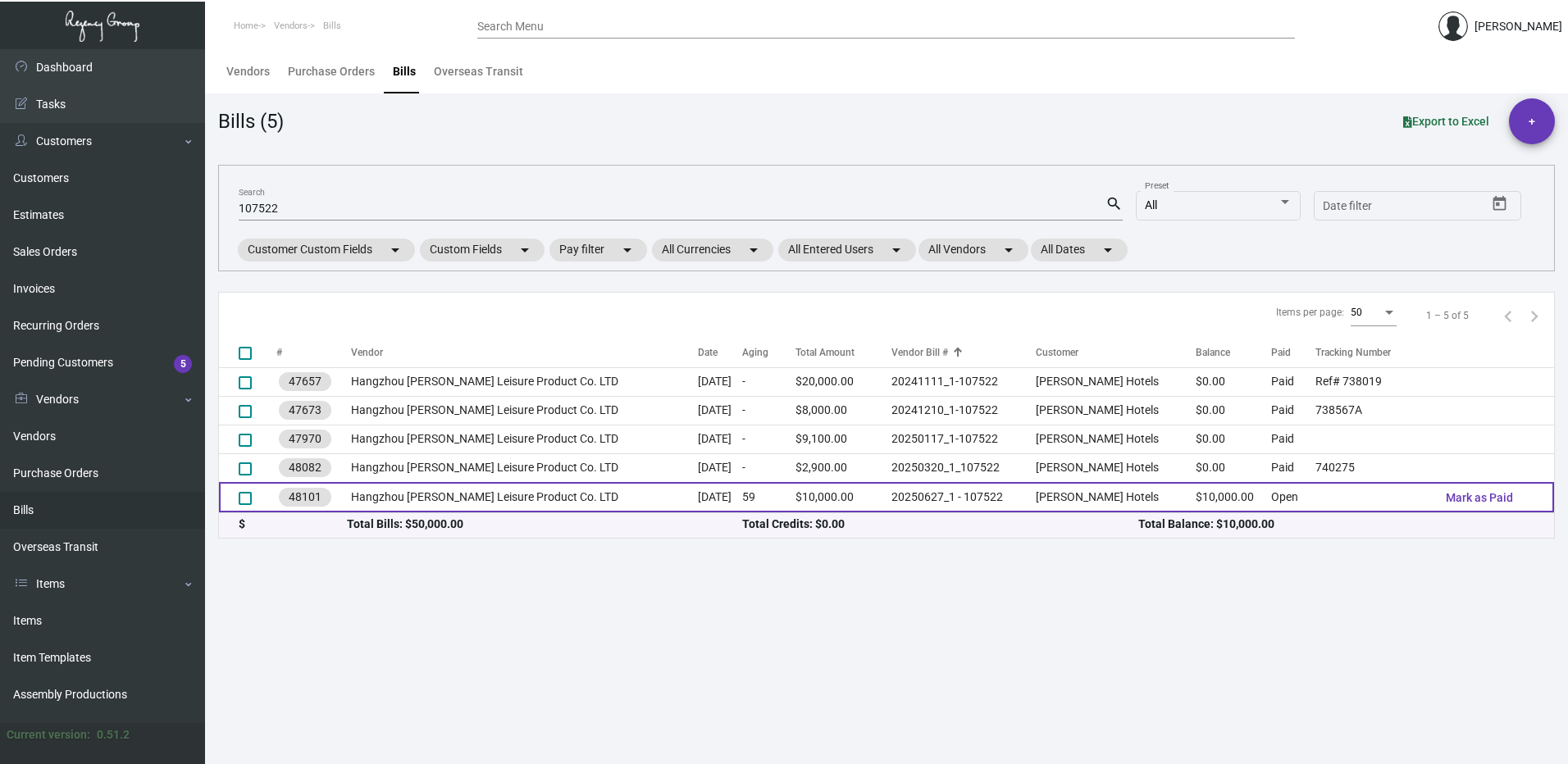
click at [952, 506] on td "20250627_1 - 107522" at bounding box center [963, 497] width 145 height 30
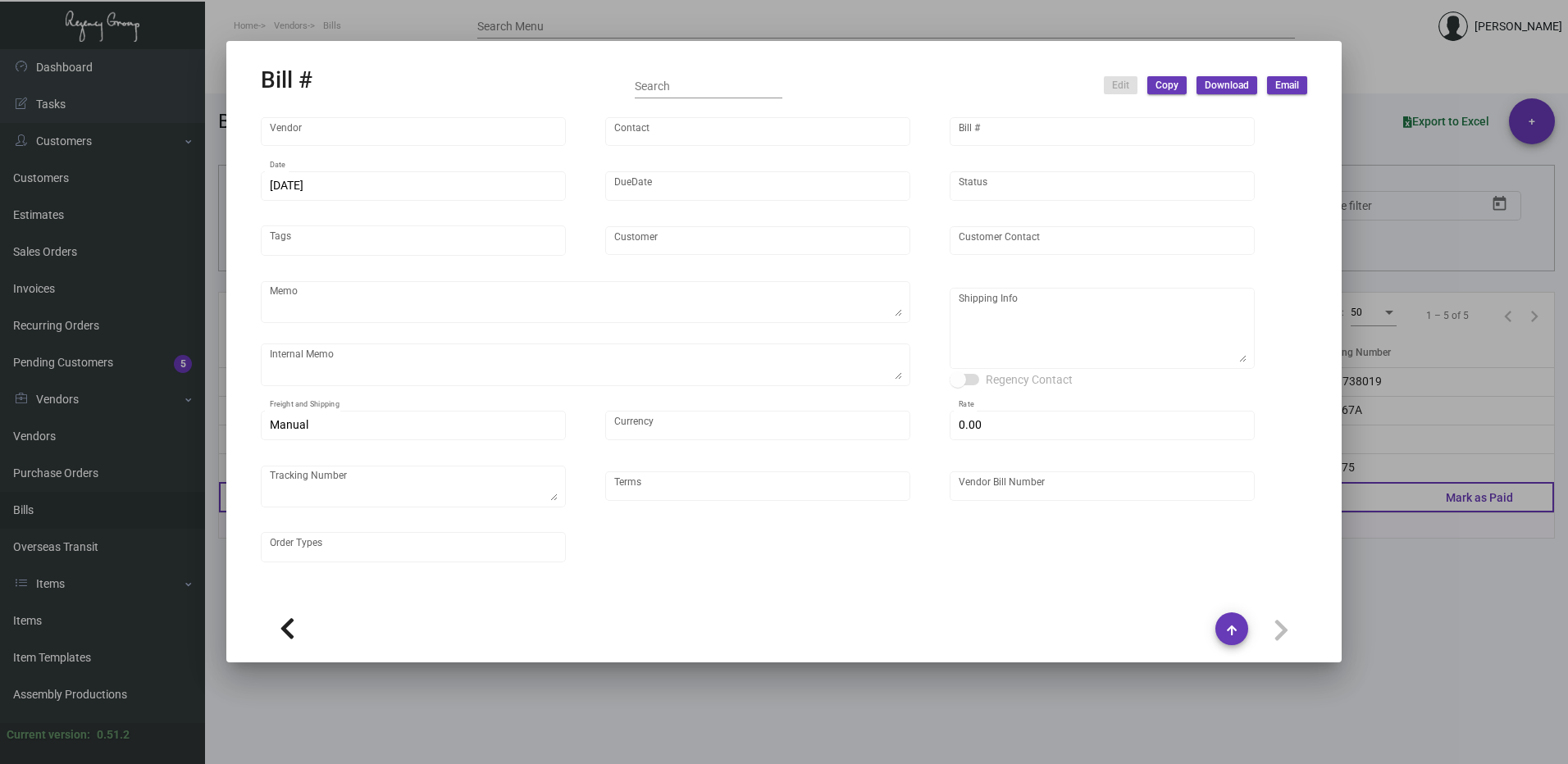
type input "Hangzhou [PERSON_NAME] Leisure Product Co. LTD"
type input "[PERSON_NAME]"
type input "48101"
type input "[DATE]"
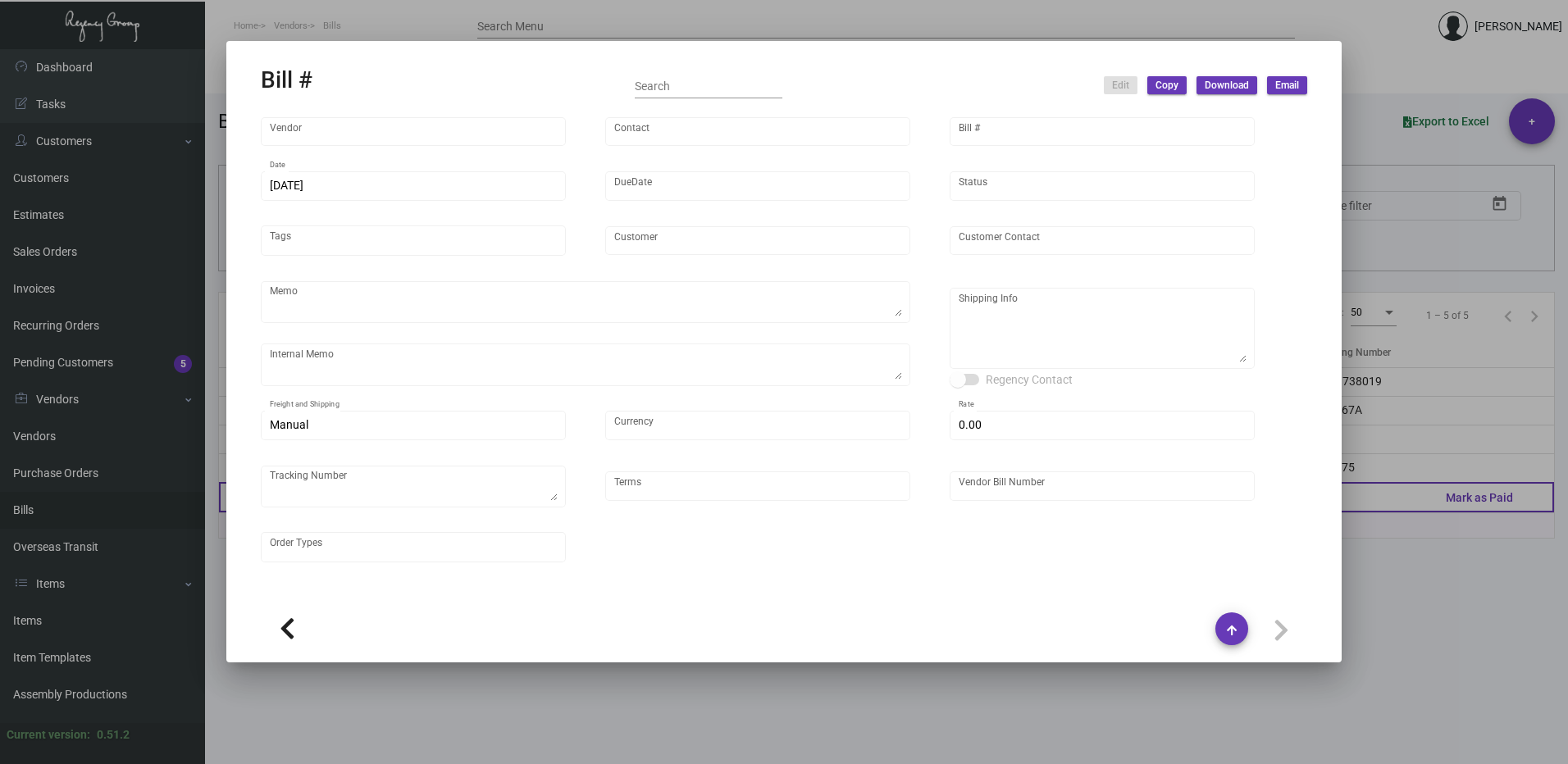
type input "[PERSON_NAME] Hotels"
type input "C/O Hyatt Hotels"
type textarea "Please ship 20k once the production is complete. Boat to [GEOGRAPHIC_DATA]. For…"
type textarea "[PERSON_NAME] Hotels - C/O Hyatt Hotels [STREET_ADDRESS]"
type input "United States Dollar $"
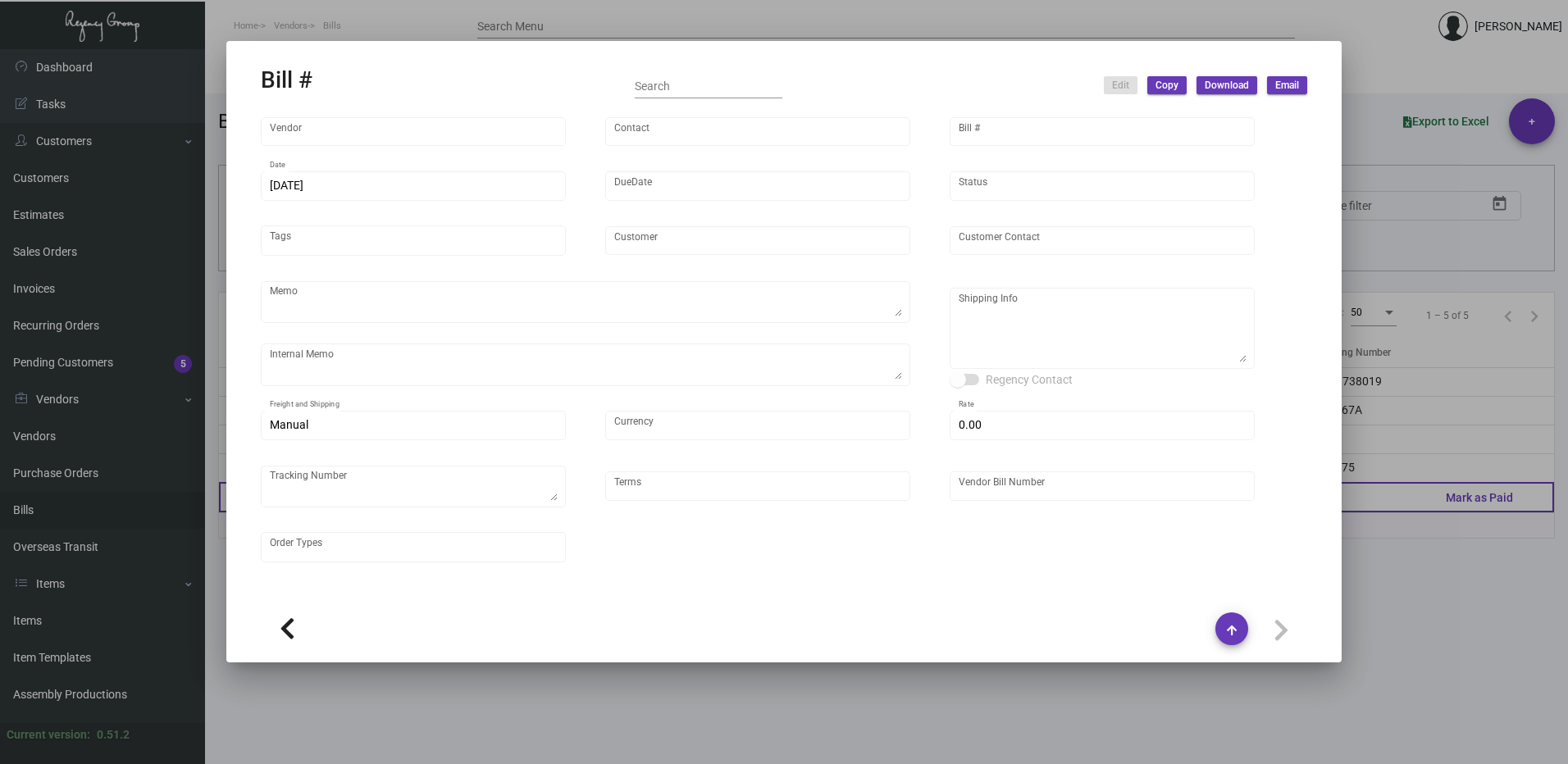
type input "$ 0.00"
type input "Net 30"
type input "20250627_1 - 107522"
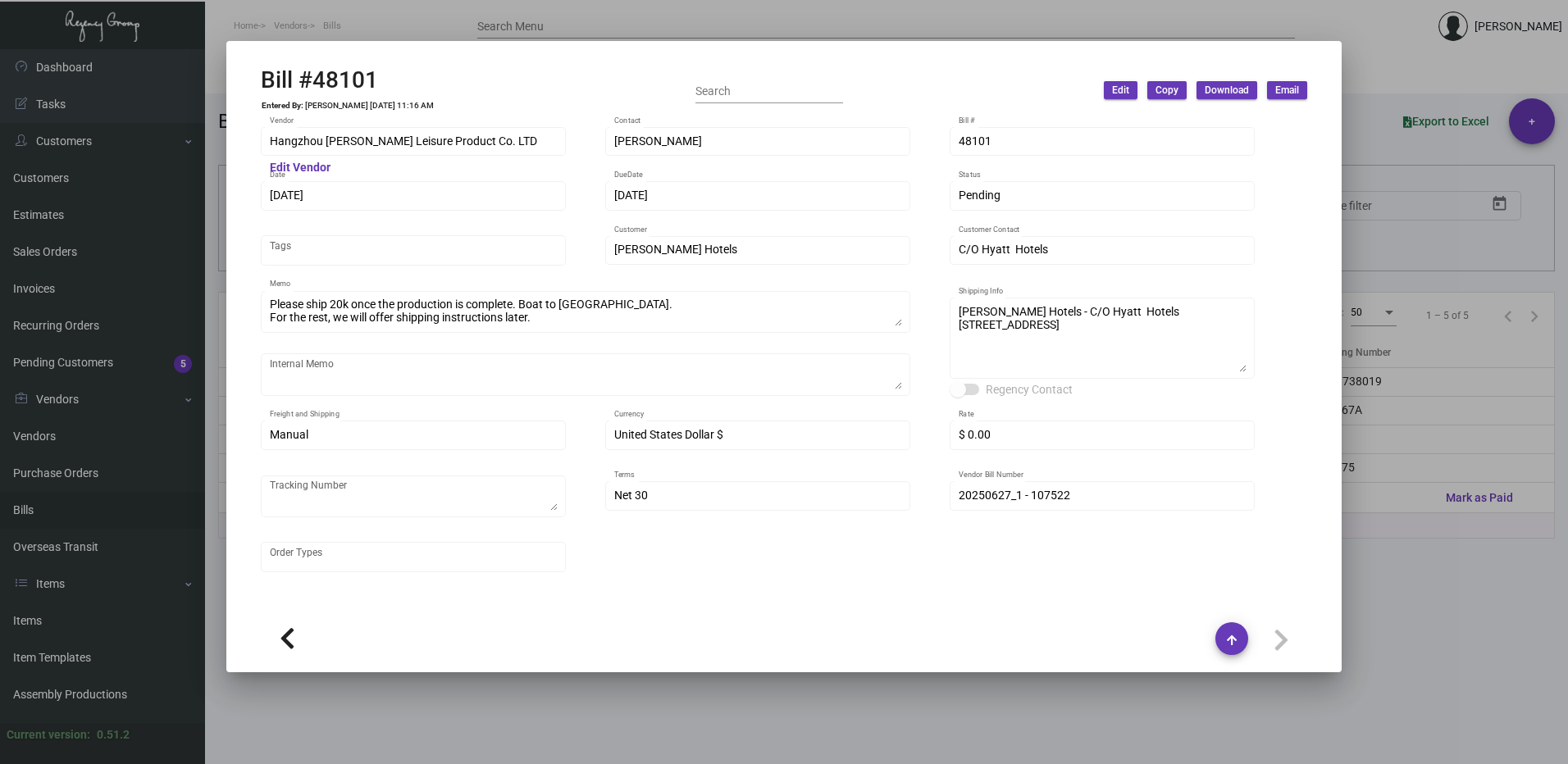
click at [1401, 498] on div at bounding box center [784, 382] width 1568 height 764
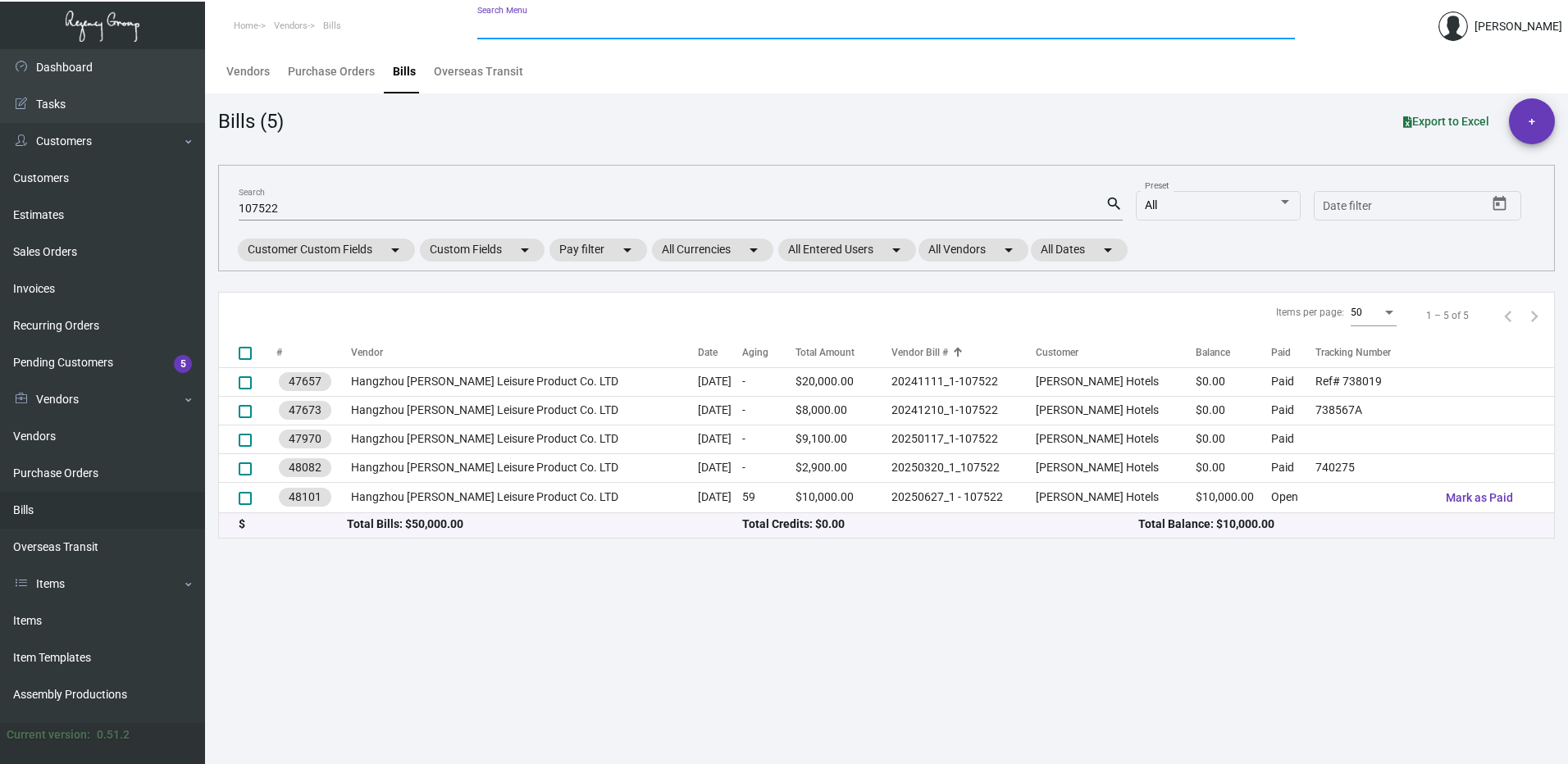
click at [576, 25] on input "Search Menu" at bounding box center [885, 28] width 818 height 13
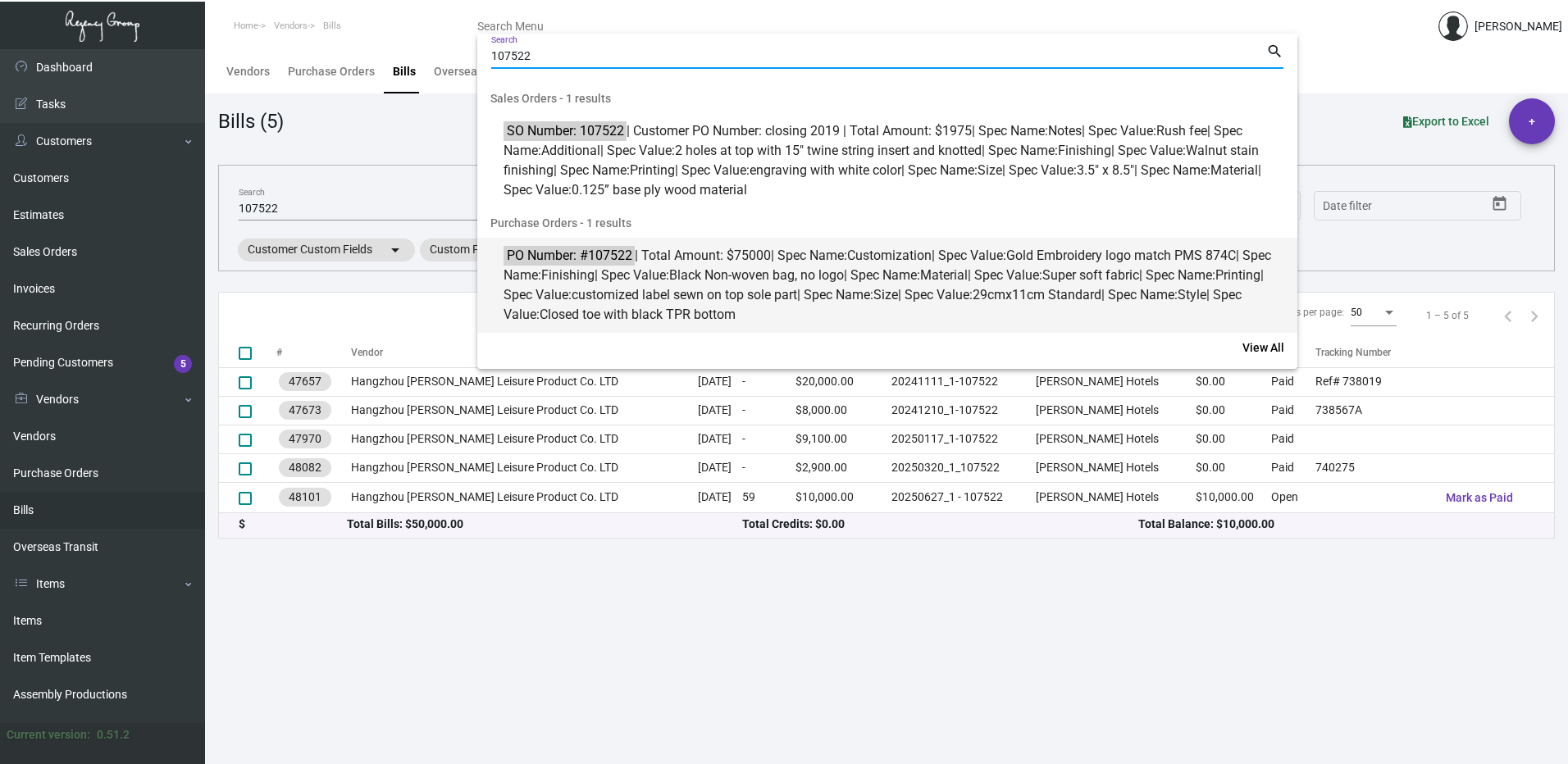
type input "107522"
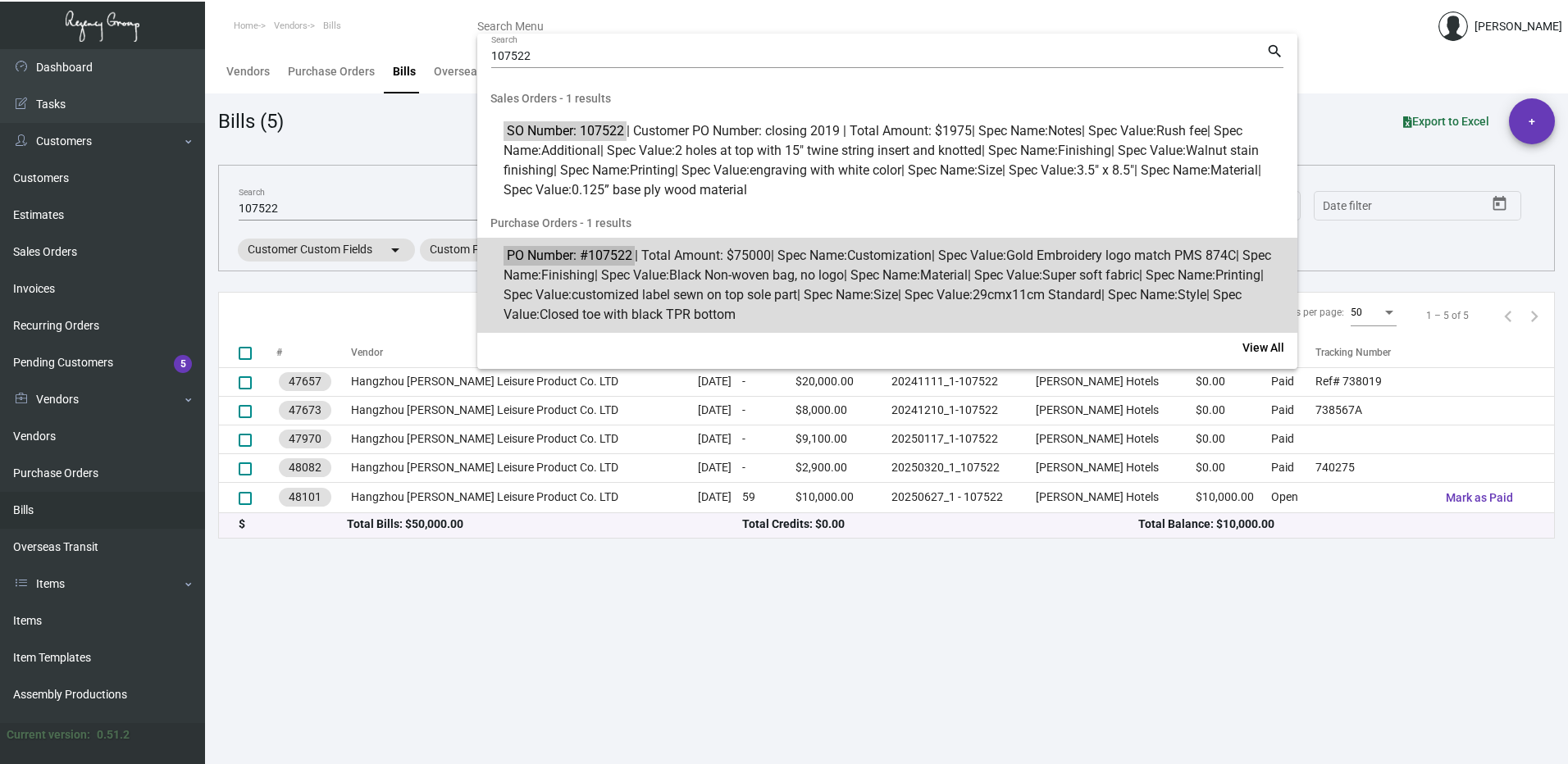
click at [784, 273] on span "Black Non-woven bag, no logo" at bounding box center [756, 275] width 174 height 15
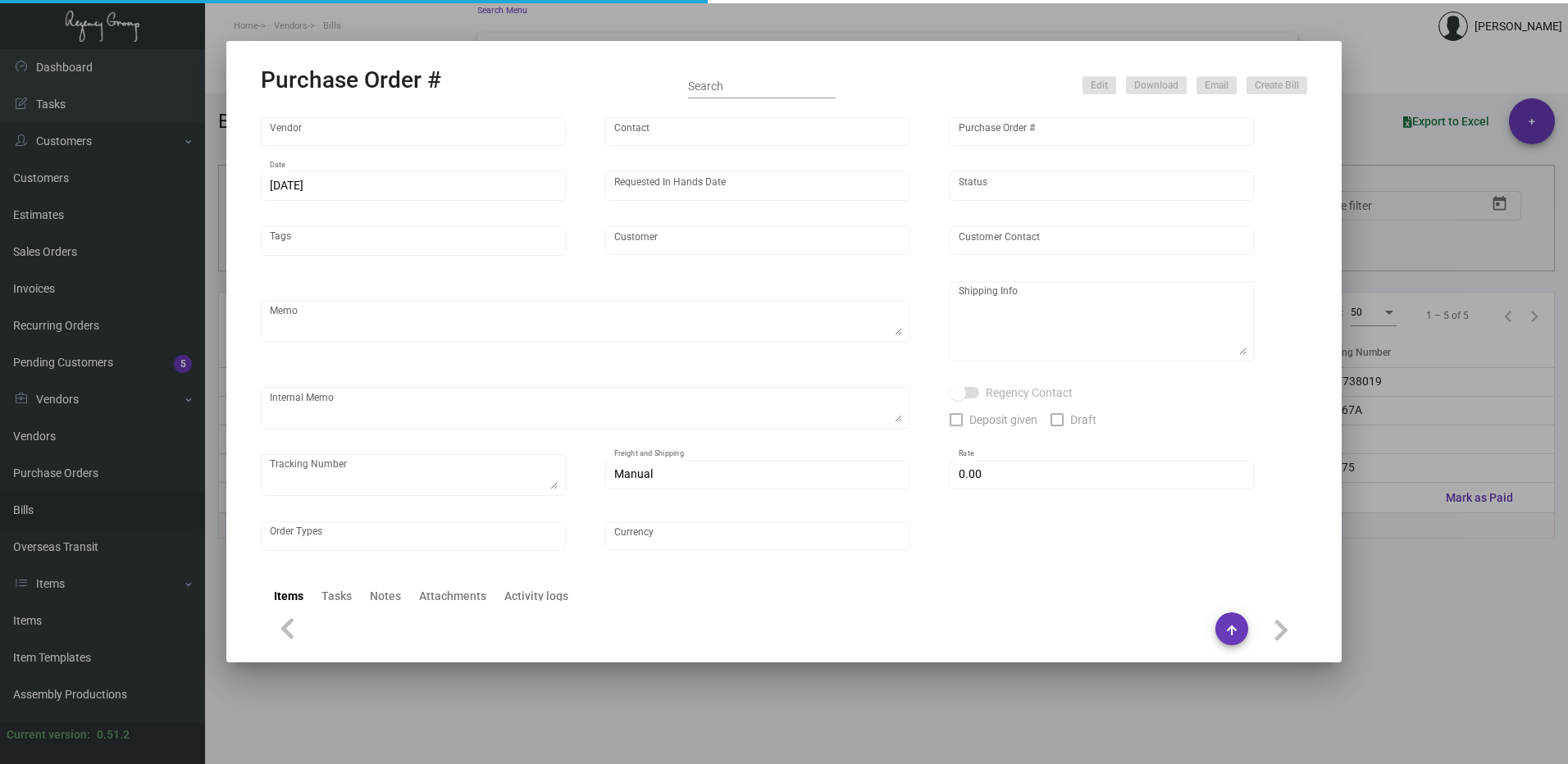
type input "Hangzhou [PERSON_NAME] Leisure Product Co. LTD"
type input "[PERSON_NAME]"
type input "107522"
type input "[DATE]"
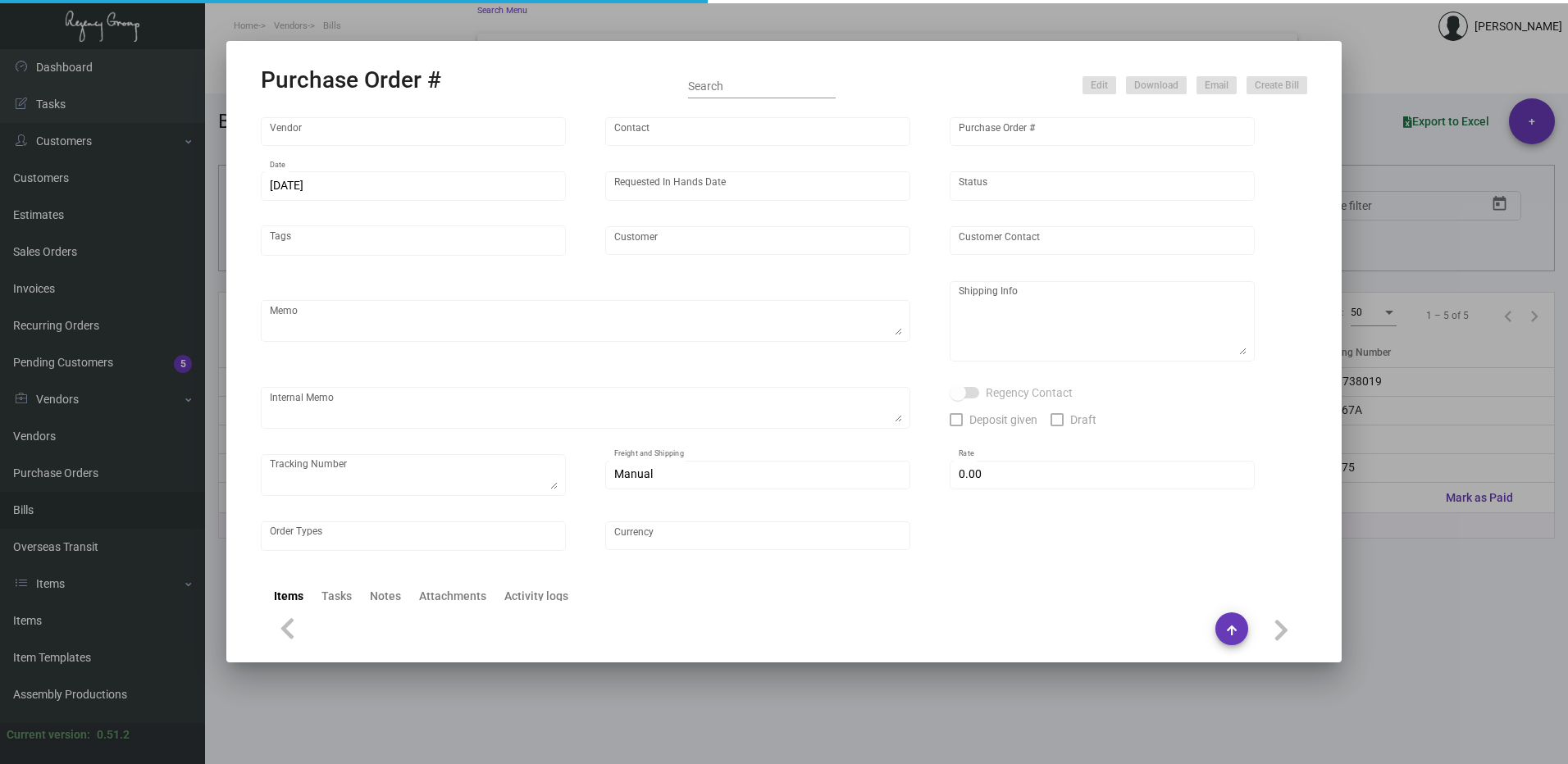
type input "[PERSON_NAME] Hotels"
type textarea "Please ship 20k once the production is complete. Boat to [GEOGRAPHIC_DATA]. For…"
type textarea "Regency Group NJ - [PERSON_NAME] [STREET_ADDRESS]"
checkbox input "true"
type input "$ 0.00"
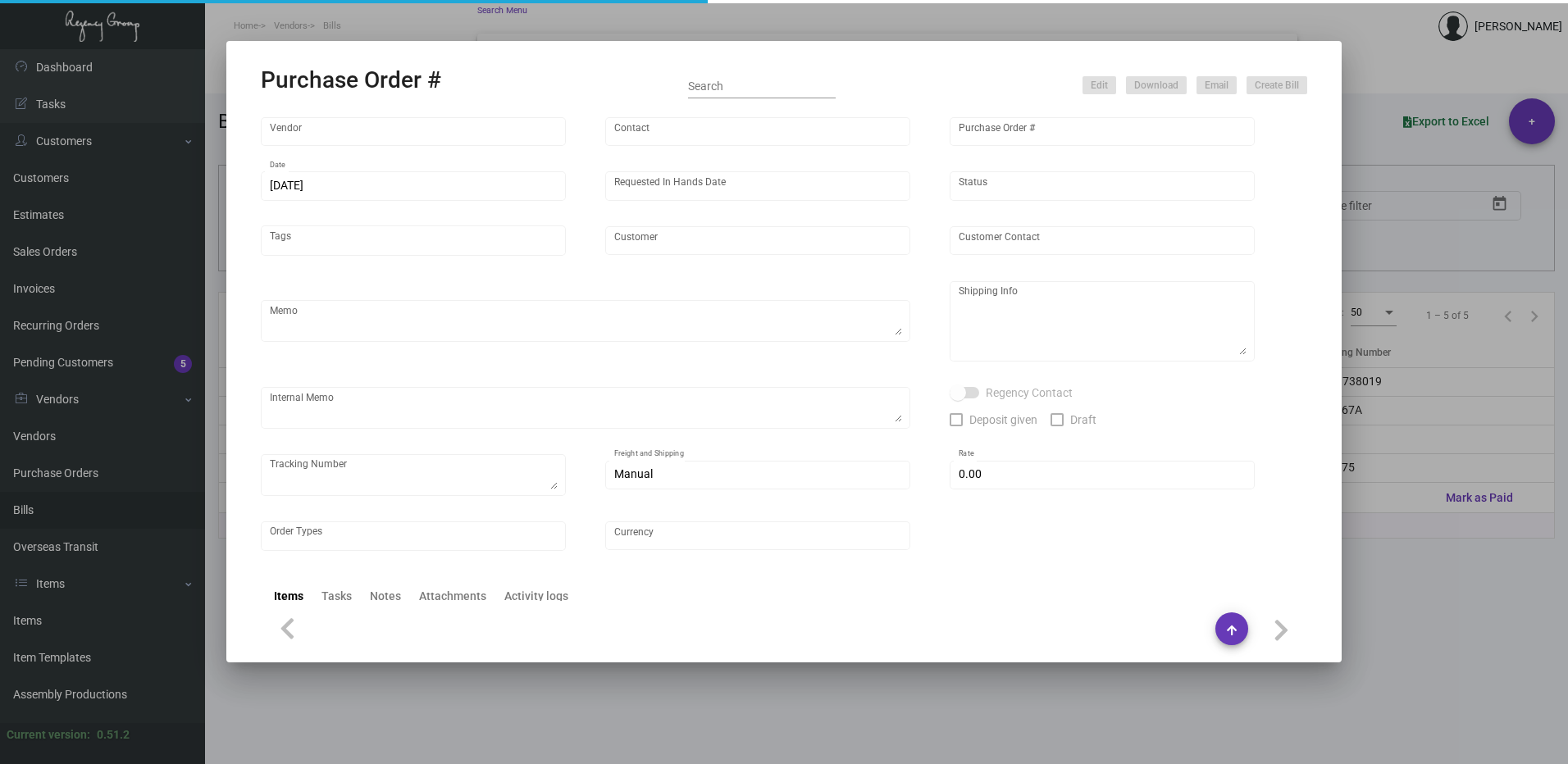
type input "United States Dollar $"
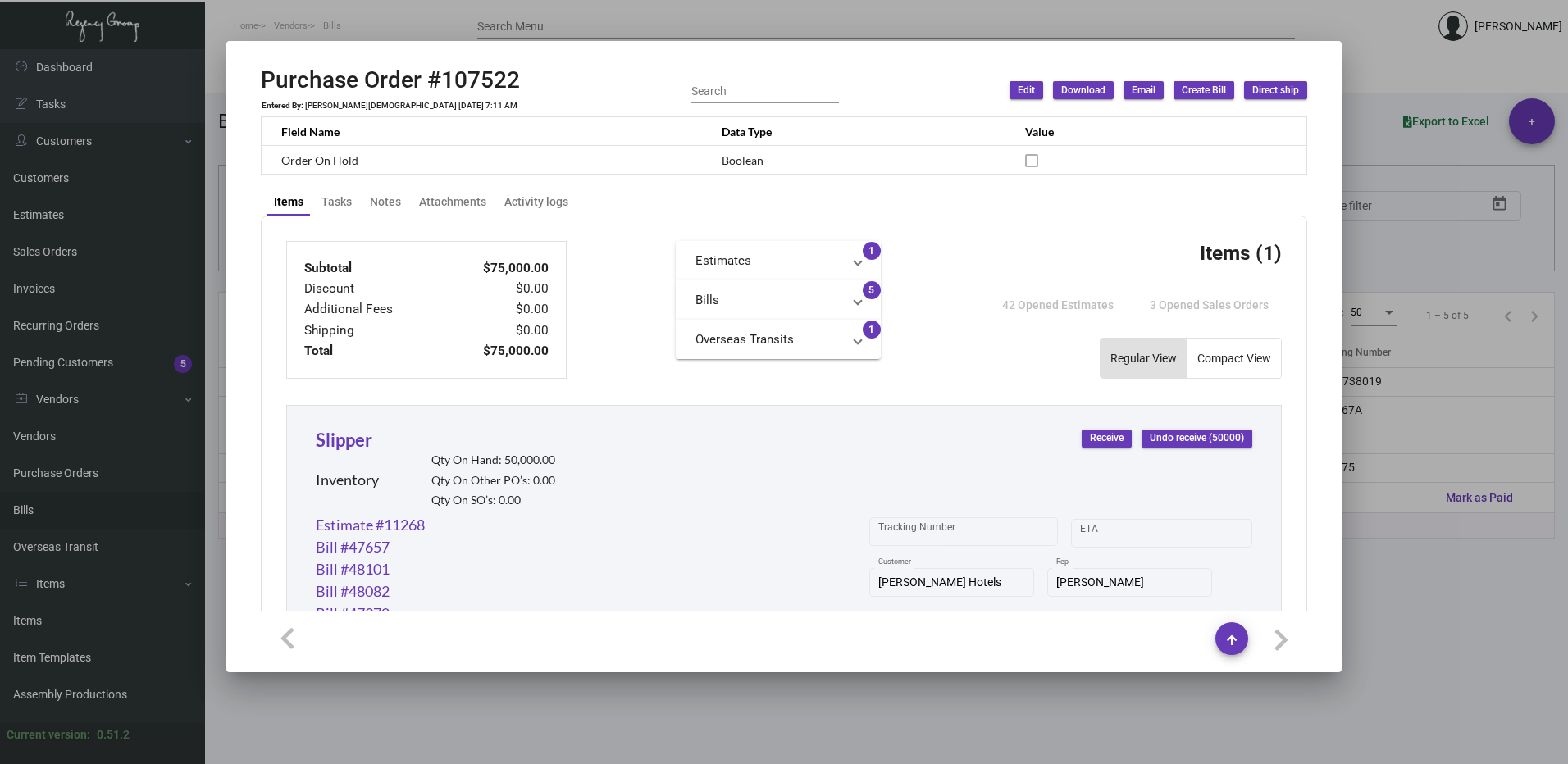
scroll to position [737, 0]
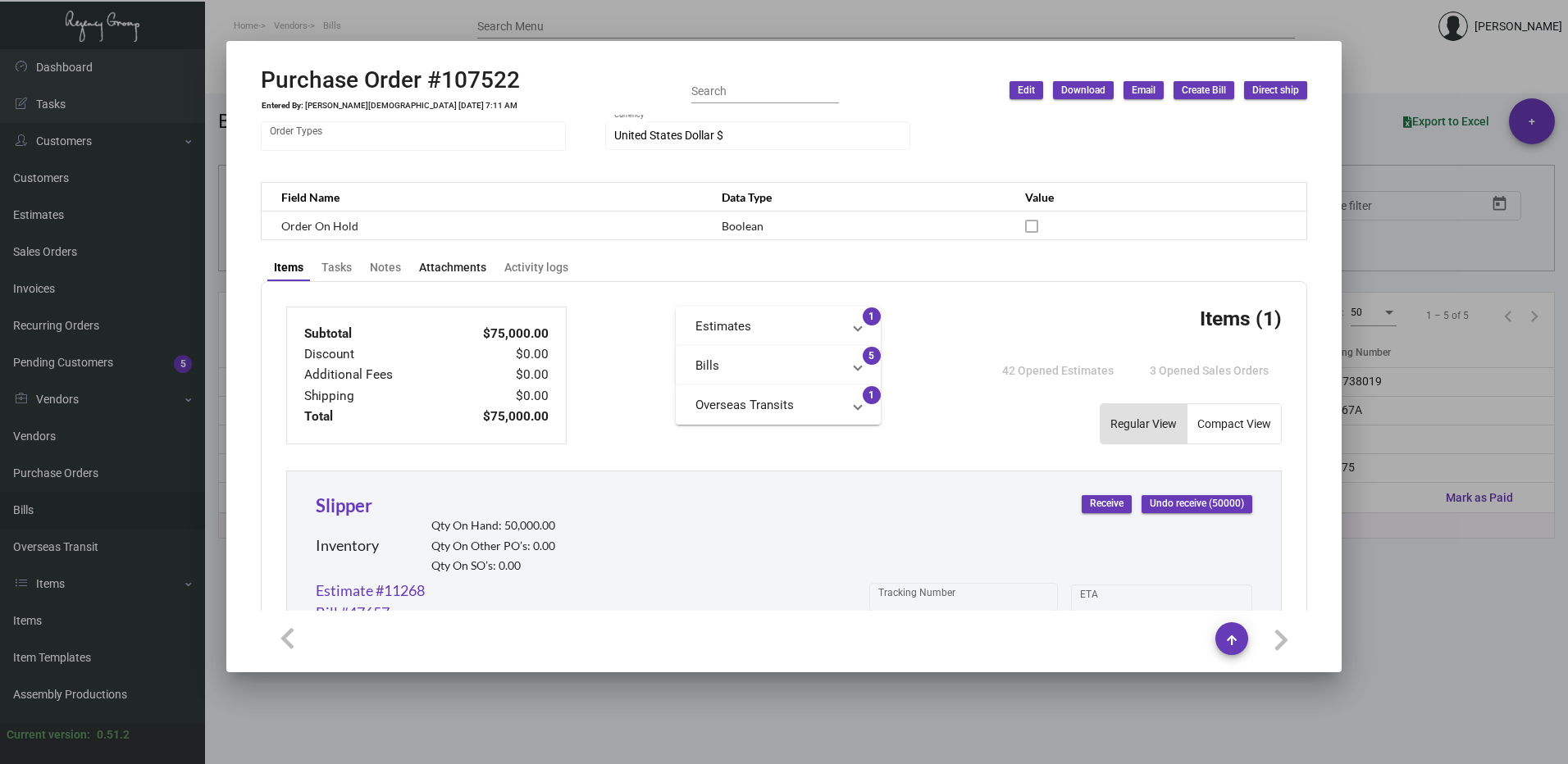
click at [437, 265] on div "Attachments" at bounding box center [452, 267] width 68 height 17
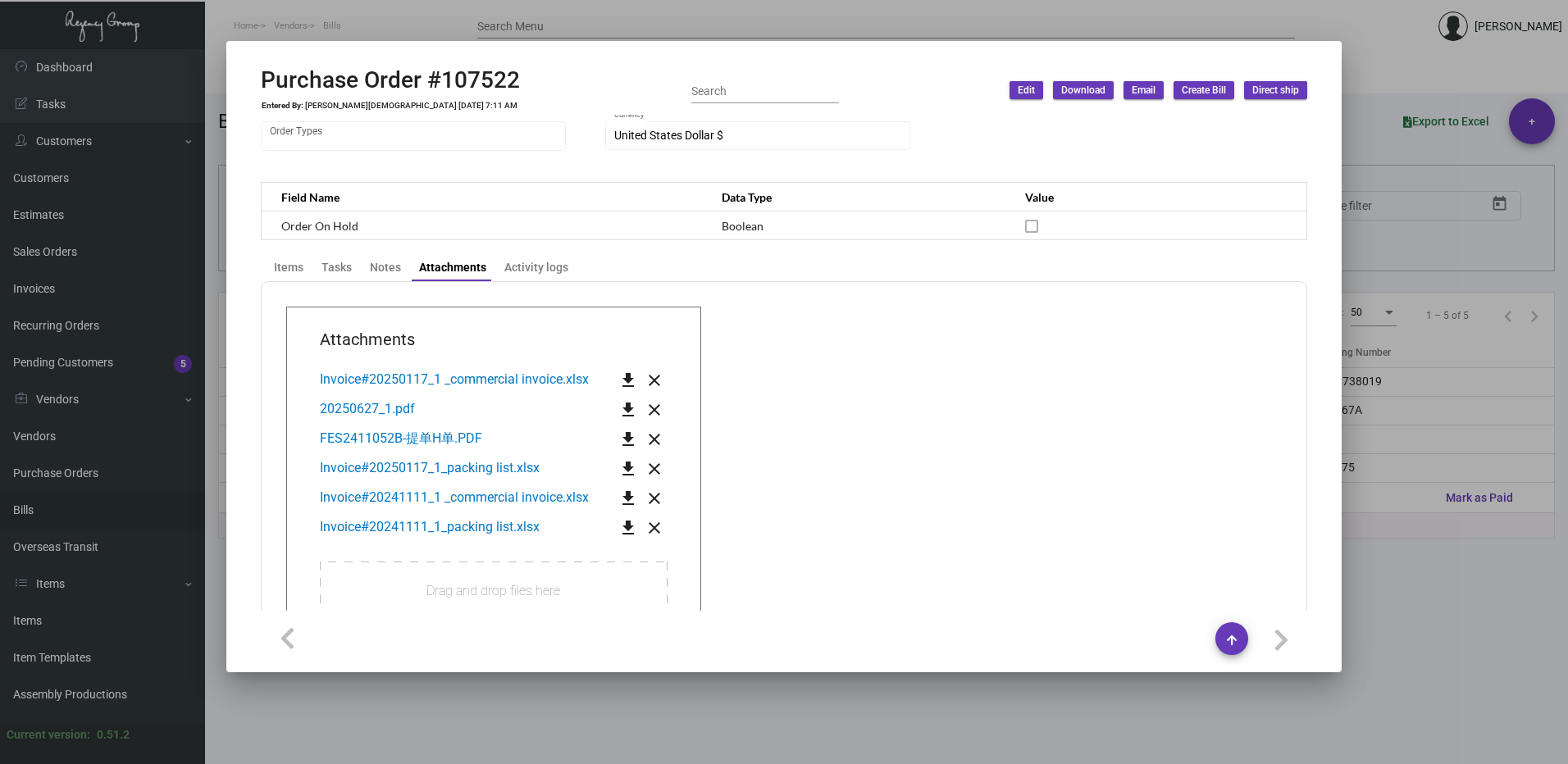
click at [937, 363] on app-transaction-attachment "Attachments Invoice#20250117_1 _commercial invoice.xlsx get_app close 20250627_…" at bounding box center [784, 508] width 996 height 403
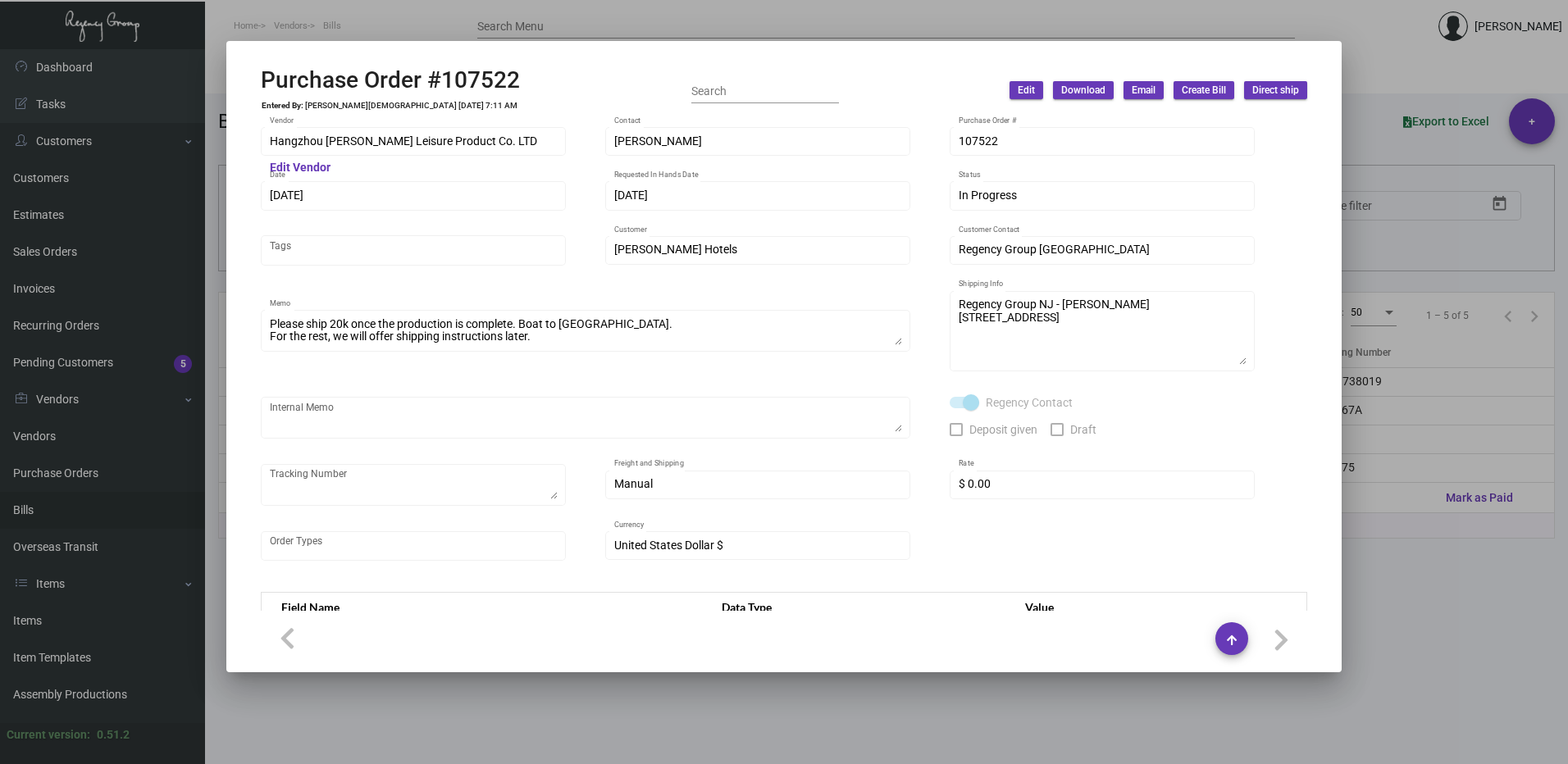
scroll to position [328, 0]
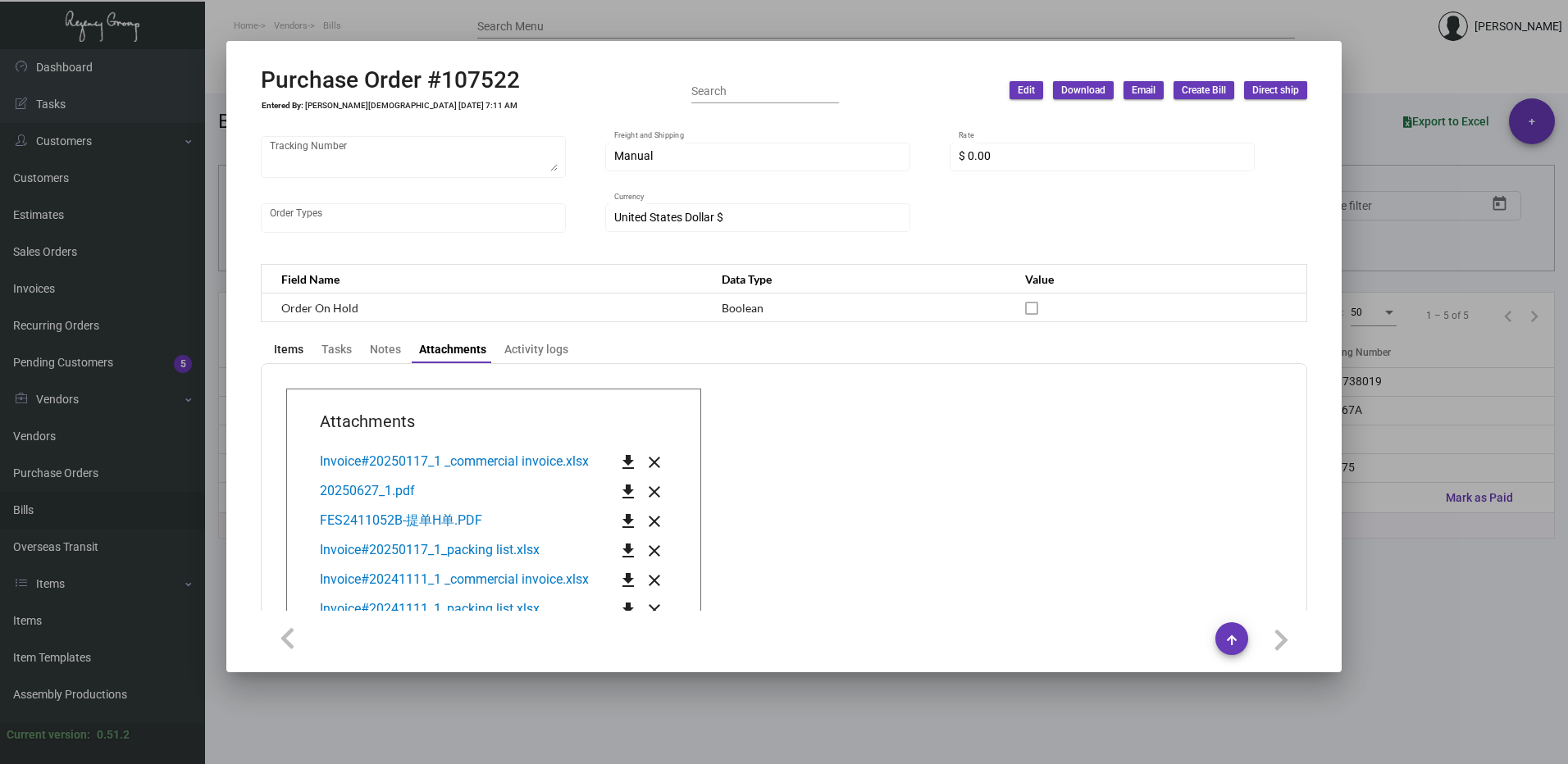
click at [288, 346] on div "Items" at bounding box center [288, 349] width 30 height 17
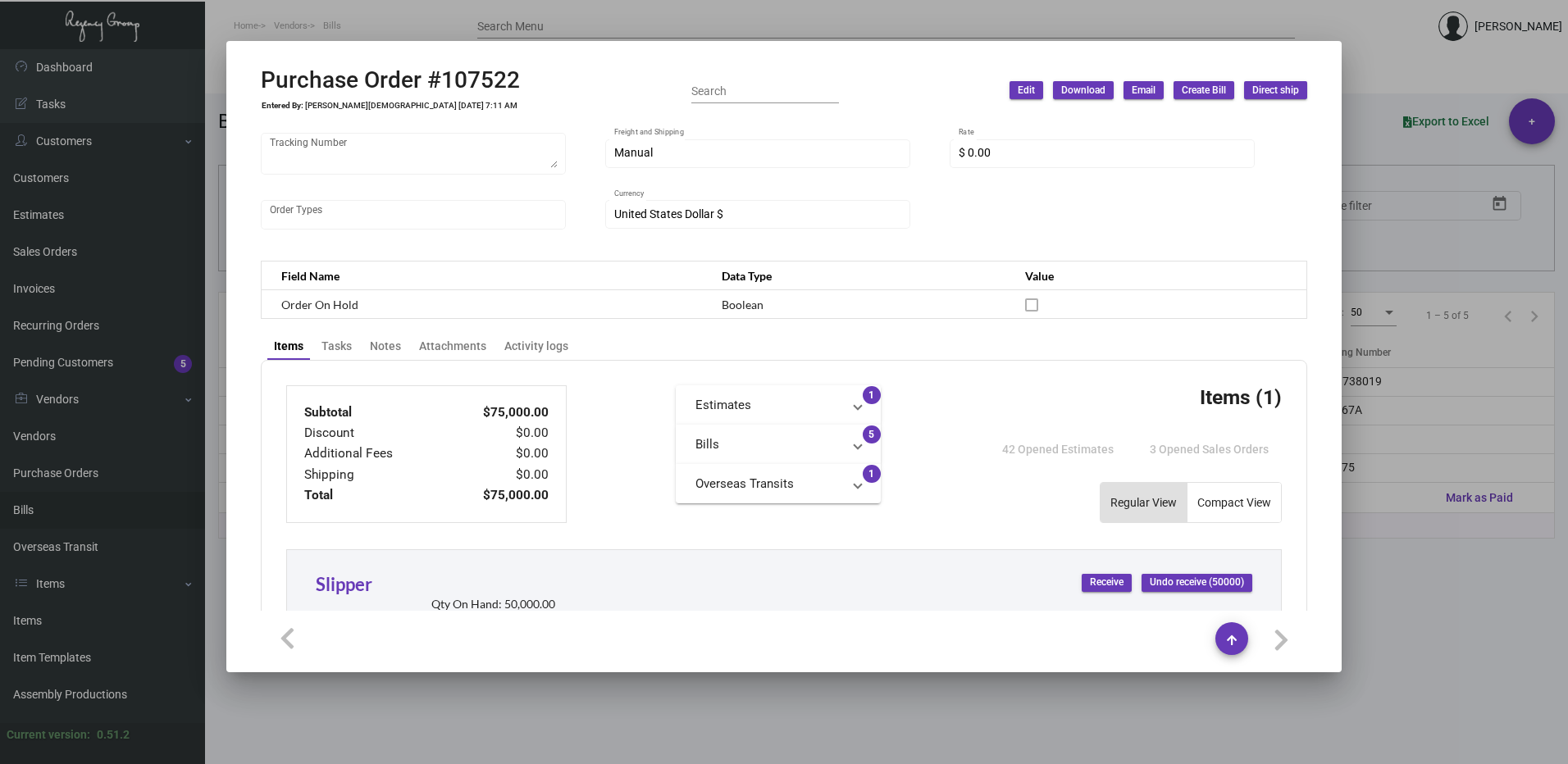
scroll to position [410, 0]
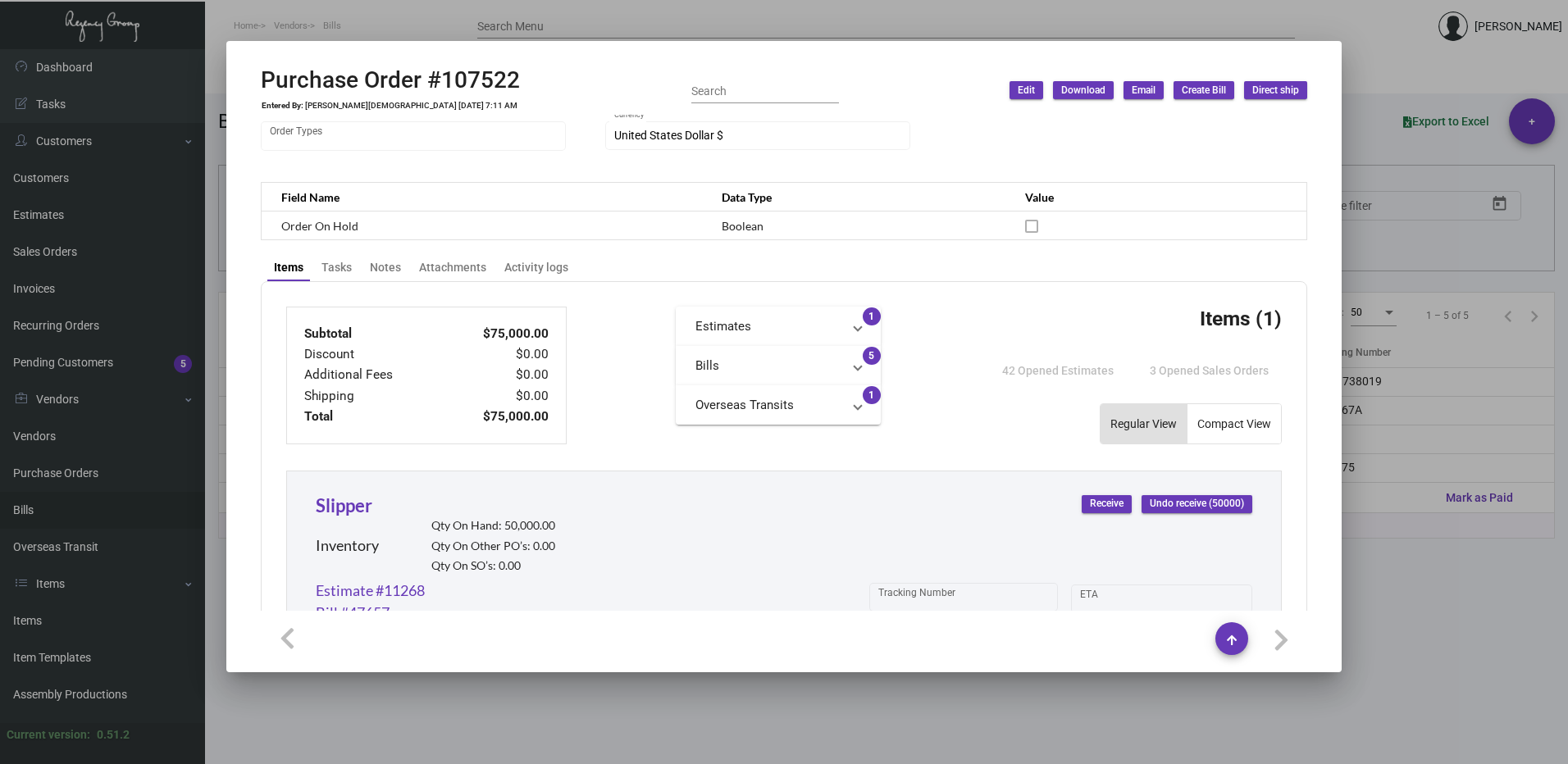
click at [821, 370] on mat-panel-title "Bills" at bounding box center [767, 366] width 146 height 19
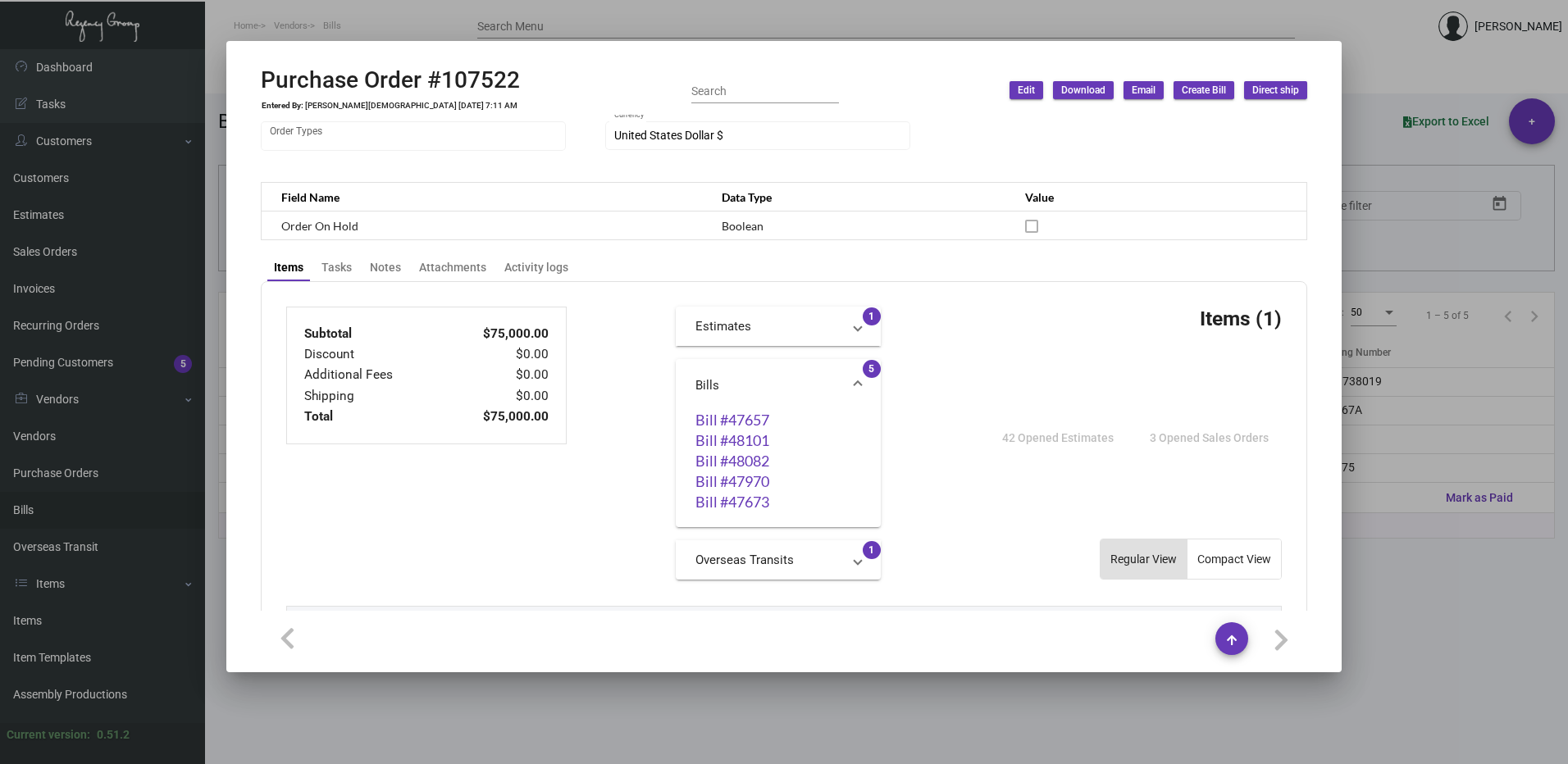
scroll to position [400, 0]
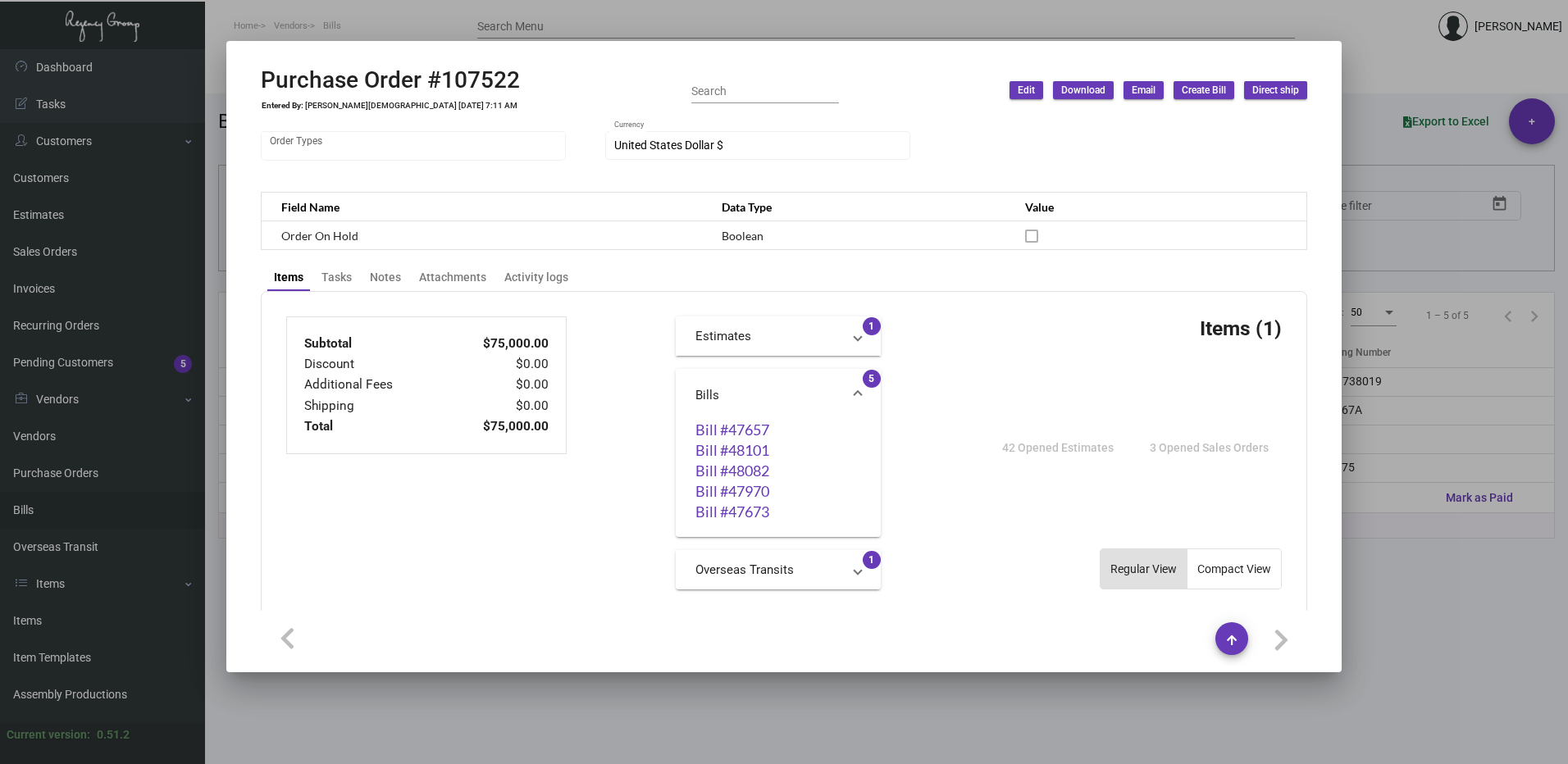
drag, startPoint x: 962, startPoint y: 80, endPoint x: 921, endPoint y: 229, distance: 154.5
click at [921, 229] on ng-component "Purchase Order #107522 Entered By: [PERSON_NAME] [DATE] 7:11 AM Search Edit Dow…" at bounding box center [784, 366] width 1046 height 599
click at [1504, 258] on div at bounding box center [784, 382] width 1568 height 764
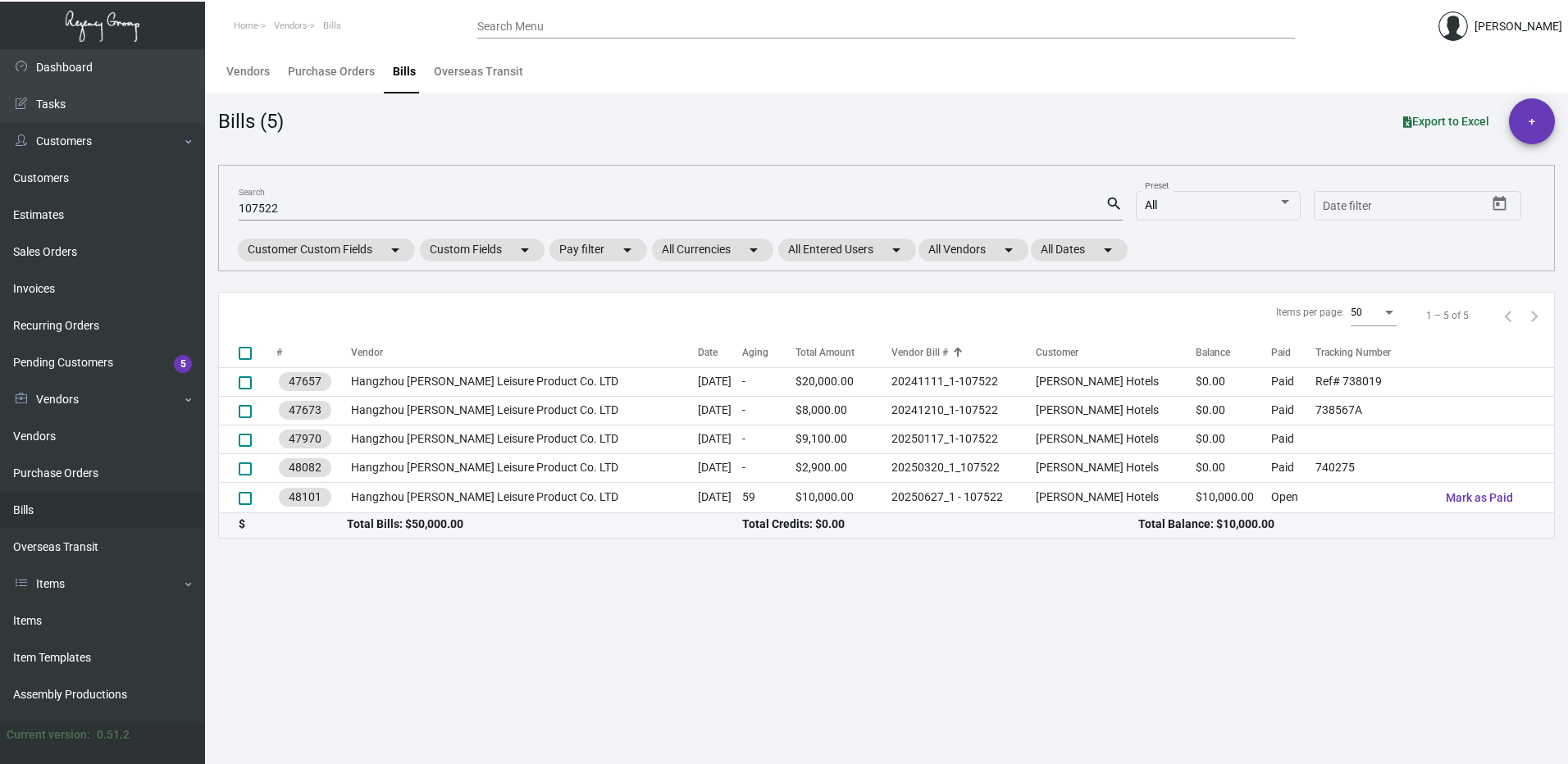
click at [546, 18] on div "Search Menu" at bounding box center [885, 26] width 818 height 26
click at [533, 34] on div "Search Menu" at bounding box center [885, 26] width 818 height 26
click at [535, 22] on input "Search Menu" at bounding box center [885, 28] width 818 height 13
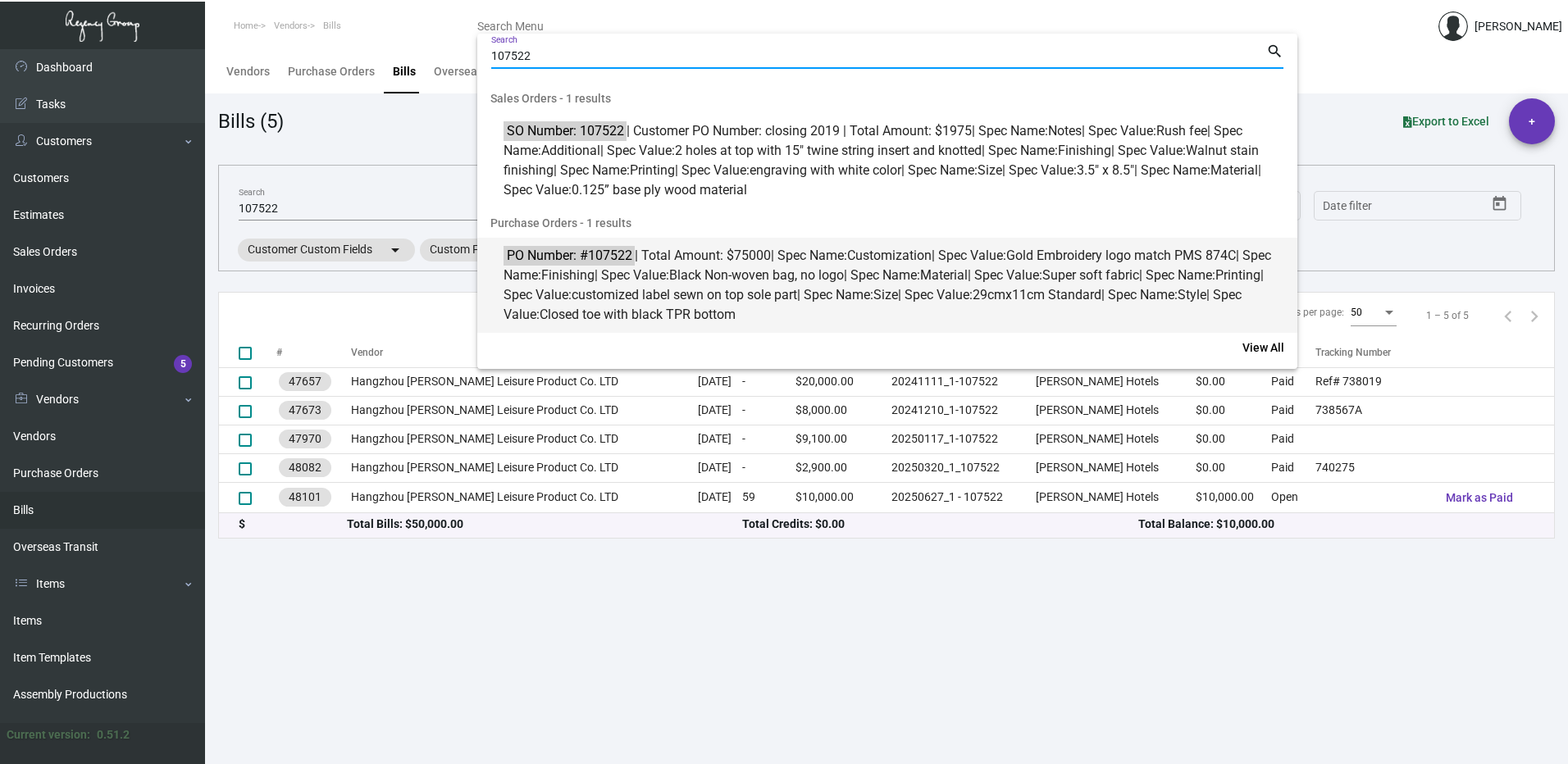
type input "107522"
click at [623, 292] on span "PO Number: #107522 | Total Amount: $75000 | Spec Name: Customization | Spec Val…" at bounding box center [896, 284] width 785 height 79
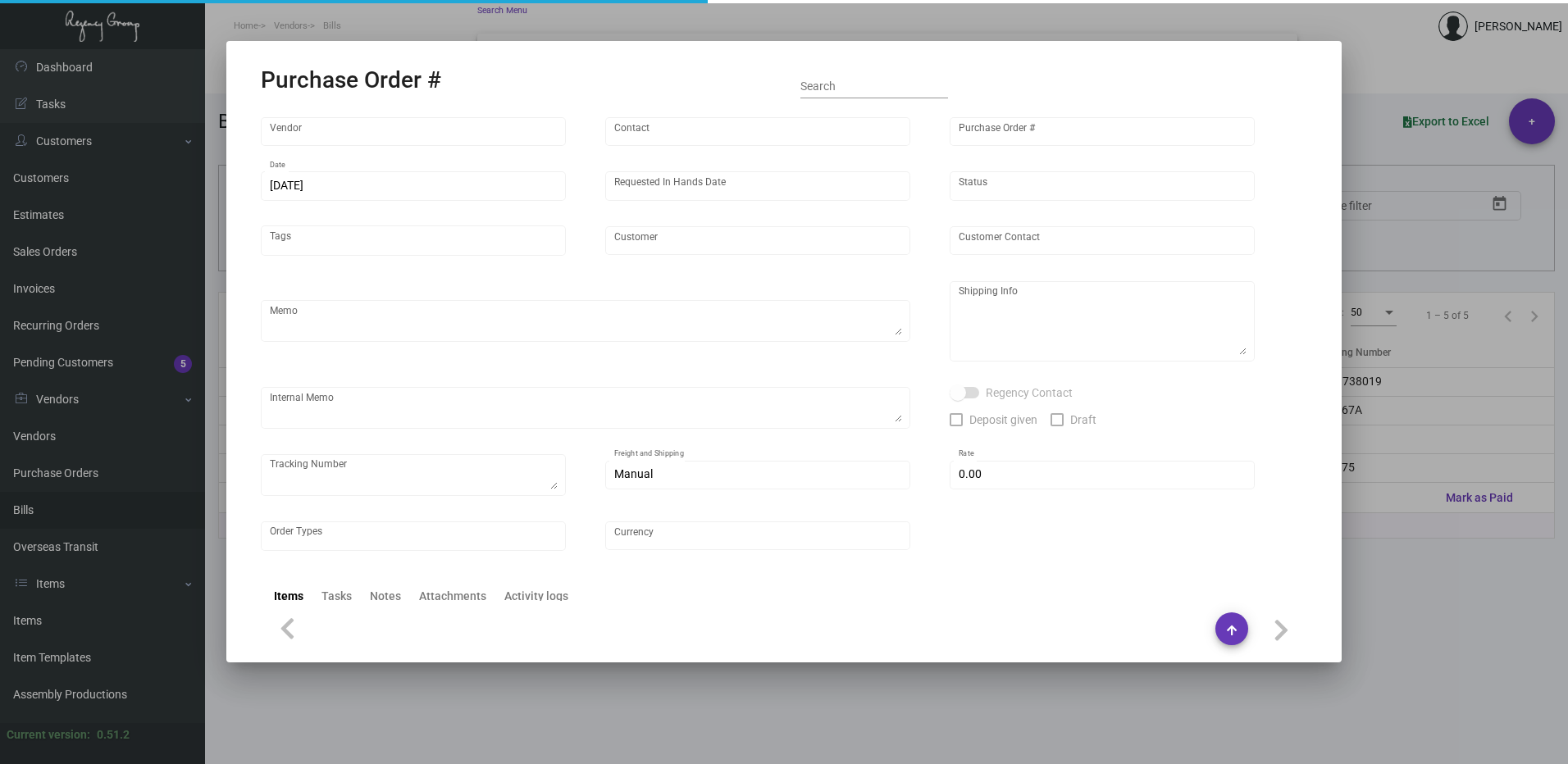
type input "Hangzhou [PERSON_NAME] Leisure Product Co. LTD"
type input "[PERSON_NAME]"
type input "107522"
type input "[DATE]"
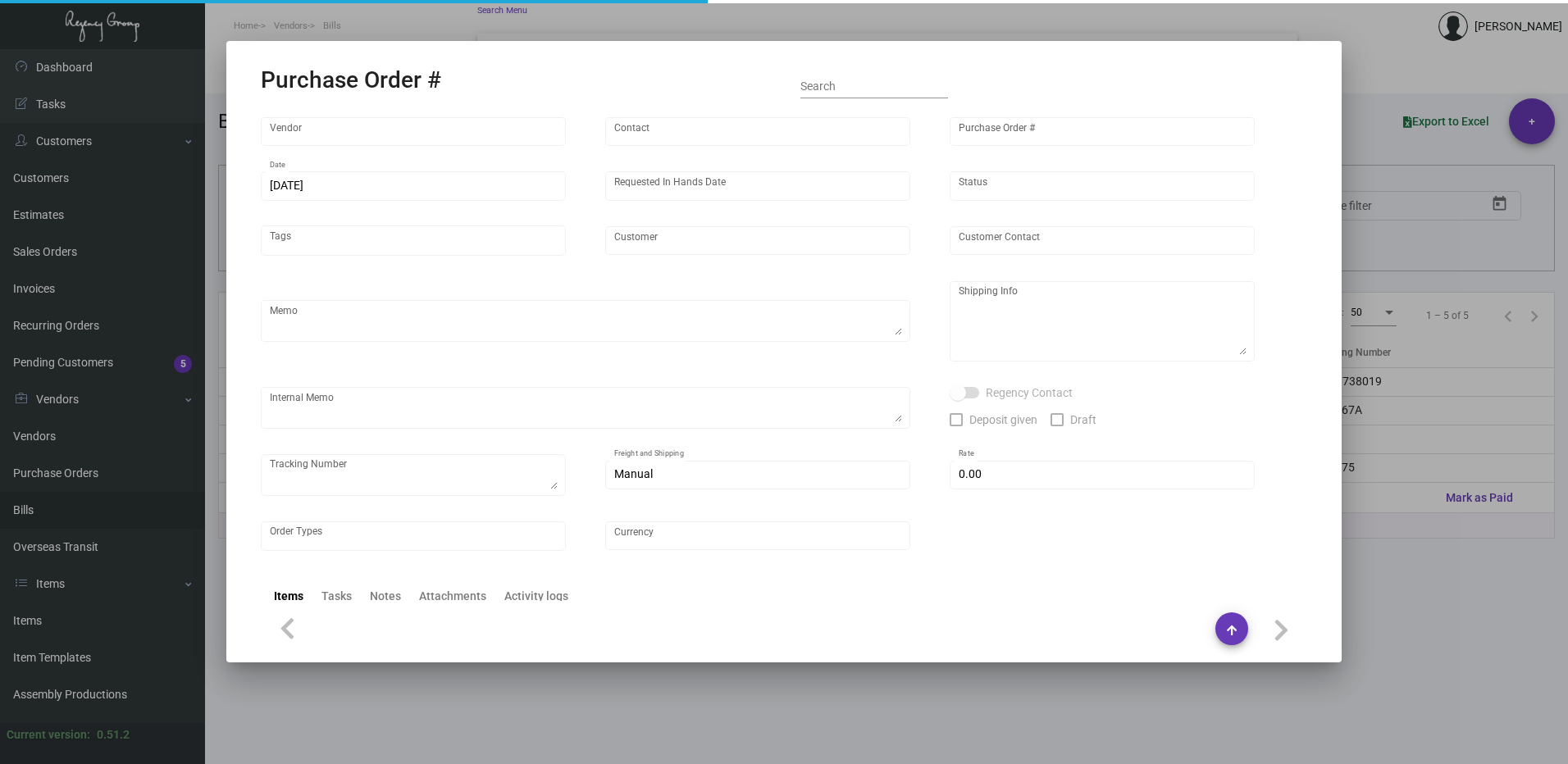
type input "[PERSON_NAME] Hotels"
type textarea "Please ship 20k once the production is complete. Boat to [GEOGRAPHIC_DATA]. For…"
type textarea "Regency Group NJ - [PERSON_NAME] [STREET_ADDRESS]"
checkbox input "true"
type input "$ 0.00"
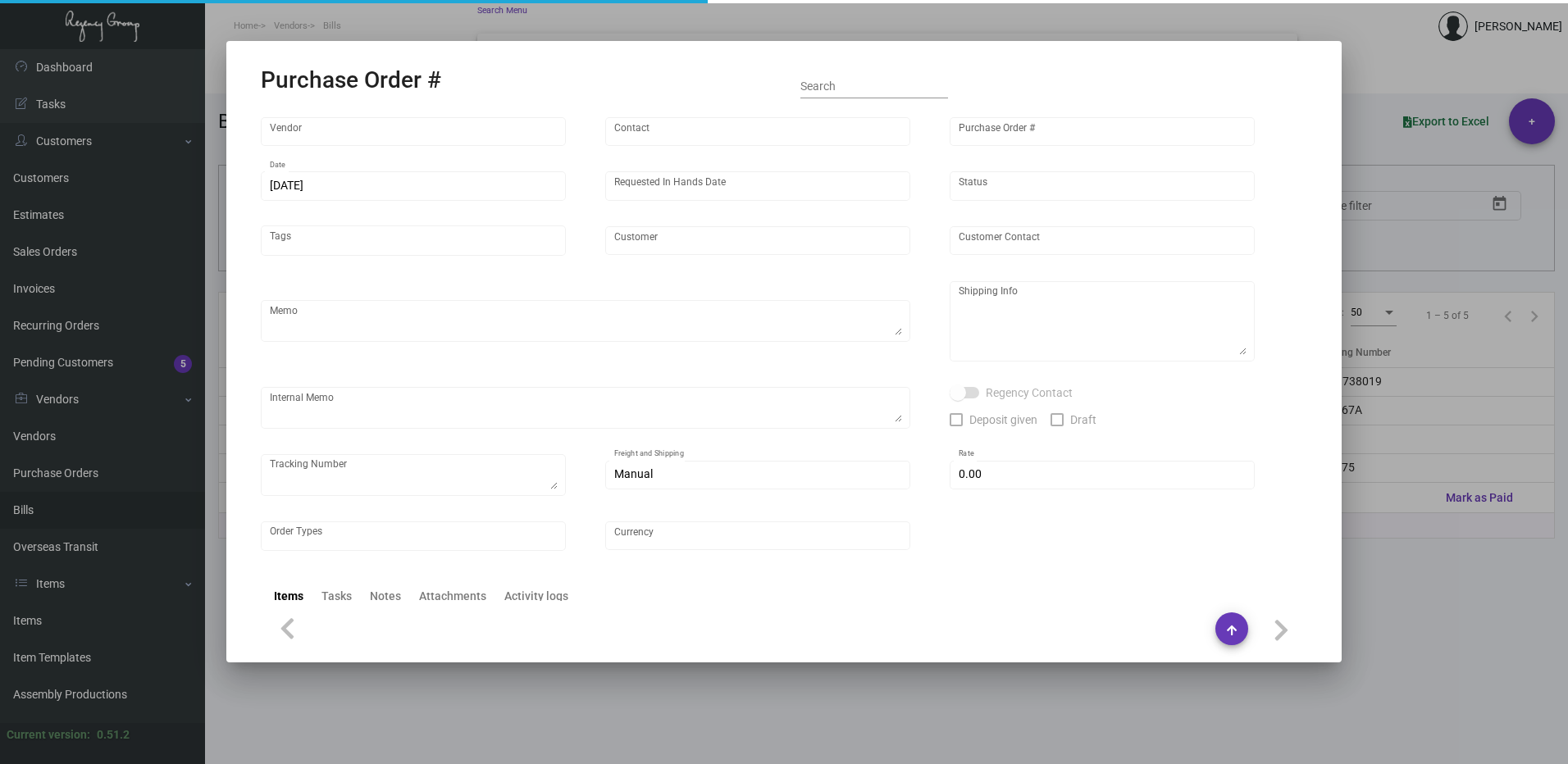
type input "United States Dollar $"
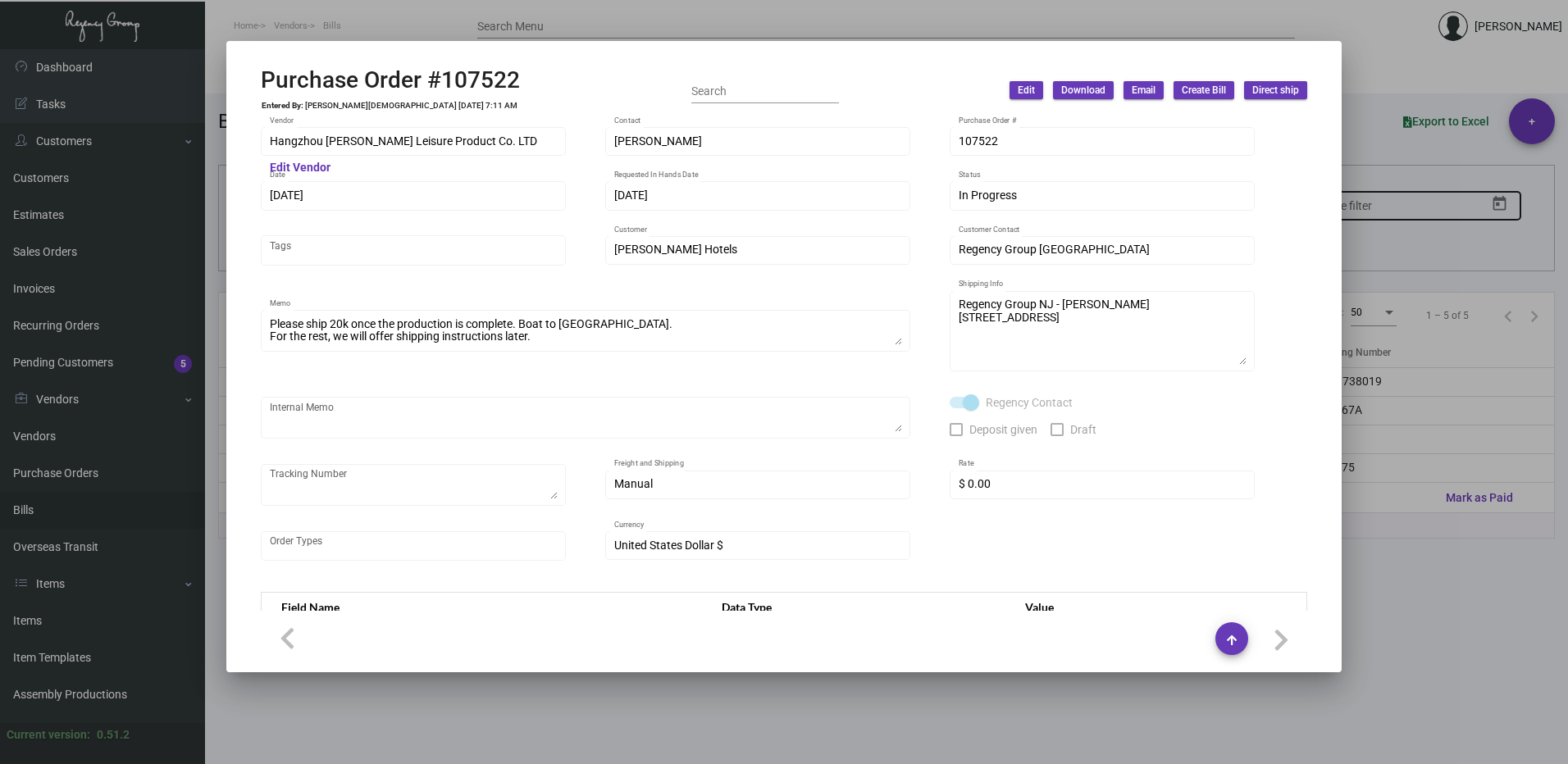
drag, startPoint x: 1377, startPoint y: 194, endPoint x: 1332, endPoint y: 214, distance: 49.2
click at [1378, 194] on div at bounding box center [784, 382] width 1568 height 764
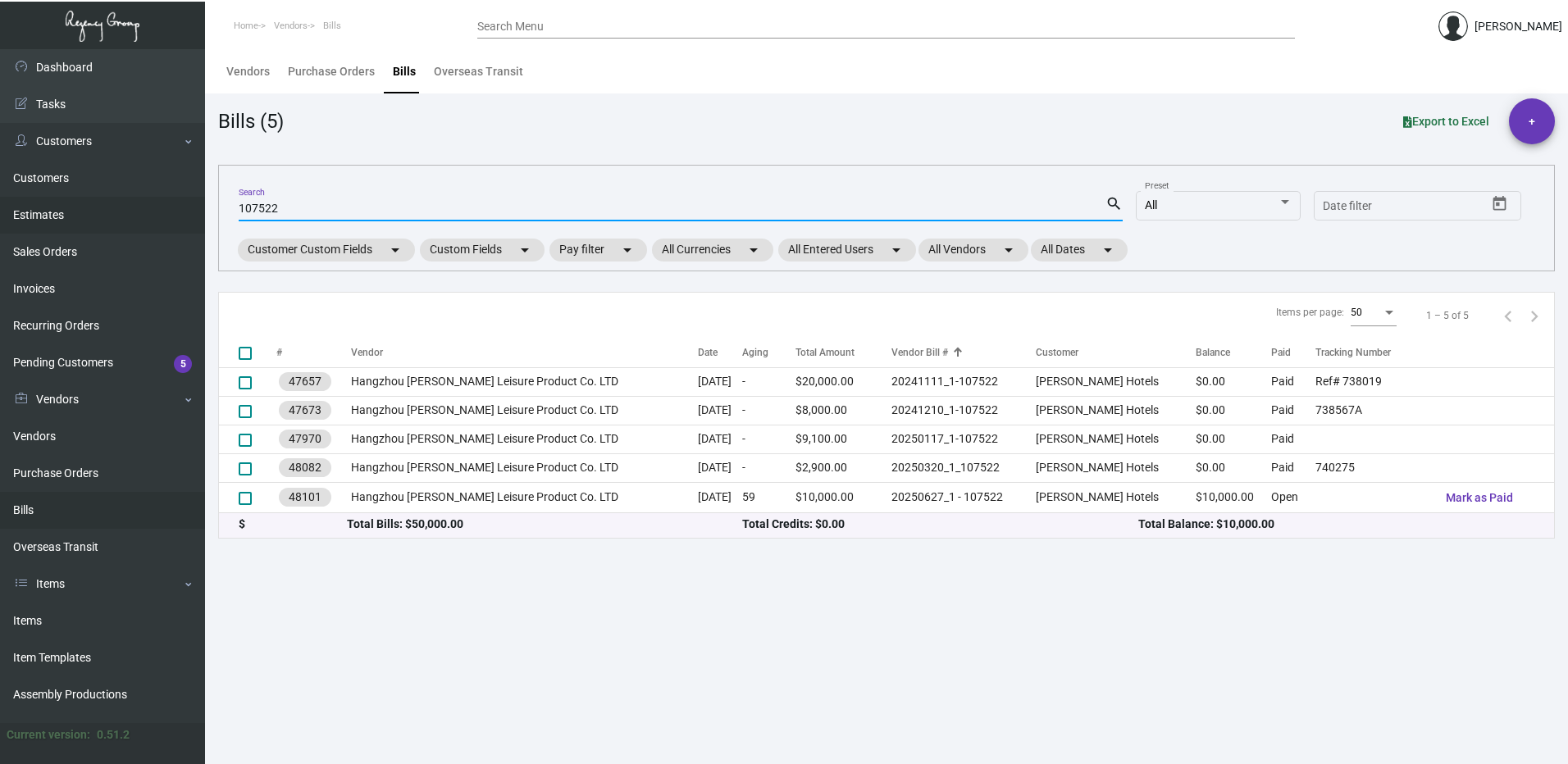
drag, startPoint x: 277, startPoint y: 204, endPoint x: 150, endPoint y: 203, distance: 127.0
click at [152, 203] on div "Dashboard Dashboard Tasks Customers Customers Estimates Sales Orders Invoices R…" at bounding box center [784, 406] width 1568 height 715
type input "11905"
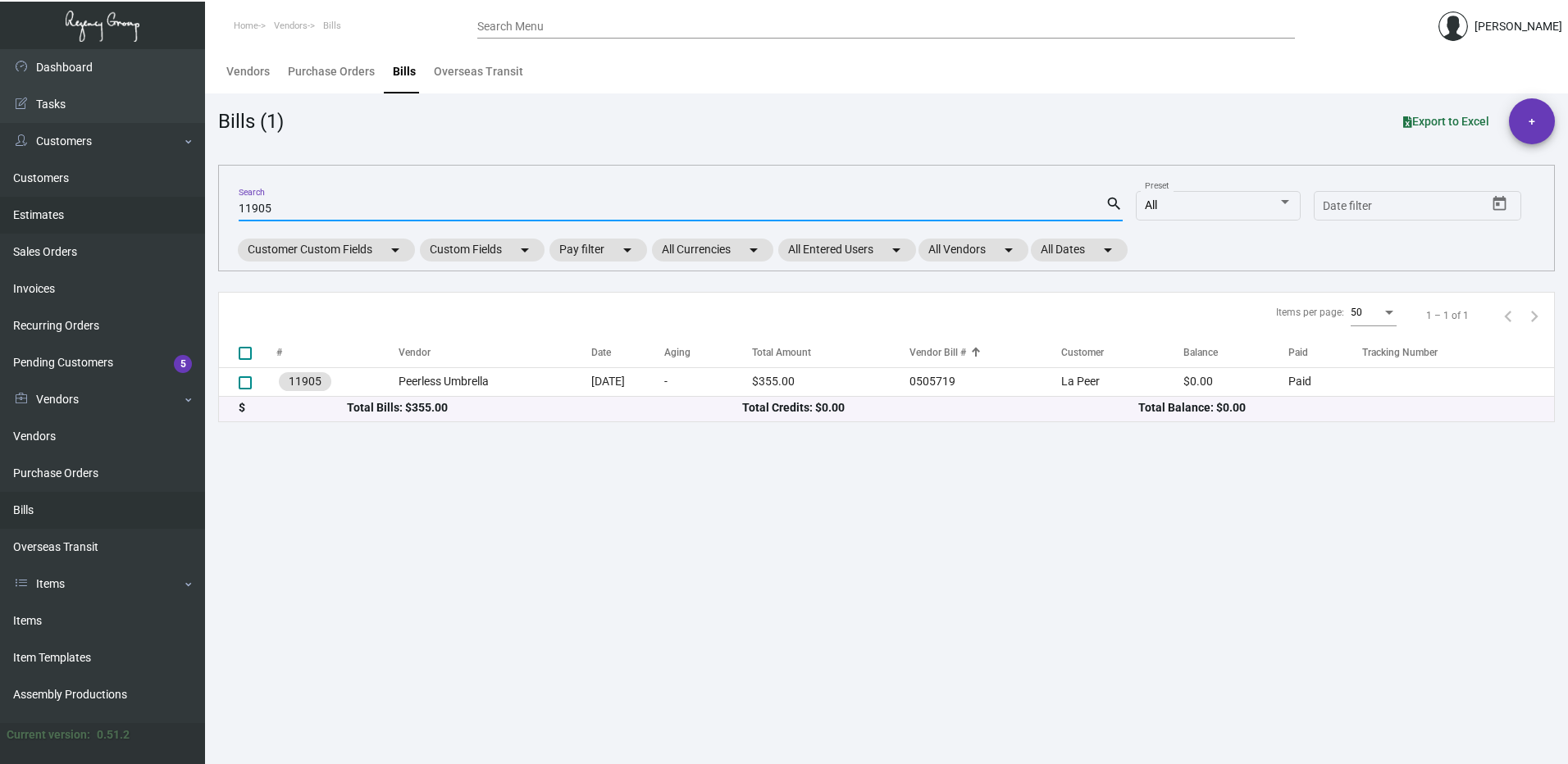
drag, startPoint x: 280, startPoint y: 210, endPoint x: 142, endPoint y: 216, distance: 138.1
click at [145, 216] on div "Dashboard Dashboard Tasks Customers Customers Estimates Sales Orders Invoices R…" at bounding box center [784, 406] width 1568 height 715
